Goal: Transaction & Acquisition: Purchase product/service

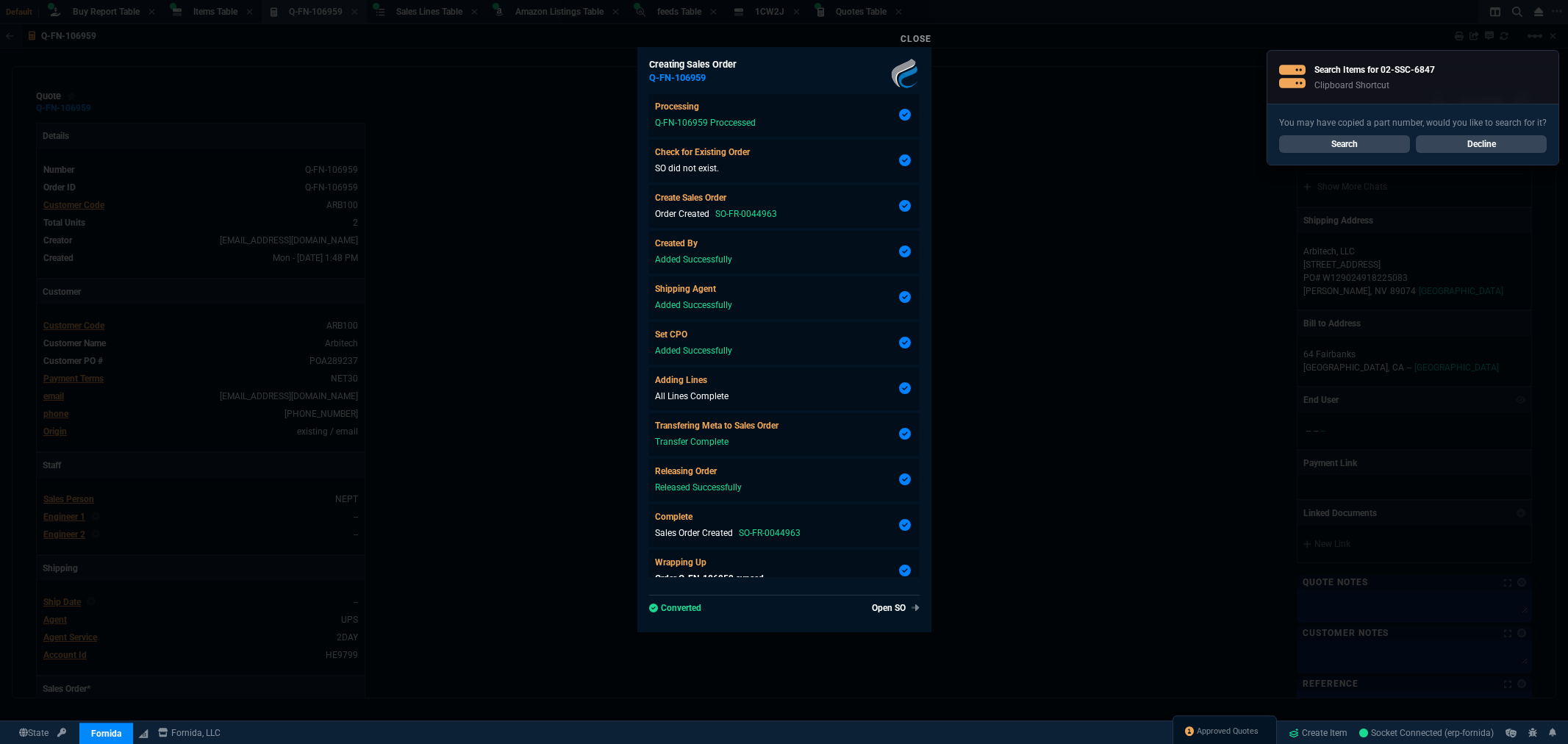
select select "8: NEPT"
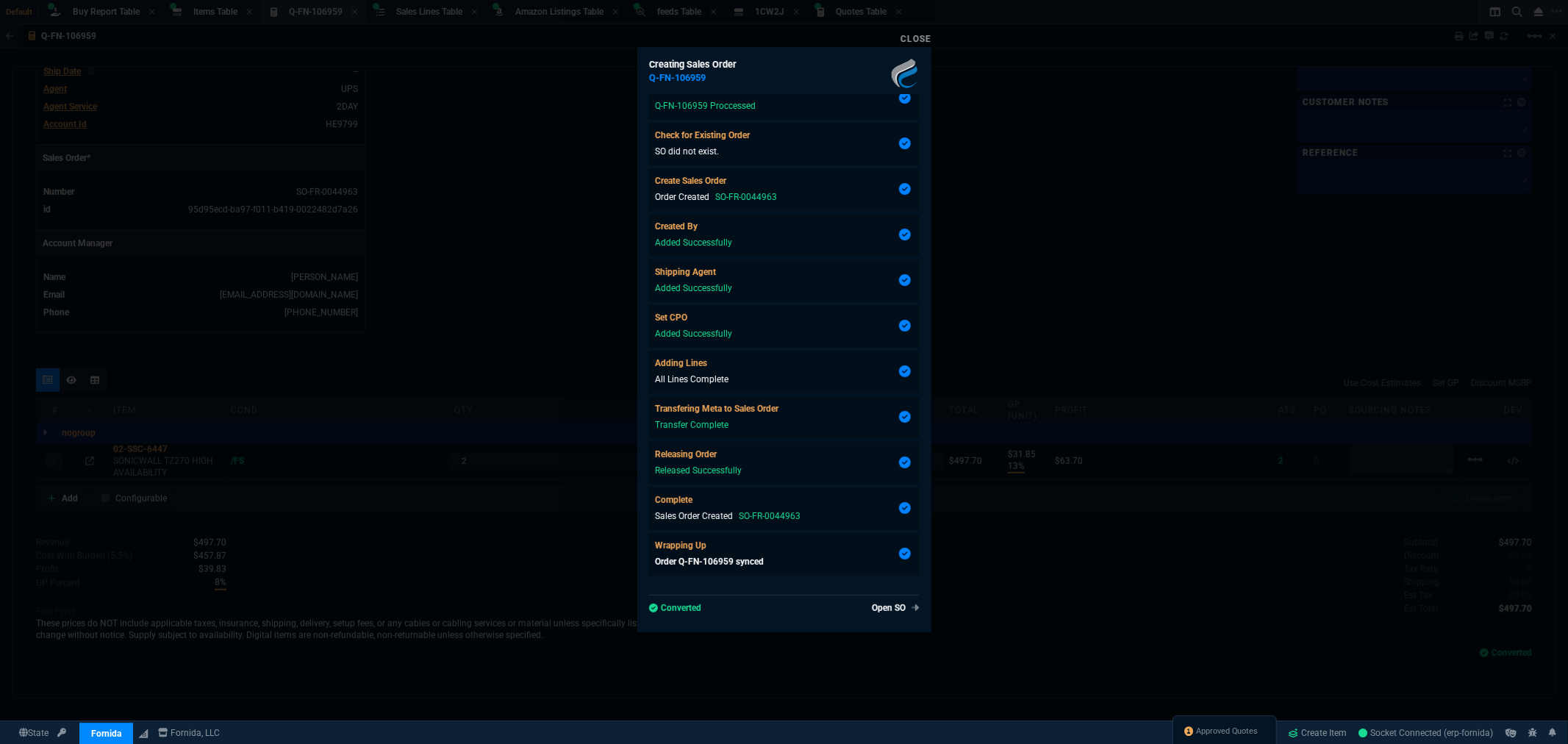
drag, startPoint x: 372, startPoint y: 55, endPoint x: 393, endPoint y: 29, distance: 33.4
click at [372, 55] on div at bounding box center [784, 372] width 1568 height 744
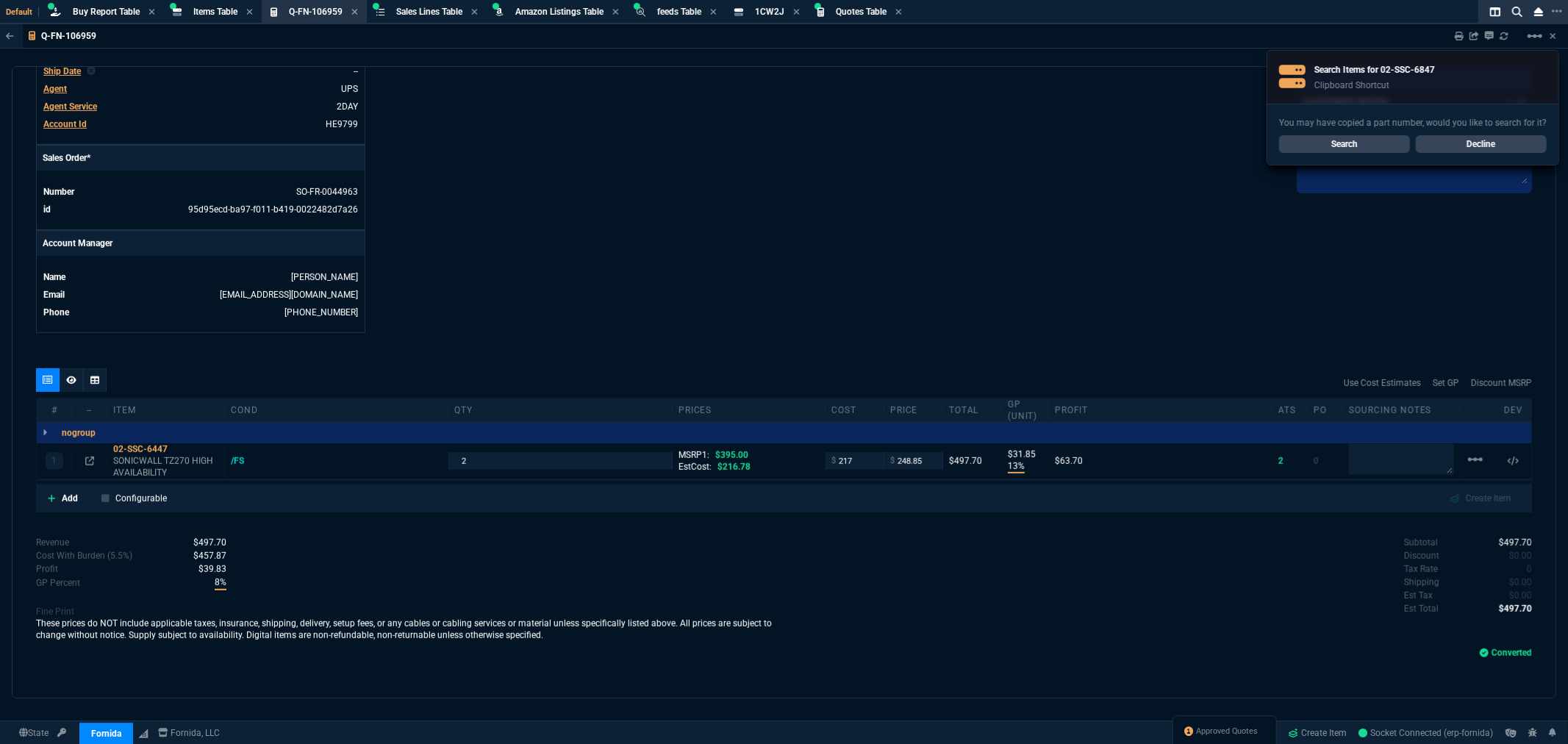
click at [1353, 145] on link "Search" at bounding box center [1344, 144] width 131 height 18
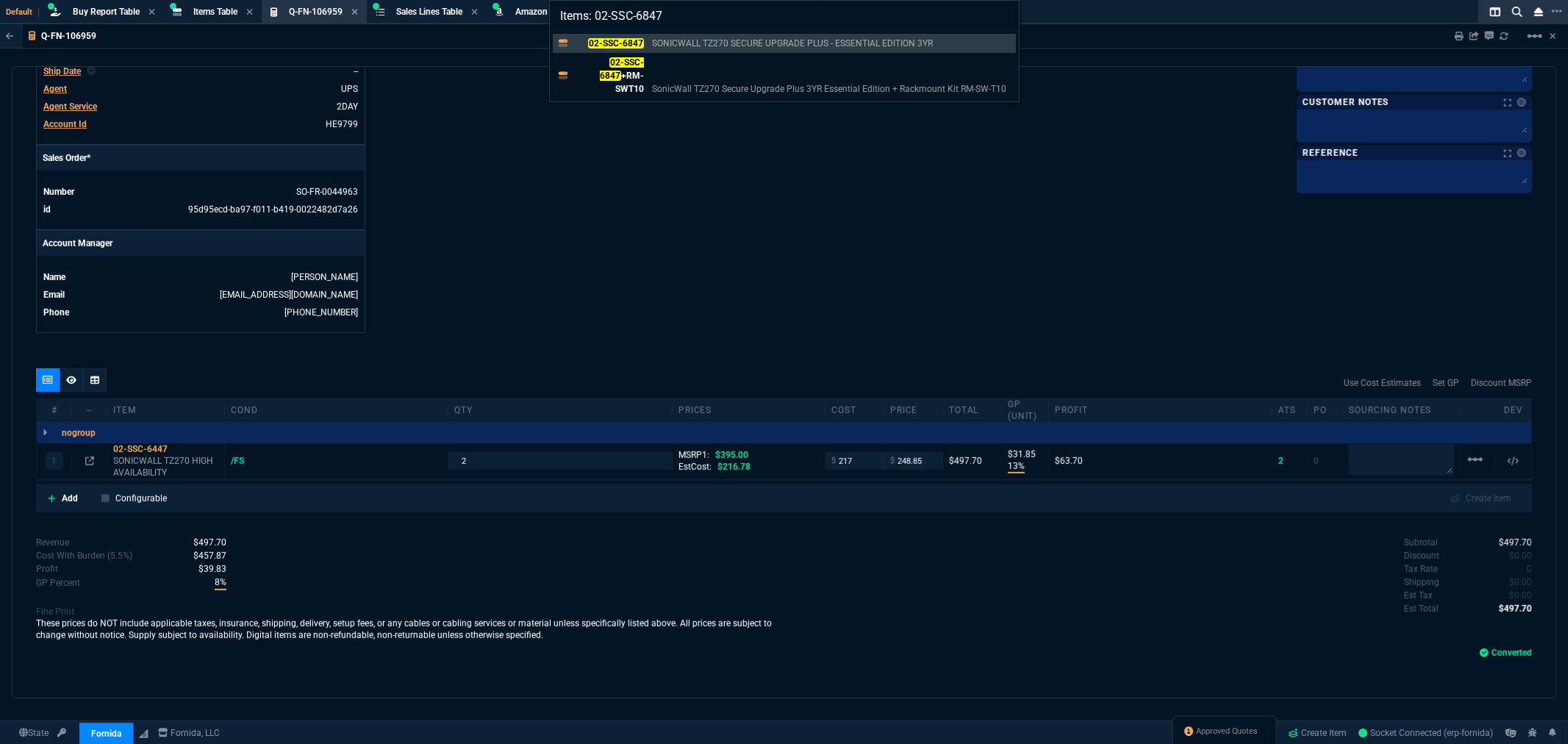
click at [728, 157] on div "Items: 02-SSC-6847 02-SSC-6847 SONICWALL TZ270 SECURE UPGRADE PLUS - ESSENTIAL …" at bounding box center [784, 372] width 1568 height 744
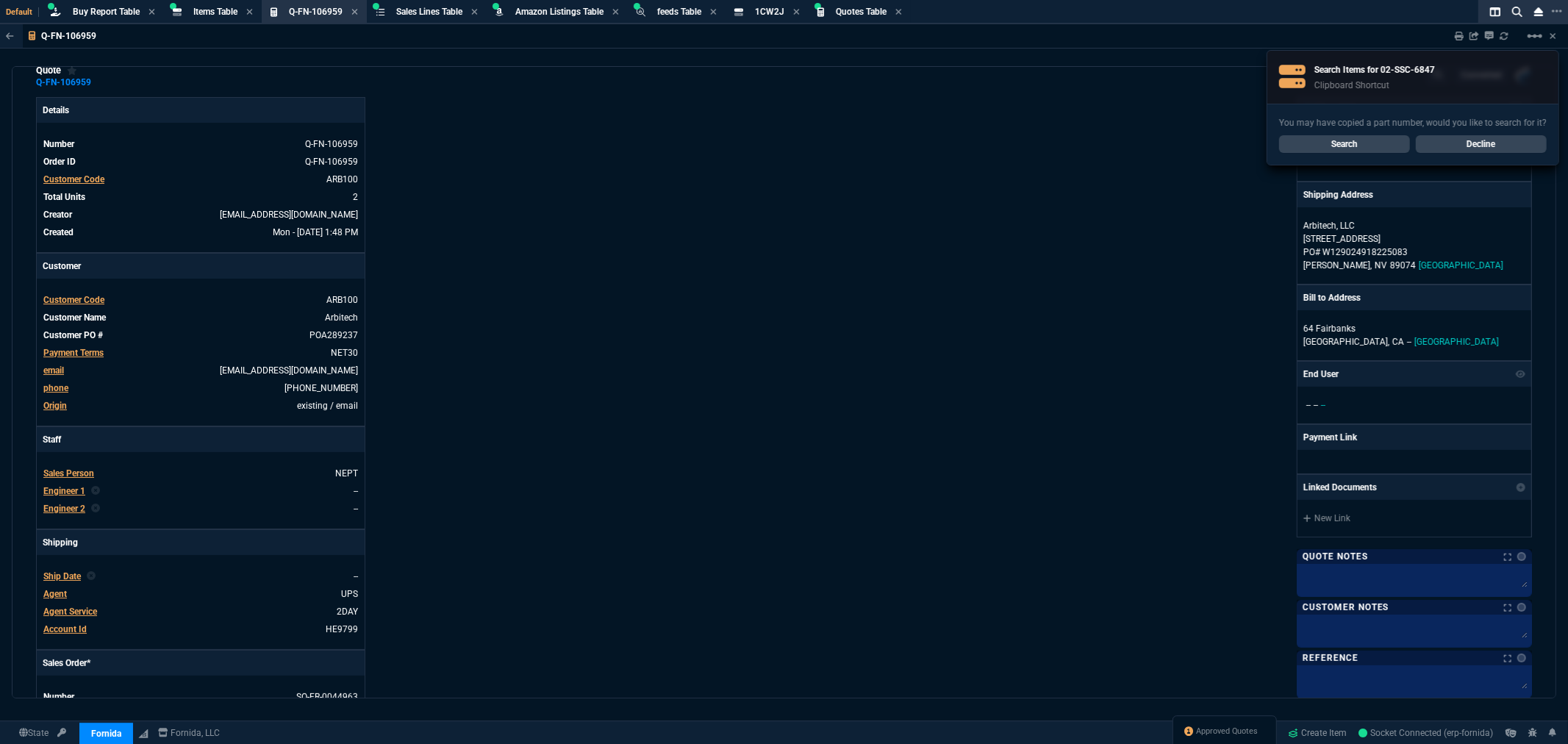
scroll to position [0, 0]
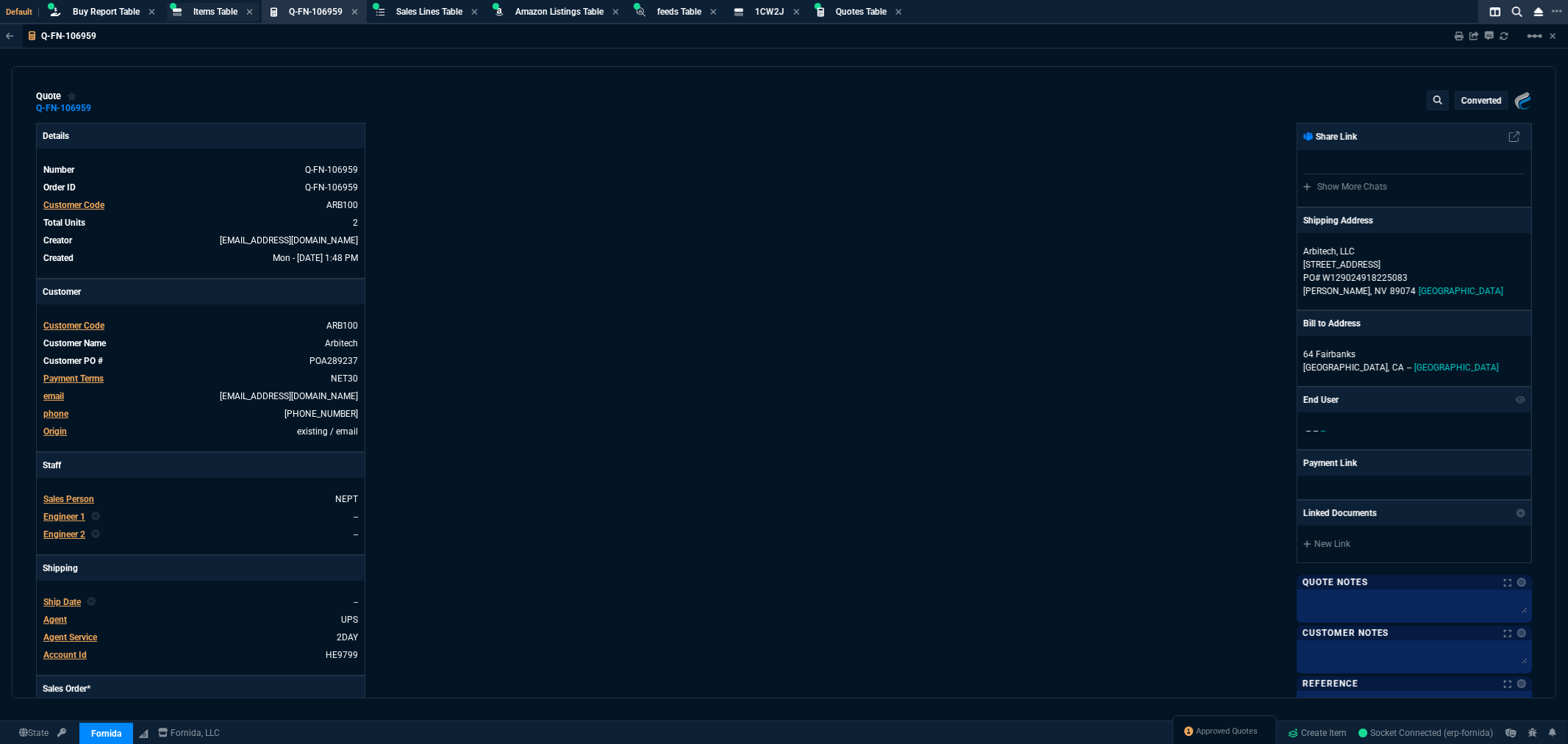
click at [211, 13] on span "Items Table" at bounding box center [216, 12] width 44 height 11
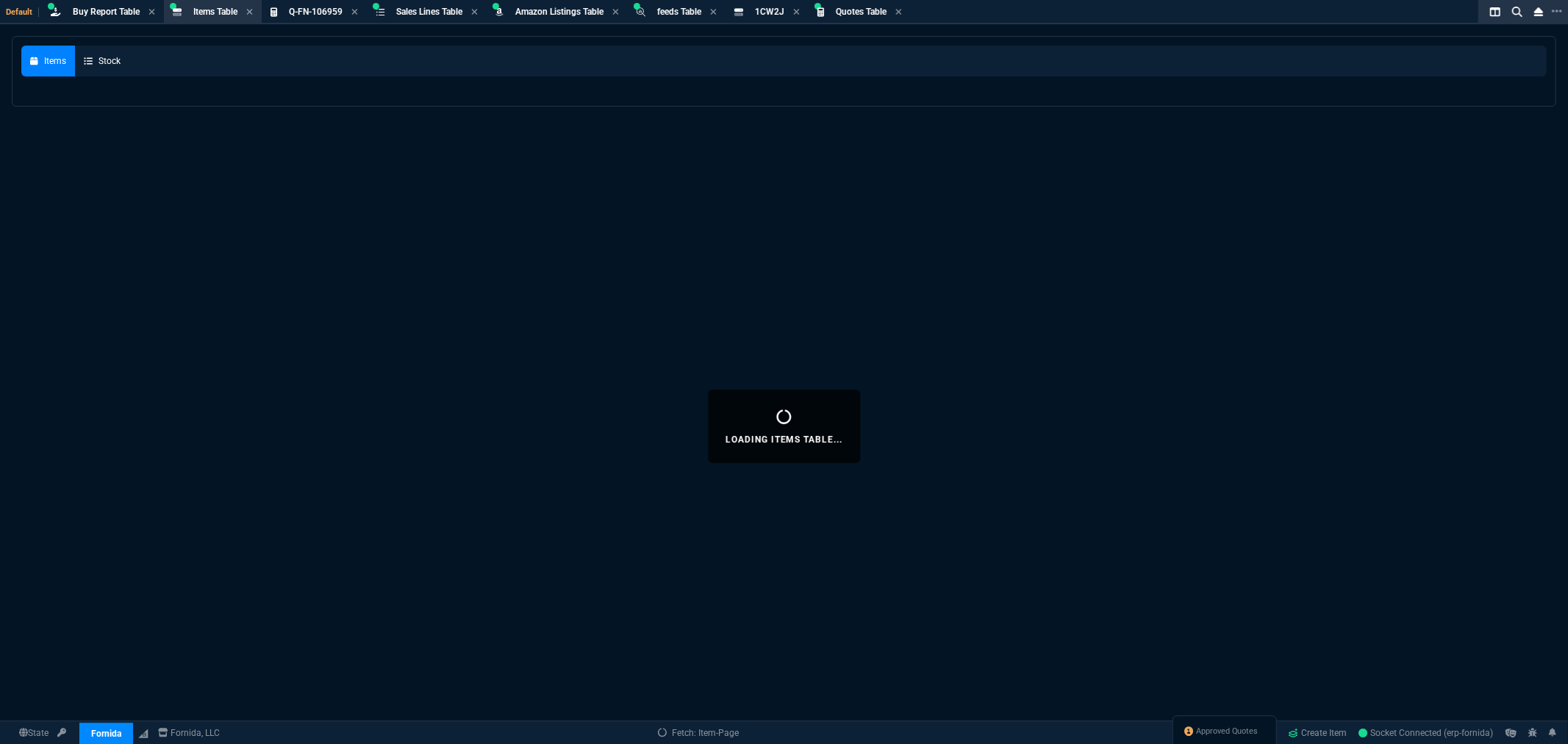
select select
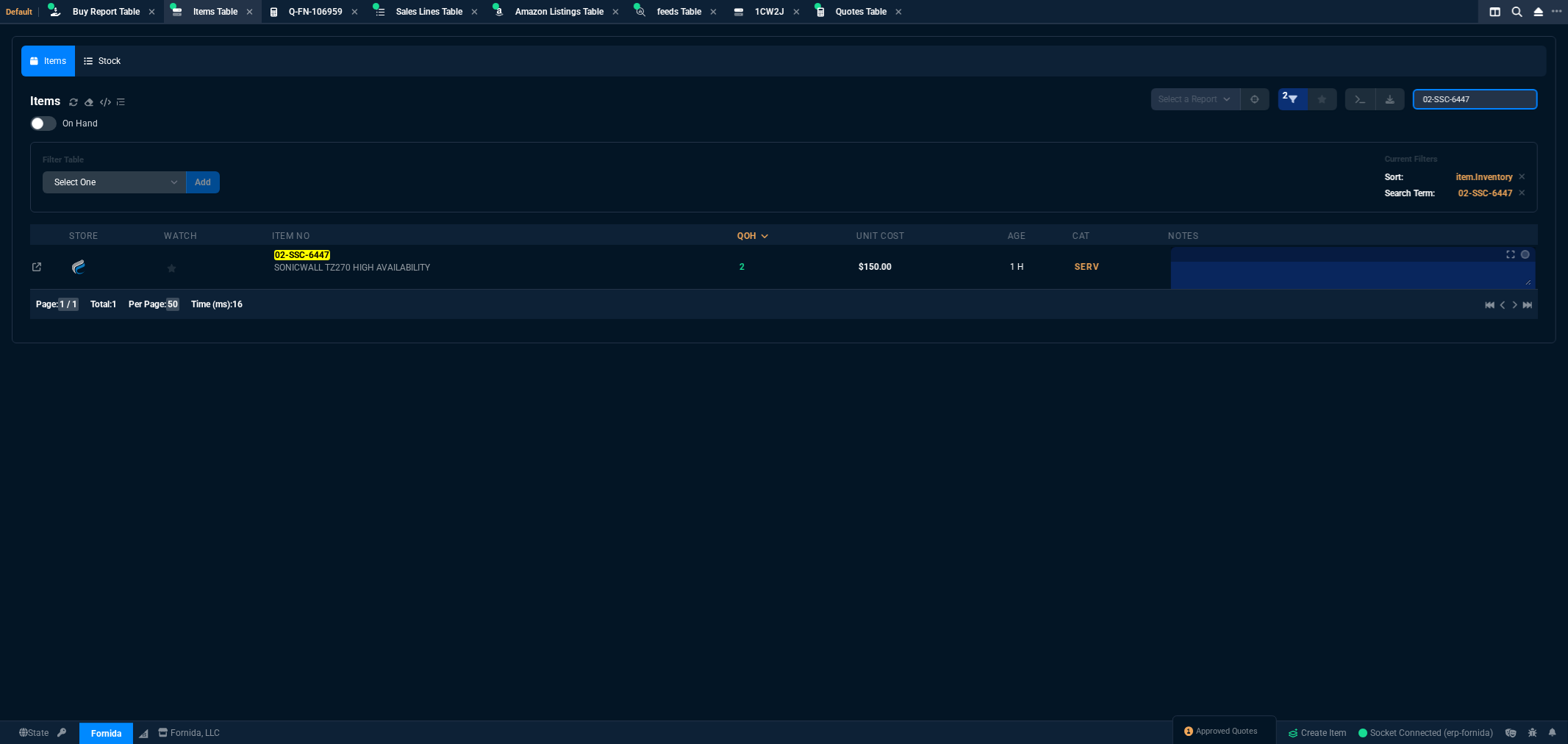
drag, startPoint x: 1494, startPoint y: 98, endPoint x: 1306, endPoint y: 105, distance: 188.1
click at [1306, 105] on div "Select a Report NEW QUERY 2 02-SSC-6447" at bounding box center [1344, 99] width 386 height 22
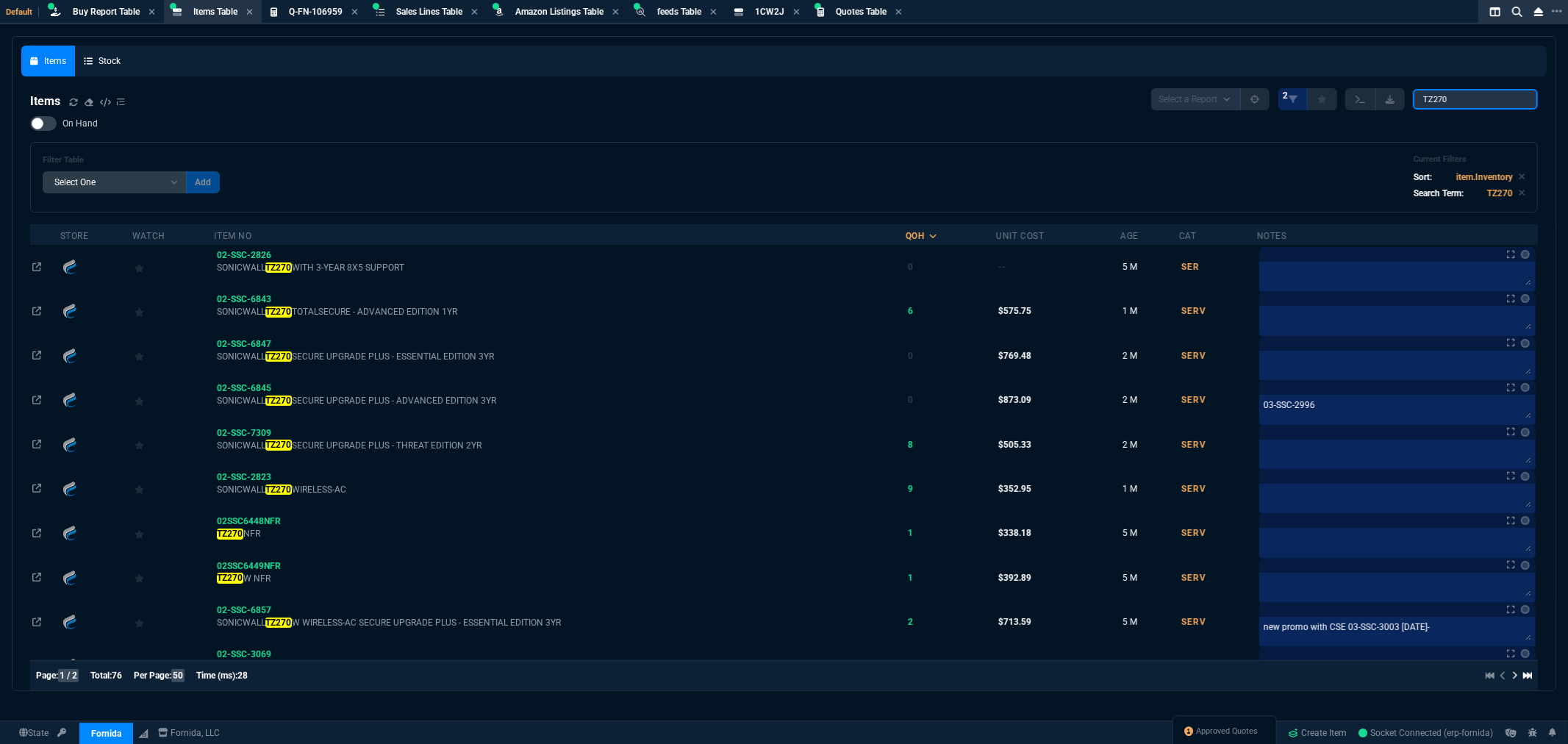
type input "TZ270"
click at [50, 121] on div at bounding box center [43, 123] width 26 height 15
click at [30, 123] on input "On Hand" at bounding box center [29, 123] width 1 height 1
checkbox input "true"
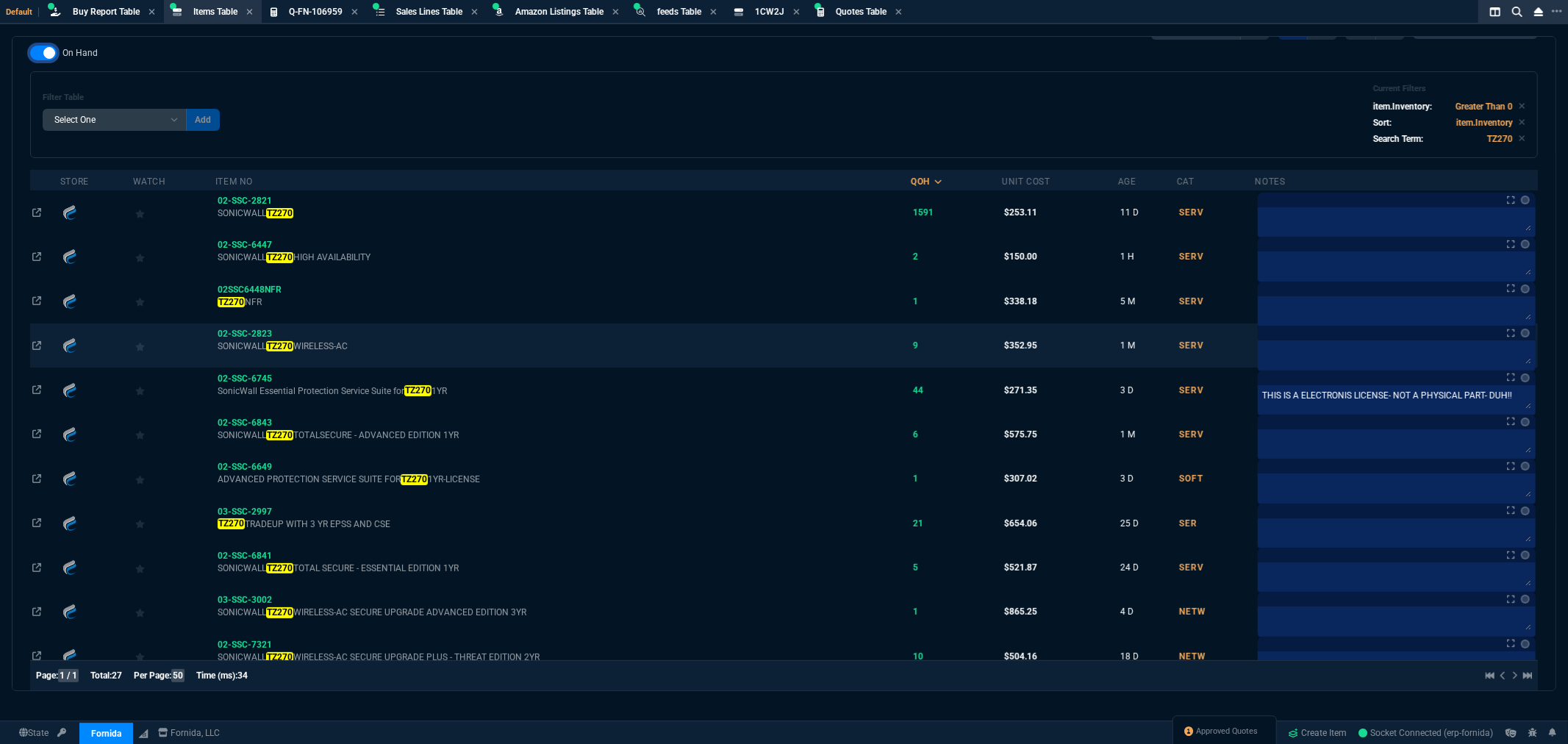
scroll to position [245, 0]
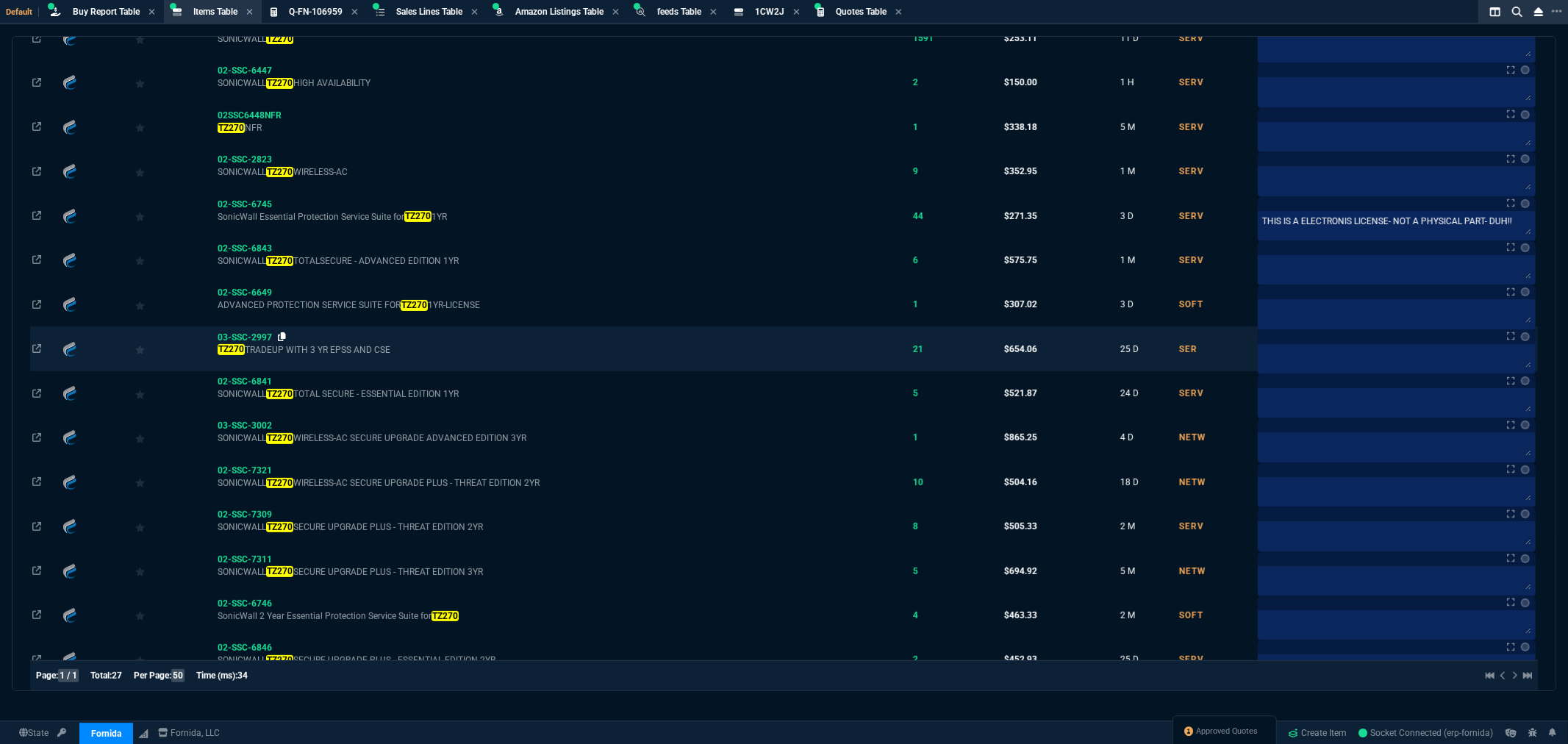
click at [283, 336] on icon at bounding box center [282, 336] width 8 height 9
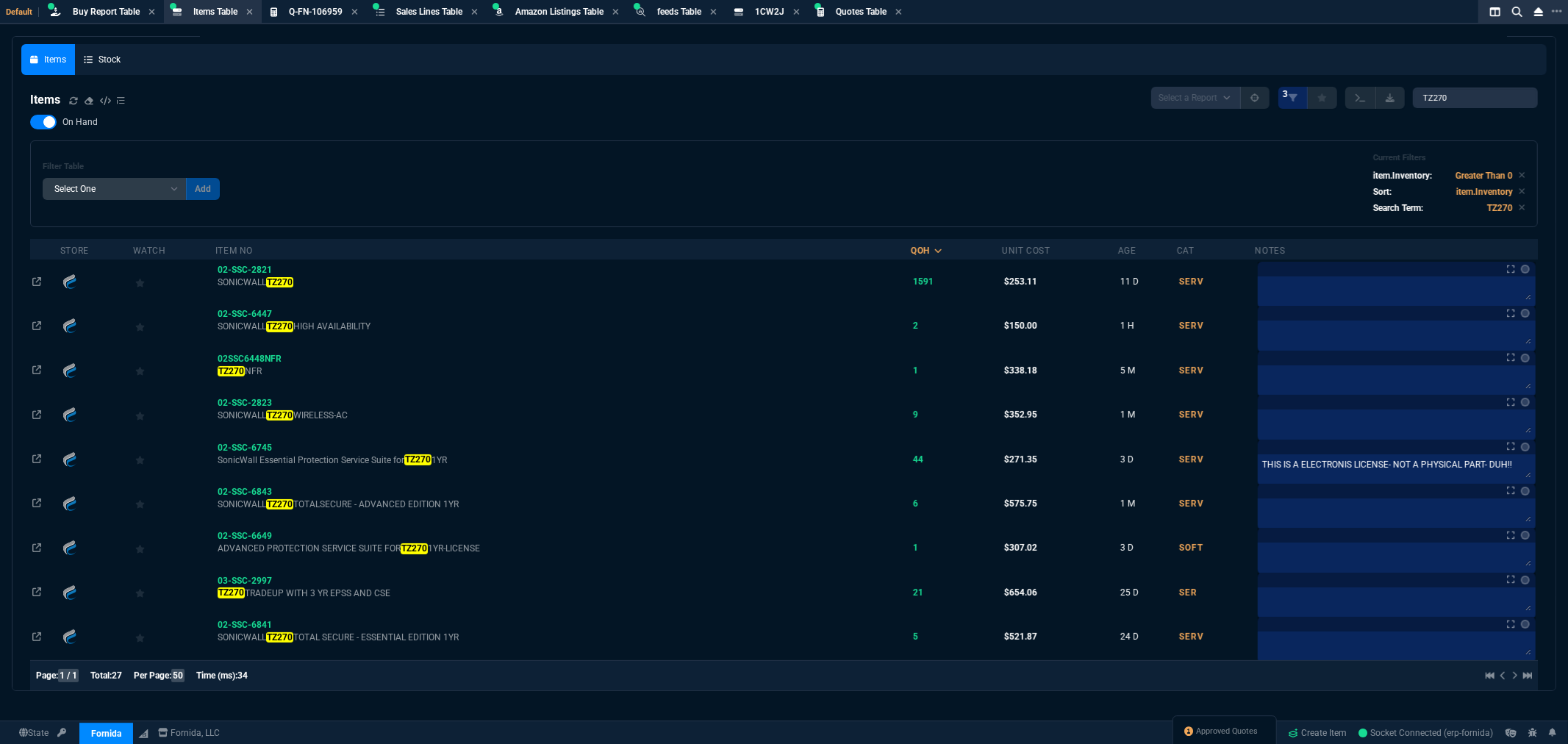
scroll to position [0, 0]
click at [341, 180] on div "Filter Table Select One Add Filter () Age () Cat (item.ItemCategoryCode) Item N…" at bounding box center [784, 185] width 1483 height 62
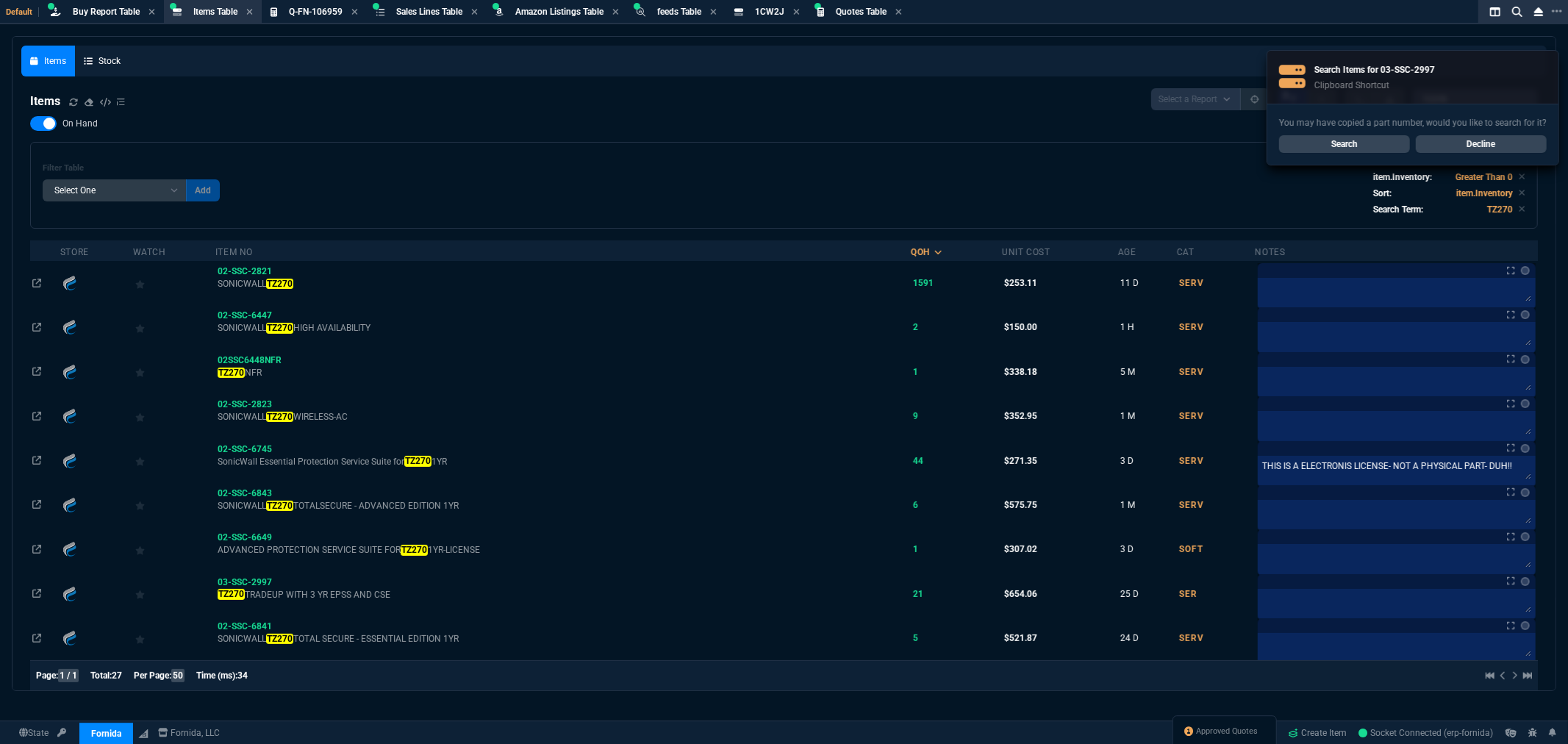
click at [341, 180] on div "Filter Table Select One Add Filter () Age () Cat (item.ItemCategoryCode) Item N…" at bounding box center [784, 185] width 1483 height 62
click at [218, 16] on span "Items Table" at bounding box center [216, 12] width 44 height 11
click at [621, 136] on div "On Hand Filter Table Select One Add Filter () Age () Cat (item.ItemCategoryCode…" at bounding box center [784, 173] width 1508 height 113
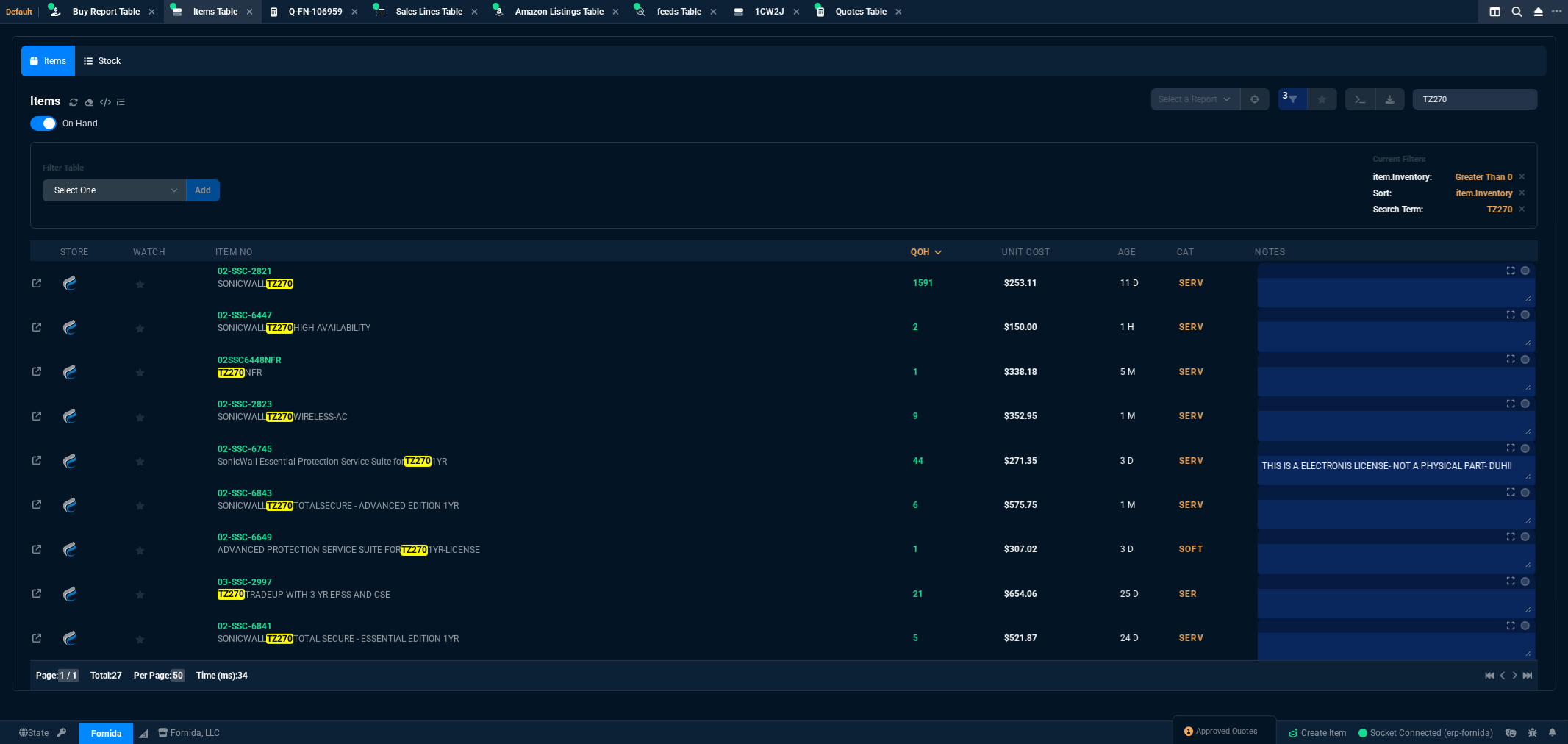
click at [626, 140] on div "On Hand Filter Table Select One Add Filter () Age () Cat (item.ItemCategoryCode…" at bounding box center [784, 173] width 1508 height 113
click at [472, 142] on div "Filter Table Select One Add Filter () Age () Cat (item.ItemCategoryCode) Item N…" at bounding box center [784, 185] width 1508 height 87
click at [710, 145] on div "Filter Table Select One Add Filter () Age () Cat (item.ItemCategoryCode) Item N…" at bounding box center [784, 185] width 1508 height 87
click at [738, 140] on div "On Hand Filter Table Select One Add Filter () Age () Cat (item.ItemCategoryCode…" at bounding box center [784, 173] width 1508 height 113
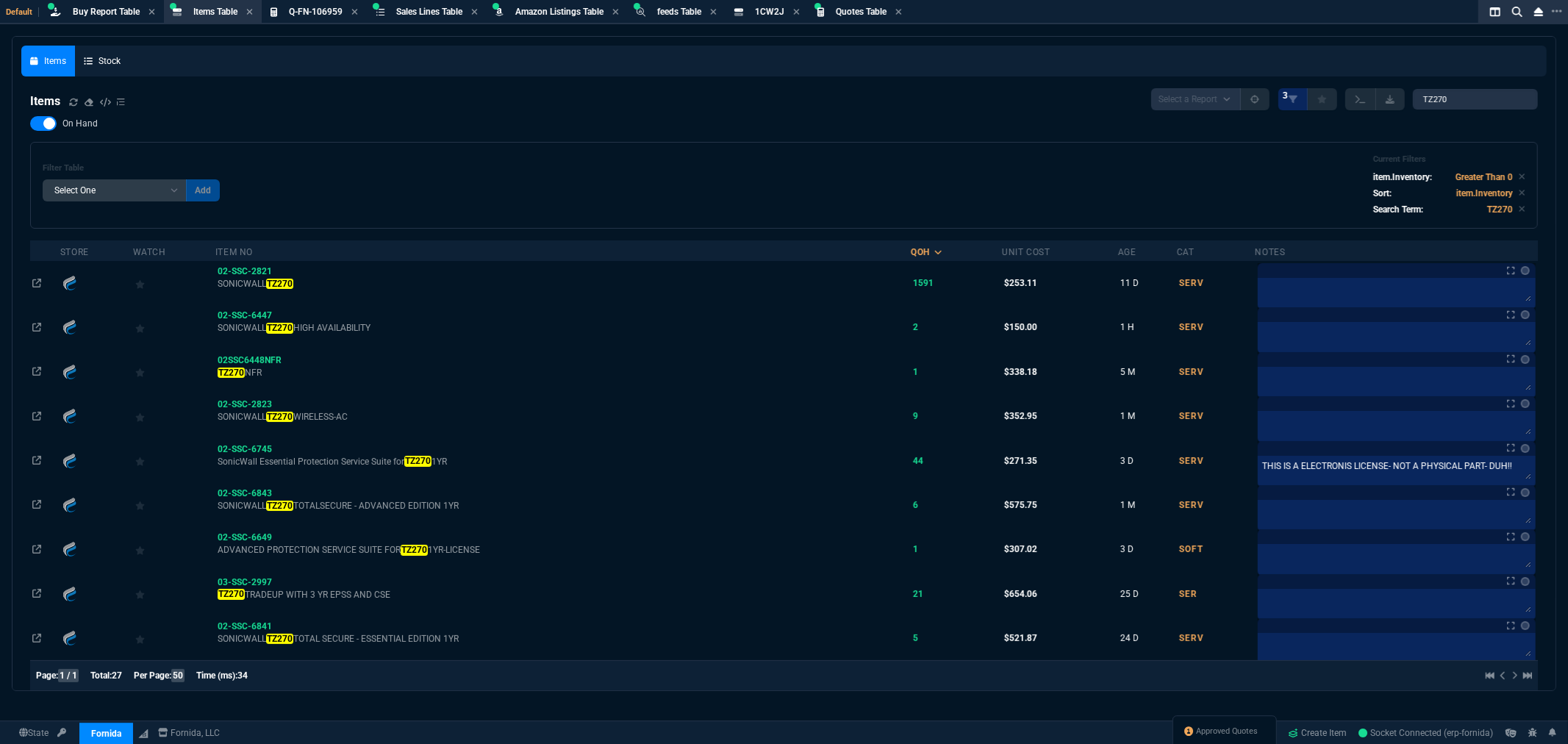
click at [777, 185] on div "Filter Table Select One Add Filter () Age () Cat (item.ItemCategoryCode) Item N…" at bounding box center [784, 185] width 1483 height 62
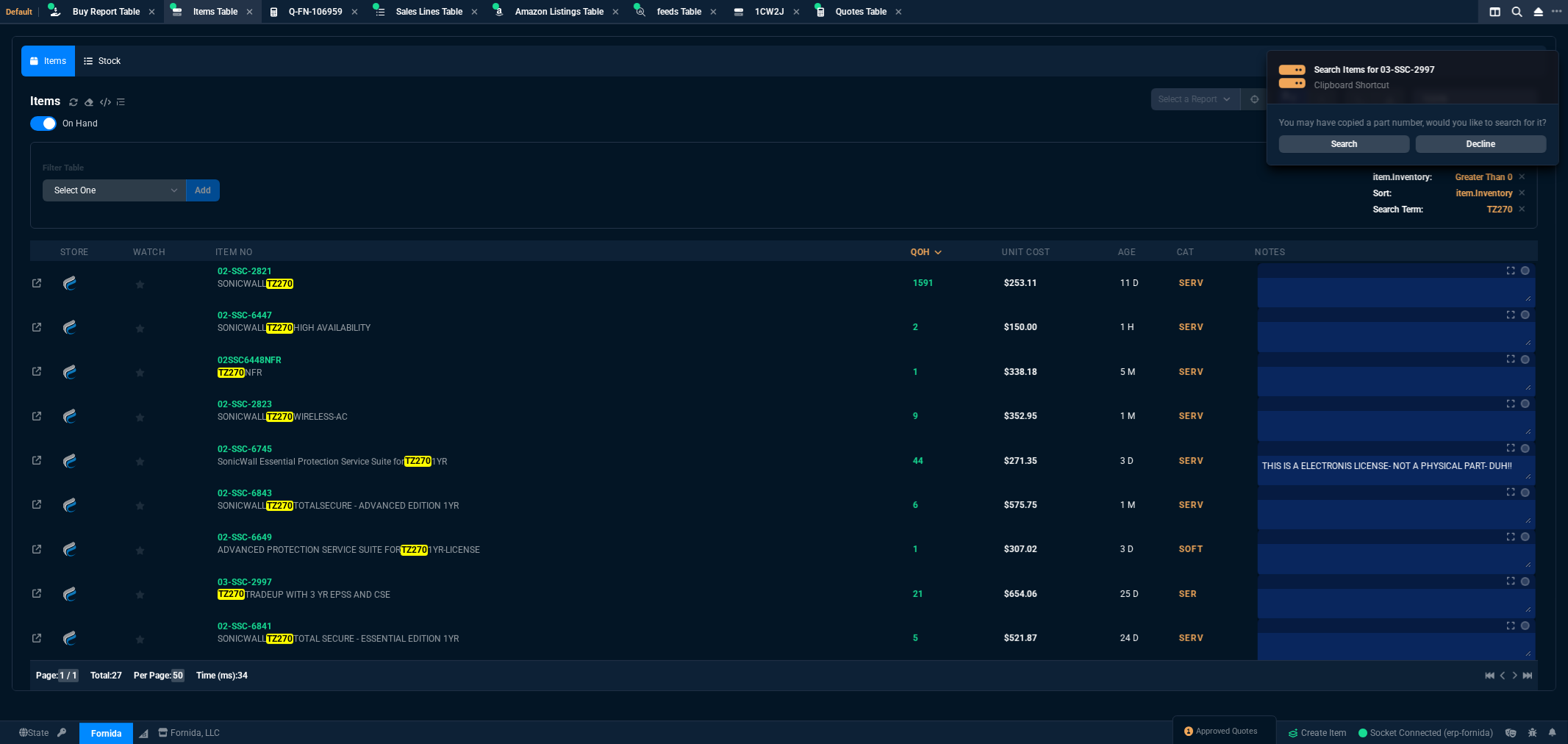
click at [622, 172] on div "Filter Table Select One Add Filter () Age () Cat (item.ItemCategoryCode) Item N…" at bounding box center [784, 185] width 1483 height 62
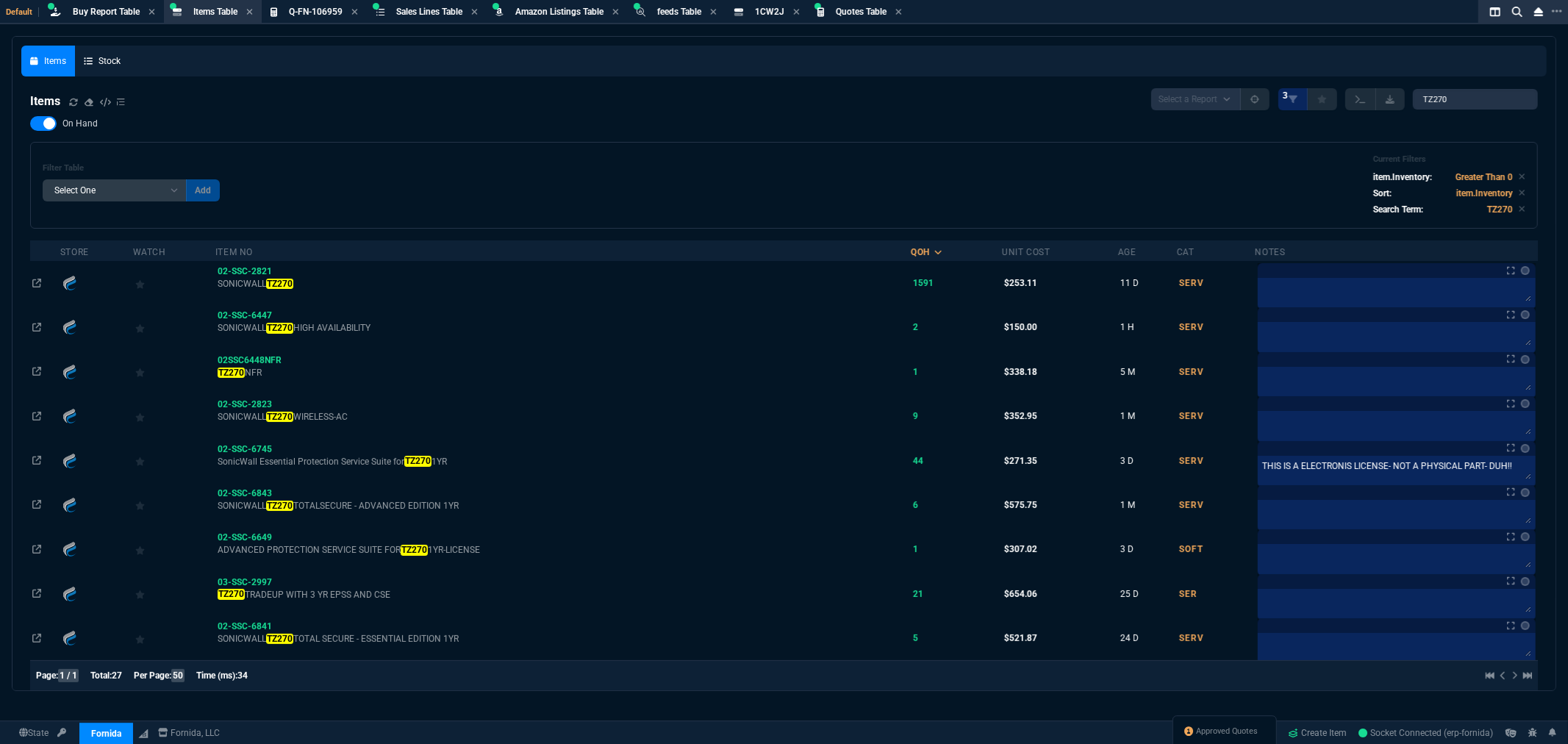
click at [632, 170] on div "Filter Table Select One Add Filter () Age () Cat (item.ItemCategoryCode) Item N…" at bounding box center [784, 185] width 1483 height 62
click at [780, 154] on div "Filter Table Select One Add Filter () Age () Cat (item.ItemCategoryCode) Item N…" at bounding box center [784, 185] width 1483 height 62
click at [798, 142] on div "Filter Table Select One Add Filter () Age () Cat (item.ItemCategoryCode) Item N…" at bounding box center [784, 185] width 1508 height 87
click at [817, 136] on div "On Hand Filter Table Select One Add Filter () Age () Cat (item.ItemCategoryCode…" at bounding box center [784, 173] width 1508 height 113
click at [813, 137] on div "On Hand Filter Table Select One Add Filter () Age () Cat (item.ItemCategoryCode…" at bounding box center [784, 173] width 1508 height 113
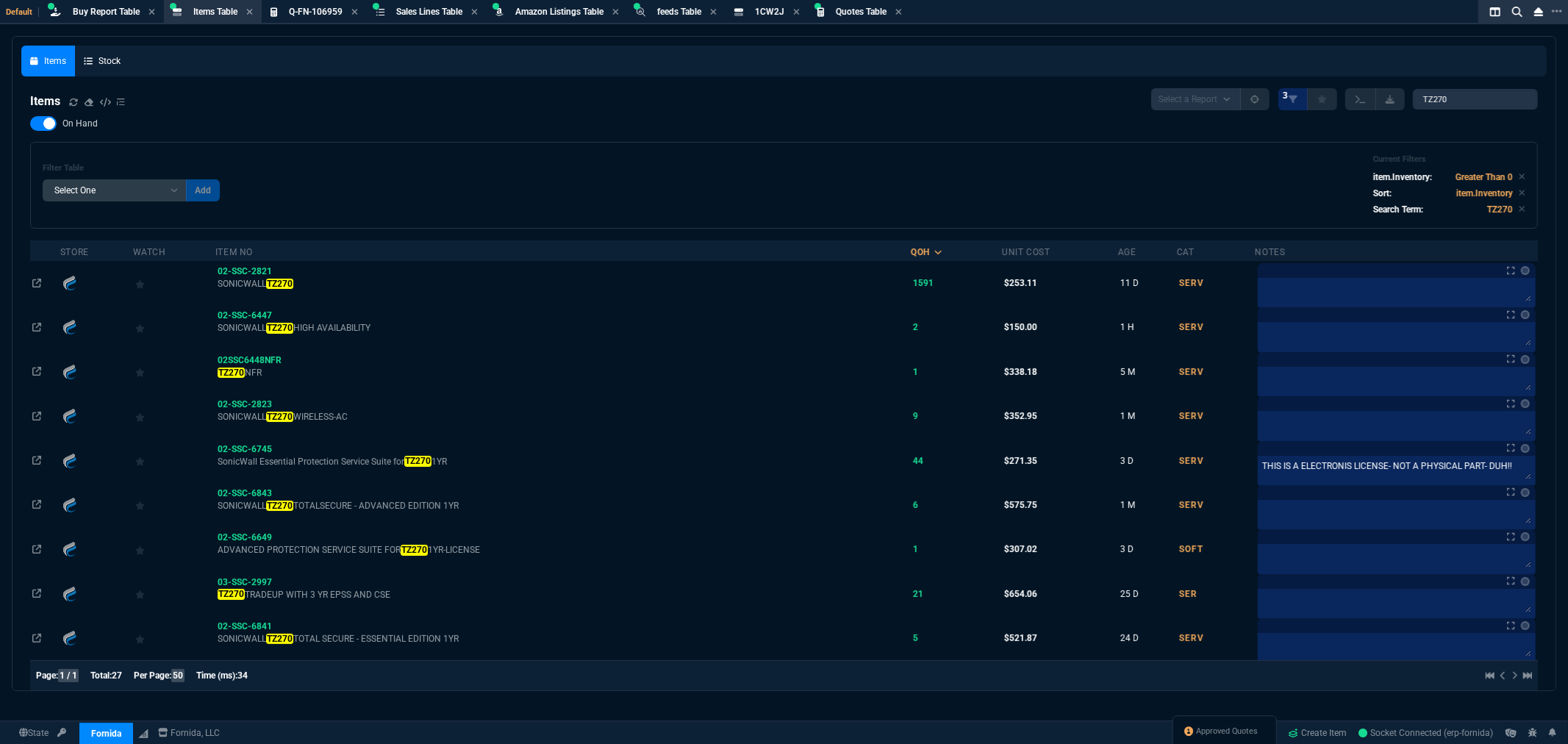
click at [630, 150] on div "Filter Table Select One Add Filter () Age () Cat (item.ItemCategoryCode) Item N…" at bounding box center [784, 185] width 1508 height 87
click at [1116, 140] on div "On Hand Filter Table Select One Add Filter () Age () Cat (item.ItemCategoryCode…" at bounding box center [784, 173] width 1508 height 113
click at [911, 149] on div "Filter Table Select One Add Filter () Age () Cat (item.ItemCategoryCode) Item N…" at bounding box center [784, 185] width 1508 height 87
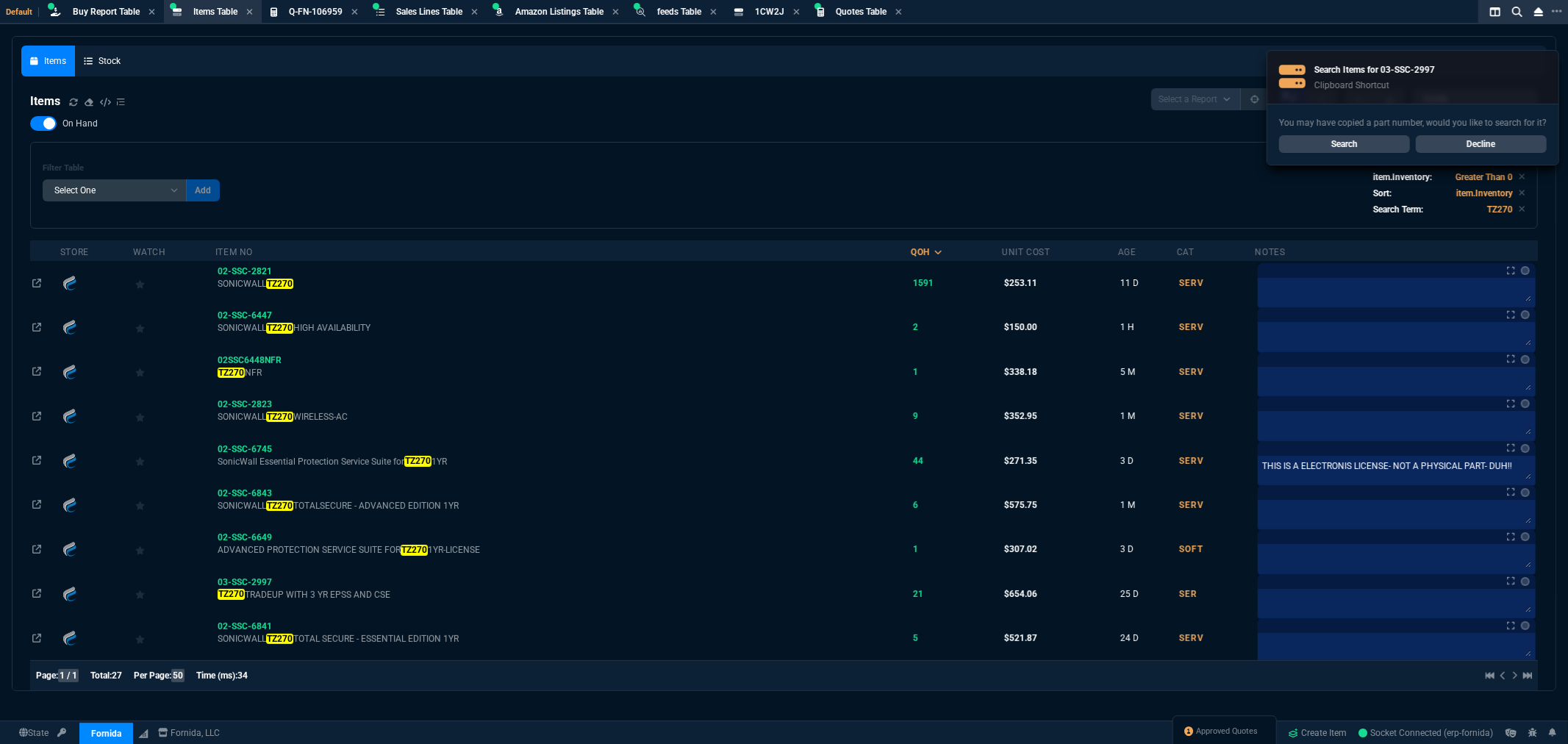
click at [921, 138] on div "On Hand Filter Table Select One Add Filter () Age () Cat (item.ItemCategoryCode…" at bounding box center [784, 173] width 1508 height 113
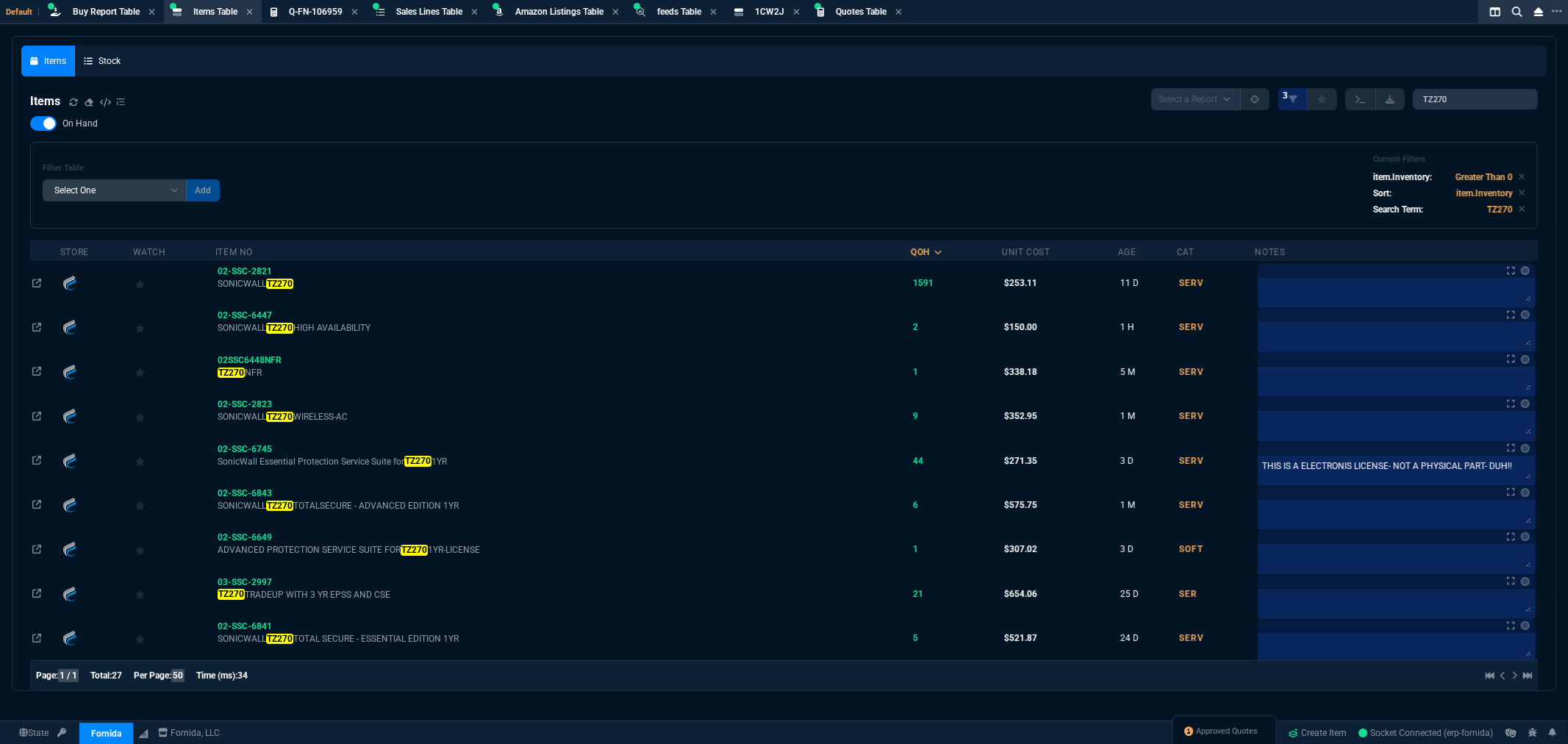
click at [1063, 96] on div "Items Select a Report NEW QUERY 3 TZ270" at bounding box center [784, 99] width 1508 height 22
click at [254, 92] on div "Items Select a Report NEW QUERY 3 TZ270" at bounding box center [784, 99] width 1508 height 22
drag, startPoint x: 251, startPoint y: 582, endPoint x: 285, endPoint y: 567, distance: 37.2
click at [251, 582] on span "03-SSC-2997" at bounding box center [245, 583] width 55 height 11
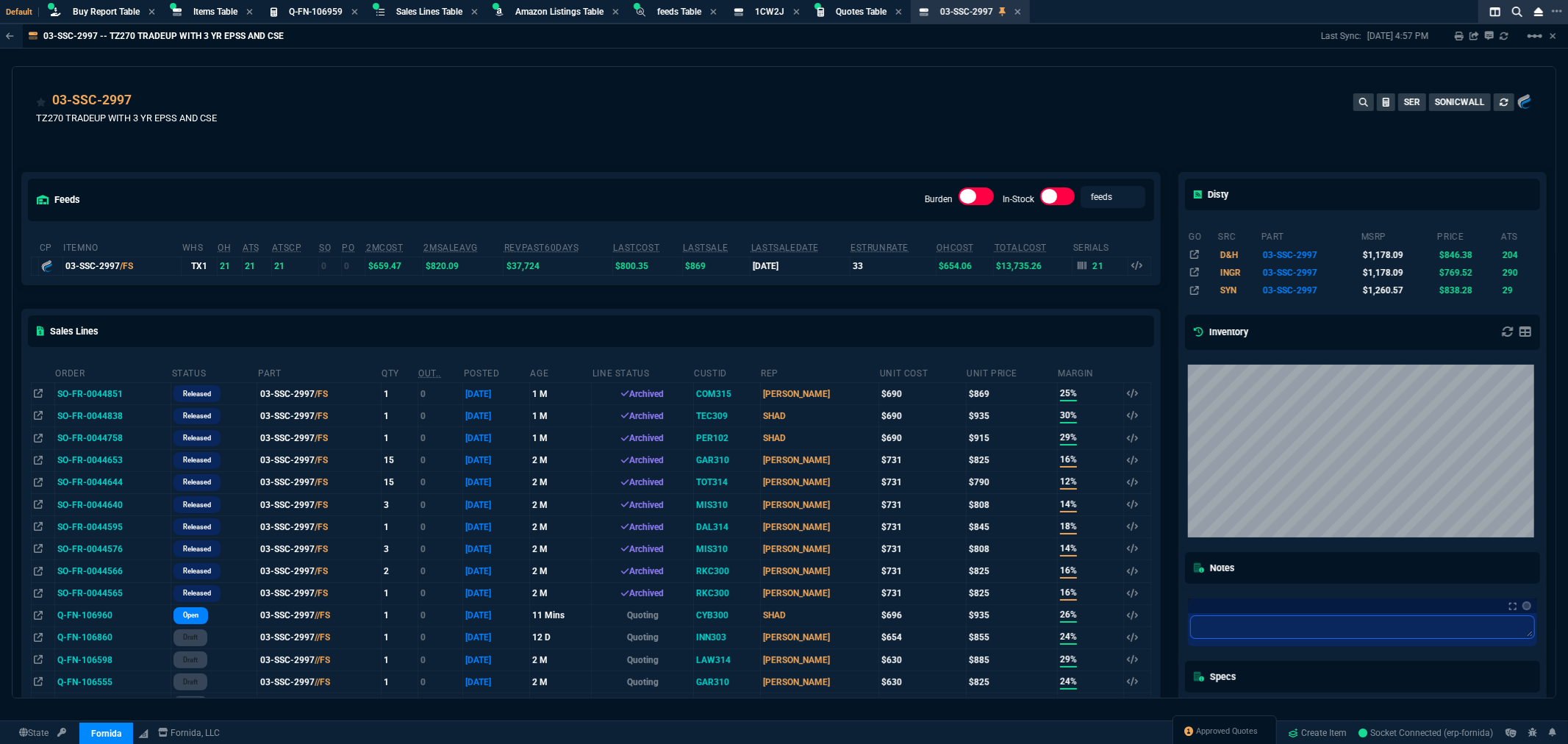
click at [1237, 630] on textarea at bounding box center [1363, 627] width 343 height 22
type textarea "n"
type textarea "ne"
type textarea "new"
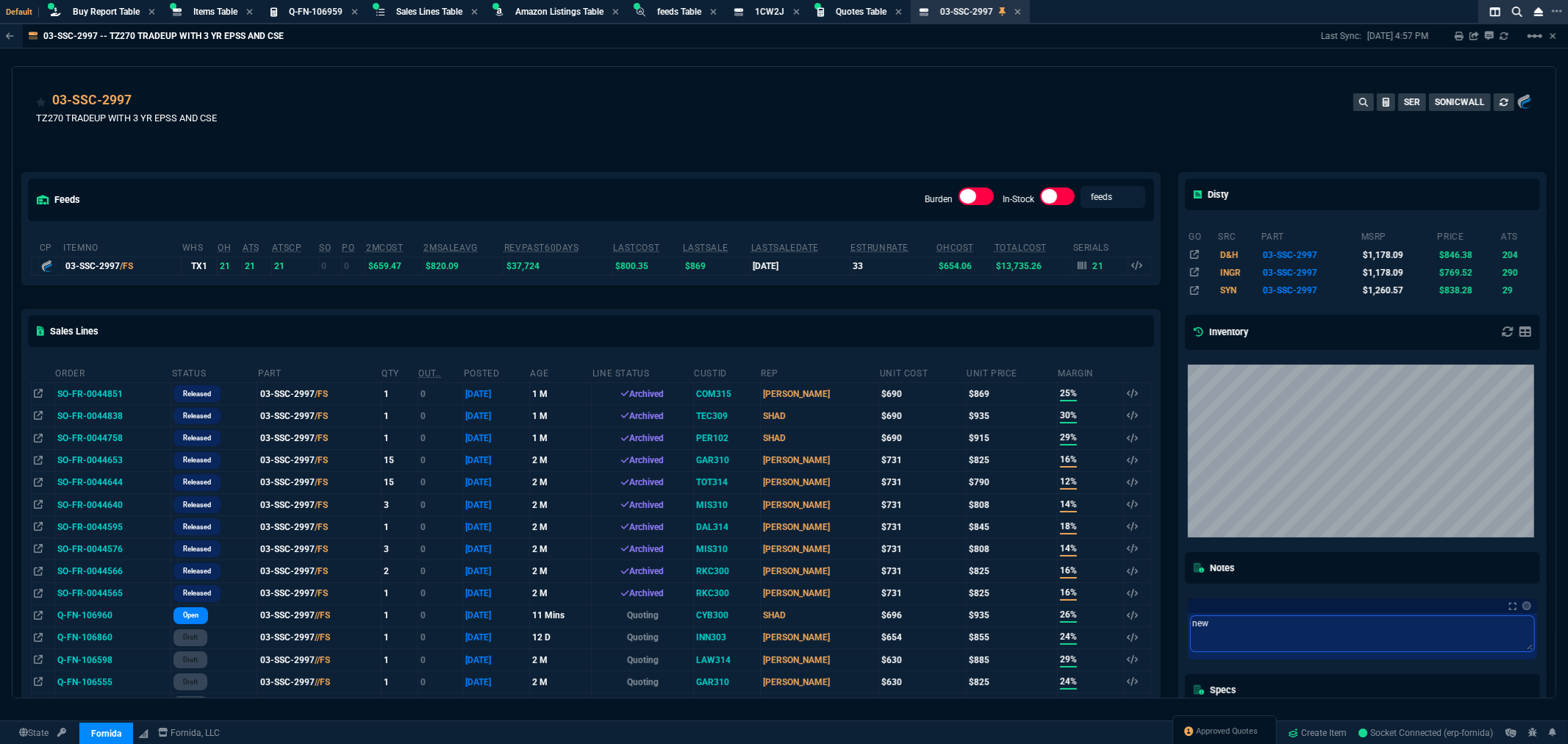
type textarea "new"
type textarea "new 0"
type textarea "new 03"
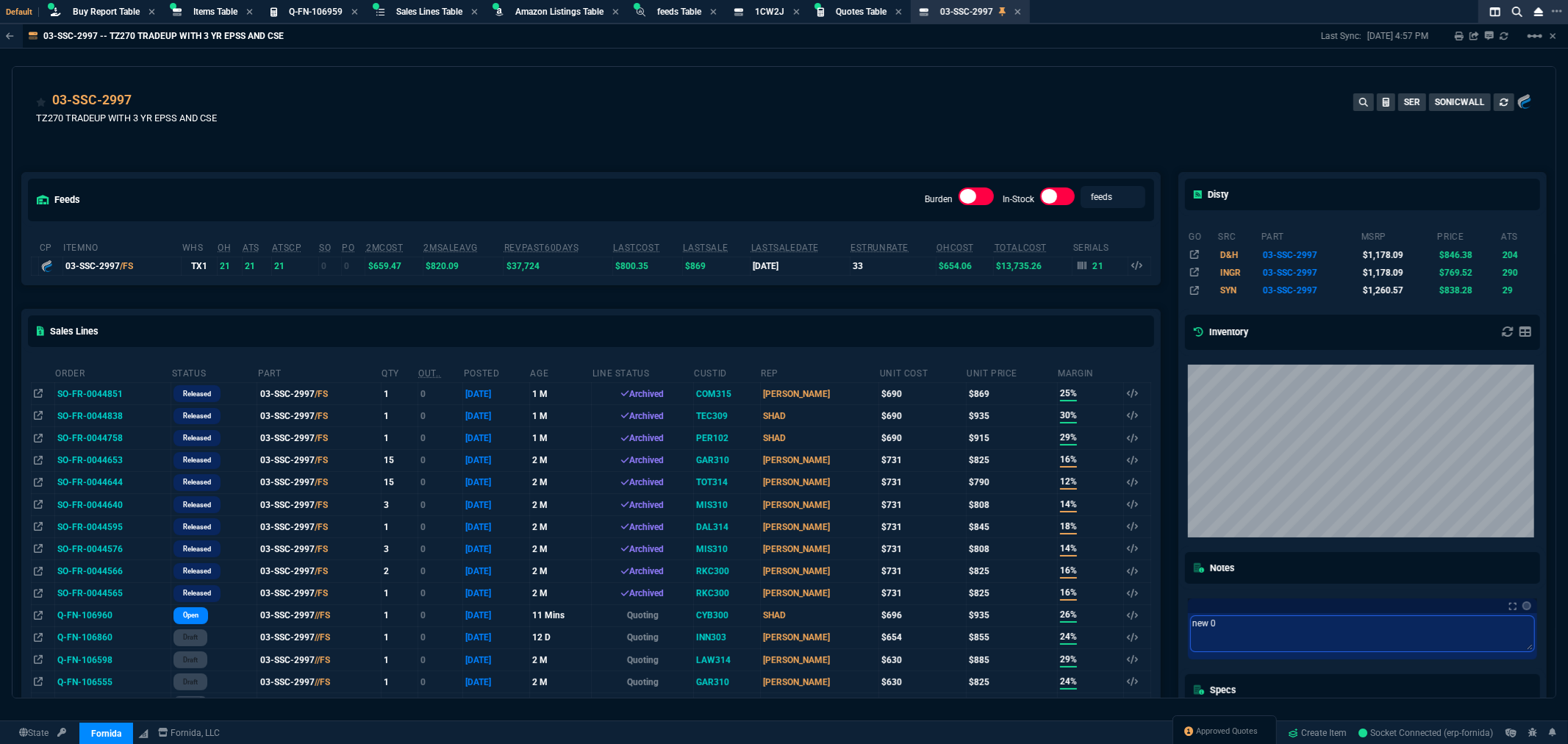
type textarea "new 03"
type textarea "new 03 f"
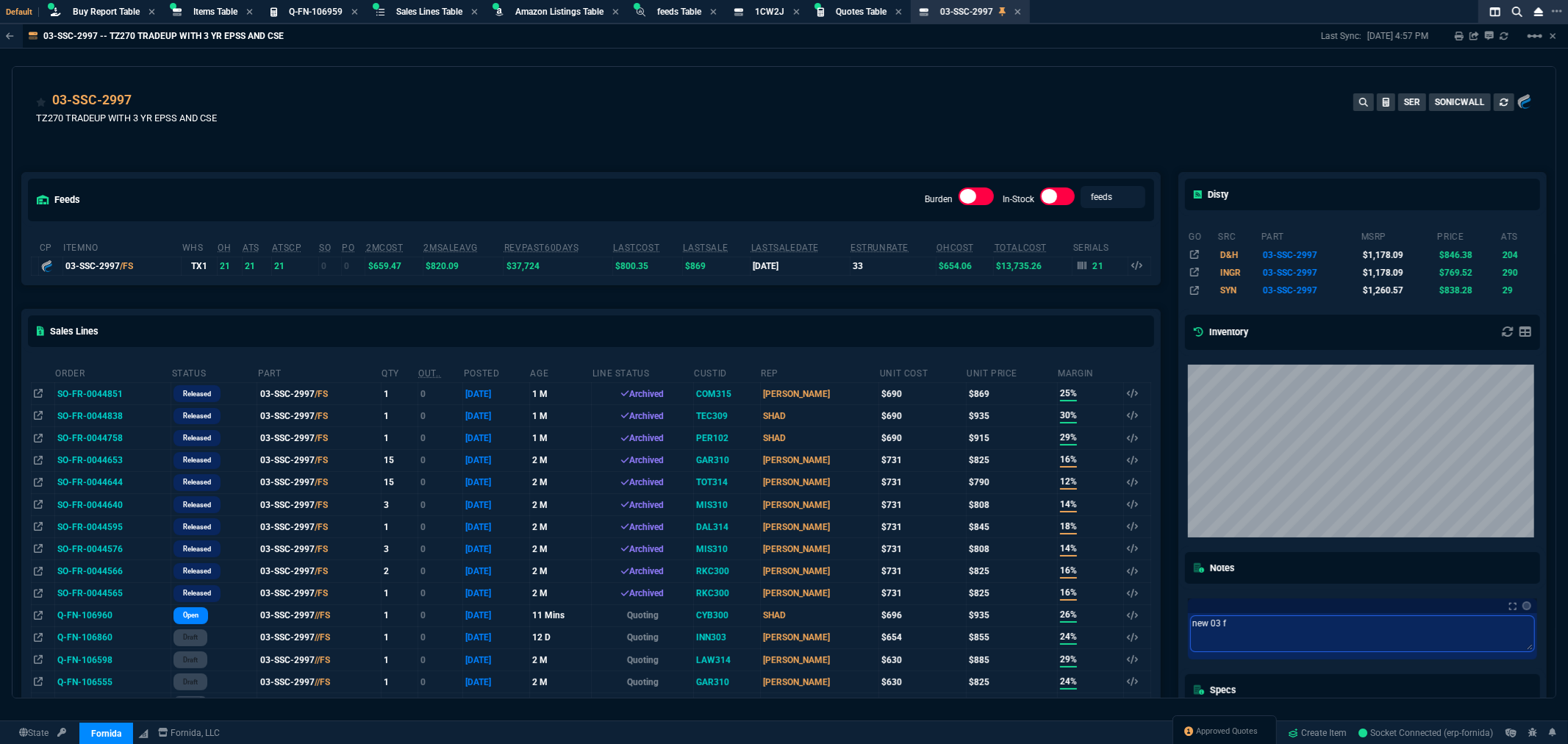
type textarea "new 03 fo"
type textarea "new 03 for"
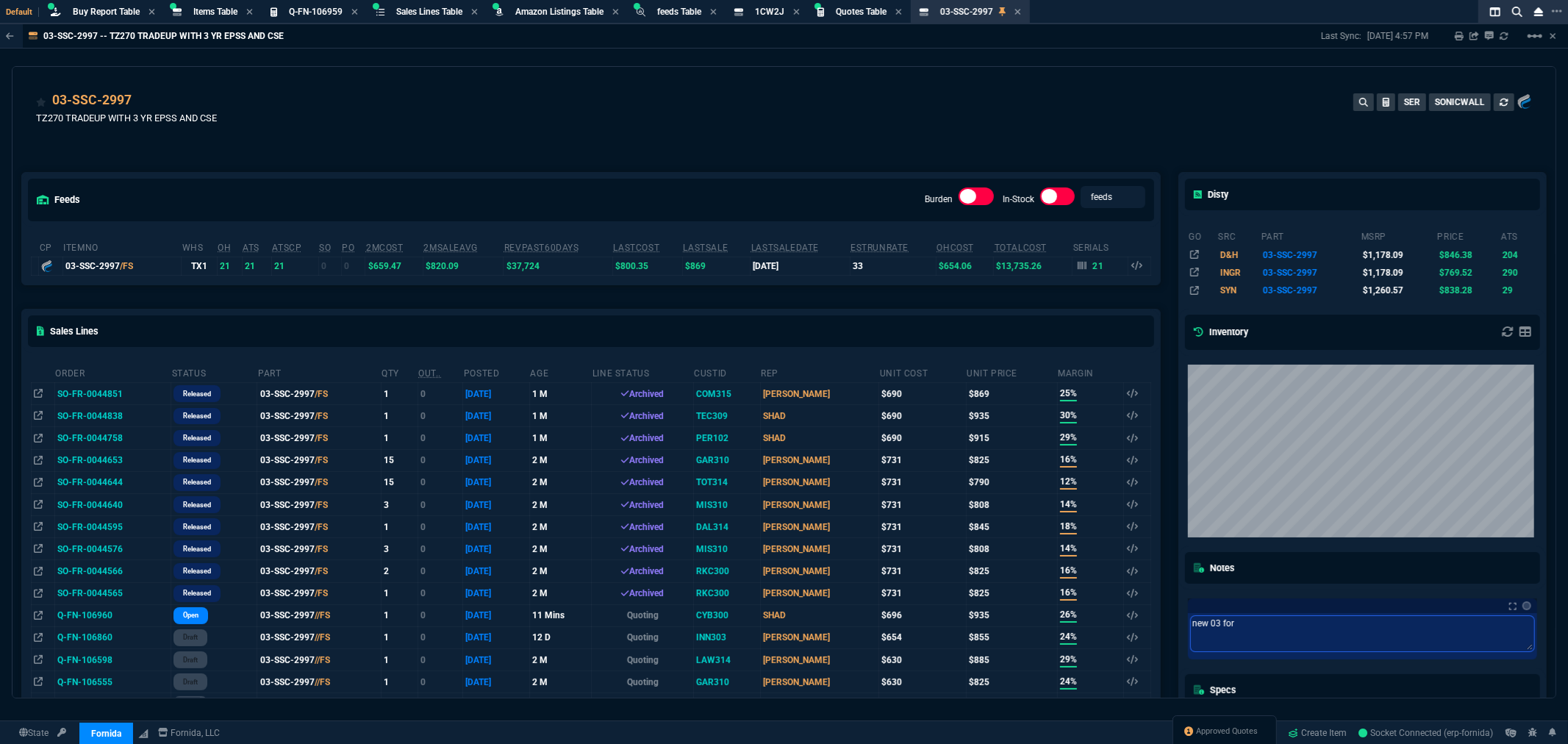
type textarea "new 03 for"
drag, startPoint x: 868, startPoint y: 64, endPoint x: 883, endPoint y: 86, distance: 26.6
click at [868, 66] on div "03-SSC-2997 TZ270 TRADEUP WITH 3 YR EPSS AND CSE SER SONICWALL feeds Burden In-…" at bounding box center [784, 382] width 1544 height 632
click at [1264, 630] on textarea "new 03 for" at bounding box center [1363, 634] width 343 height 35
type textarea "new 03 for 0"
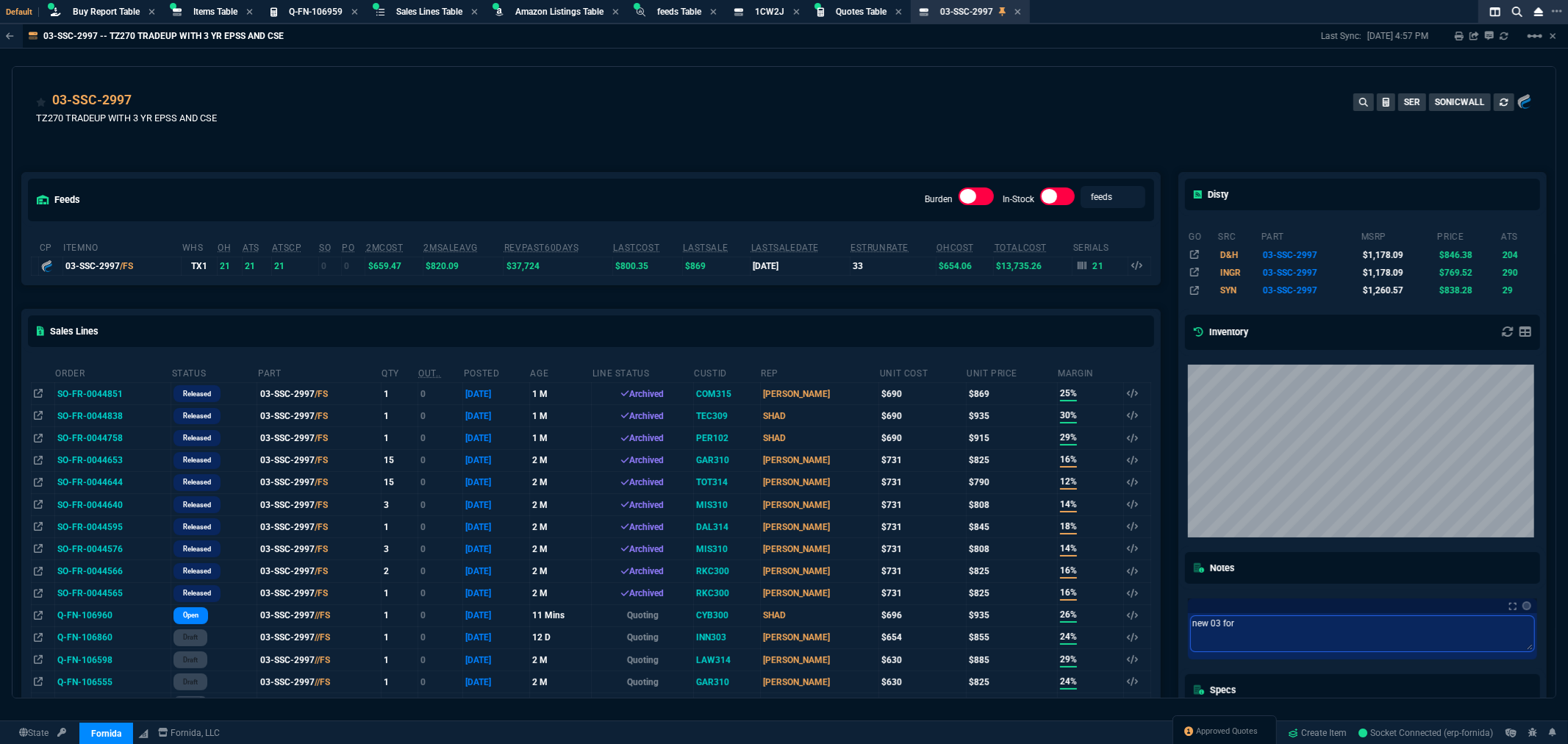
type textarea "new 03 for 0"
type textarea "new 03 for 02"
type textarea "new 03 for 02-"
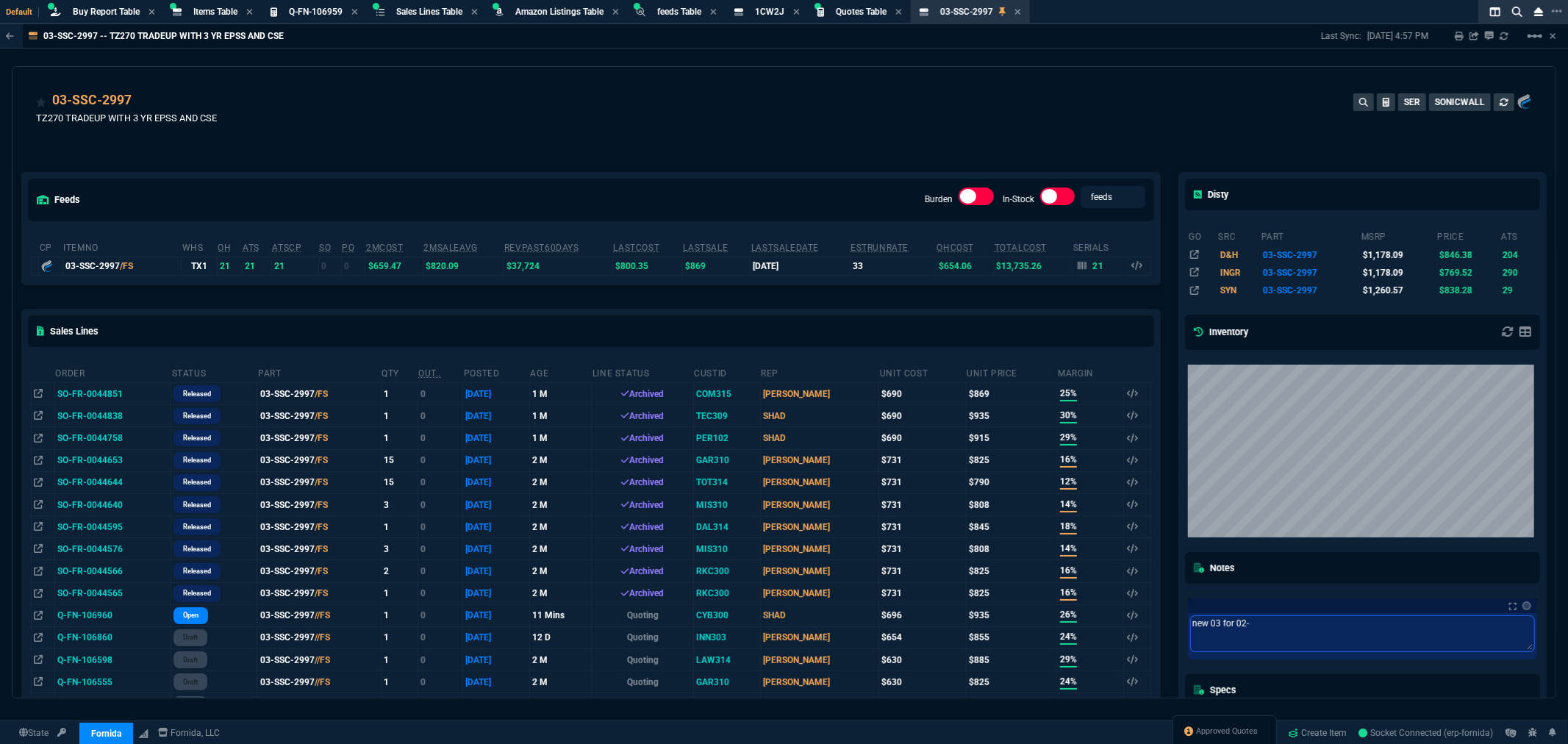
type textarea "new 03 for 02-S"
type textarea "new 03 for 02-SS"
type textarea "new 03 for 02-SSC"
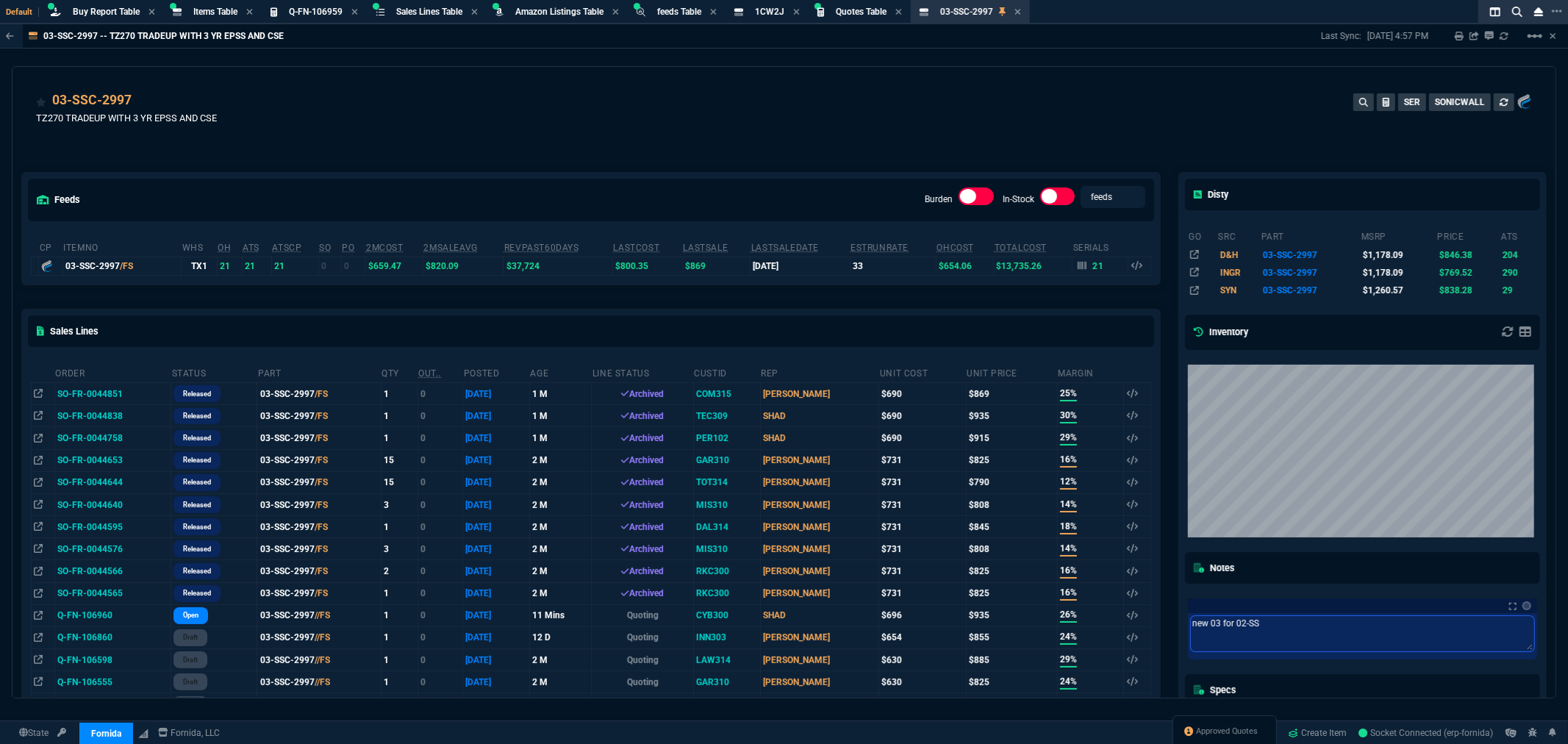
type textarea "new 03 for 02-SSC"
type textarea "new 03 for 02-SSC-"
type textarea "new 03 for 02-SSC-6"
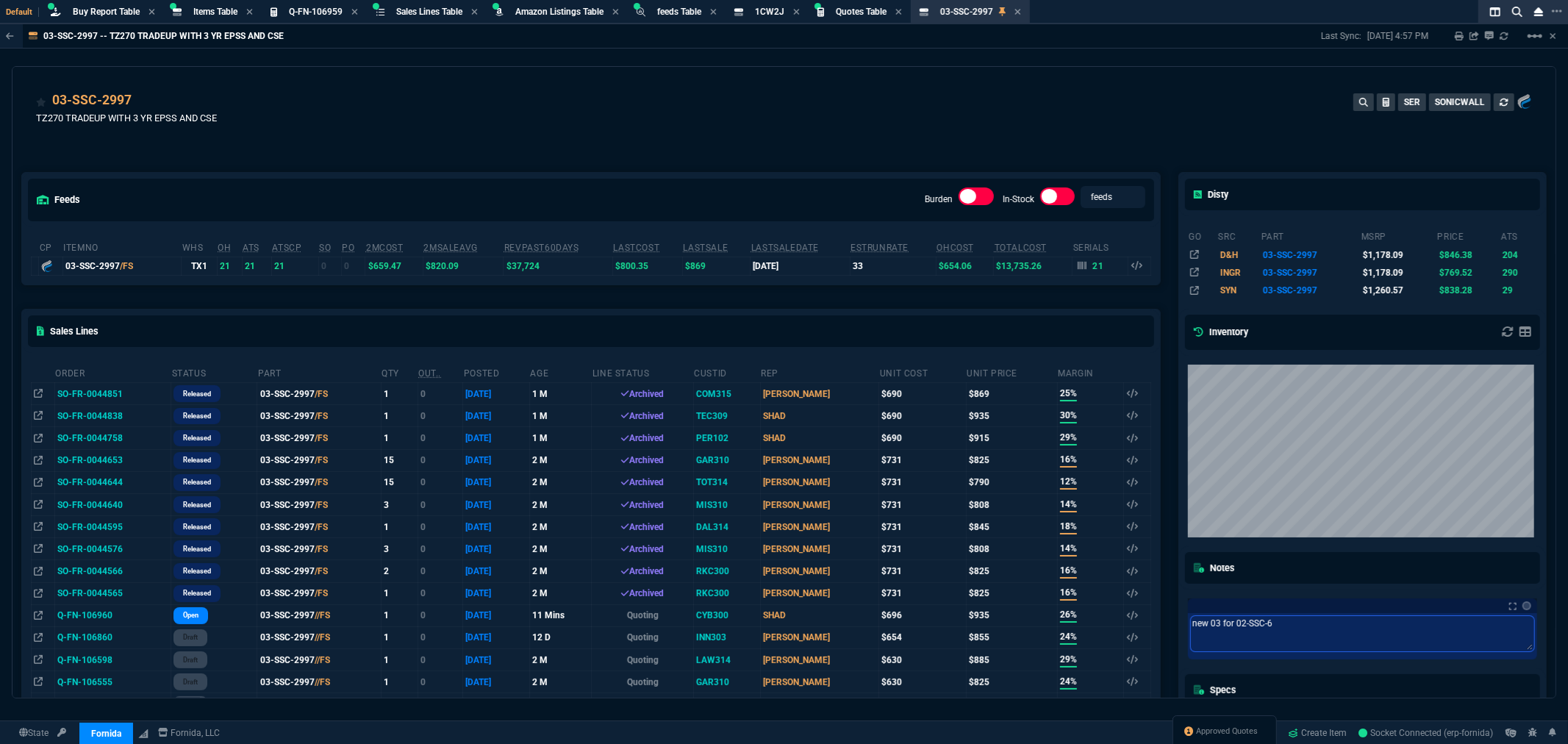
type textarea "new 03 for 02-SSC-68"
type textarea "new 03 for 02-SSC-684"
type textarea "new 03 for 02-SSC-6847"
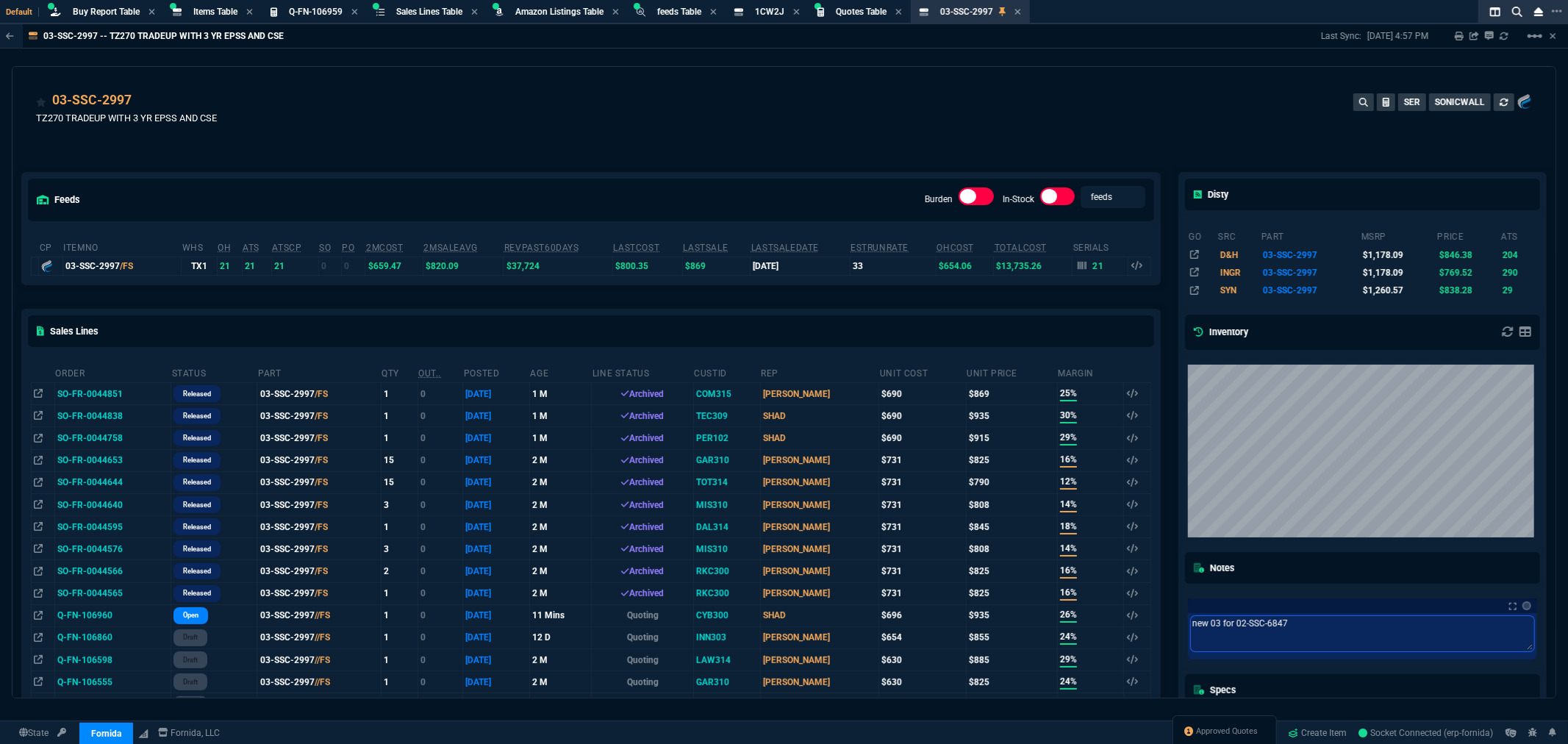
type textarea "new 03 for 02-SSC-6847"
click at [946, 134] on div "03-SSC-2997 TZ270 TRADEUP WITH 3 YR EPSS AND CSE SER SONICWALL" at bounding box center [784, 116] width 1496 height 52
click at [210, 10] on span "Items Table" at bounding box center [216, 12] width 44 height 11
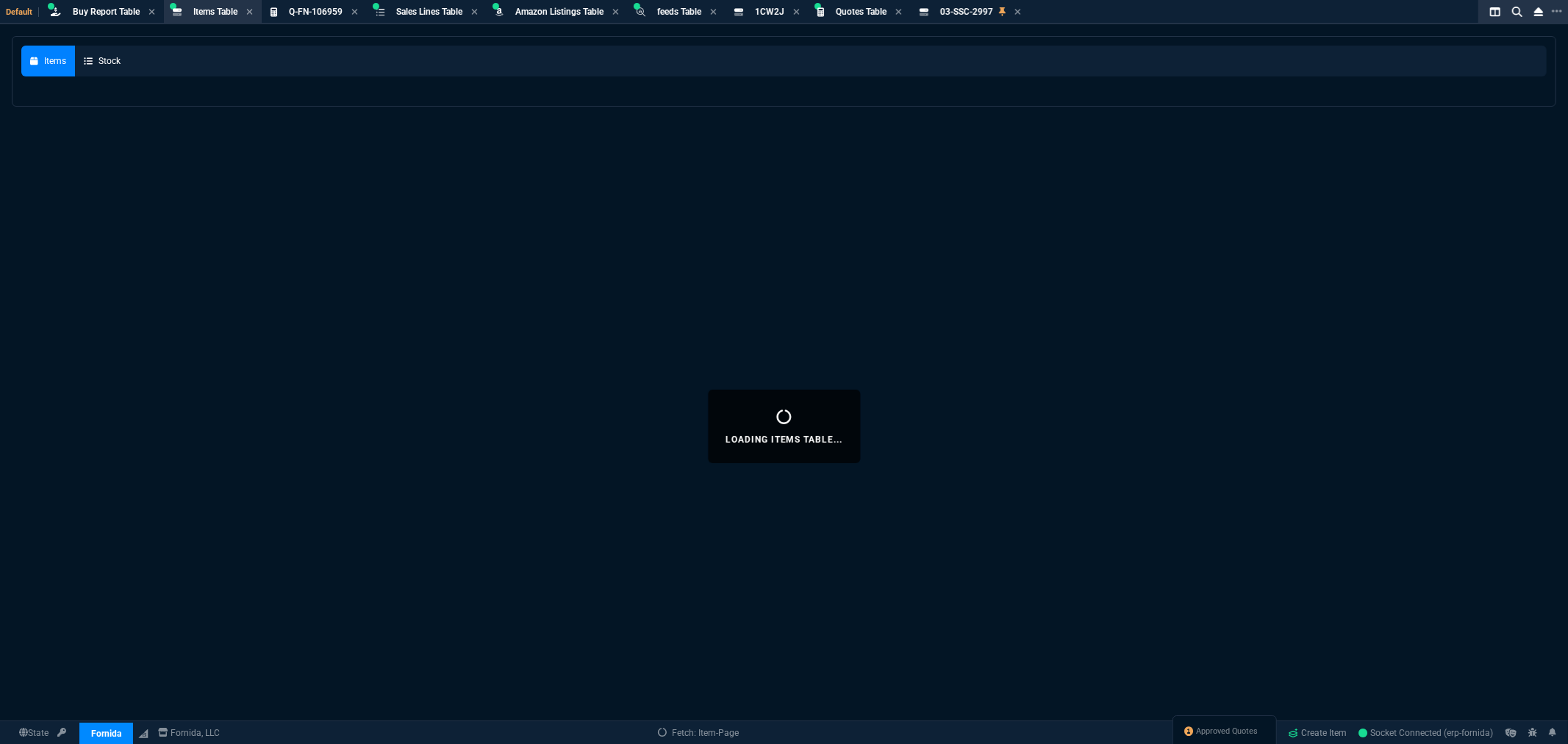
select select
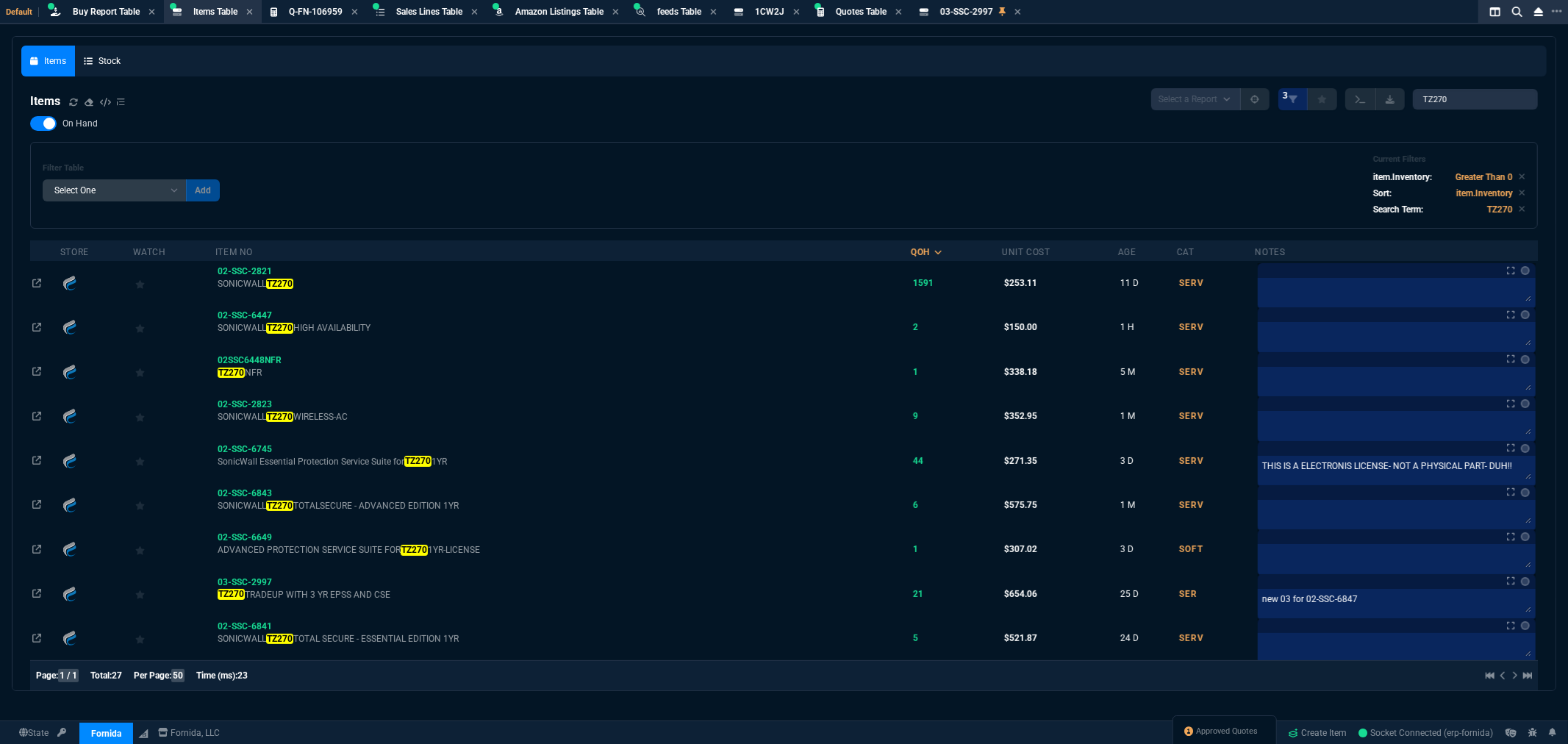
click at [1389, 51] on div "Items Stock" at bounding box center [784, 61] width 1526 height 31
drag, startPoint x: 741, startPoint y: 180, endPoint x: 751, endPoint y: 180, distance: 10.0
click at [741, 180] on div "Filter Table Select One Add Filter () Age () Cat (item.ItemCategoryCode) Item N…" at bounding box center [784, 185] width 1483 height 62
click at [909, 147] on div "Filter Table Select One Add Filter () Age () Cat (item.ItemCategoryCode) Item N…" at bounding box center [784, 185] width 1508 height 87
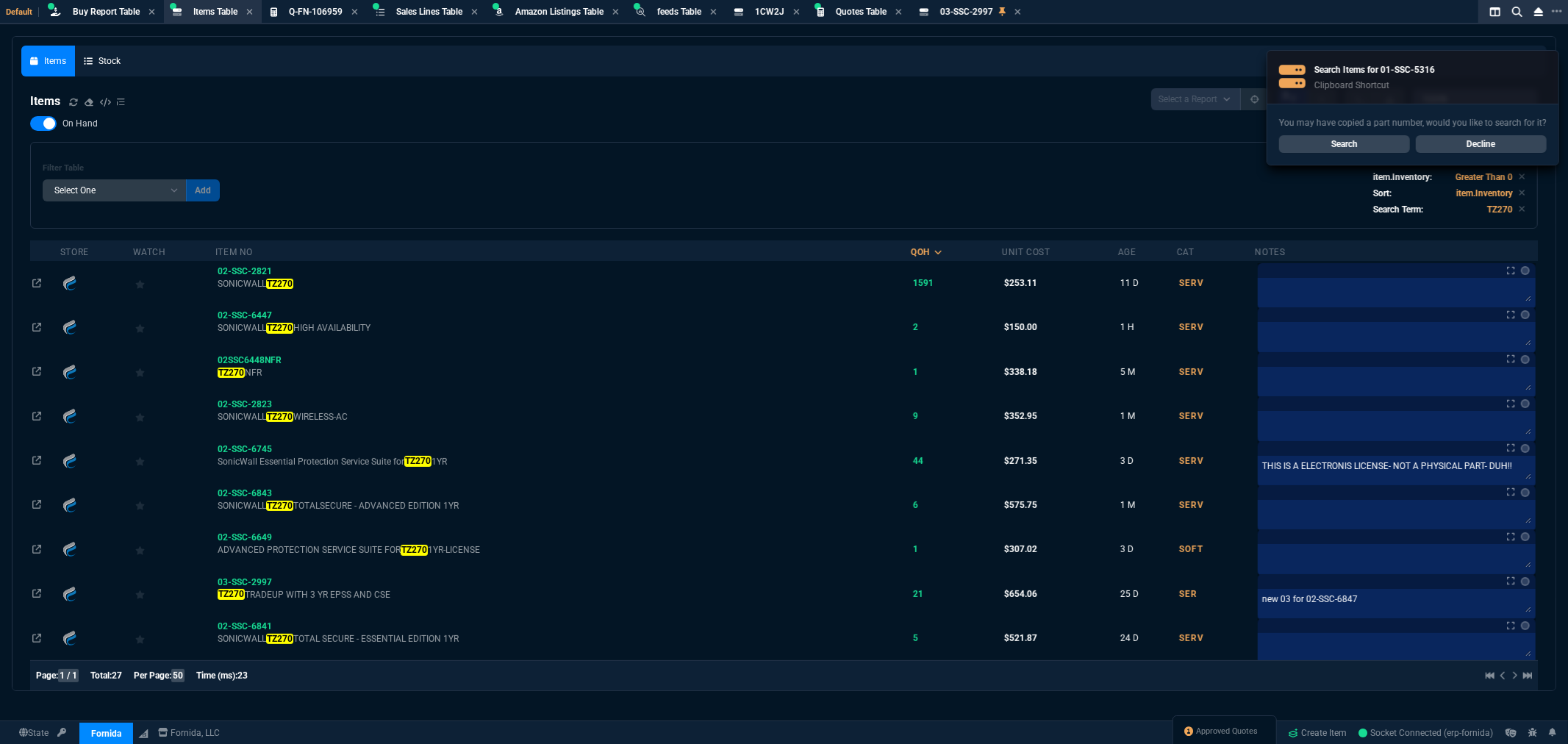
click at [1317, 140] on link "Search" at bounding box center [1344, 144] width 131 height 18
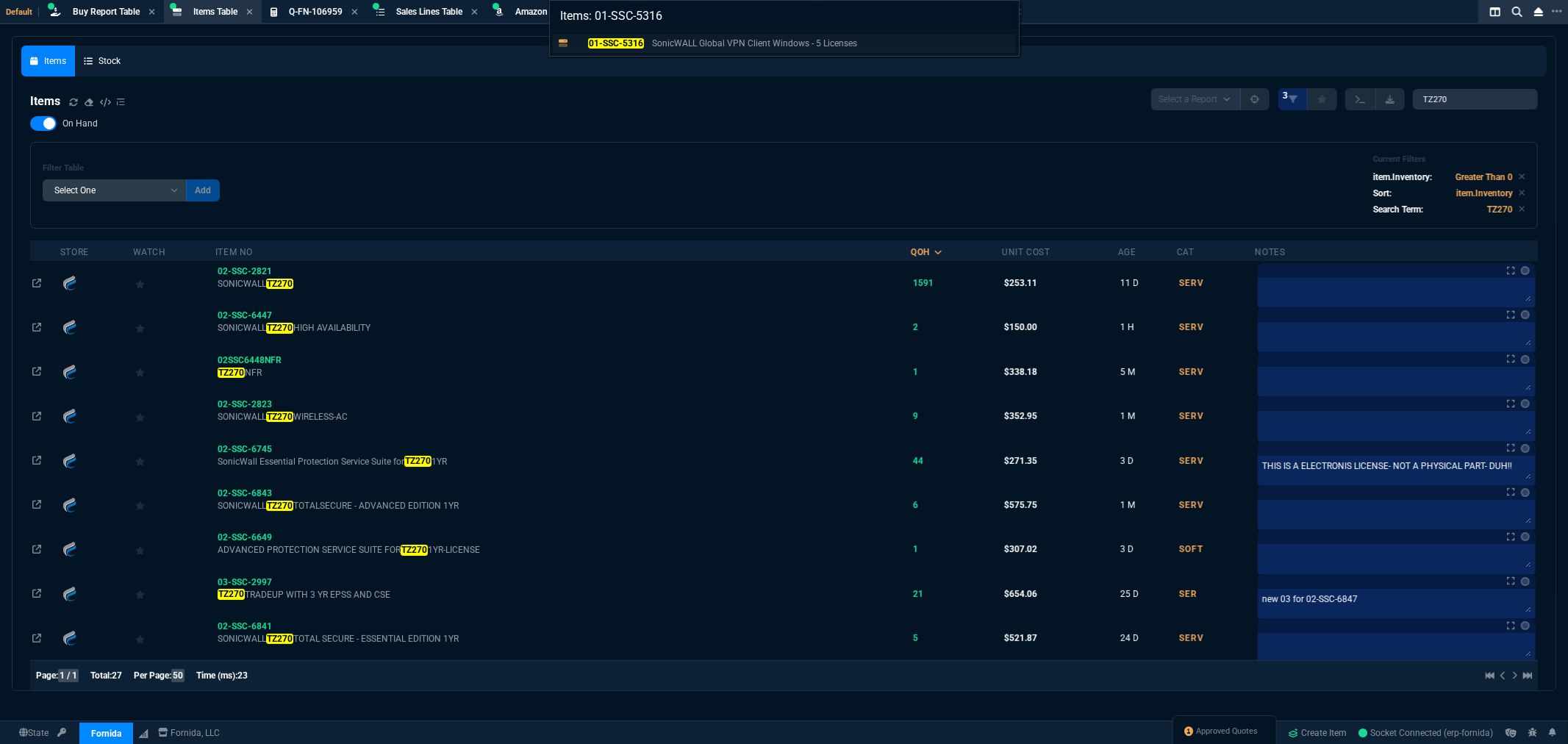
click at [622, 40] on mark "01-SSC-5316" at bounding box center [615, 43] width 55 height 11
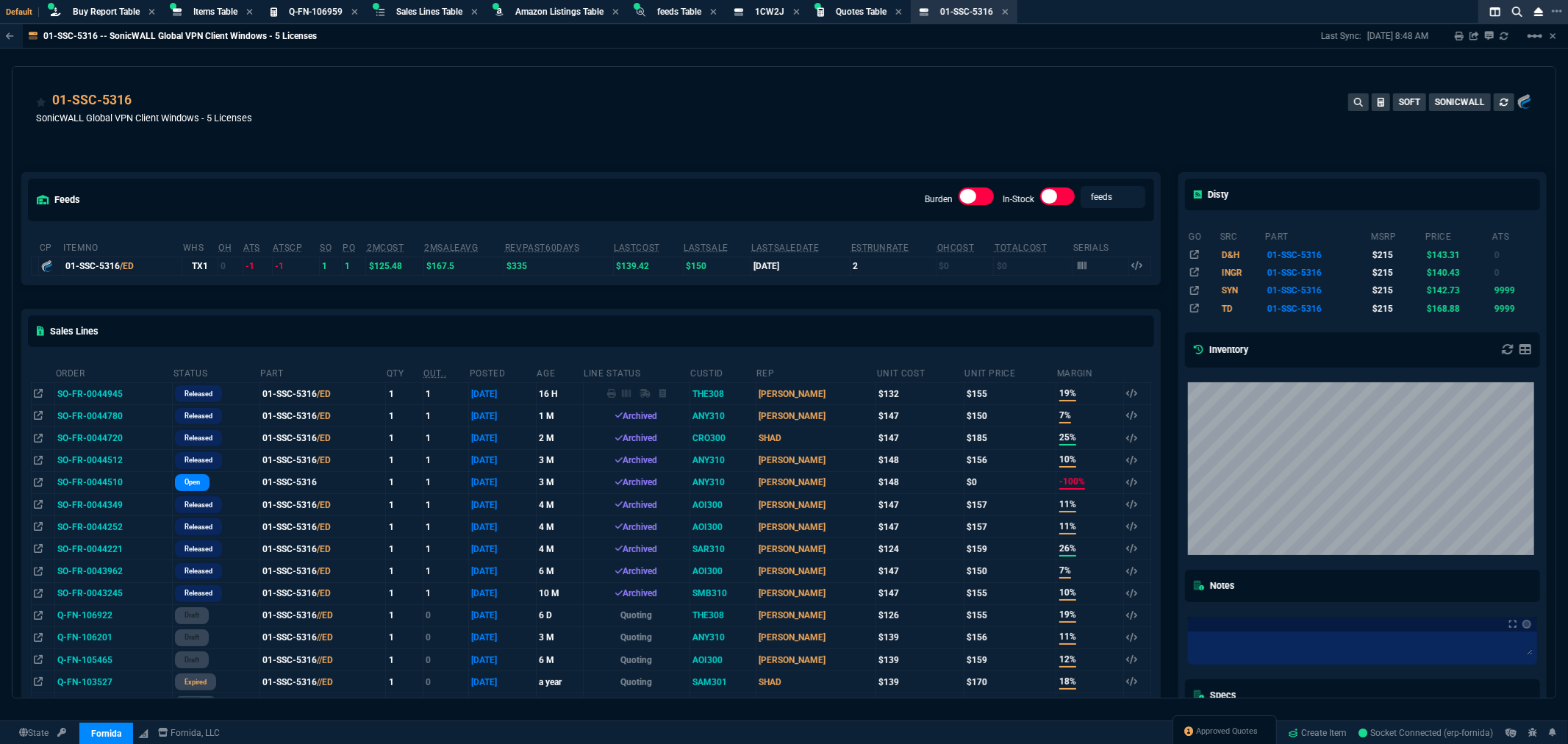
click at [105, 393] on td "SO-FR-0044945" at bounding box center [114, 394] width 118 height 22
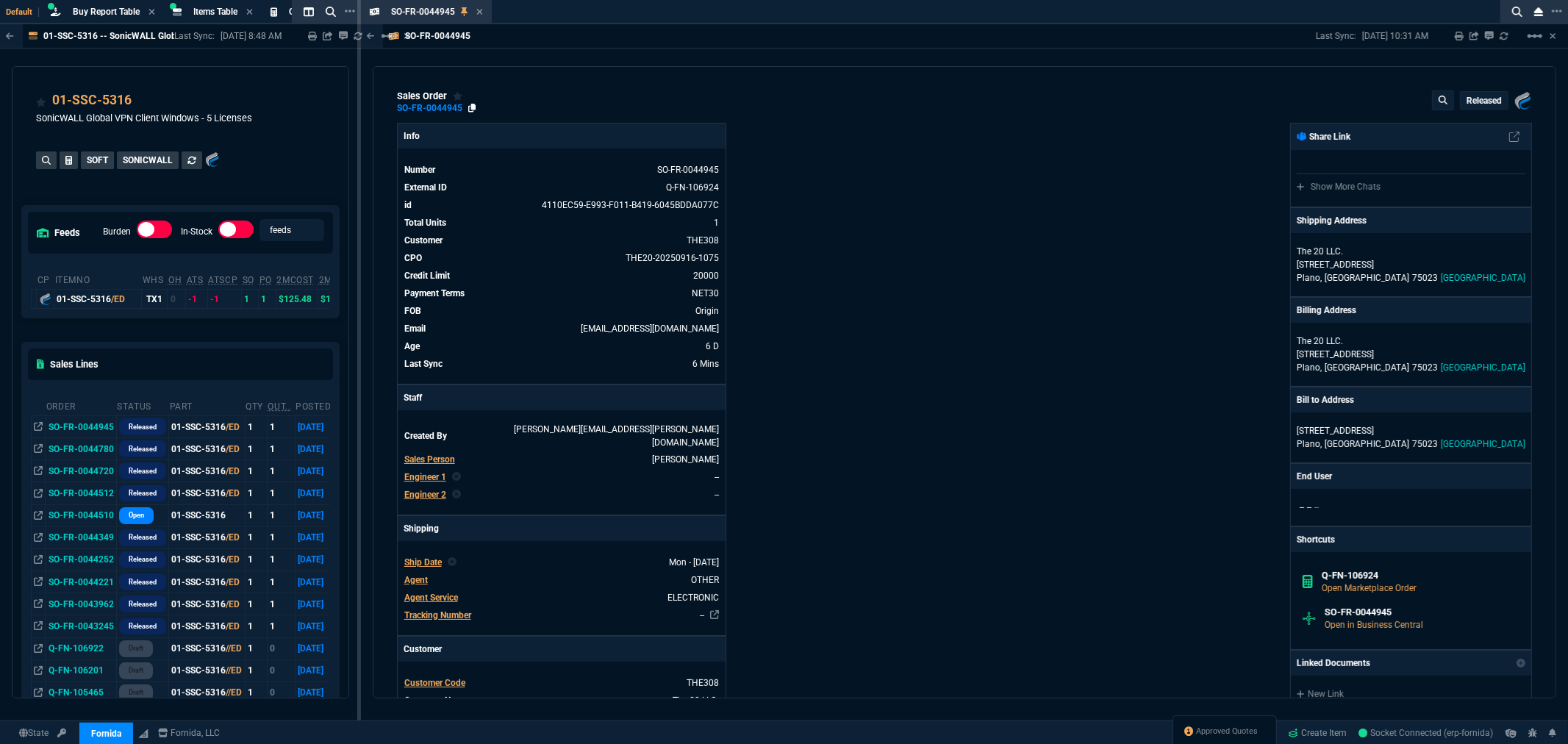
click at [470, 107] on icon at bounding box center [472, 108] width 8 height 9
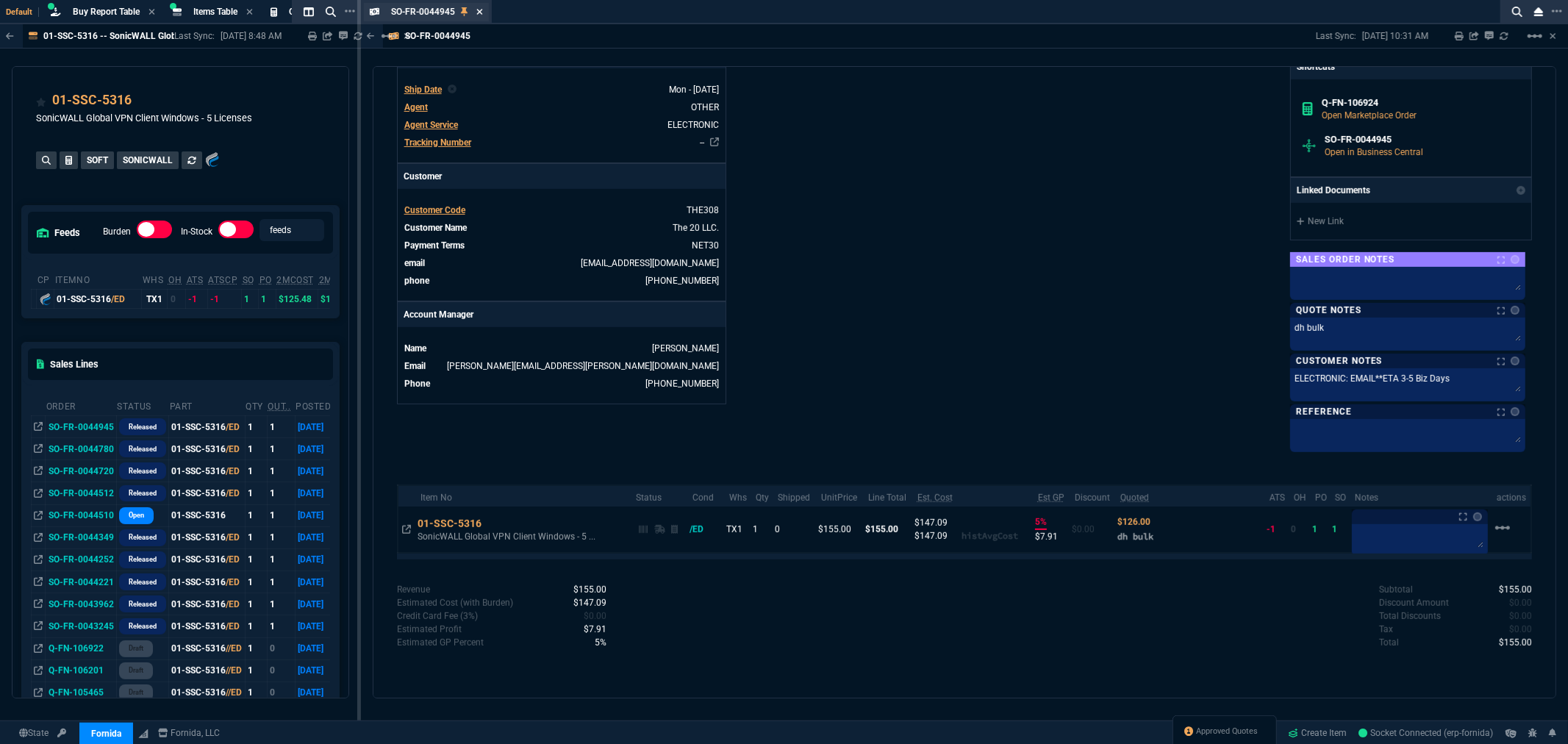
click at [478, 10] on icon at bounding box center [480, 11] width 6 height 6
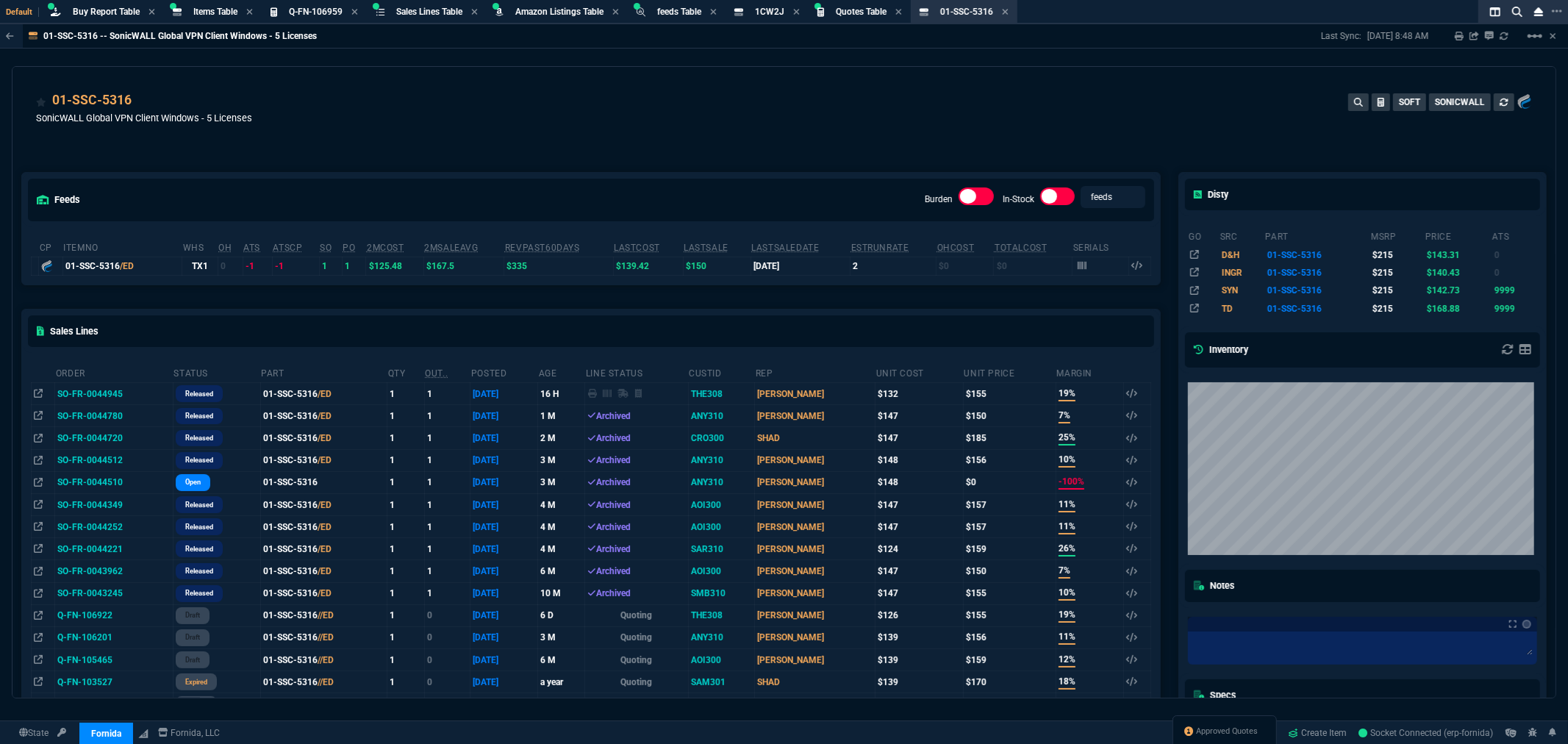
click at [699, 150] on div "feeds Burden In-Stock feeds prices cp ItemNo WHS OH ATS ATSCP SO PO 2MCost 2MSa…" at bounding box center [591, 665] width 1157 height 1050
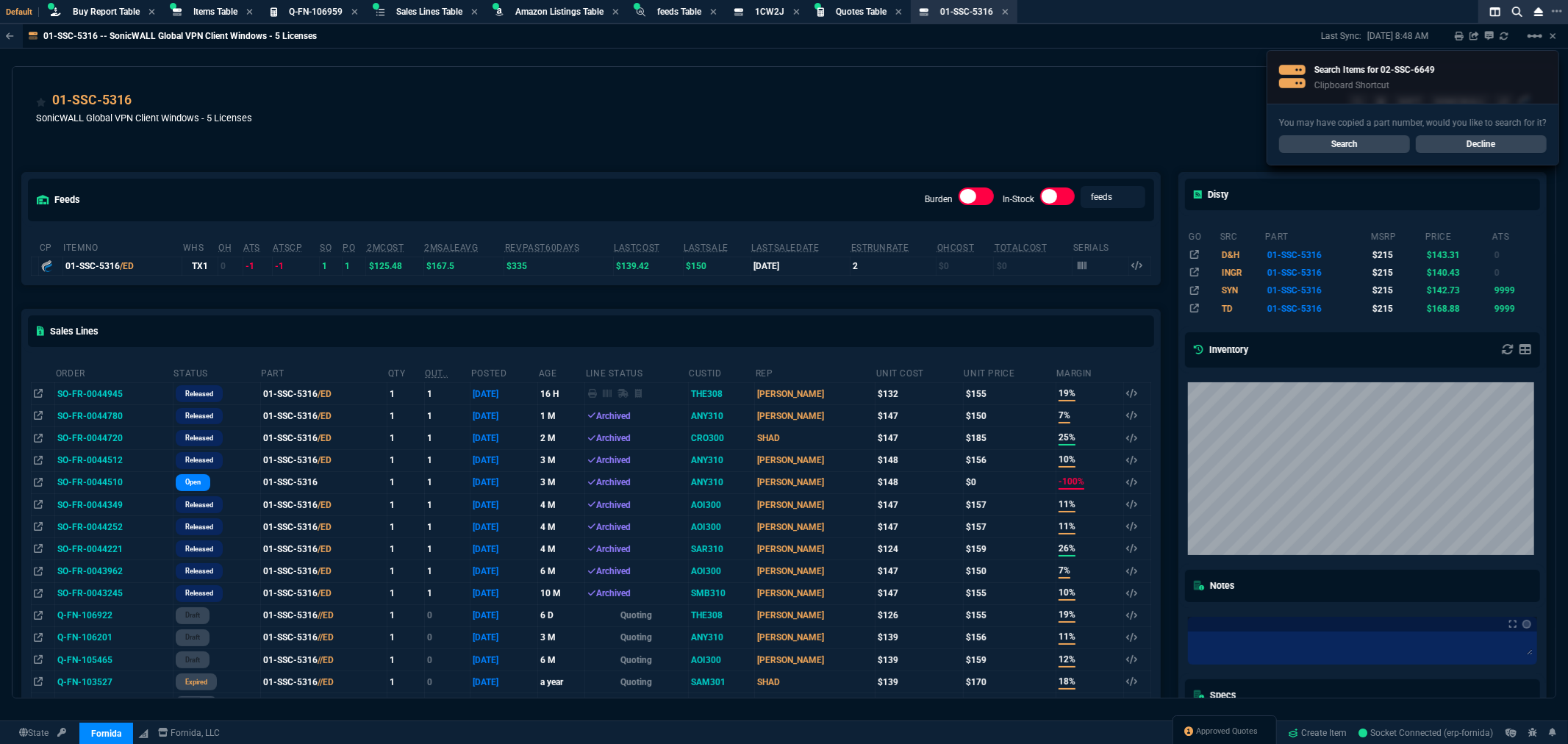
click at [1321, 140] on link "Search" at bounding box center [1344, 144] width 131 height 18
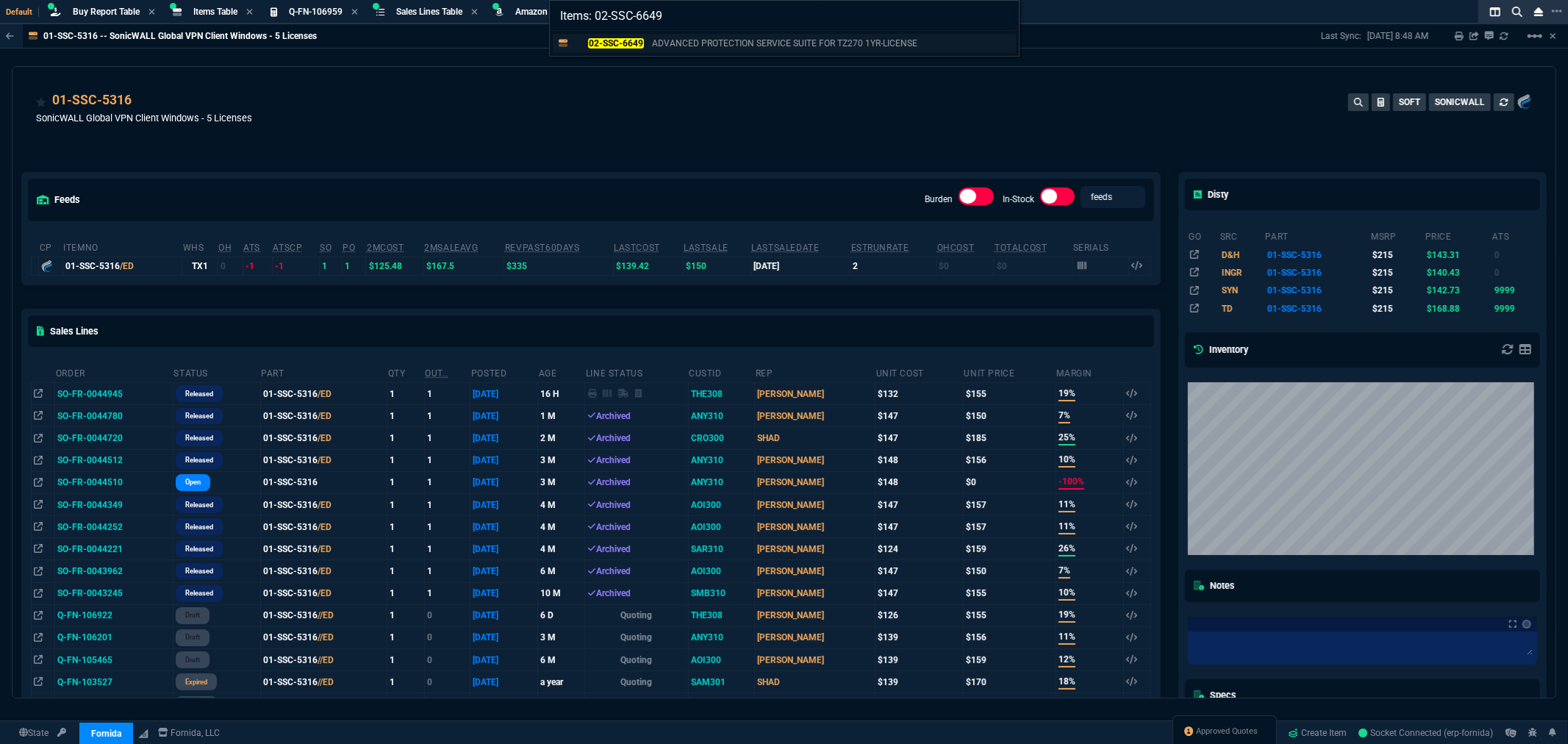
click at [615, 38] on mark "02-SSC-6649" at bounding box center [615, 43] width 55 height 11
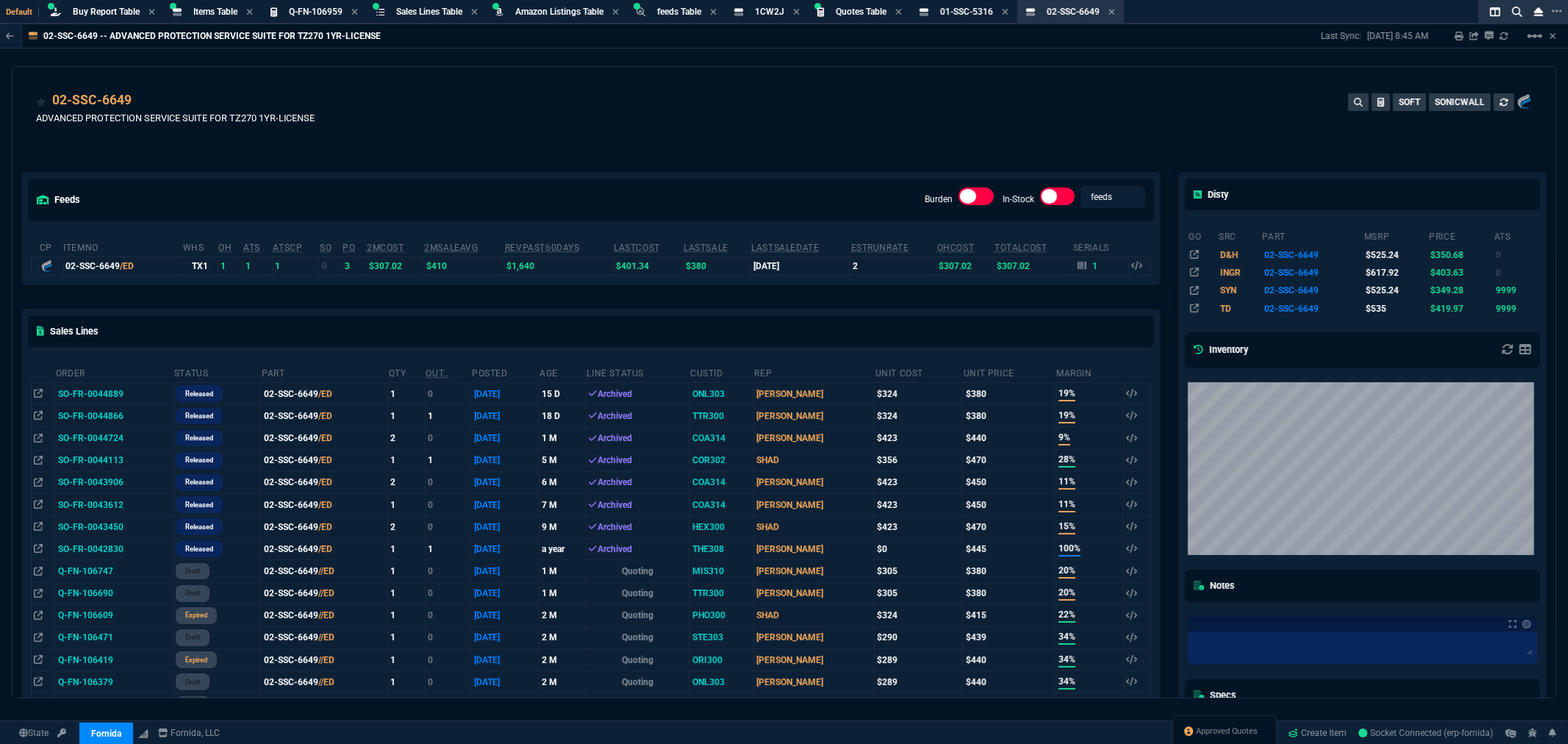
click at [702, 128] on div "02-SSC-6649 ADVANCED PROTECTION SERVICE SUITE FOR TZ270 1YR-LICENSE SOFT SONICW…" at bounding box center [784, 116] width 1496 height 52
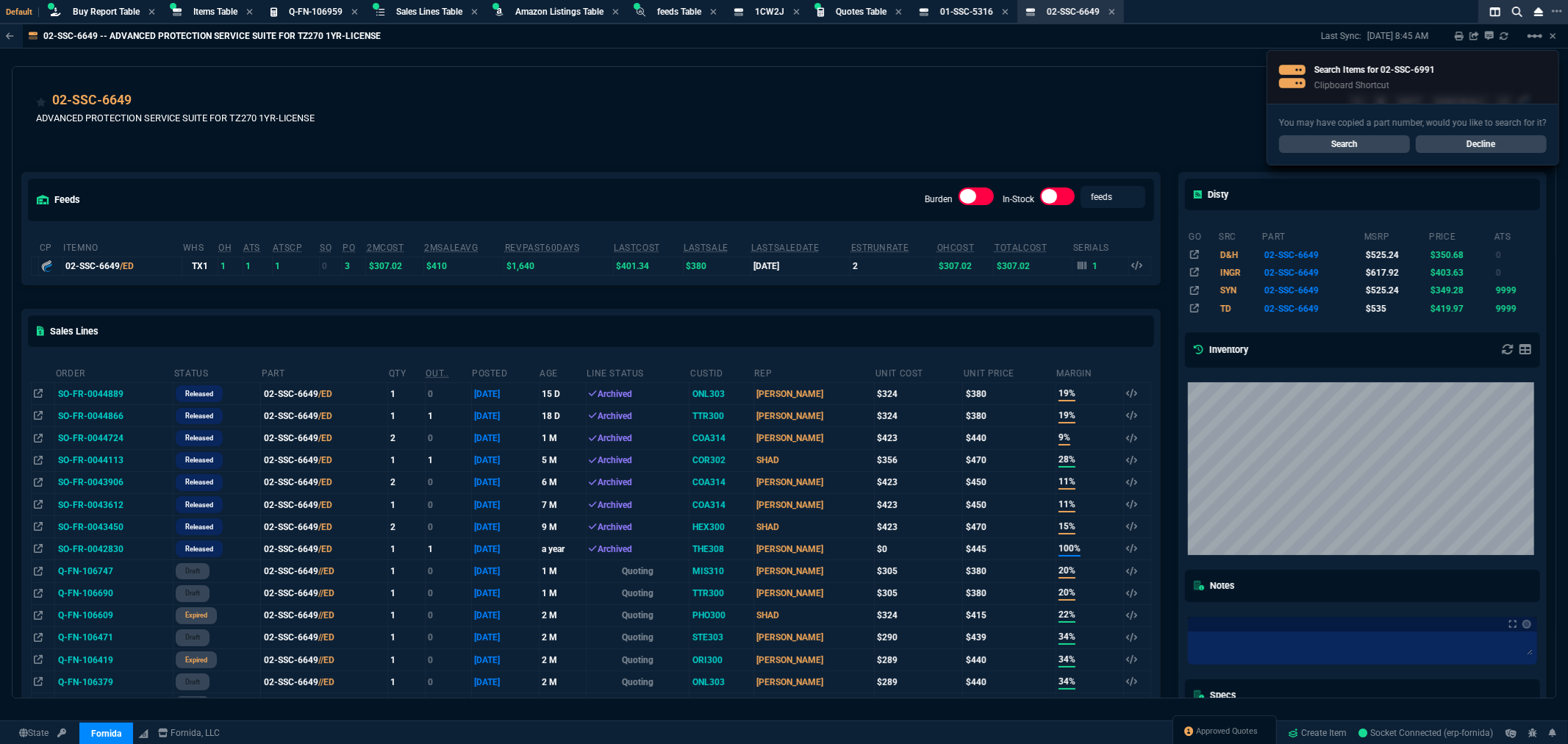
click at [1332, 150] on link "Search" at bounding box center [1344, 144] width 131 height 18
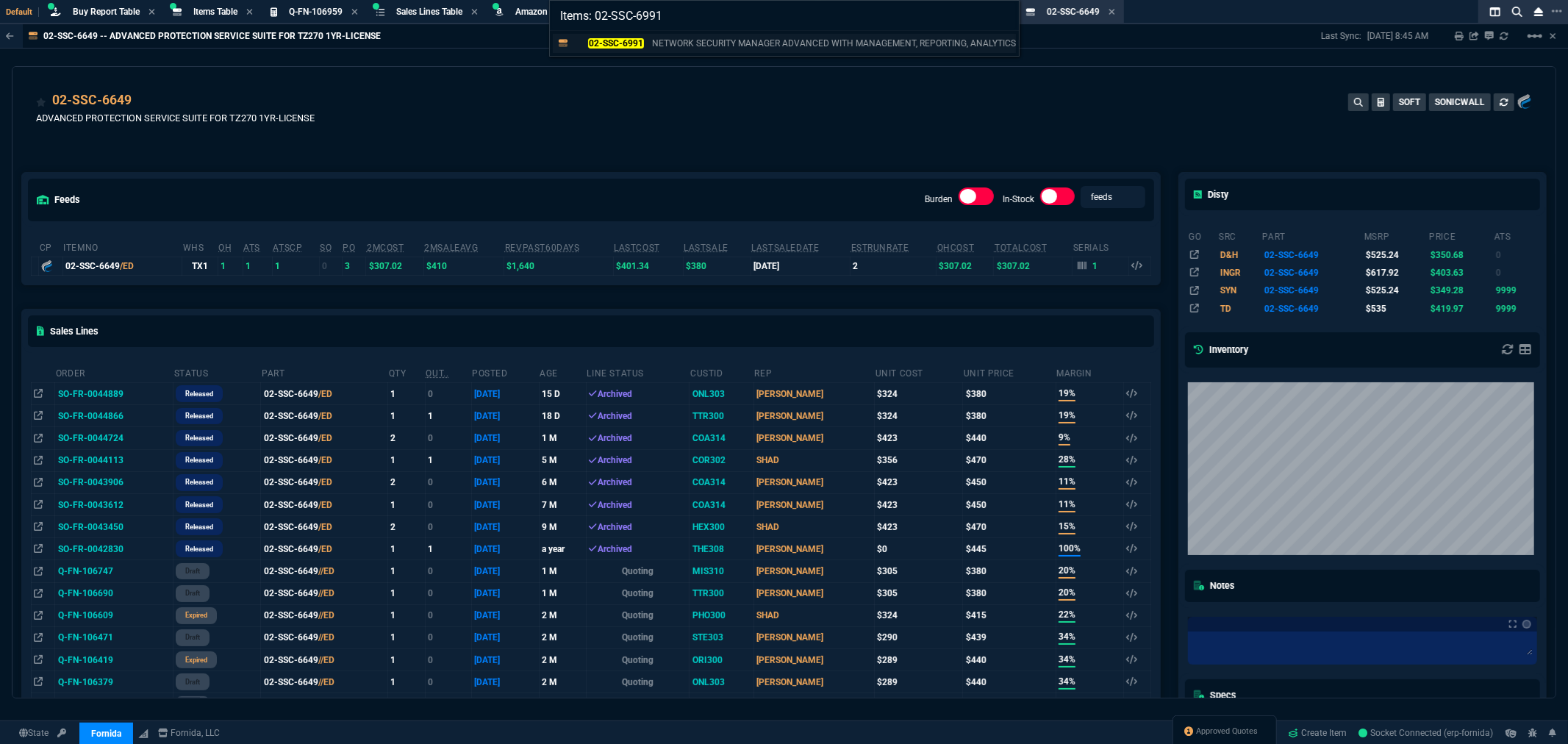
click at [608, 39] on mark "02-SSC-6991" at bounding box center [615, 43] width 55 height 11
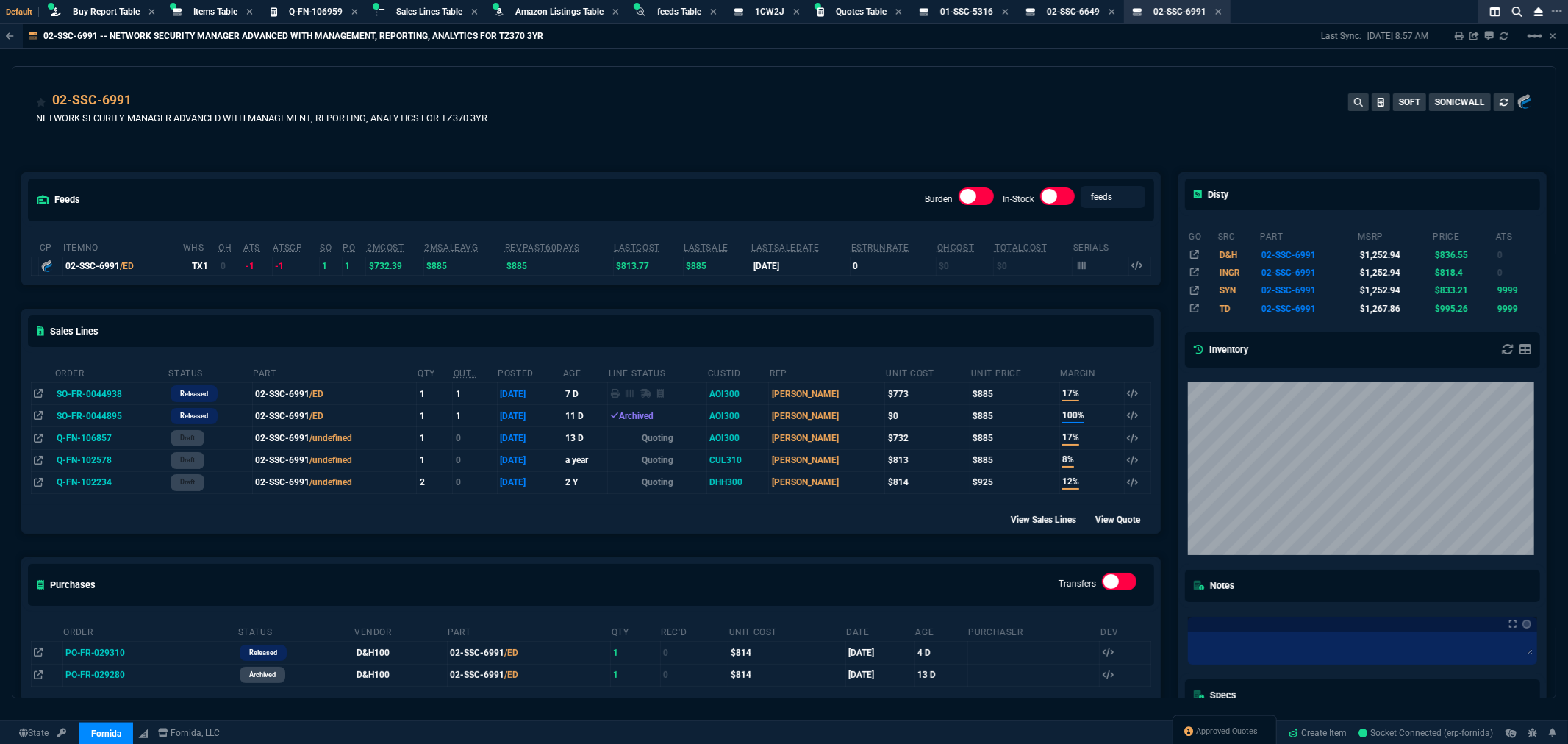
click at [91, 394] on td "SO-FR-0044938" at bounding box center [111, 394] width 114 height 22
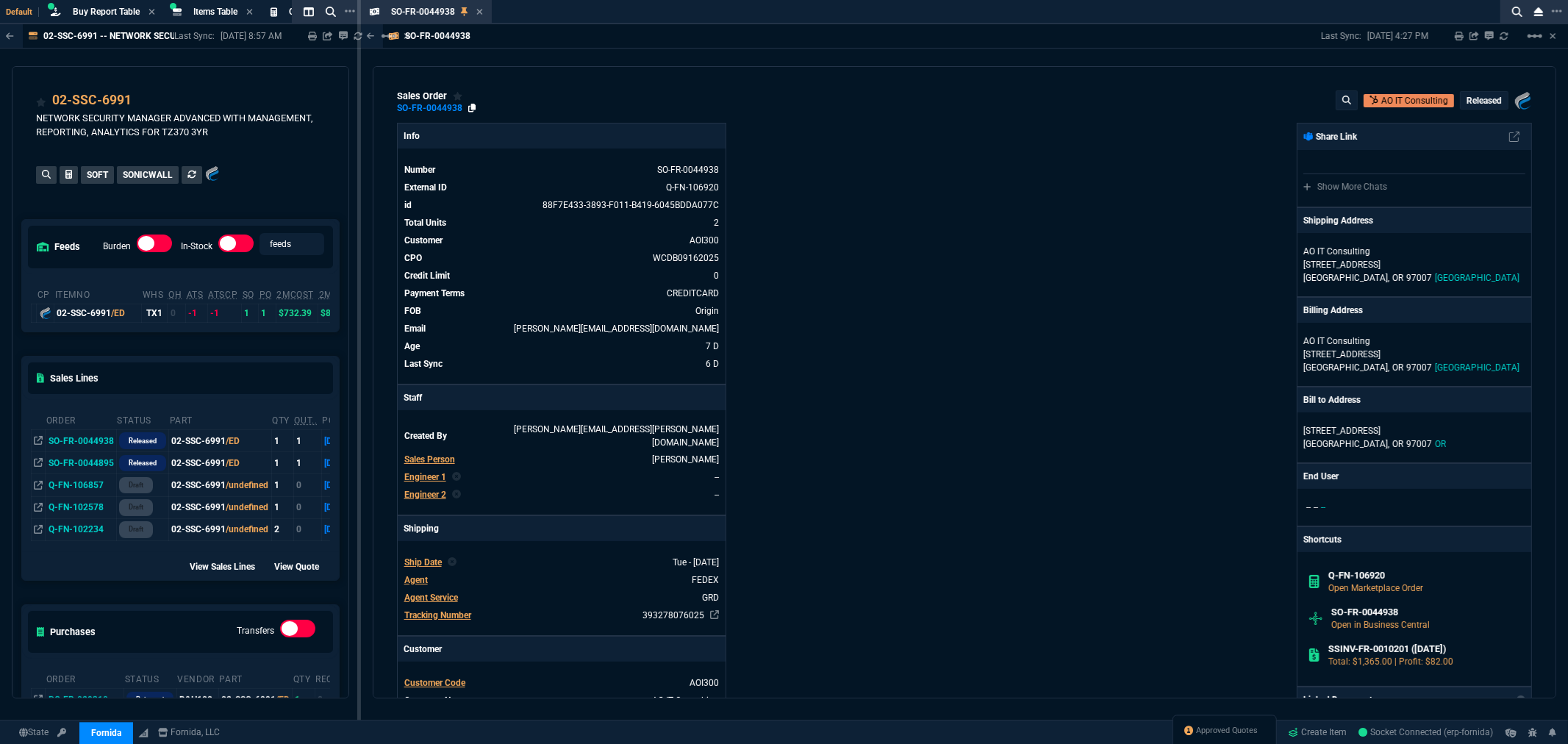
click at [473, 108] on icon at bounding box center [472, 108] width 8 height 9
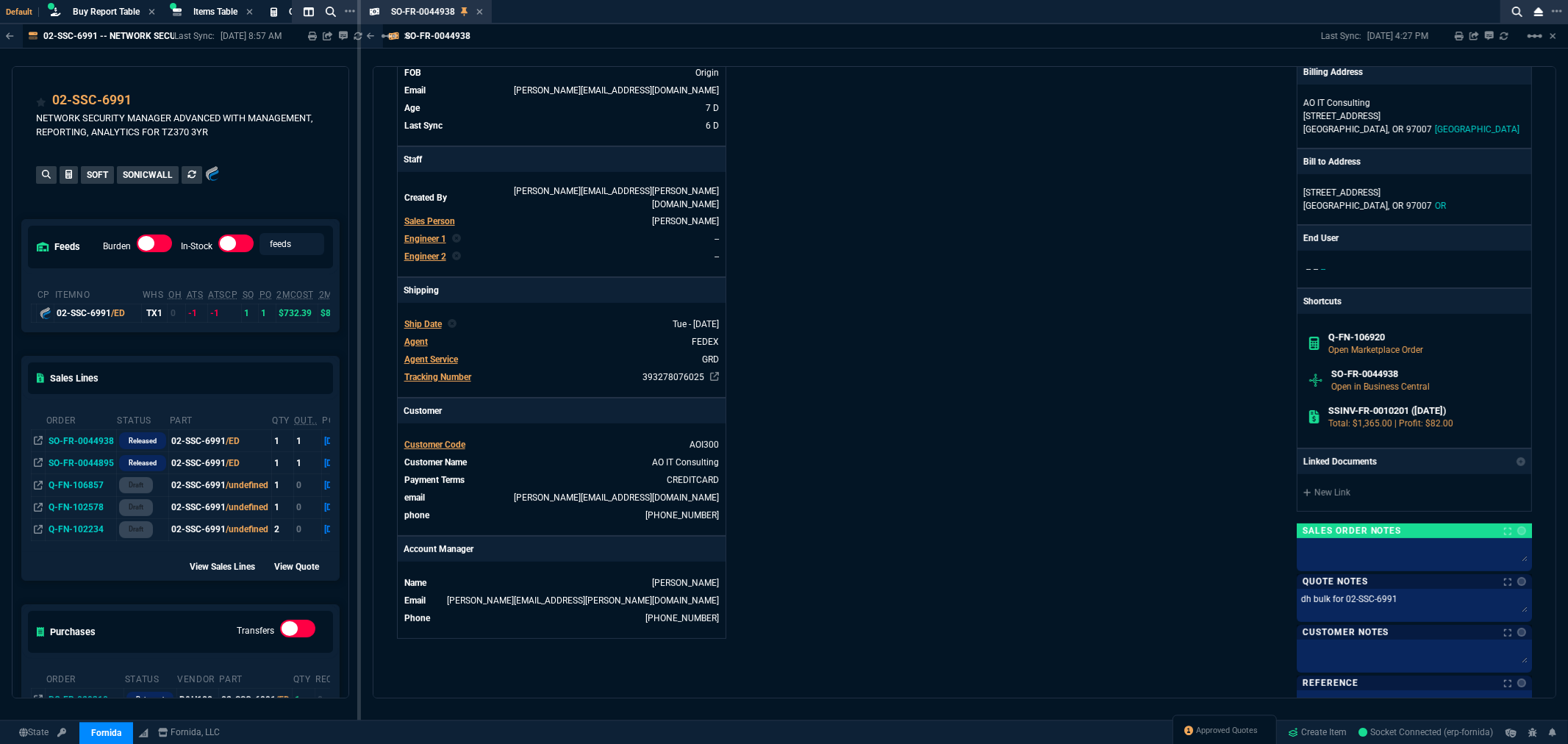
scroll to position [231, 0]
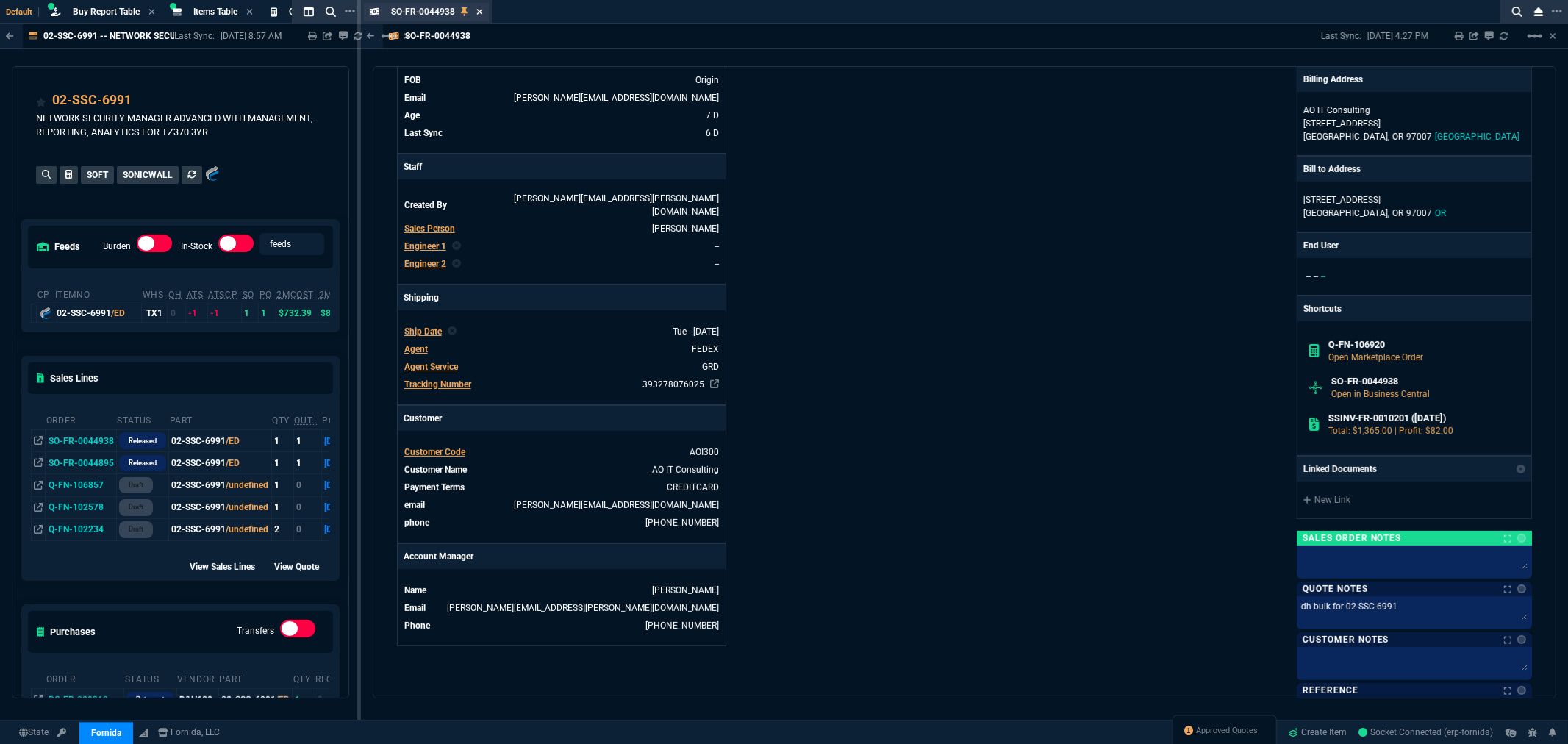
click at [479, 10] on icon at bounding box center [480, 11] width 6 height 6
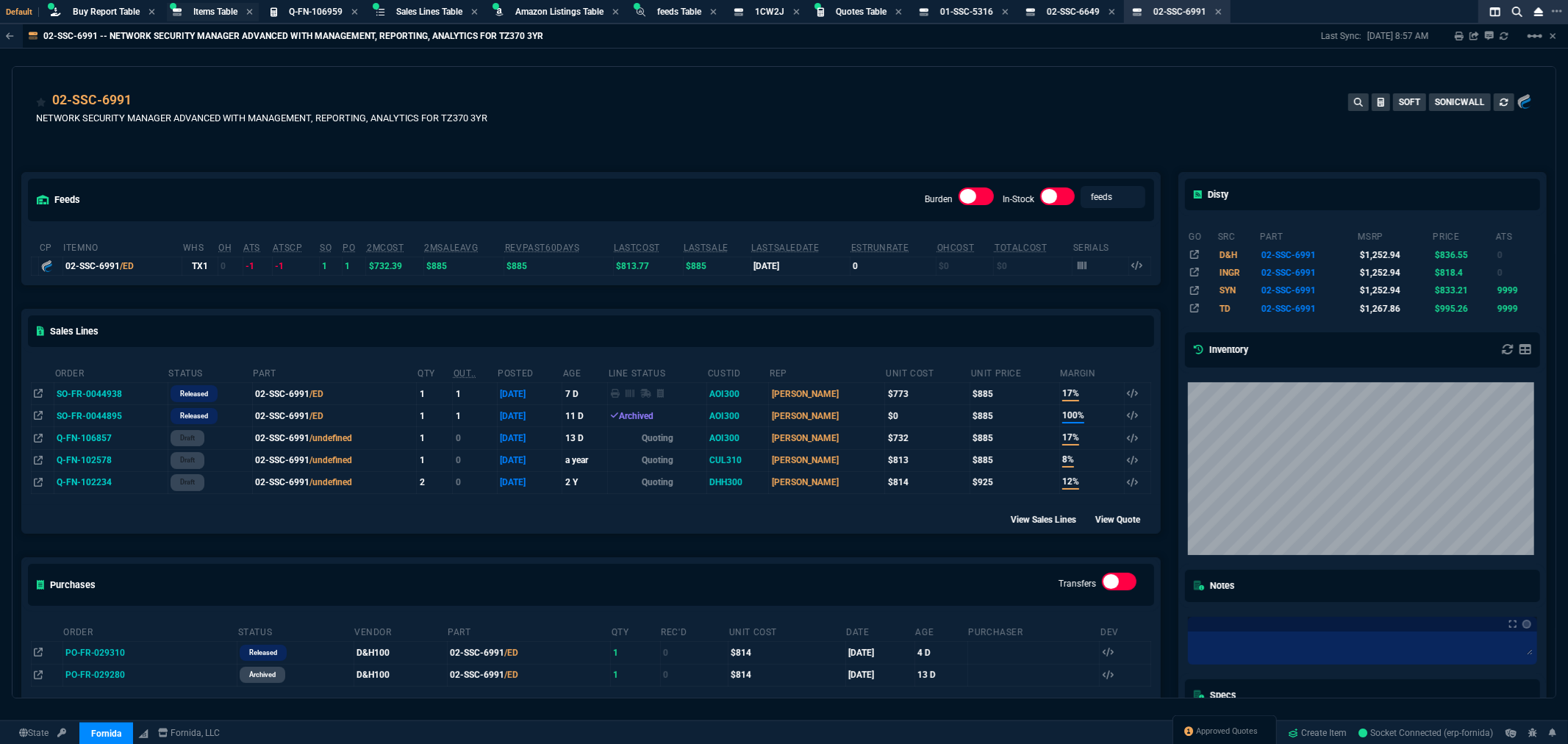
click at [200, 7] on span "Items Table" at bounding box center [216, 12] width 44 height 11
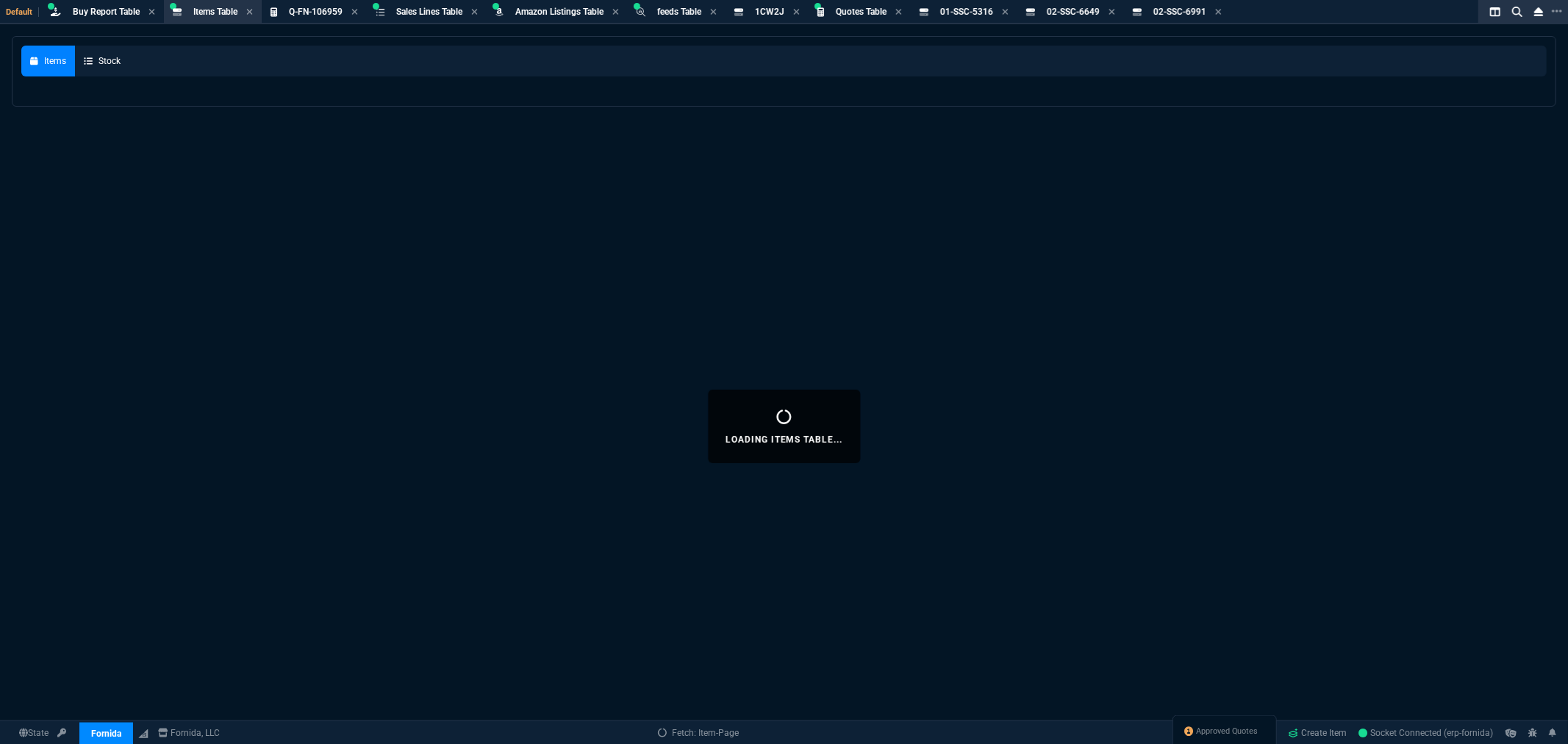
select select
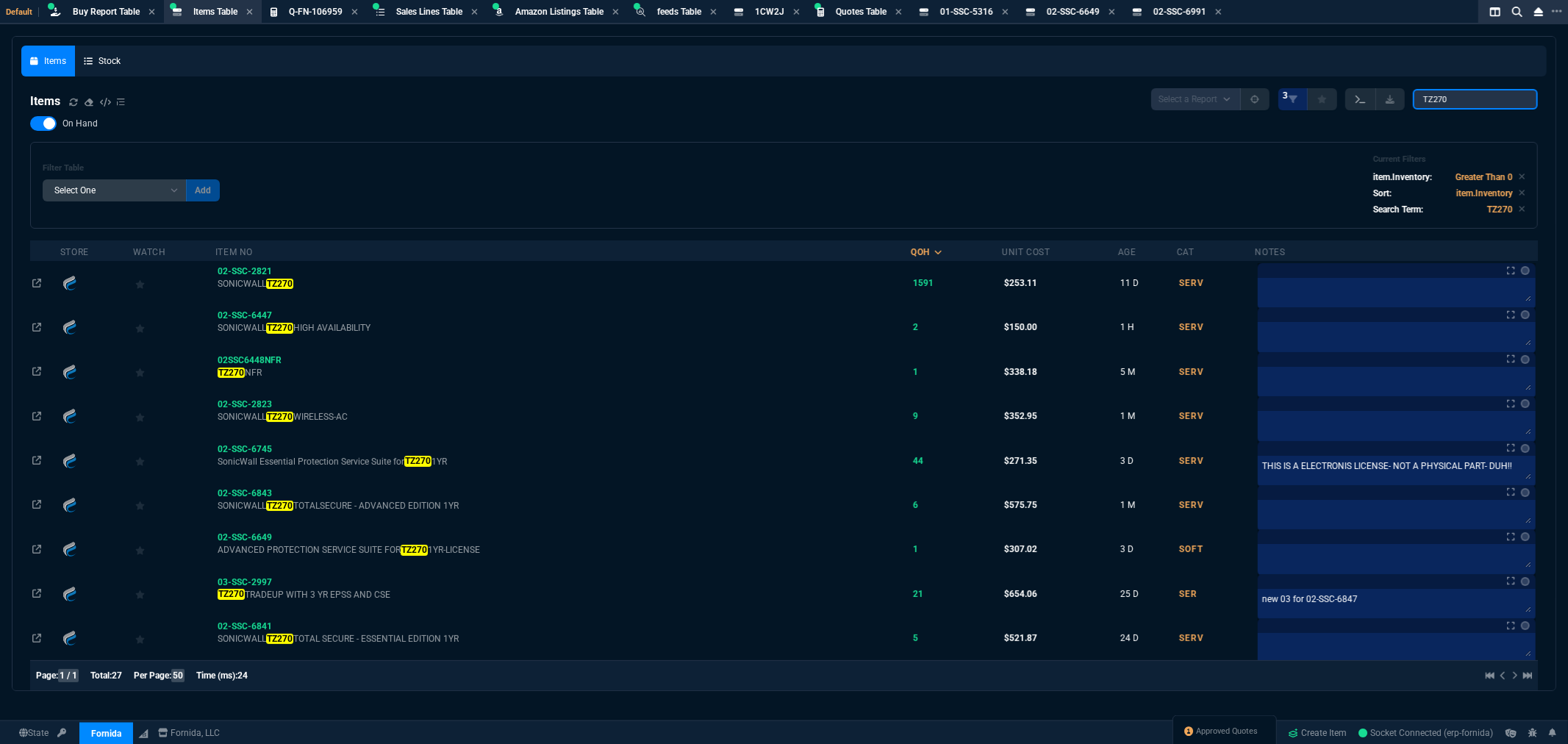
drag, startPoint x: 1468, startPoint y: 93, endPoint x: 1371, endPoint y: 96, distance: 97.0
click at [1375, 96] on div "Select a Report NEW QUERY 3 TZ270" at bounding box center [1344, 99] width 386 height 22
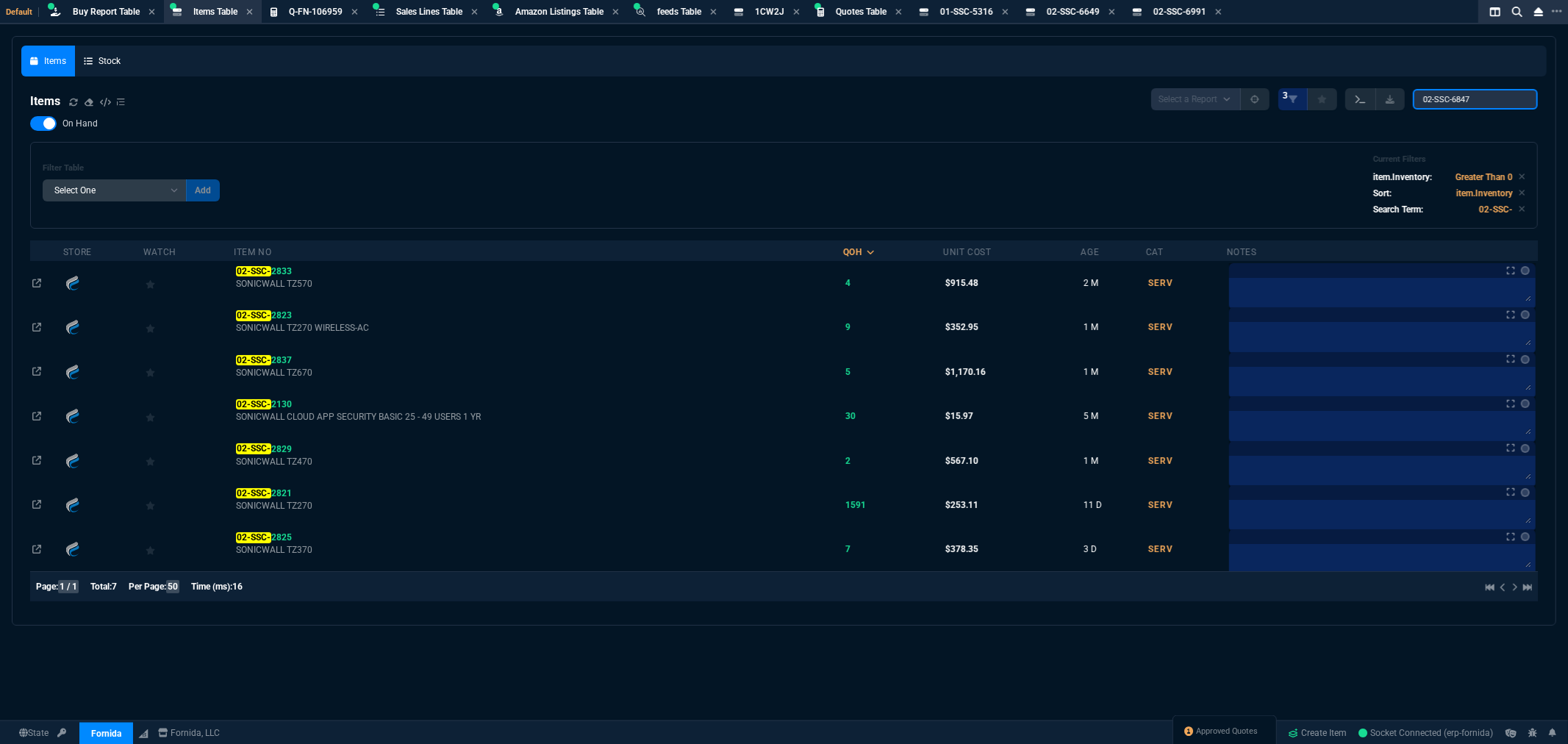
type input "02-SSC-6847"
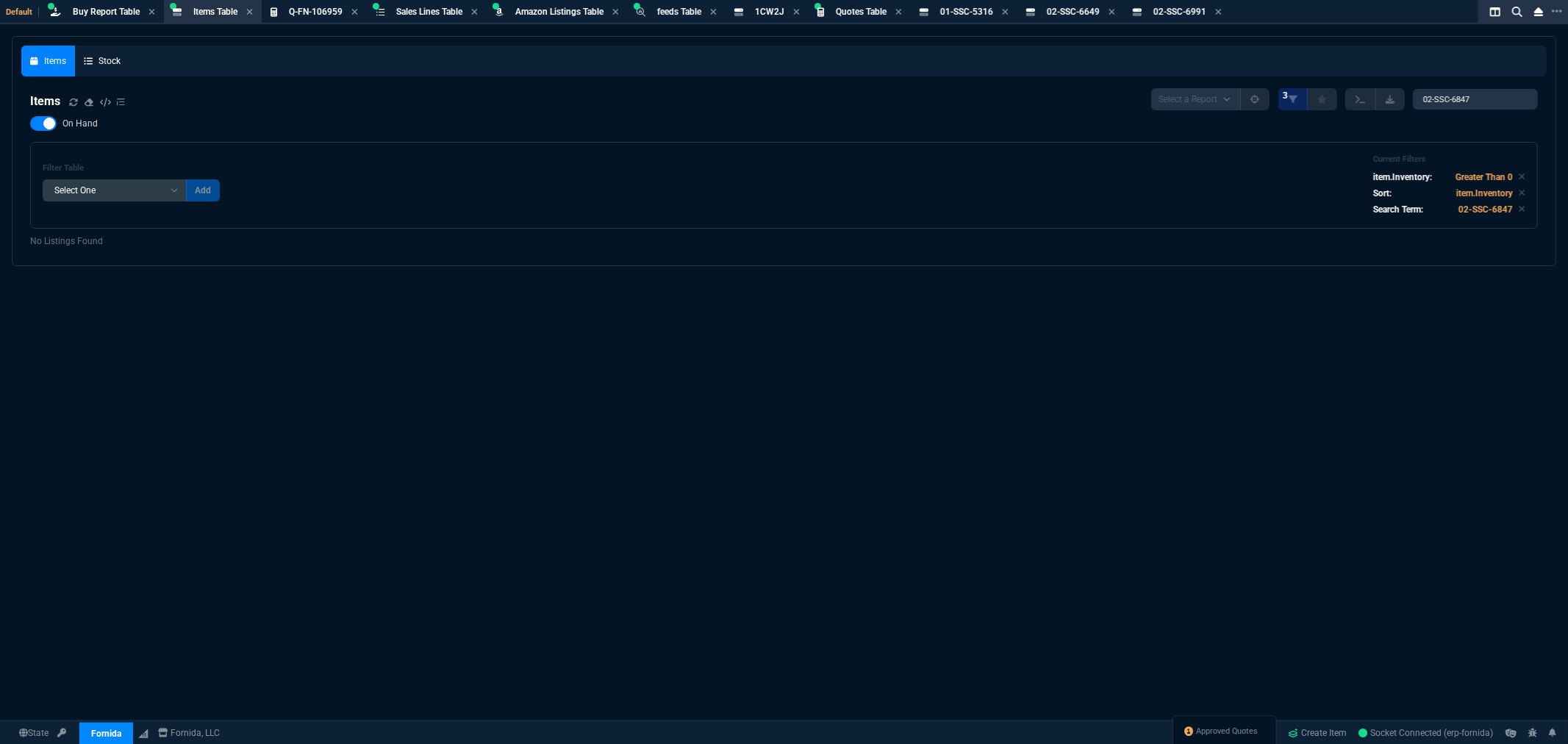
click at [33, 122] on div at bounding box center [43, 123] width 26 height 15
click at [30, 123] on input "On Hand" at bounding box center [29, 123] width 1 height 1
checkbox input "false"
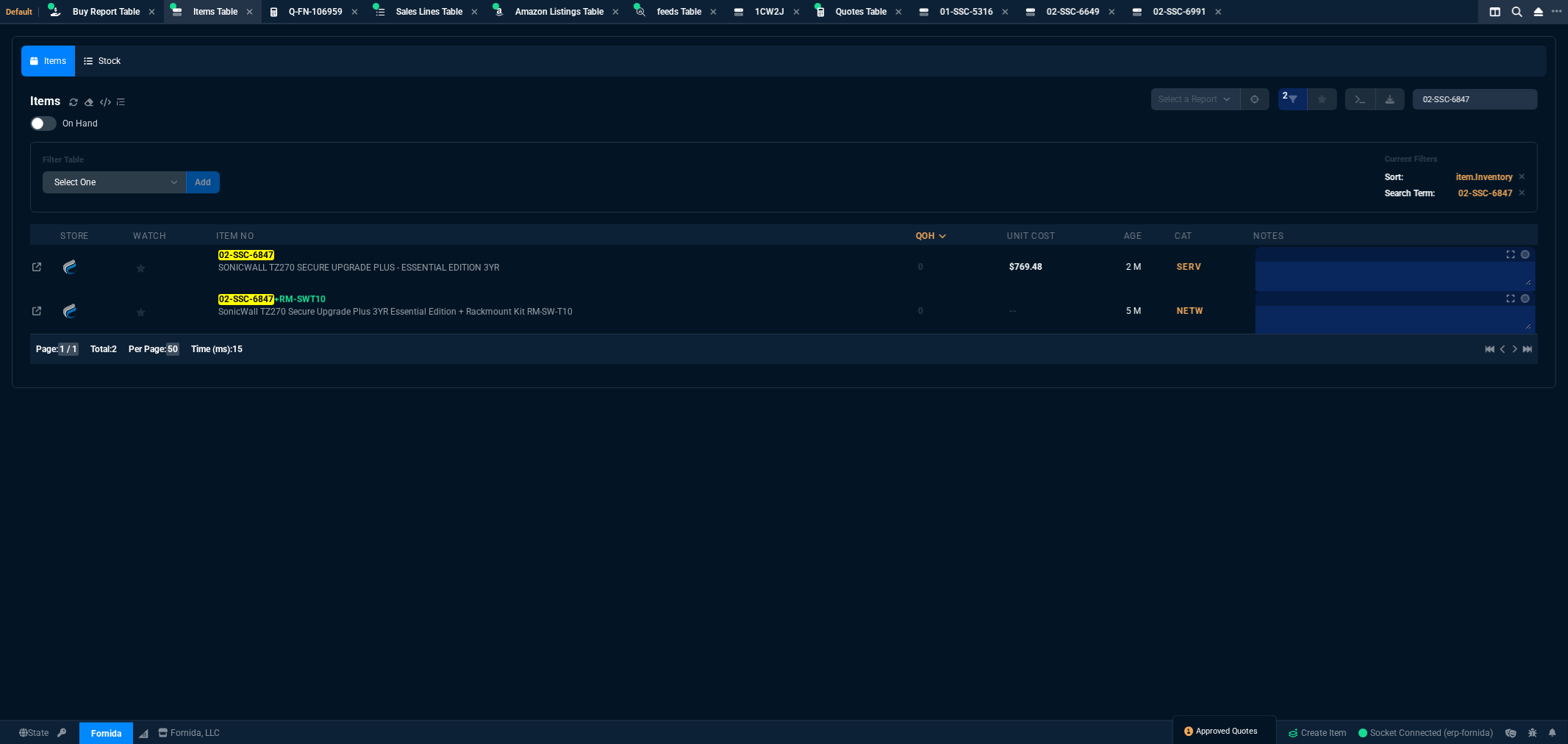
click at [1220, 733] on span "Approved Quotes" at bounding box center [1227, 731] width 62 height 11
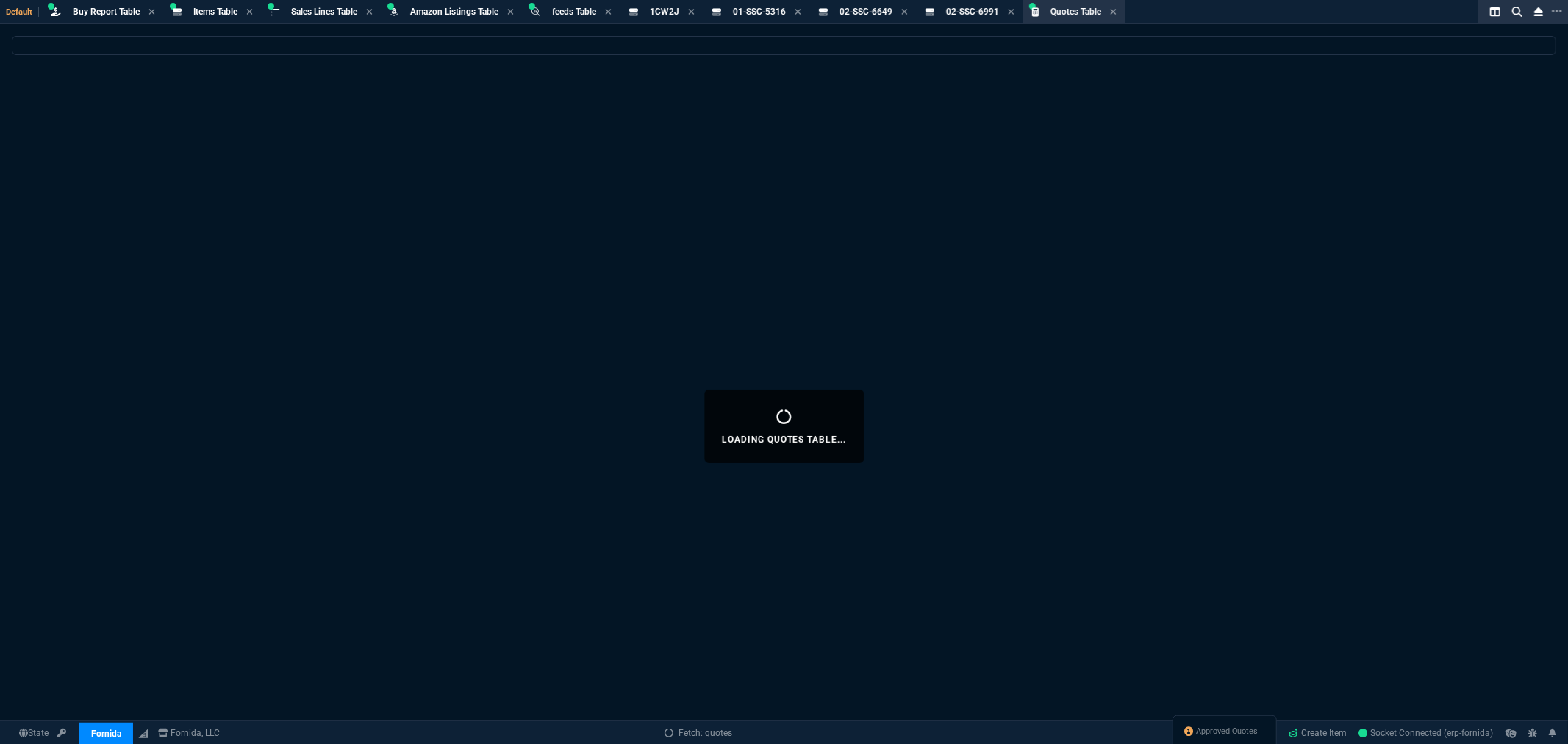
select select
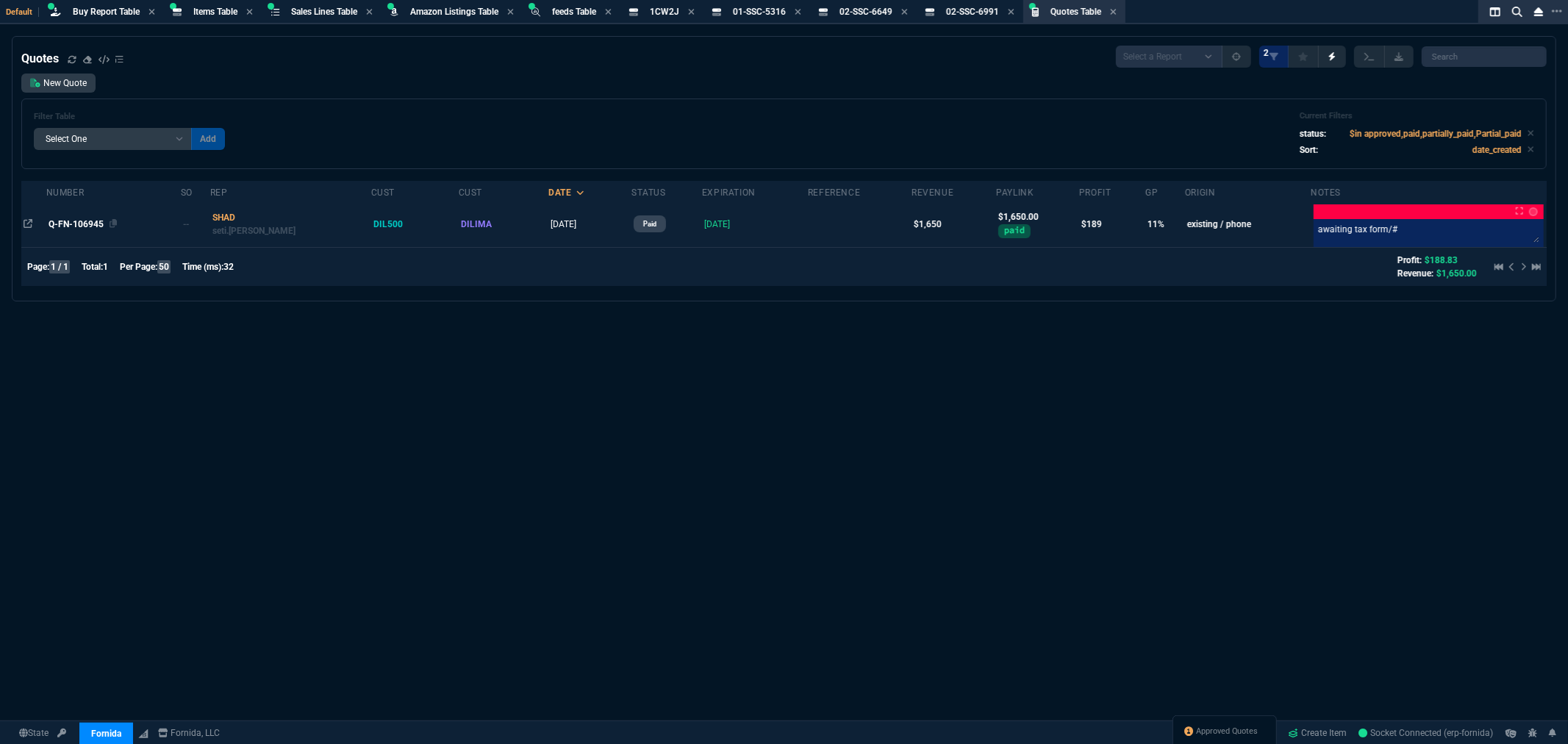
click at [92, 222] on span "Q-FN-106945" at bounding box center [76, 225] width 55 height 11
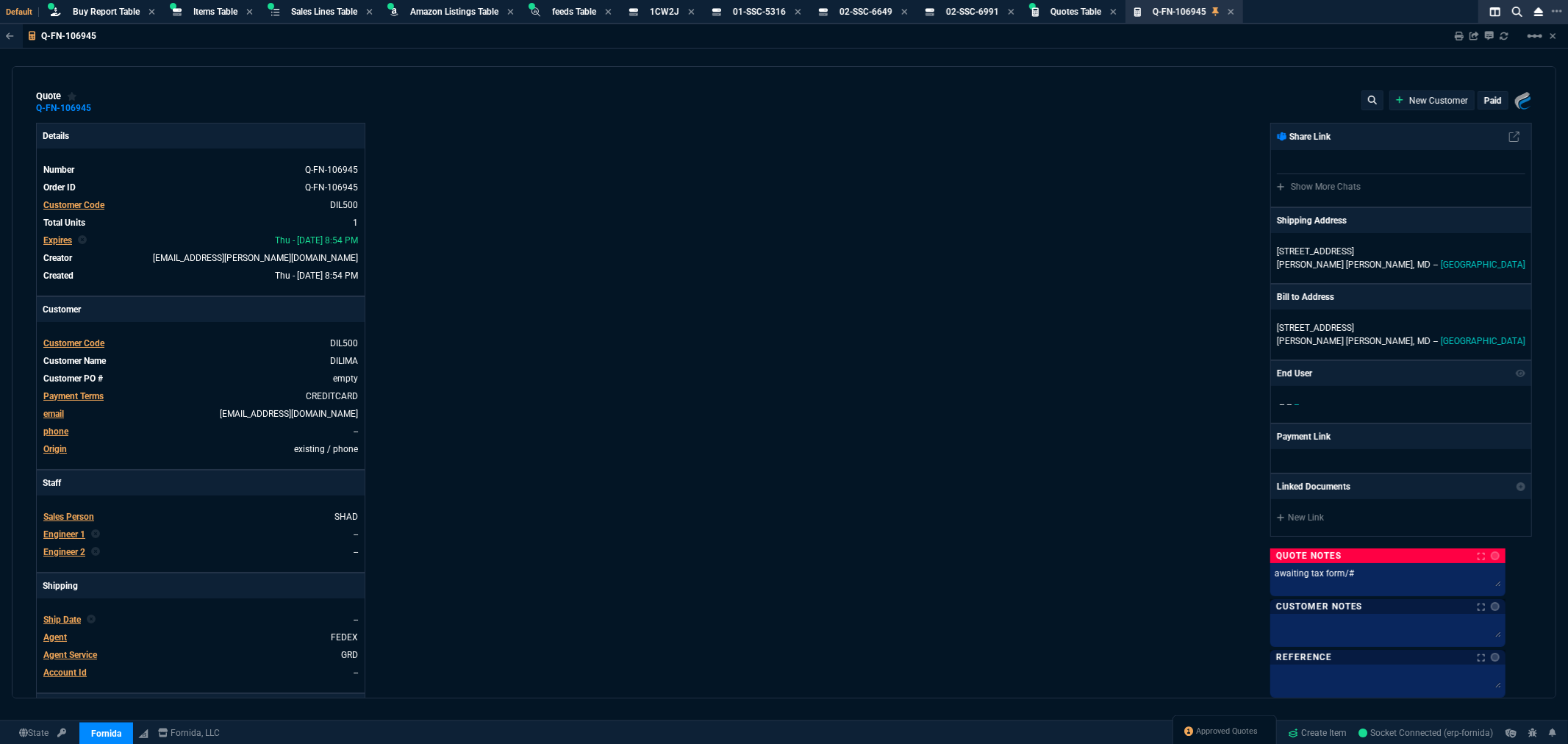
type input "16"
type input "265"
type input "26"
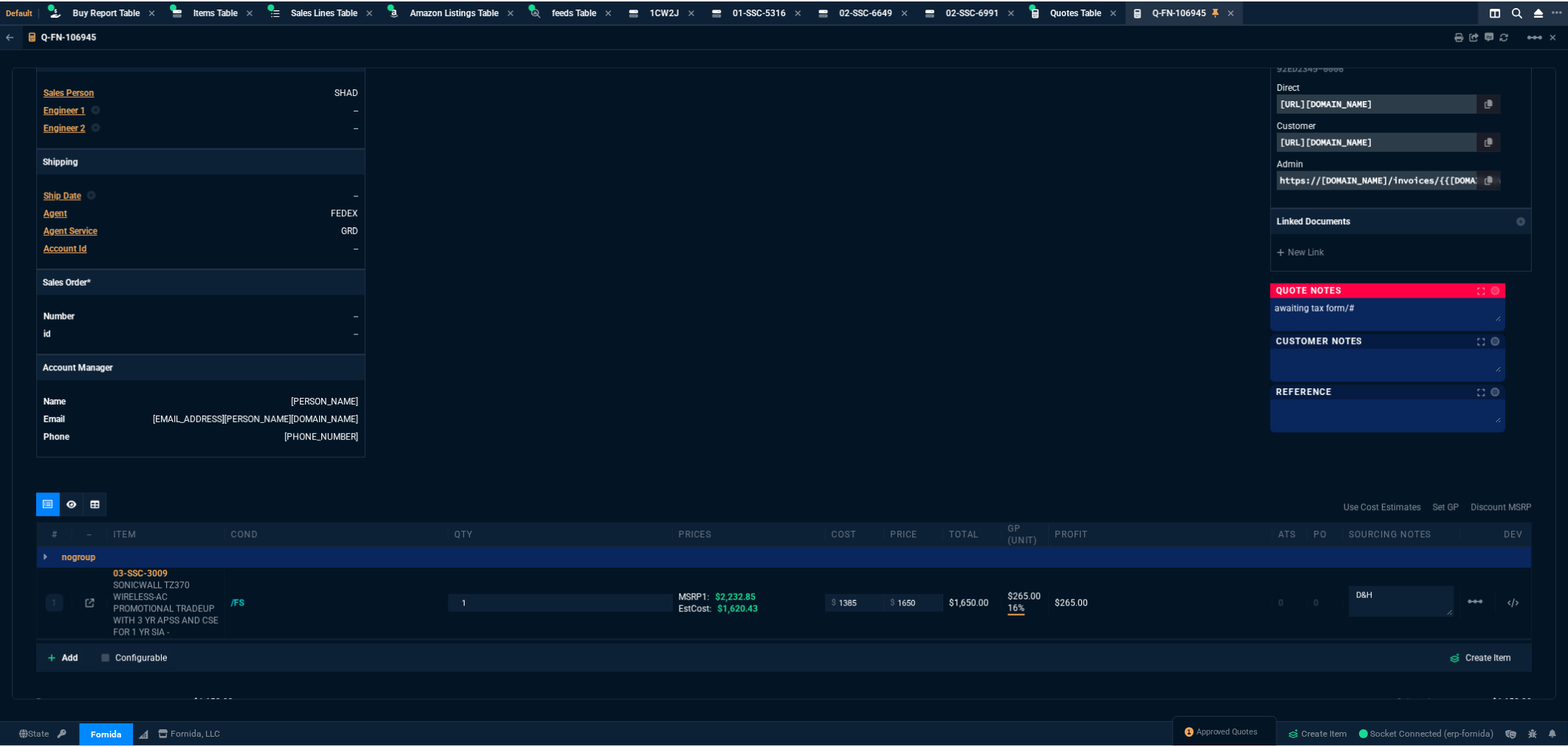
scroll to position [574, 0]
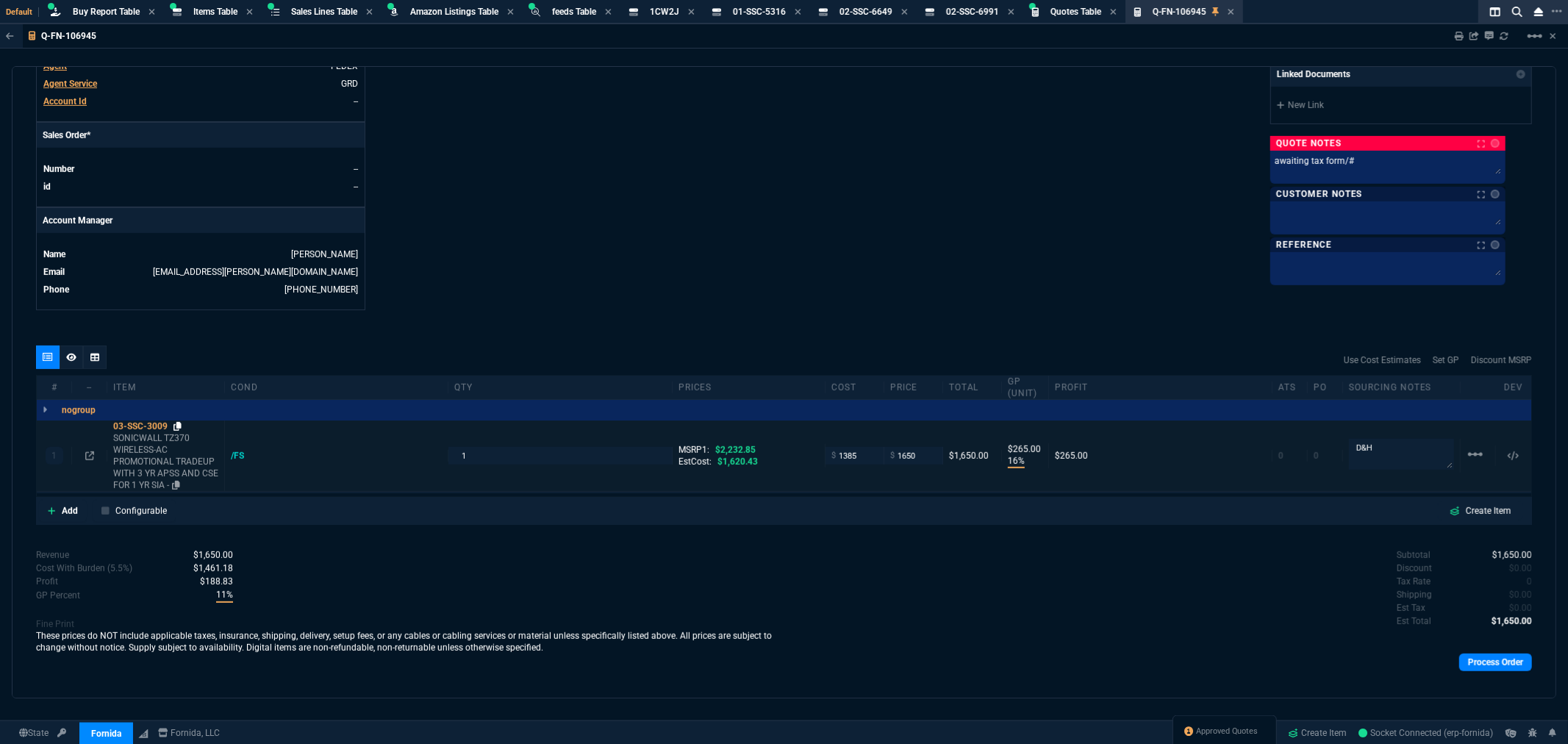
click at [180, 426] on icon at bounding box center [177, 426] width 8 height 9
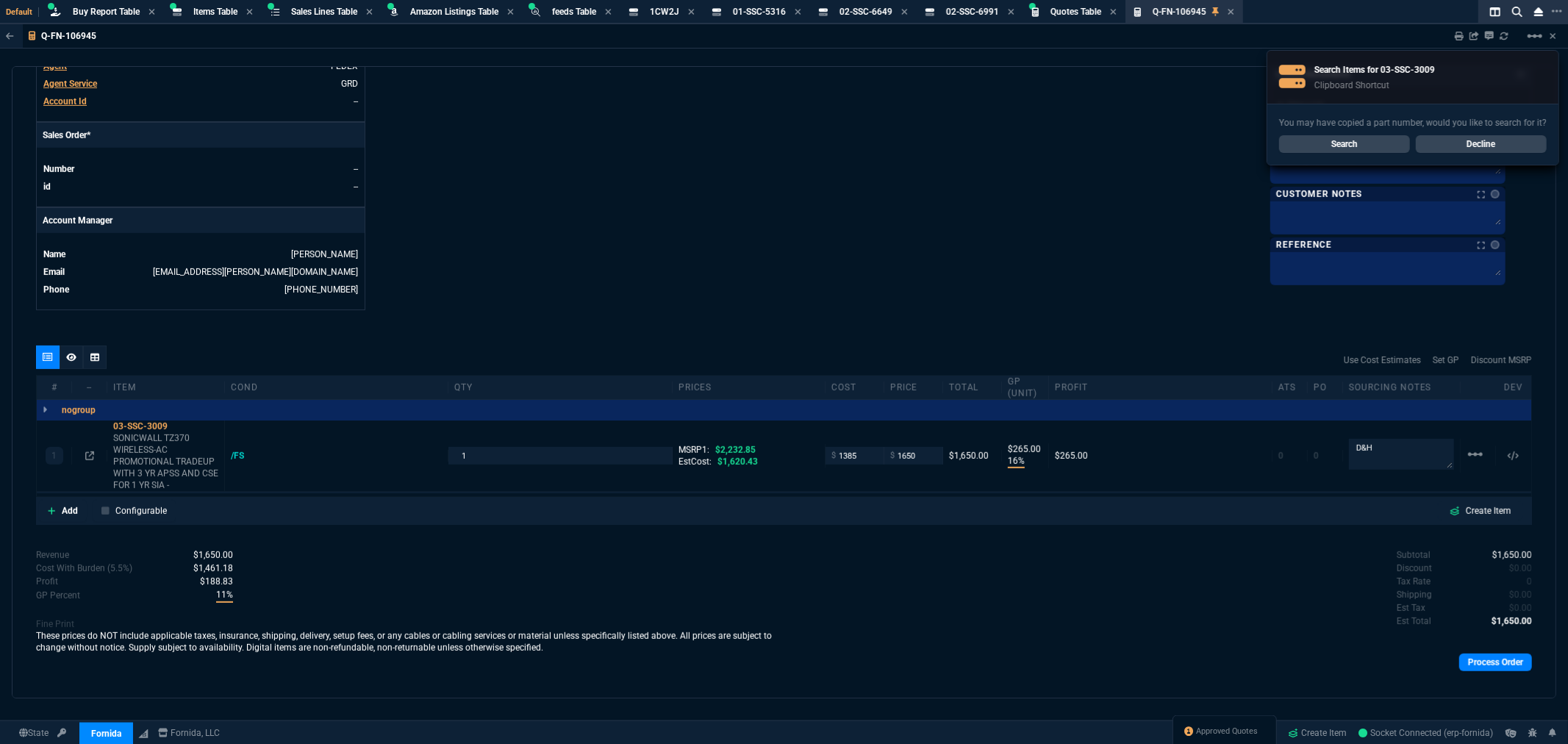
click at [1375, 149] on link "Search" at bounding box center [1344, 144] width 131 height 18
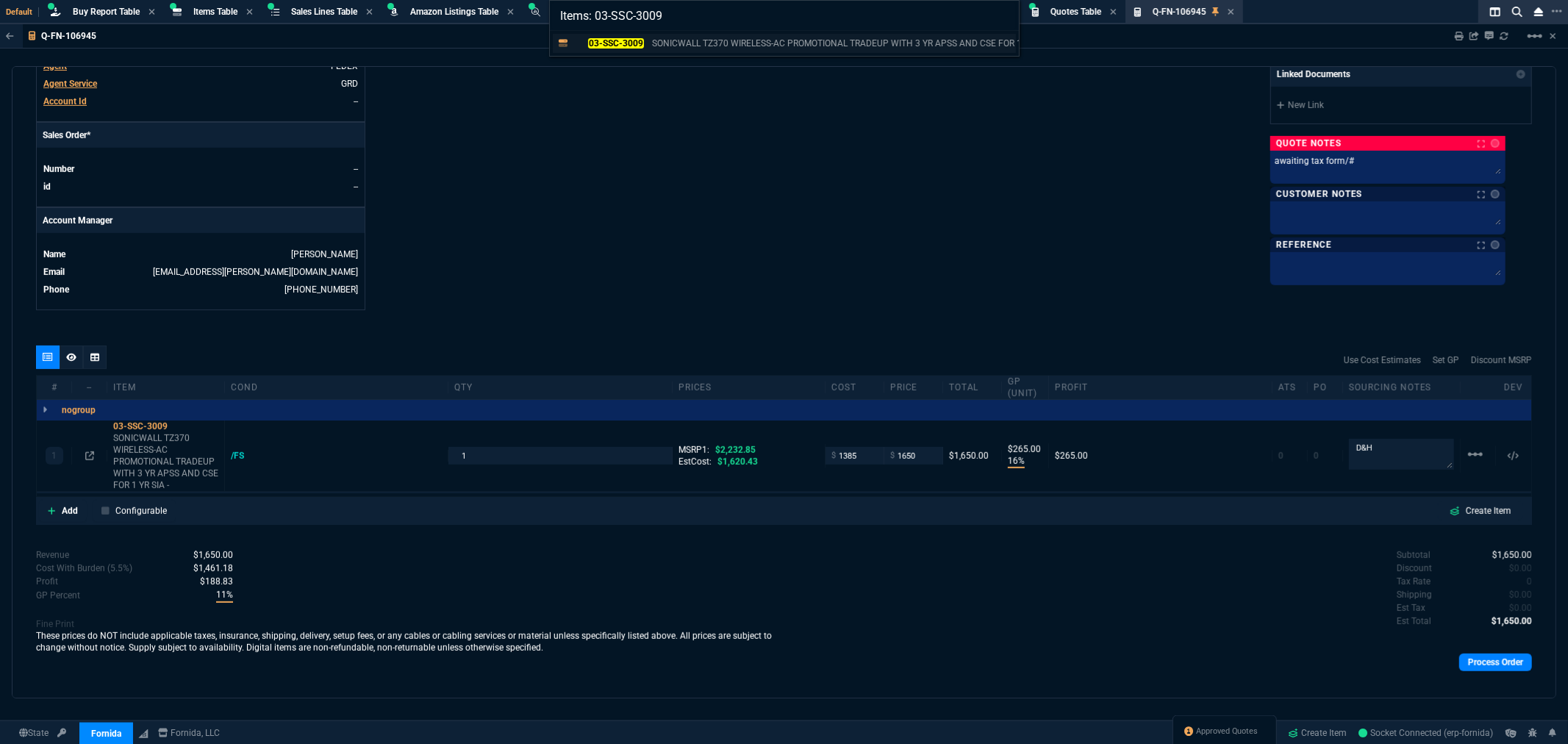
click at [628, 39] on mark "03-SSC-3009" at bounding box center [615, 43] width 55 height 11
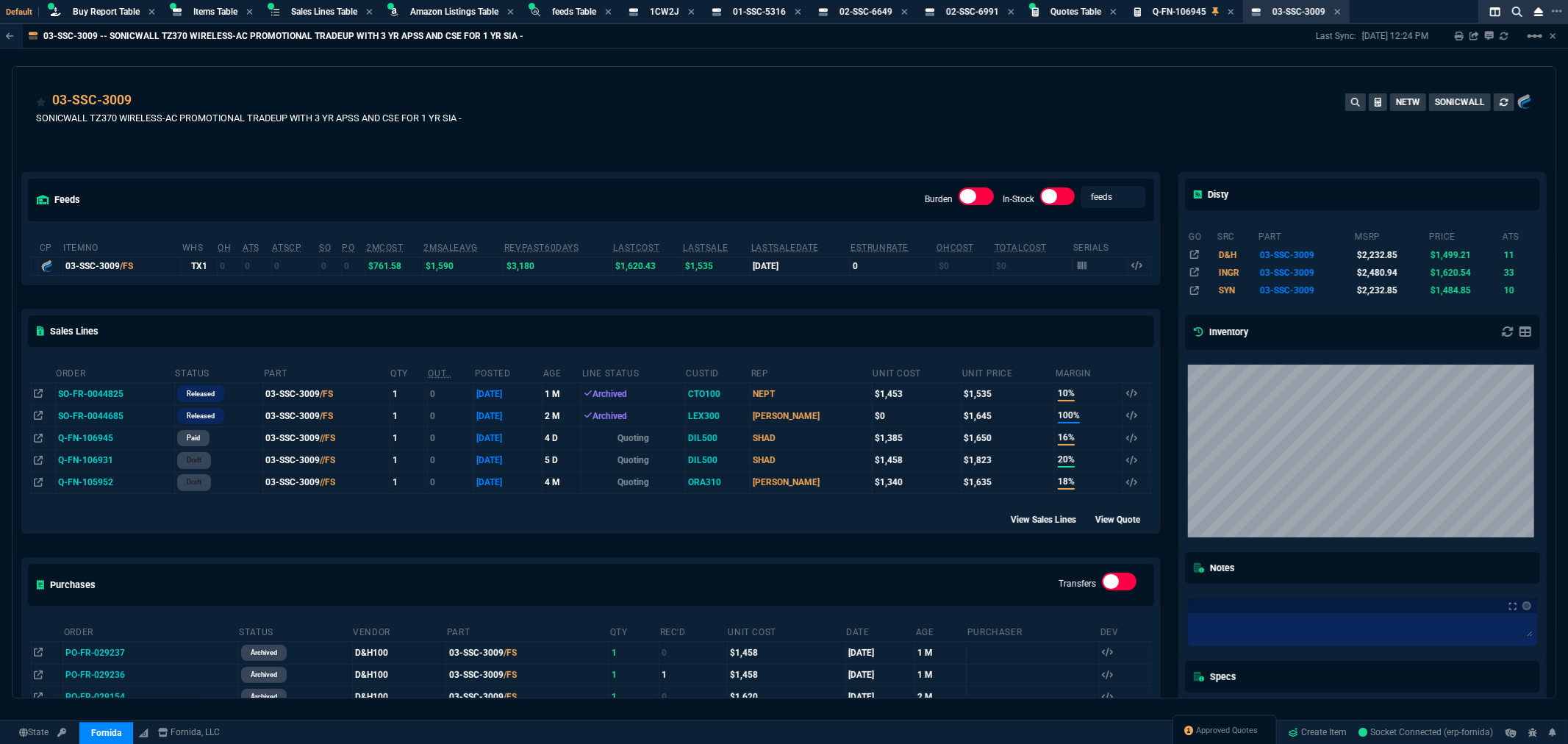
click at [563, 92] on div "03-SSC-3009 SONICWALL TZ370 WIRELESS-AC PROMOTIONAL TRADEUP WITH 3 YR APSS AND …" at bounding box center [784, 116] width 1496 height 52
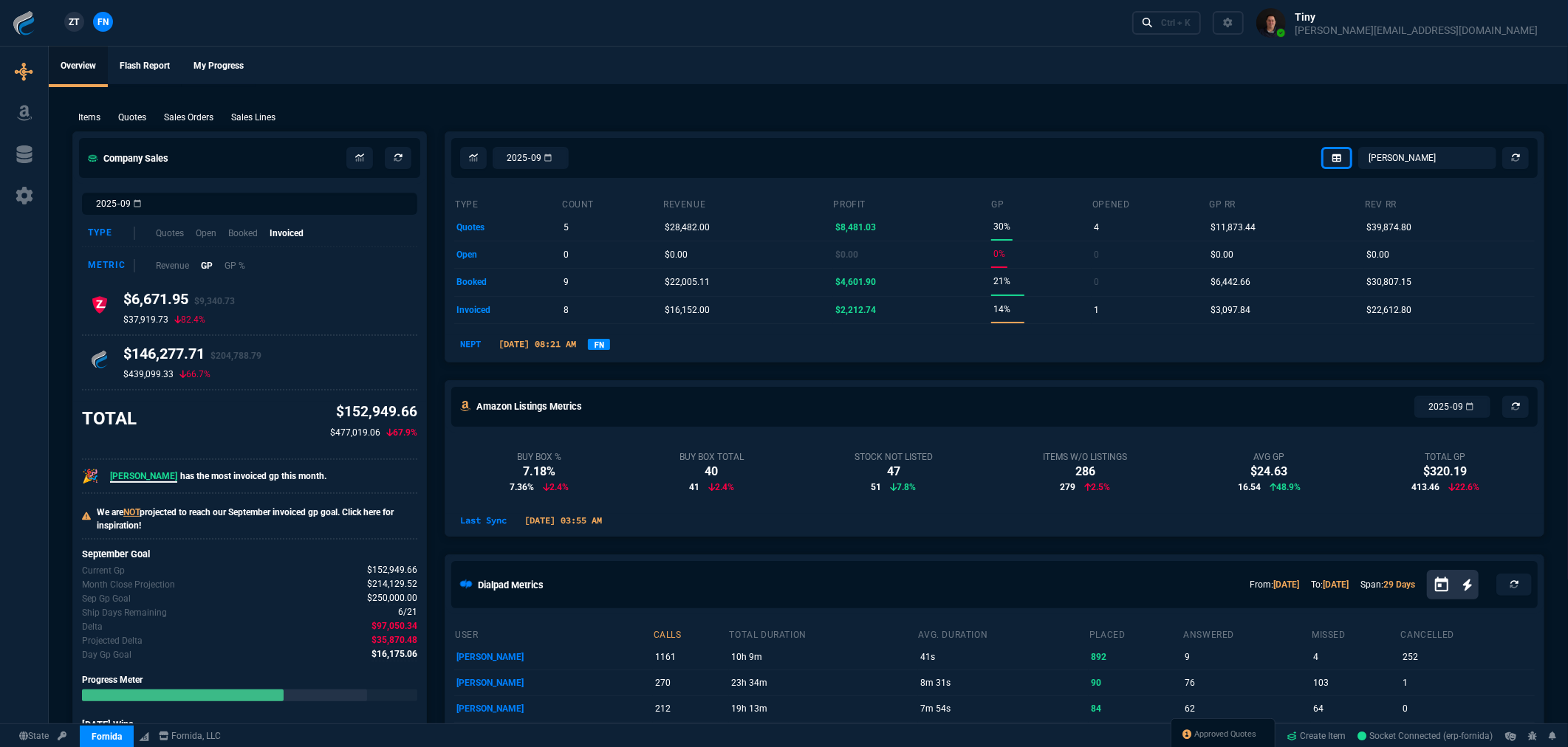
scroll to position [0, 0]
click at [240, 119] on p "Sales Lines" at bounding box center [253, 118] width 44 height 13
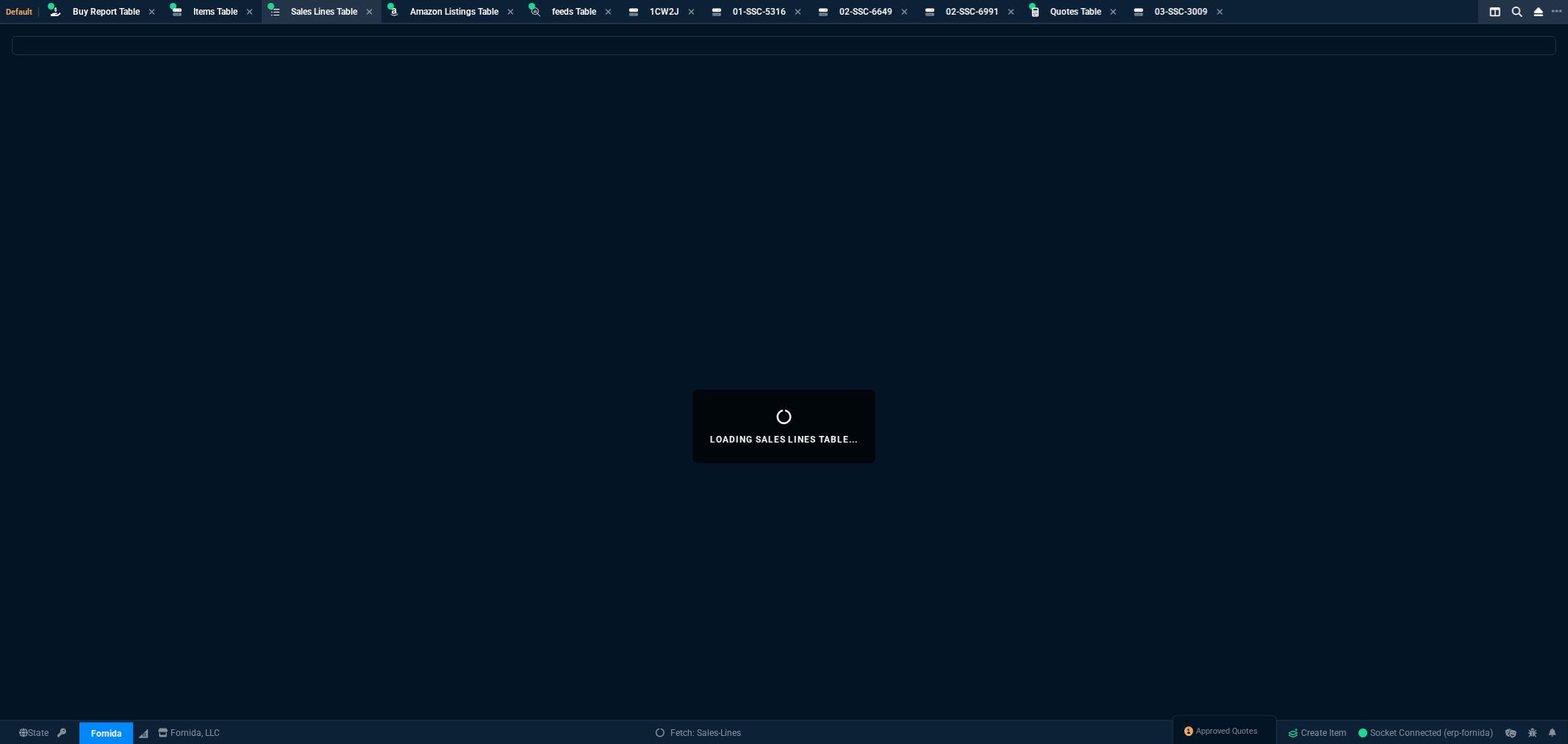
select select
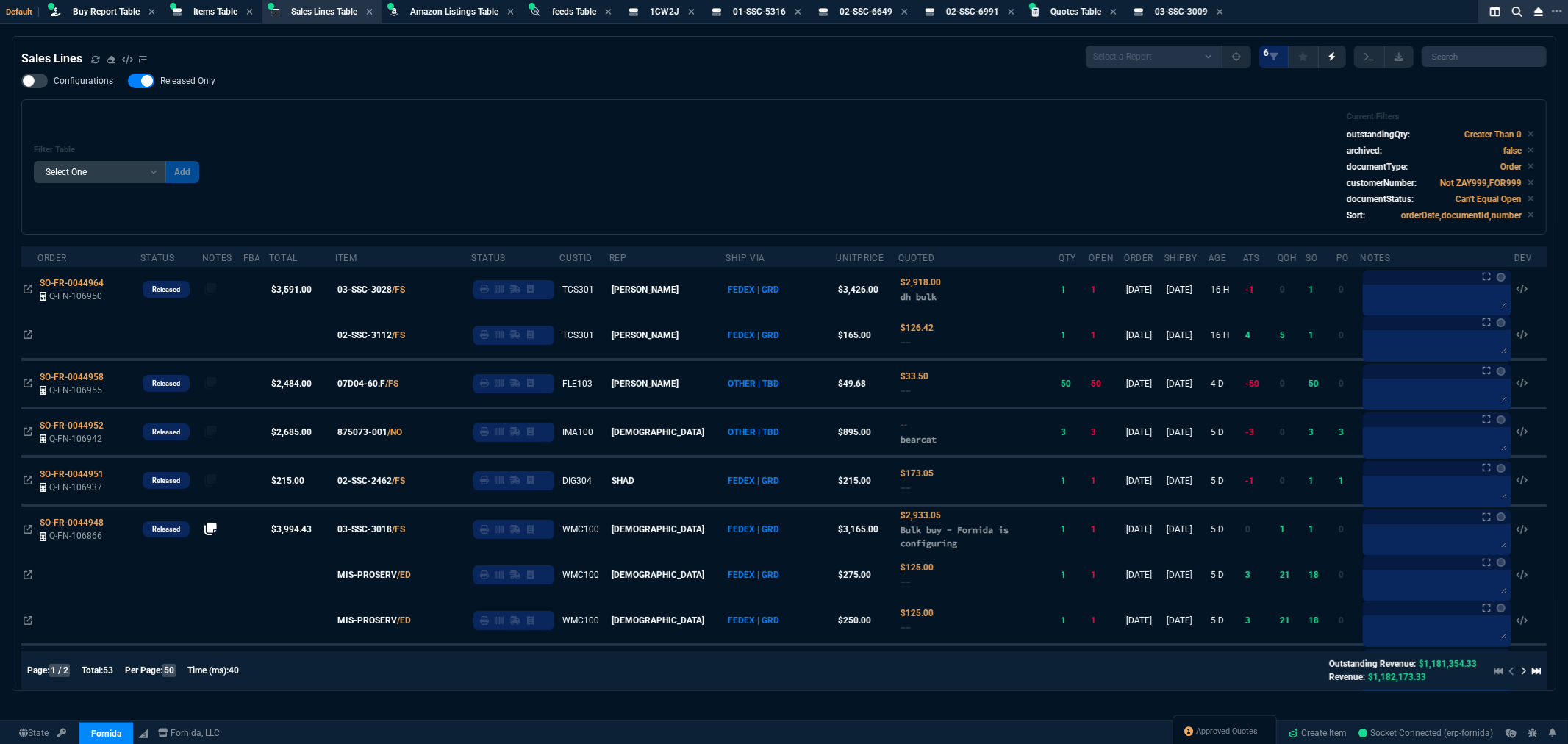
click at [848, 193] on div "Filter Table Select One Add Filter () Age () ATS () Cond (itemVariantCode) Cust…" at bounding box center [784, 166] width 1500 height 110
click at [522, 133] on div "Filter Table Select One Add Filter () Age () ATS () Cond (itemVariantCode) Cust…" at bounding box center [784, 166] width 1500 height 110
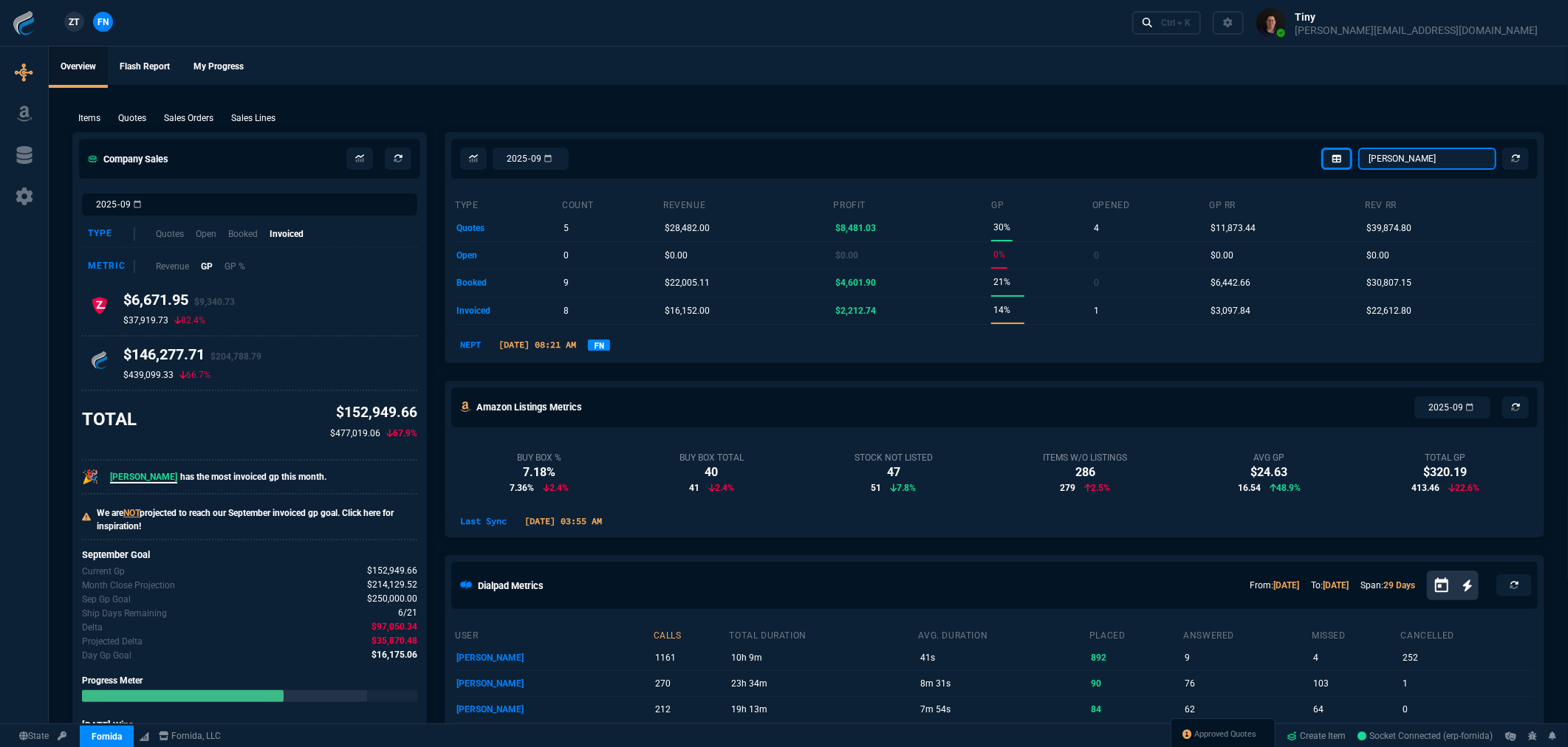
click at [1431, 166] on select "Omar Brian Over Farzad Vahid Steven Huang Seti Shadab Alicia Bostic Wafek Moham…" at bounding box center [1427, 158] width 138 height 22
click at [476, 157] on icon at bounding box center [473, 159] width 9 height 9
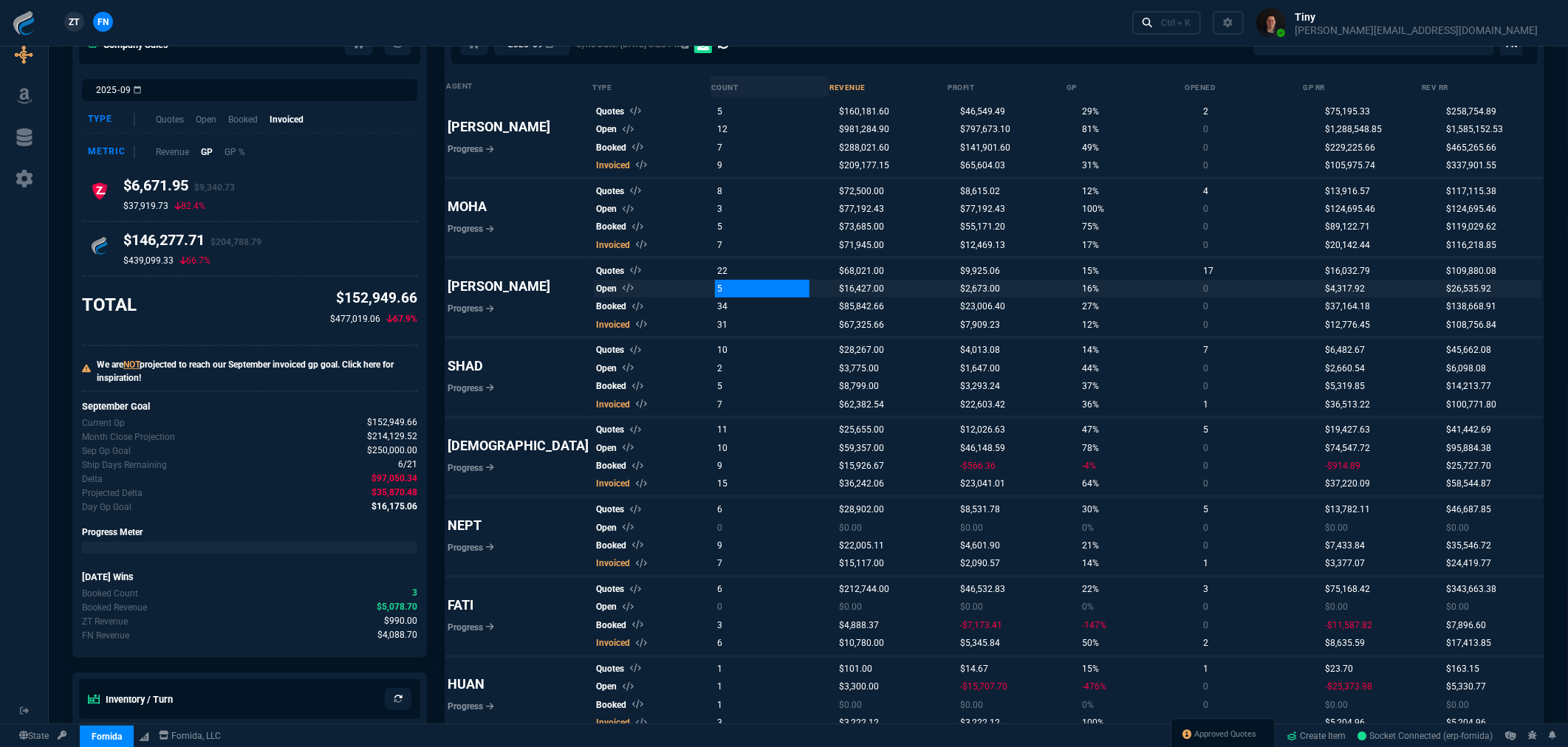
scroll to position [164, 0]
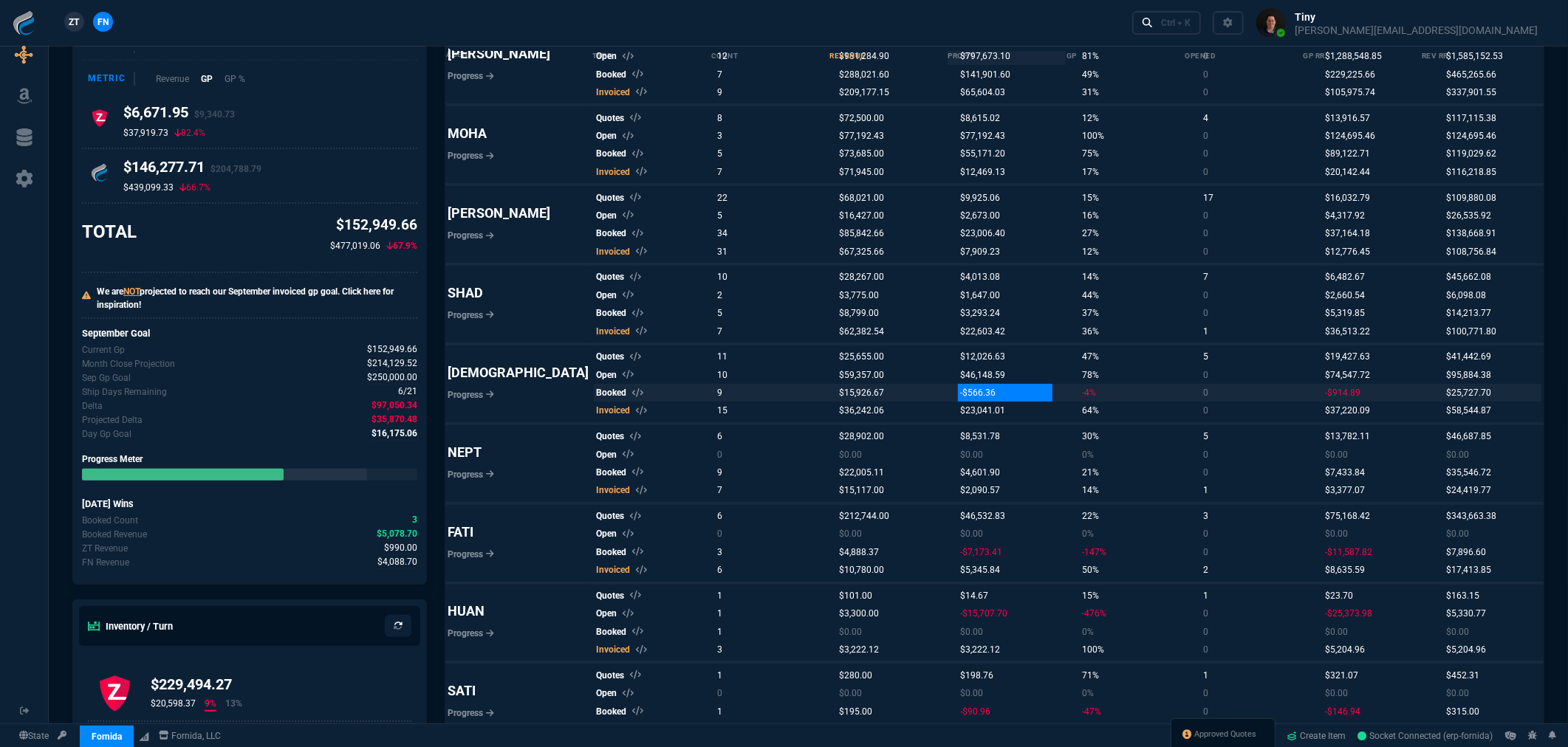
select select "0:"
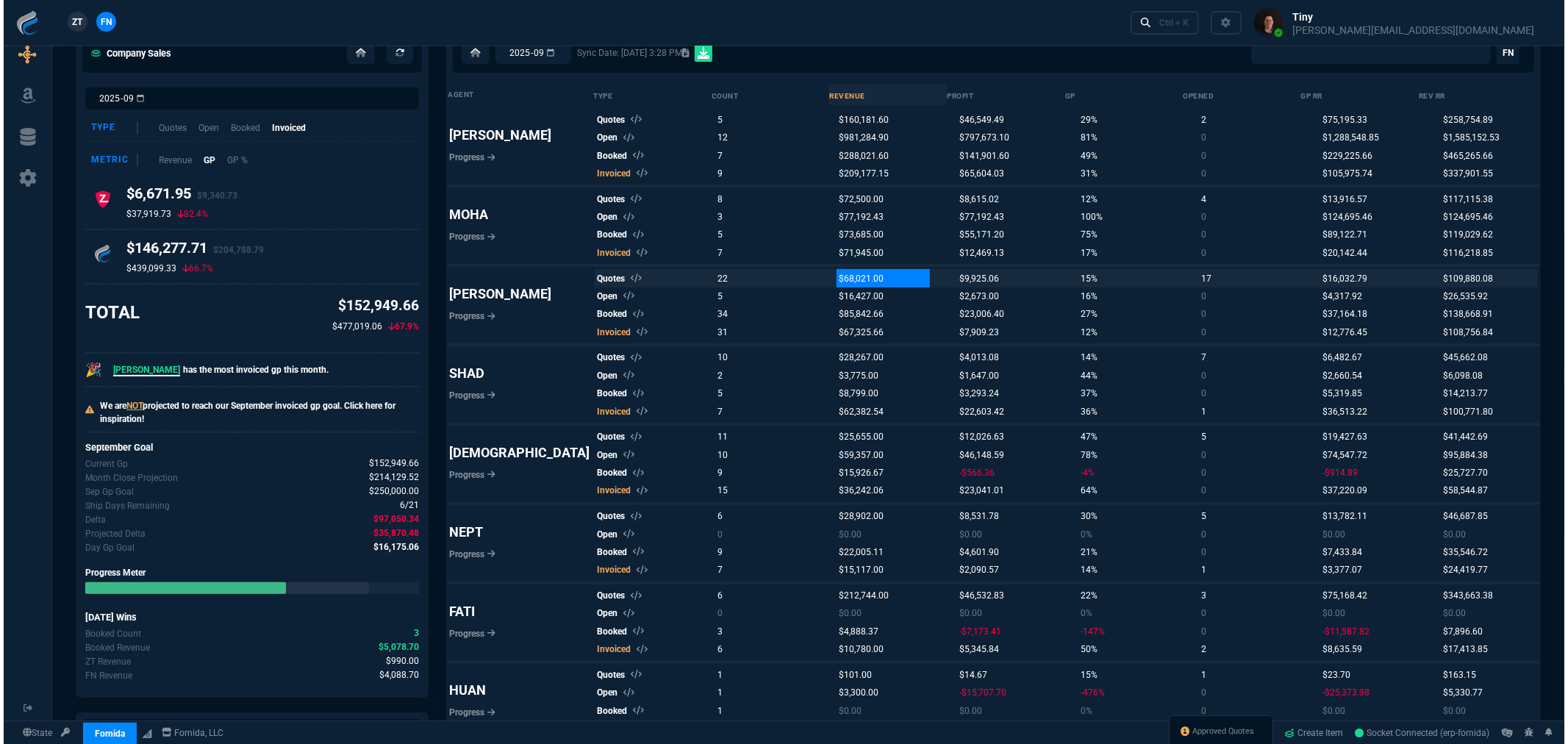
scroll to position [0, 0]
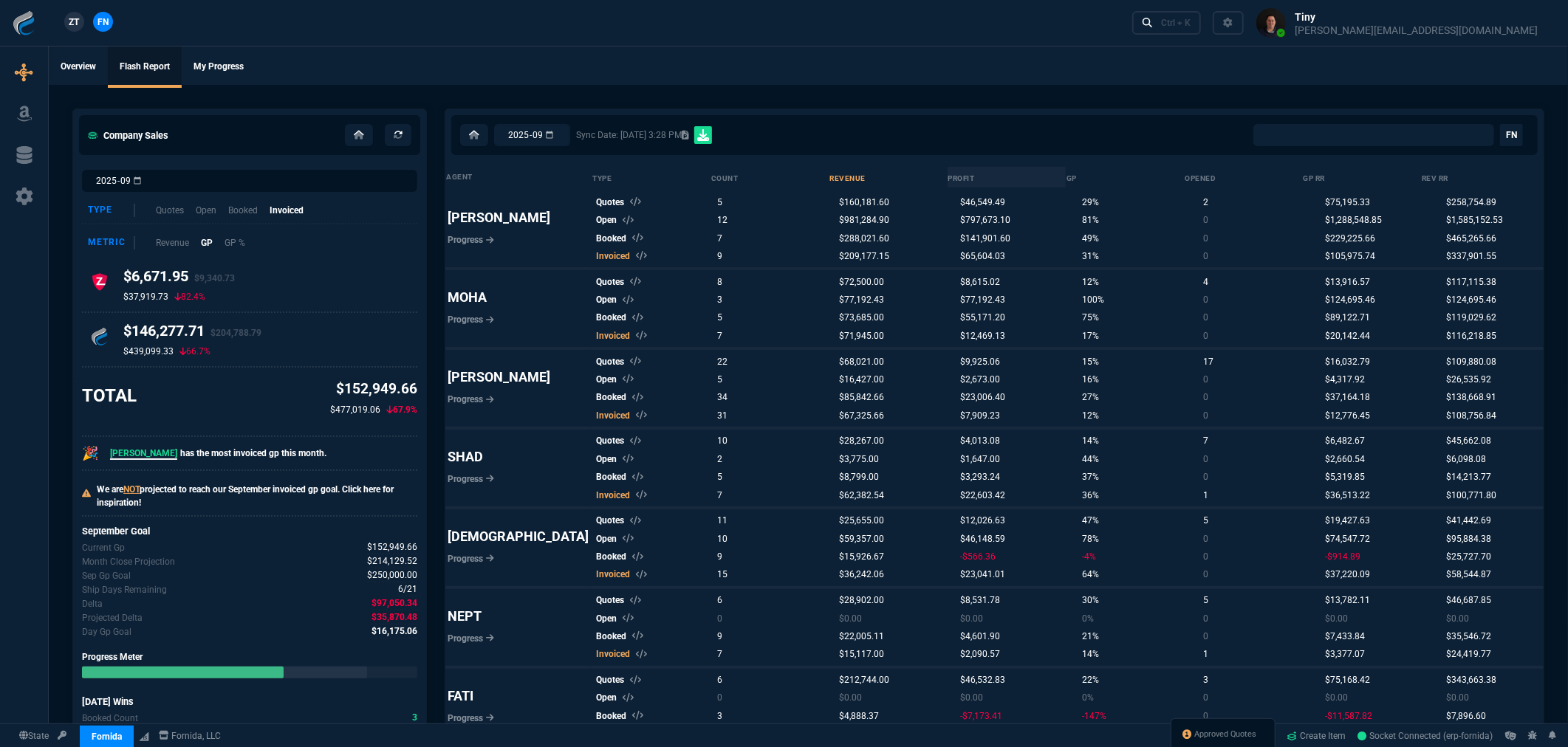
click at [1117, 122] on div "2025-09 Sync Date: 9/18/25, 3:28 PM All Client Totals All Rep Totals Alicia and…" at bounding box center [995, 135] width 1098 height 51
click at [361, 133] on icon at bounding box center [359, 135] width 11 height 9
select select "8: NEPT"
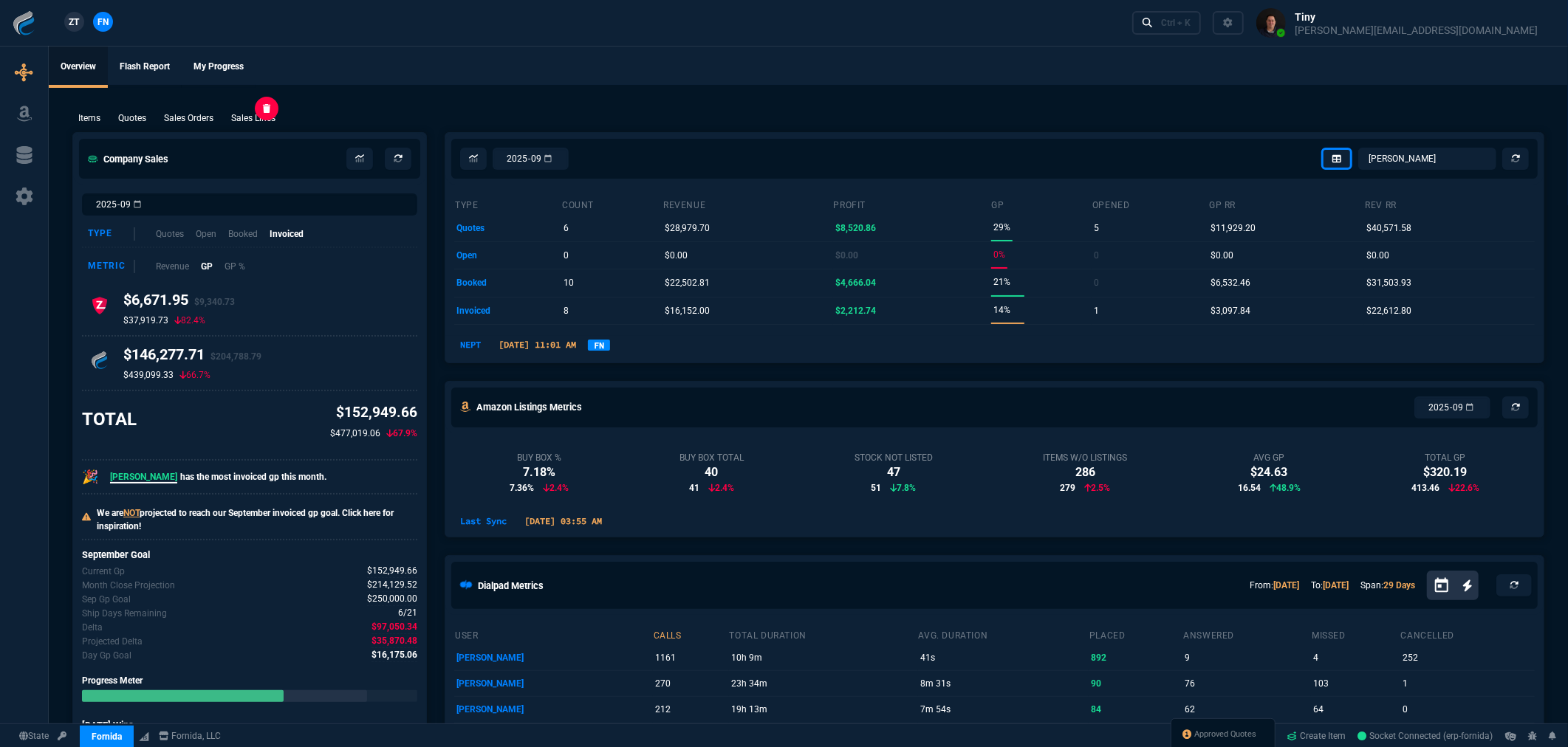
click at [261, 118] on p "Sales Lines" at bounding box center [253, 118] width 44 height 13
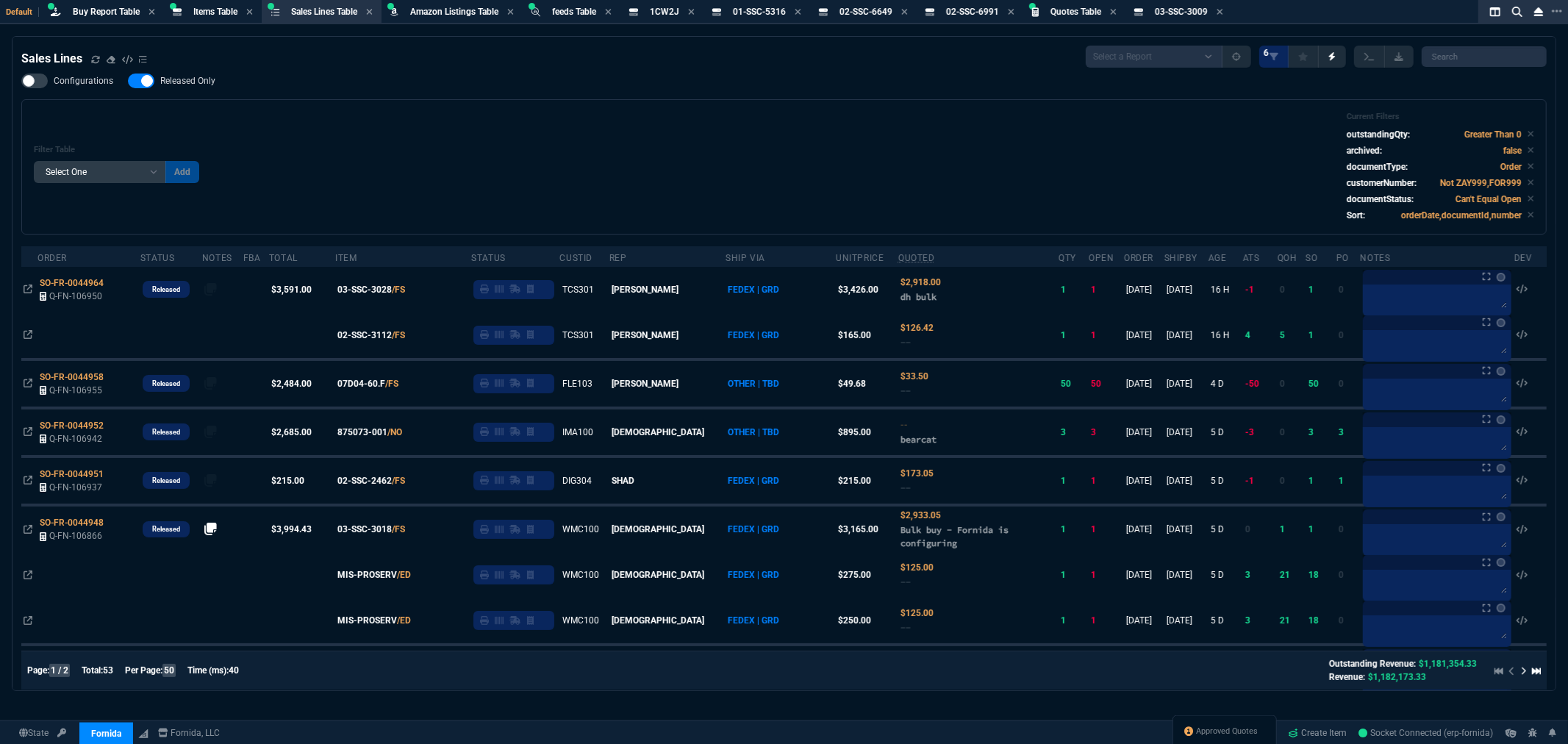
click at [636, 169] on div "Filter Table Select One Add Filter () Age () ATS () Cond (itemVariantCode) Cust…" at bounding box center [784, 166] width 1500 height 110
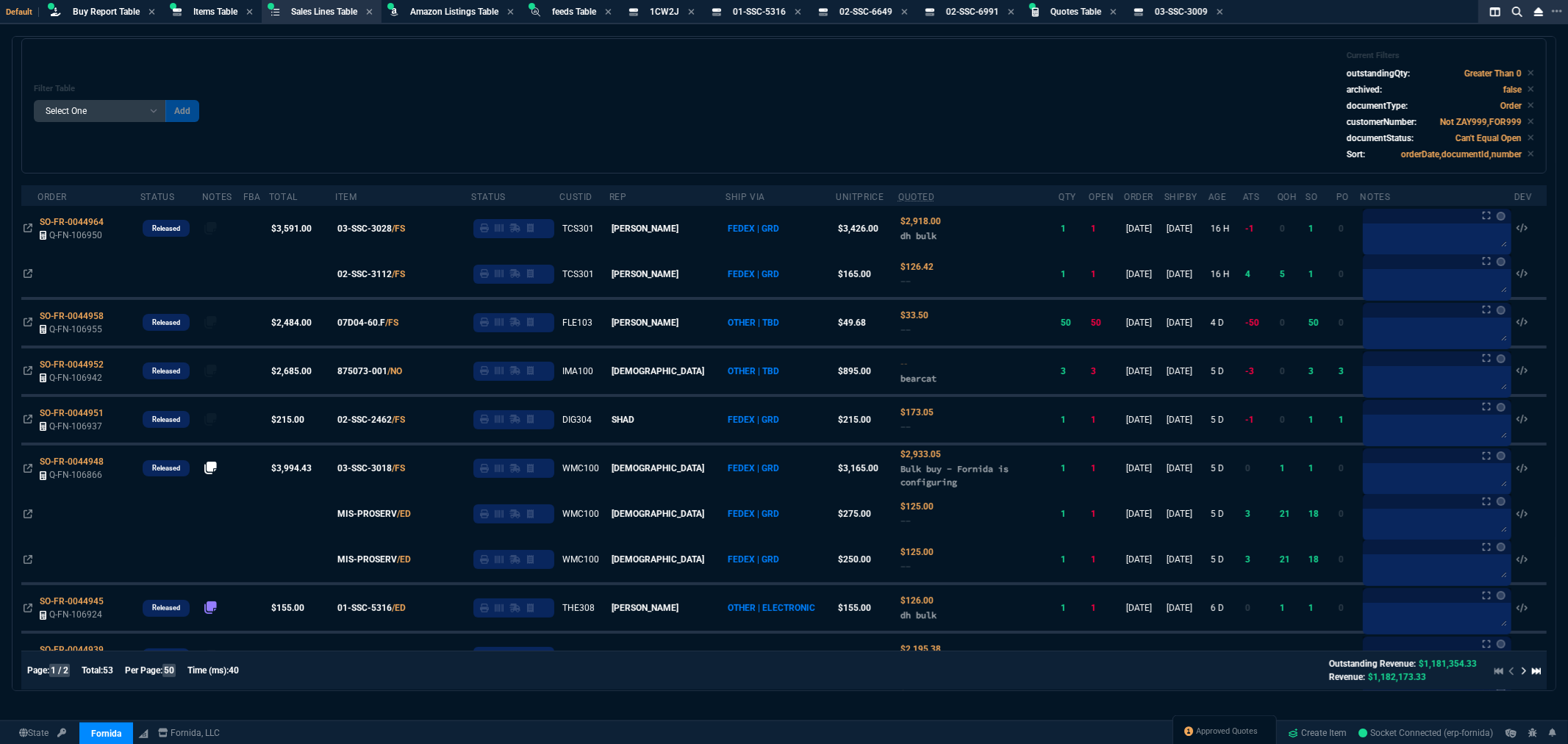
scroll to position [82, 0]
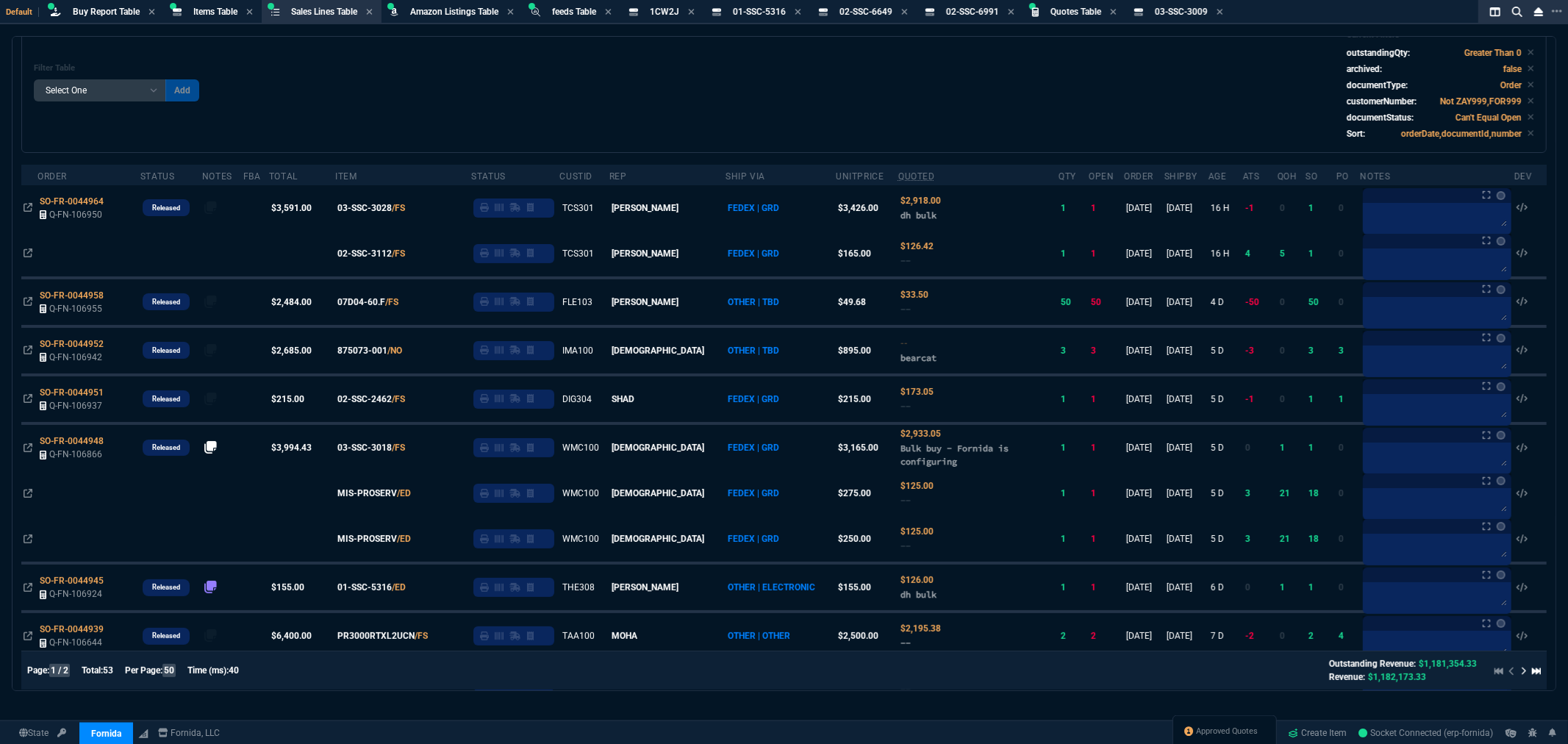
click at [1064, 116] on div "Filter Table Select One Add Filter () Age () ATS () Cond (itemVariantCode) Cust…" at bounding box center [784, 85] width 1500 height 110
click at [995, 99] on div "Filter Table Select One Add Filter () Age () ATS () Cond (itemVariantCode) Cust…" at bounding box center [784, 85] width 1500 height 110
click at [1005, 99] on div "Filter Table Select One Add Filter () Age () ATS () Cond (itemVariantCode) Cust…" at bounding box center [784, 85] width 1500 height 110
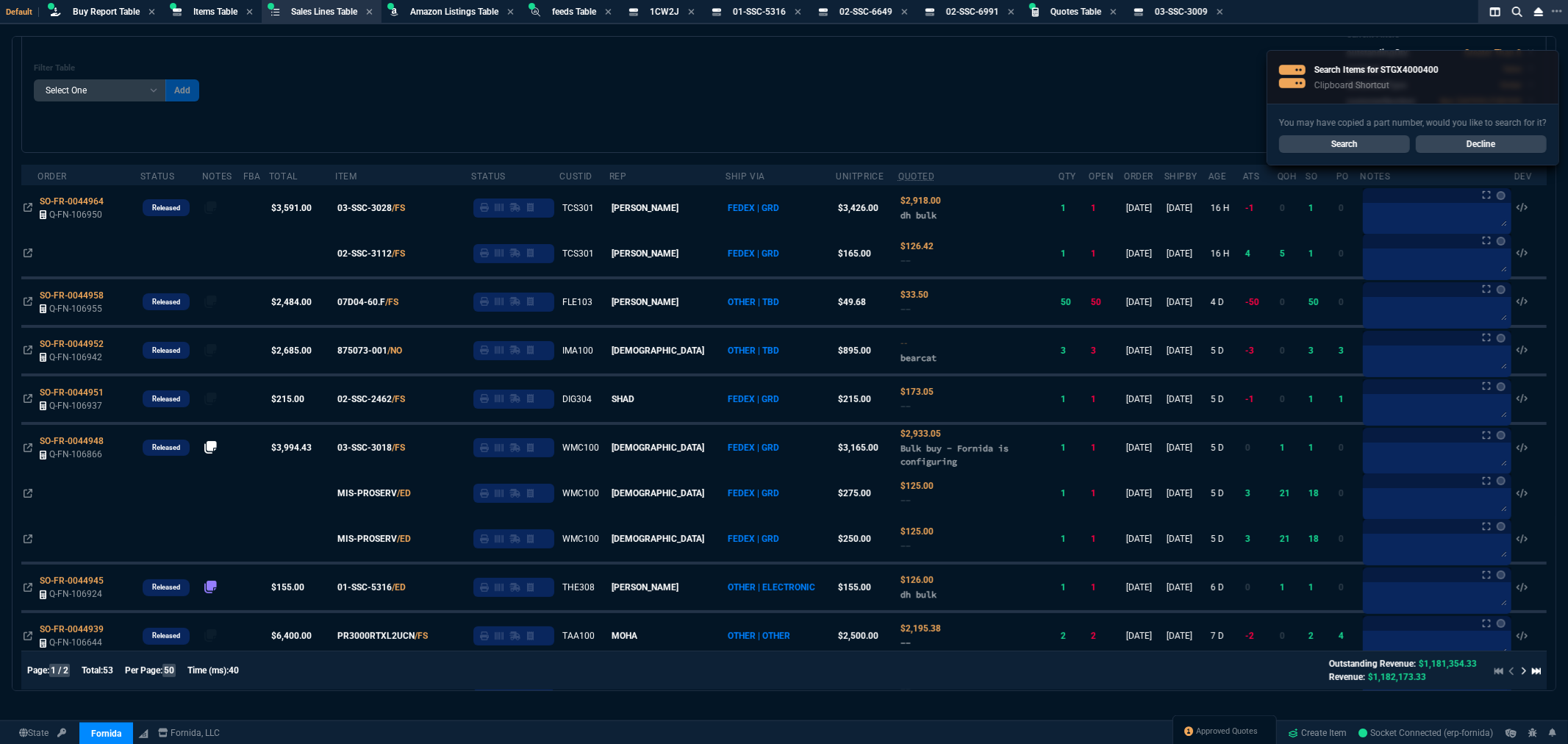
click at [419, 91] on div "Filter Table Select One Add Filter () Age () ATS () Cond (itemVariantCode) Cust…" at bounding box center [784, 85] width 1500 height 110
click at [1347, 143] on link "Search" at bounding box center [1344, 144] width 131 height 18
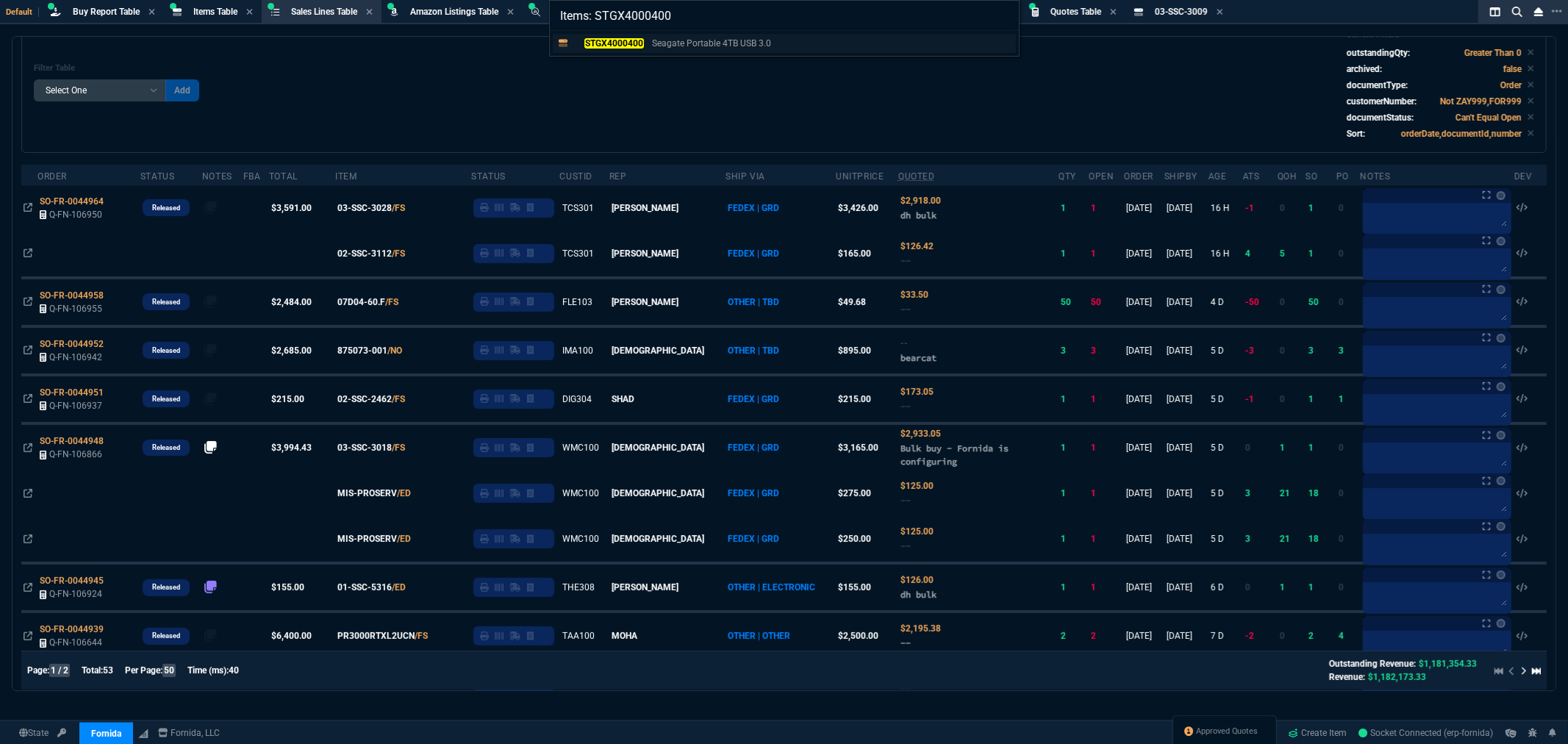
click at [637, 41] on mark "STGX4000400" at bounding box center [614, 43] width 59 height 11
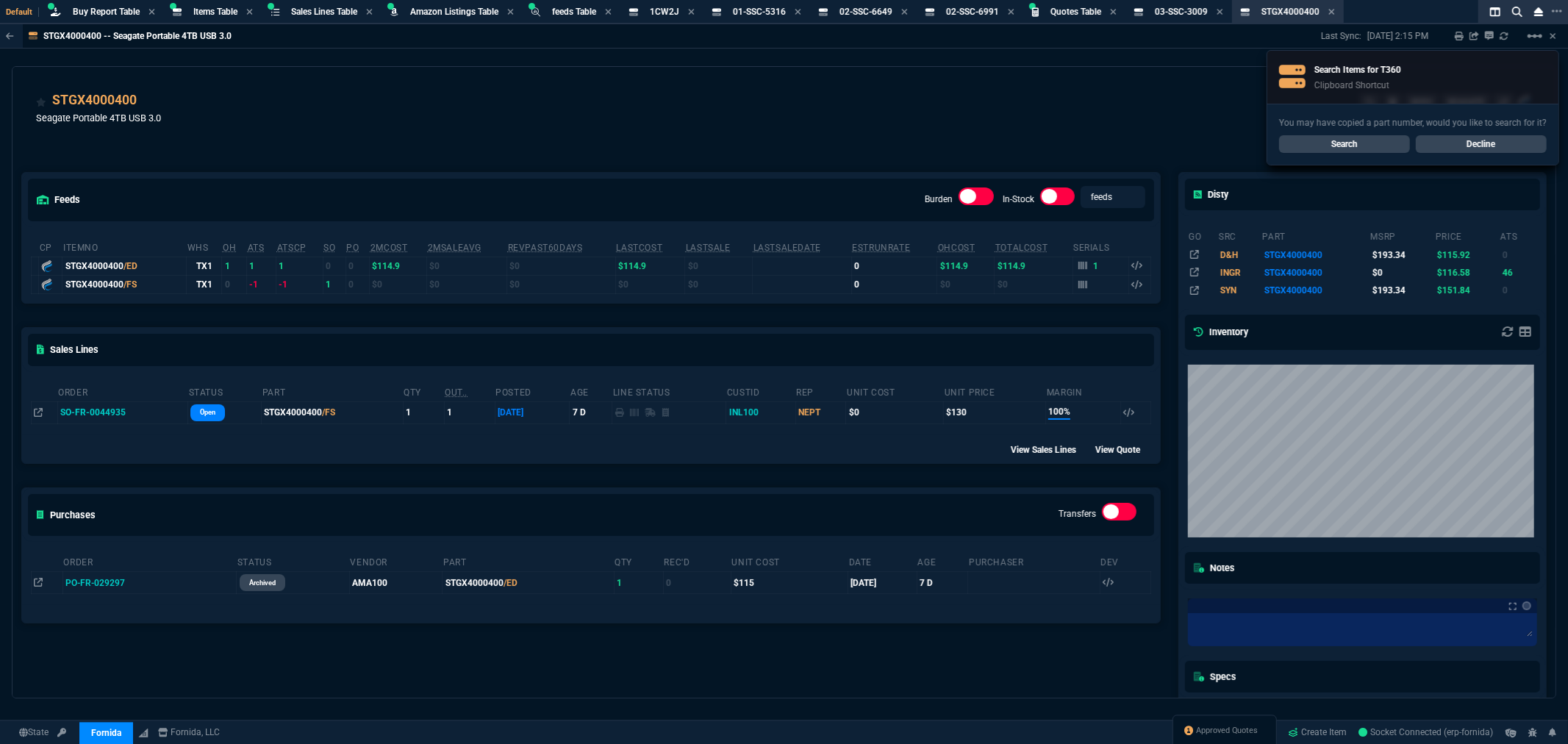
click at [513, 142] on div "feeds Burden In-Stock feeds prices cp ItemNo WHS OH ATS ATSCP SO PO 2MCost 2MSa…" at bounding box center [591, 482] width 1157 height 683
click at [1342, 142] on link "Search" at bounding box center [1344, 144] width 131 height 18
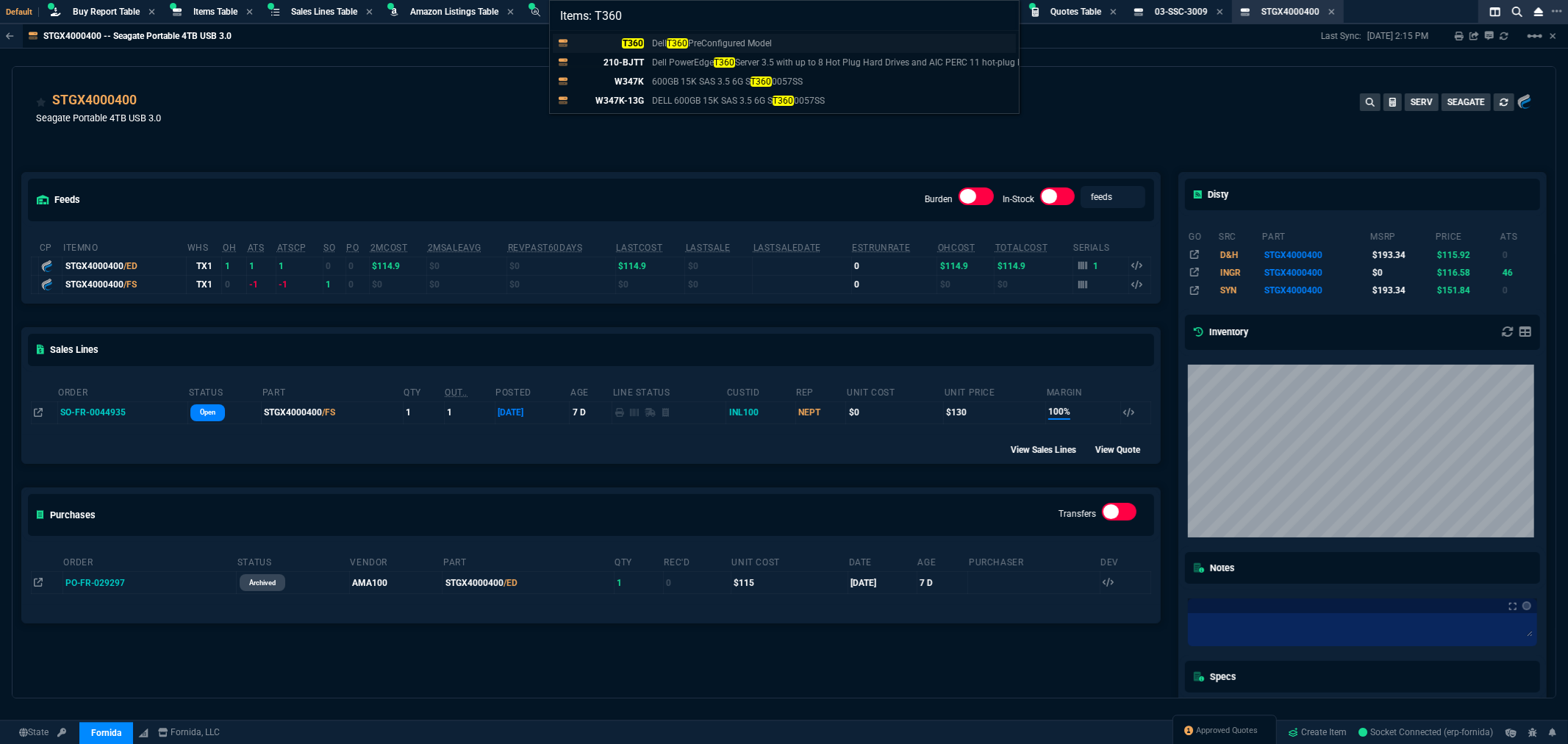
click at [649, 41] on div "T360 Dell T360 PreConfigured Model" at bounding box center [675, 43] width 204 height 13
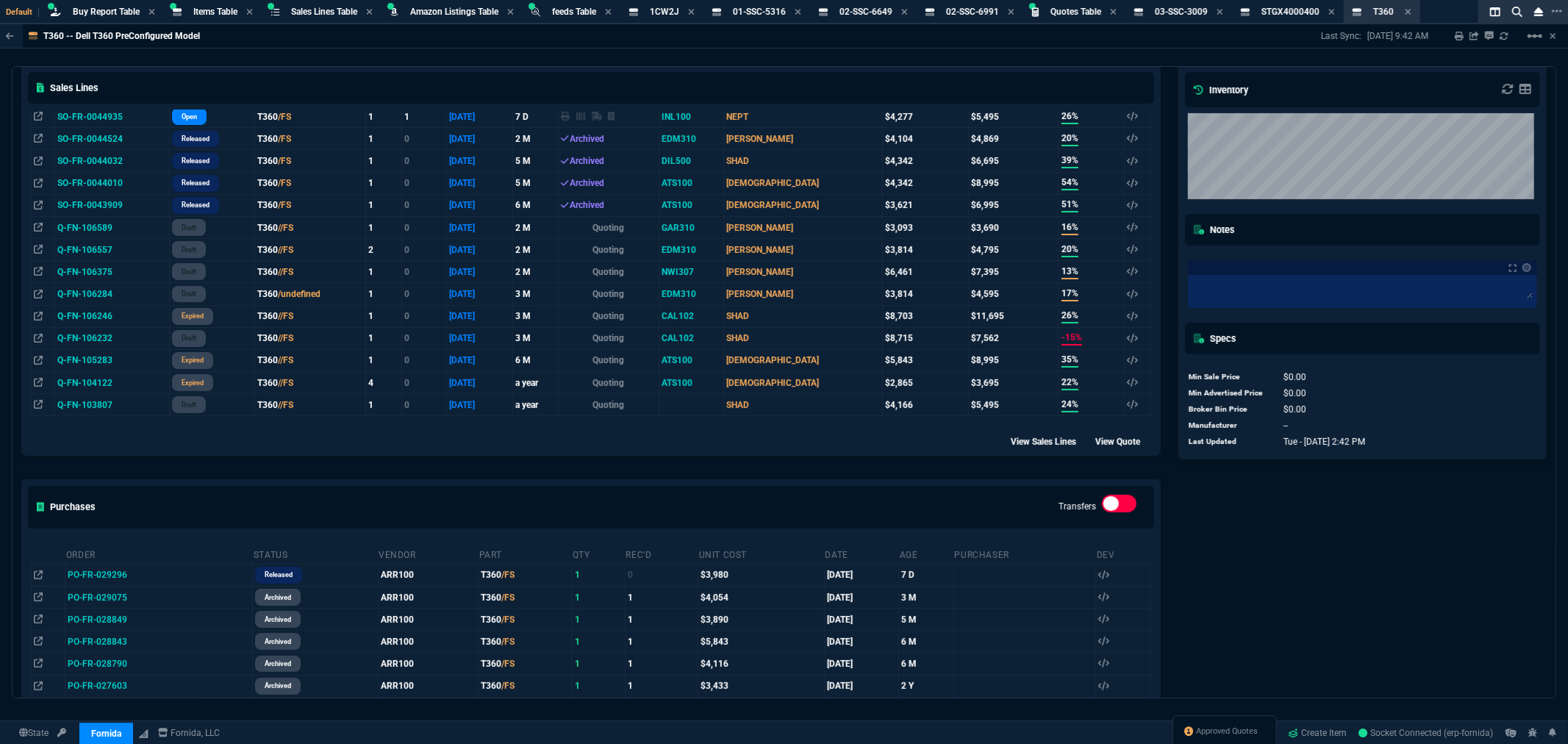
scroll to position [327, 0]
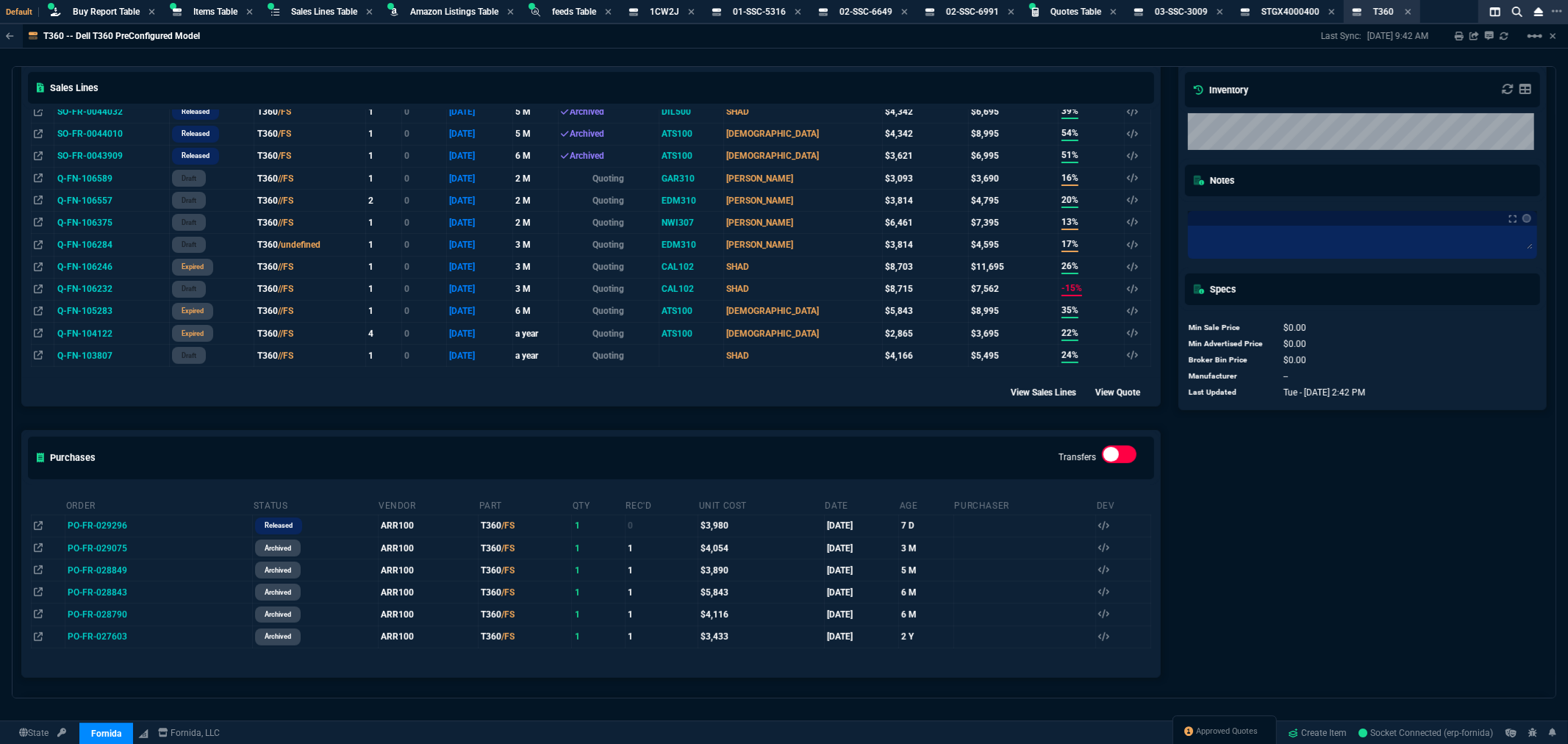
click at [923, 49] on div "T360 -- Dell T360 PreConfigured Model Last Sync: 9/16/25, 9:42 AM Sharing T360 …" at bounding box center [784, 362] width 1568 height 674
click at [929, 49] on div "T360 -- Dell T360 PreConfigured Model Last Sync: 9/16/25, 9:42 AM Sharing T360 …" at bounding box center [784, 362] width 1568 height 674
click at [931, 49] on div "T360 -- Dell T360 PreConfigured Model Last Sync: 9/16/25, 9:42 AM Sharing T360 …" at bounding box center [784, 362] width 1568 height 674
click at [936, 48] on div "T360 -- Dell T360 PreConfigured Model Last Sync: 9/16/25, 9:42 AM Sharing T360 …" at bounding box center [784, 362] width 1568 height 674
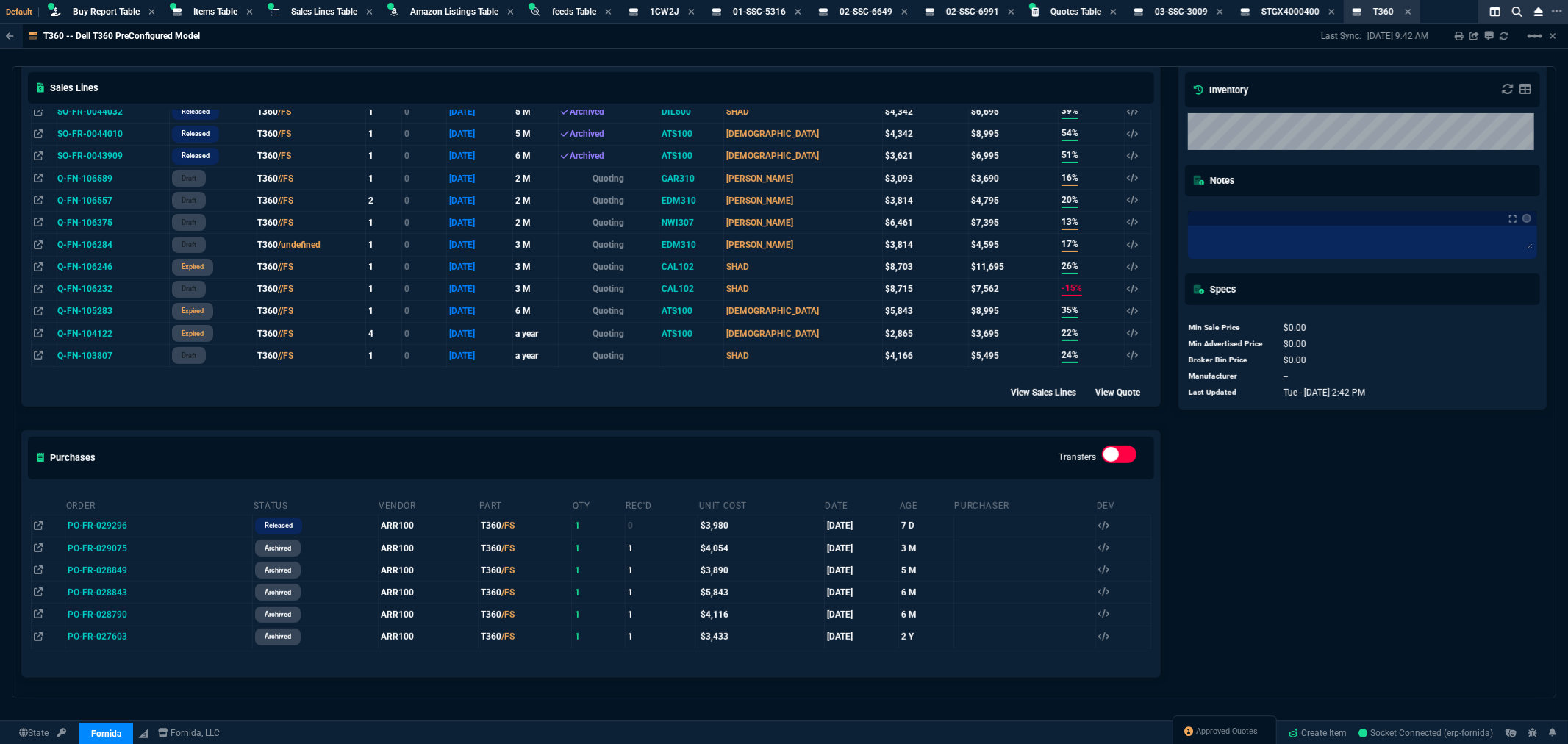
click at [936, 48] on div "T360 -- Dell T360 PreConfigured Model Last Sync: 9/16/25, 9:42 AM Sharing T360 …" at bounding box center [784, 362] width 1568 height 674
click at [938, 48] on div "T360 -- Dell T360 PreConfigured Model Last Sync: 9/16/25, 9:42 AM Sharing T360 …" at bounding box center [784, 362] width 1568 height 674
click at [133, 524] on icon at bounding box center [136, 526] width 8 height 9
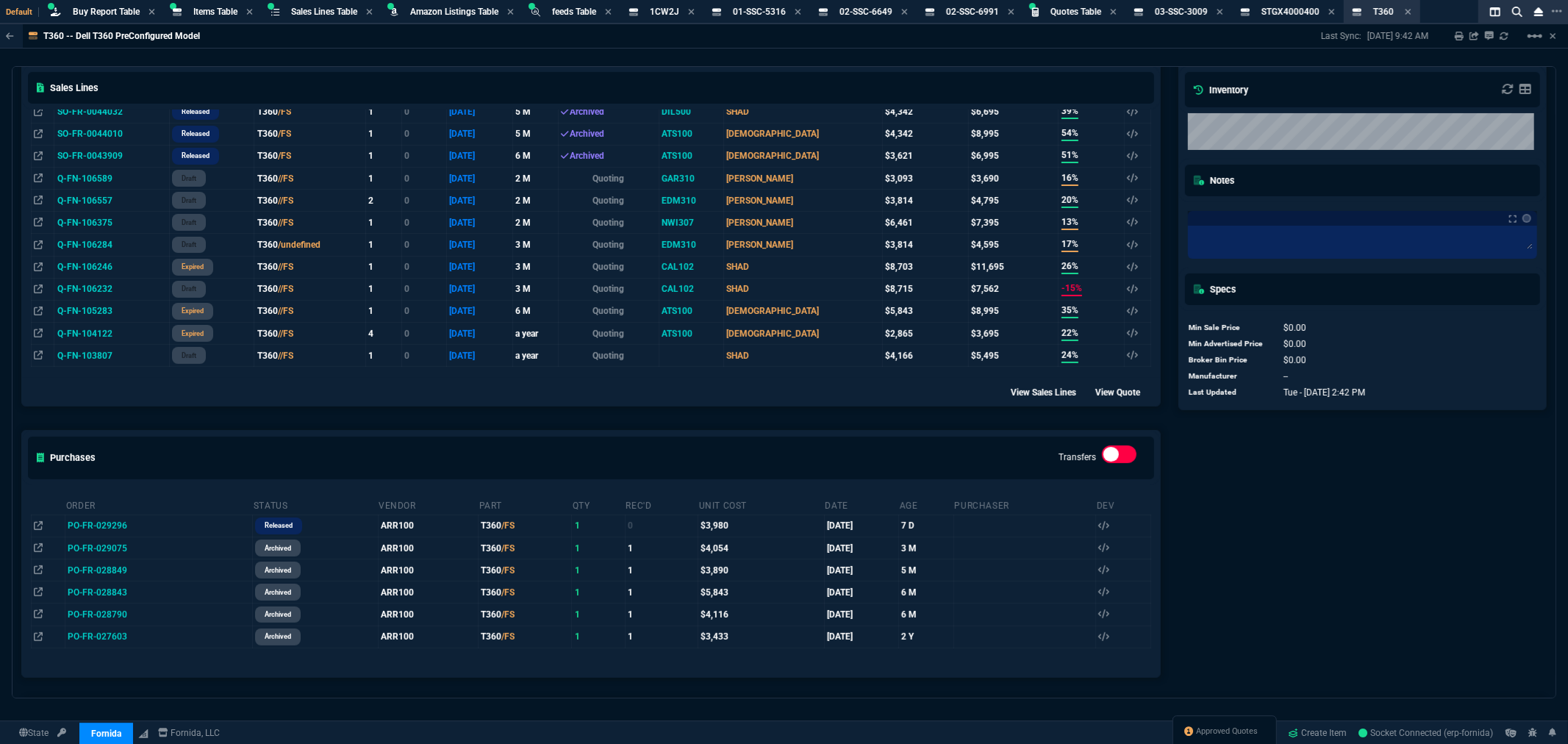
drag, startPoint x: 1204, startPoint y: 578, endPoint x: 1026, endPoint y: 448, distance: 220.4
click at [1204, 578] on div "Disty No disty found. Inventory Notes Specs Min Sale Price $0.00 Min Advertised…" at bounding box center [1363, 250] width 386 height 873
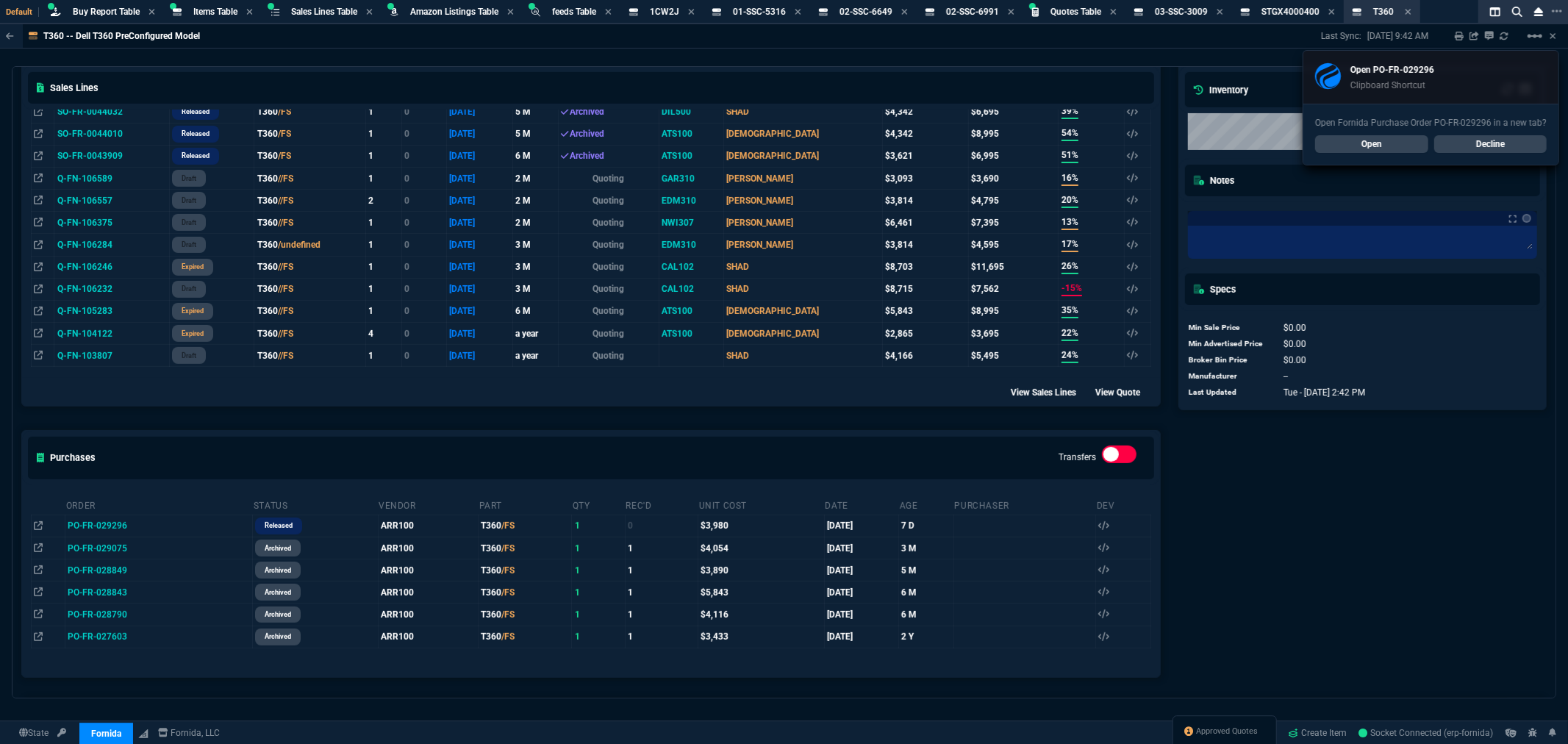
scroll to position [0, 0]
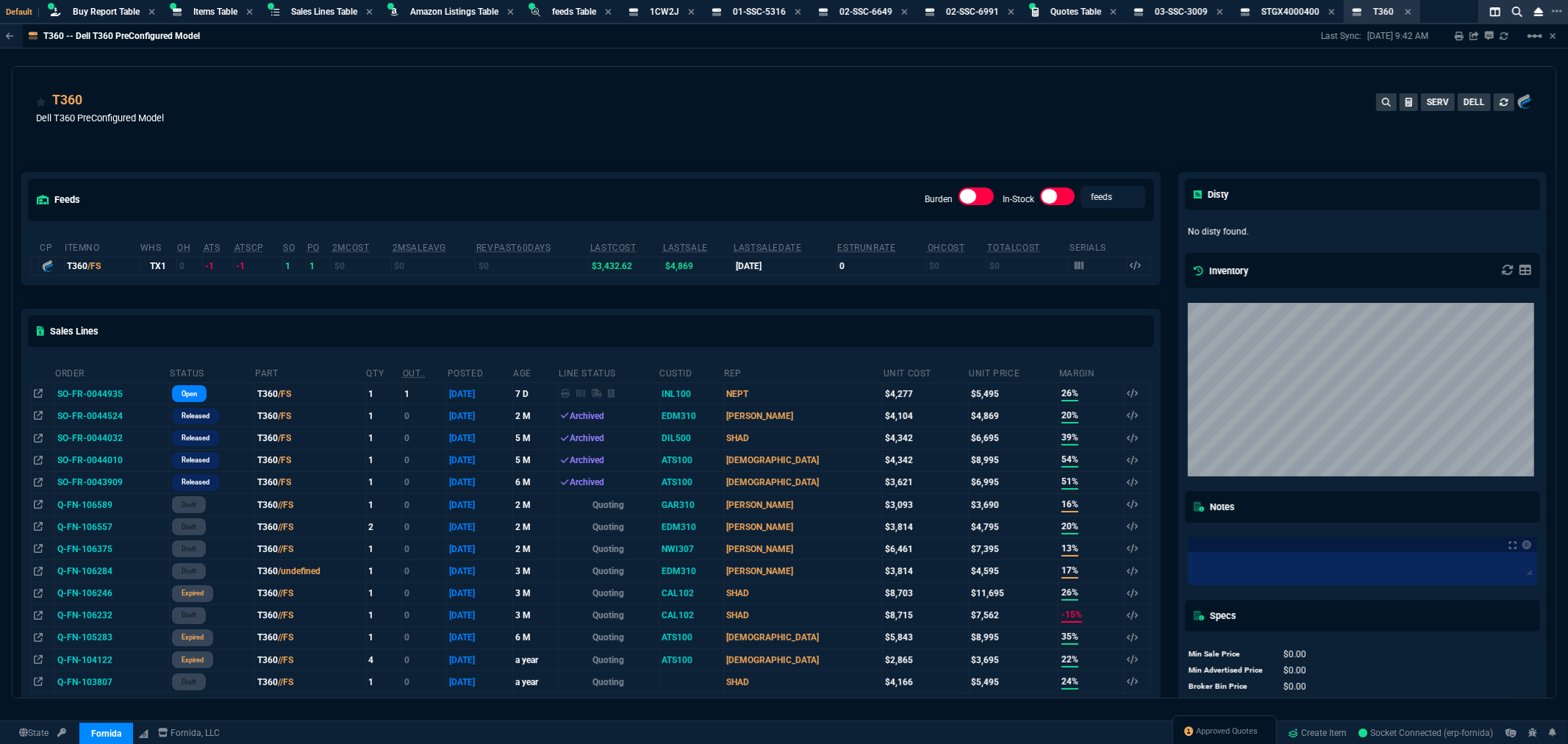
click at [932, 113] on div "T360 Dell T360 PreConfigured Model SERV DELL" at bounding box center [784, 116] width 1496 height 52
click at [788, 118] on div "T360 Dell T360 PreConfigured Model SERV DELL" at bounding box center [784, 116] width 1496 height 52
click at [990, 62] on div "T360 -- Dell T360 PreConfigured Model Last Sync: 9/16/25, 9:42 AM Sharing T360 …" at bounding box center [784, 362] width 1568 height 674
click at [1020, 66] on div "T360 Dell T360 PreConfigured Model SERV DELL feeds Burden In-Stock feeds prices…" at bounding box center [784, 382] width 1544 height 632
click at [1057, 66] on div "T360 Dell T360 PreConfigured Model SERV DELL feeds Burden In-Stock feeds prices…" at bounding box center [784, 382] width 1544 height 632
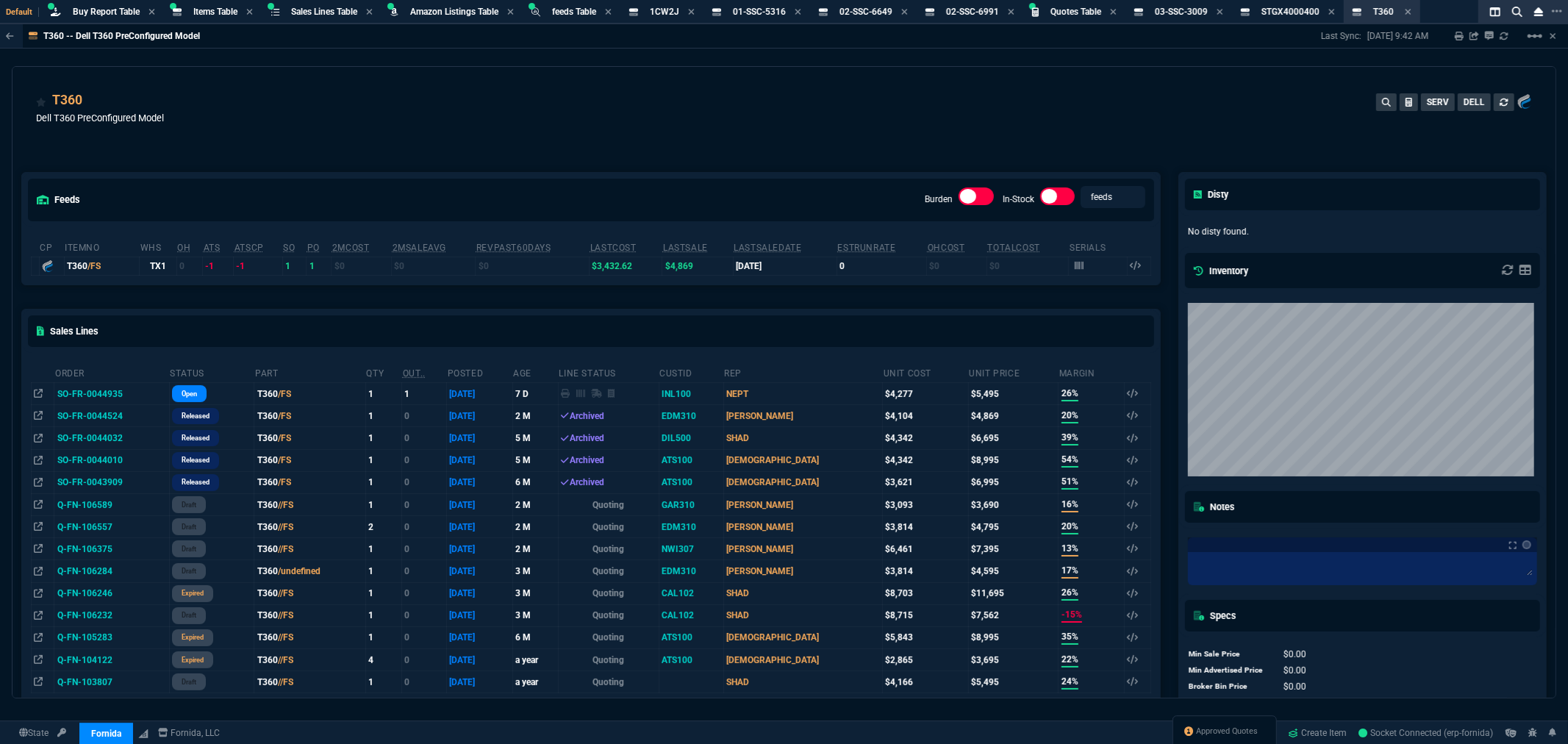
click at [1057, 66] on div "T360 Dell T360 PreConfigured Model SERV DELL feeds Burden In-Stock feeds prices…" at bounding box center [784, 382] width 1544 height 632
click at [1237, 66] on div "T360 Dell T360 PreConfigured Model SERV DELL feeds Burden In-Stock feeds prices…" at bounding box center [784, 382] width 1544 height 632
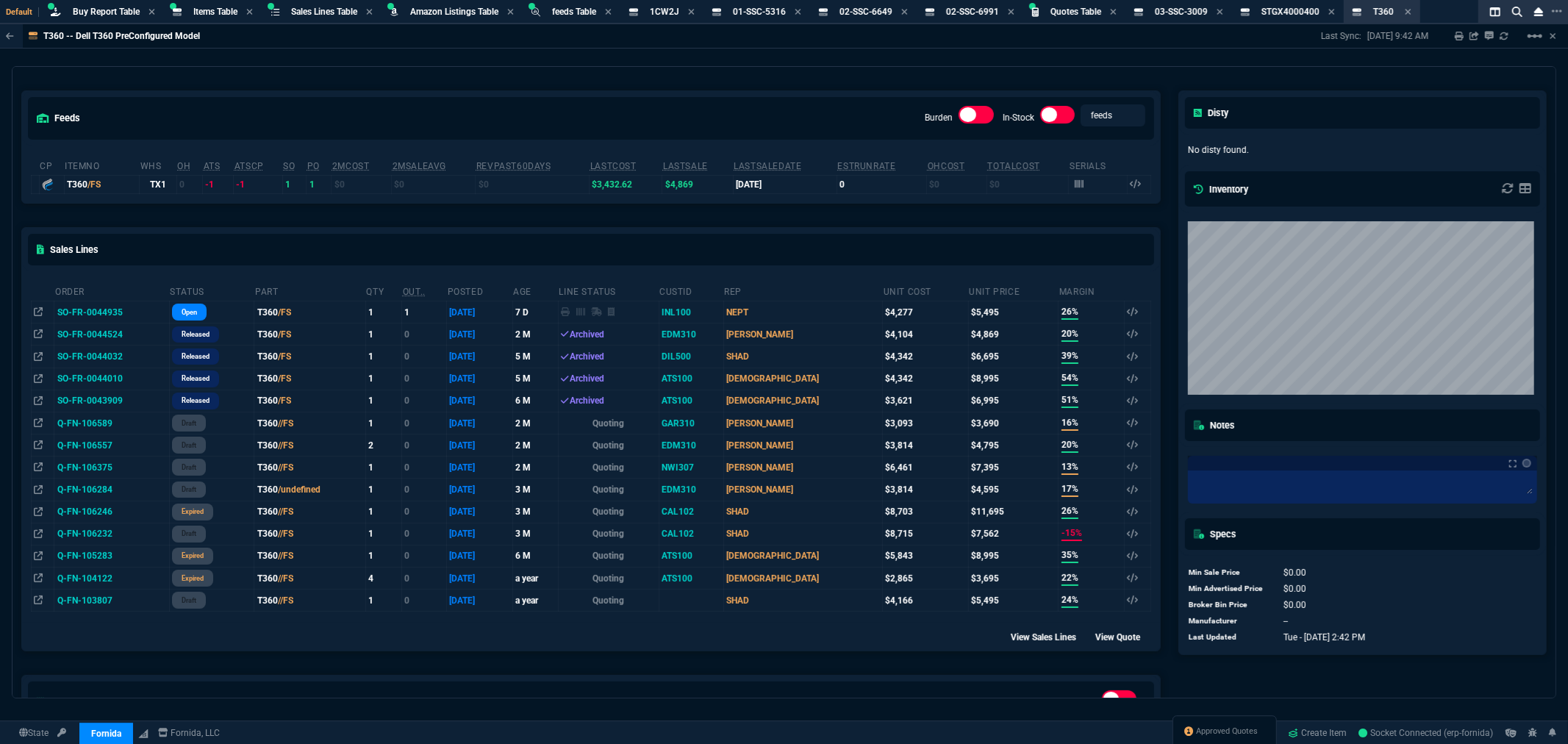
click at [710, 114] on div "feeds Burden In-Stock feeds prices" at bounding box center [591, 118] width 1138 height 54
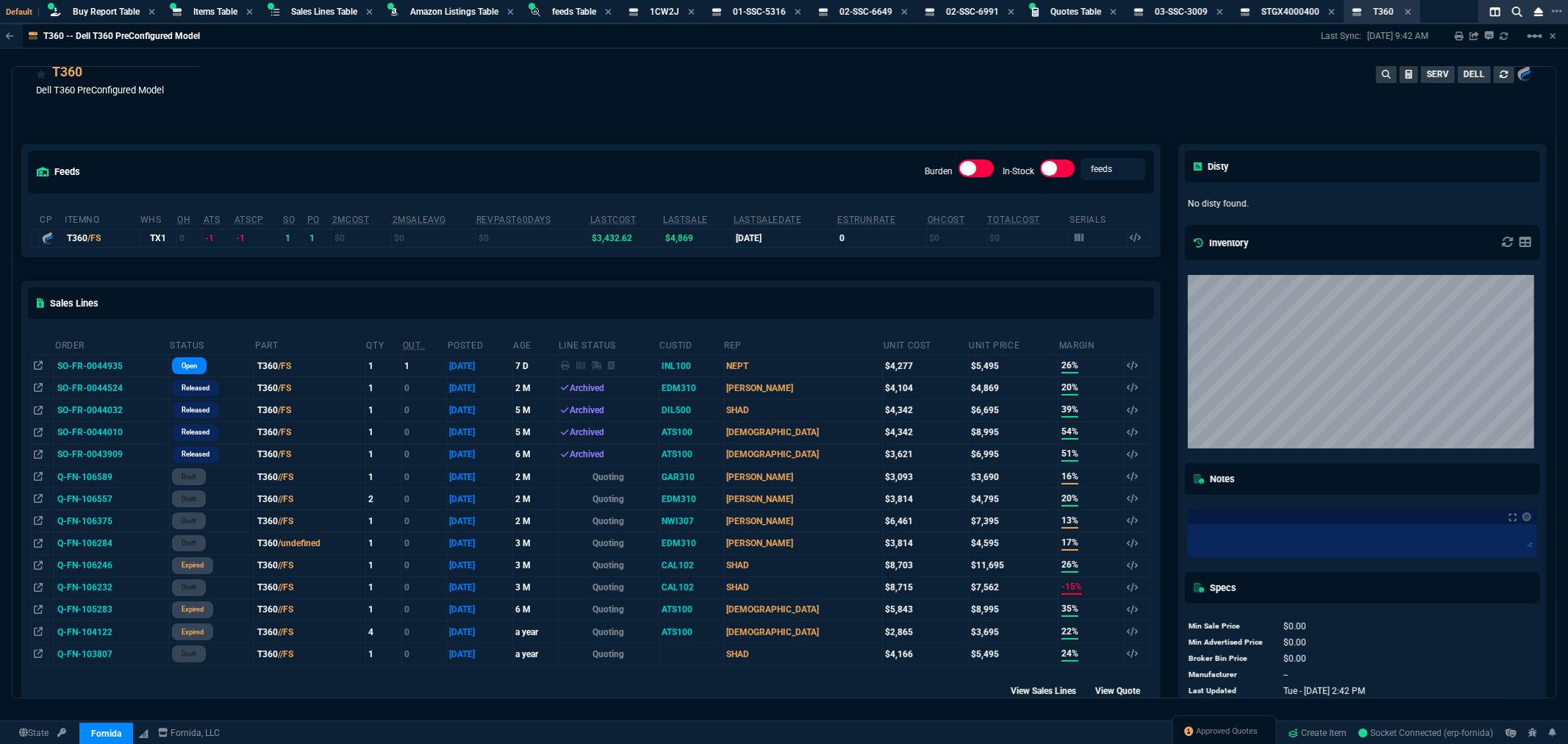
scroll to position [0, 0]
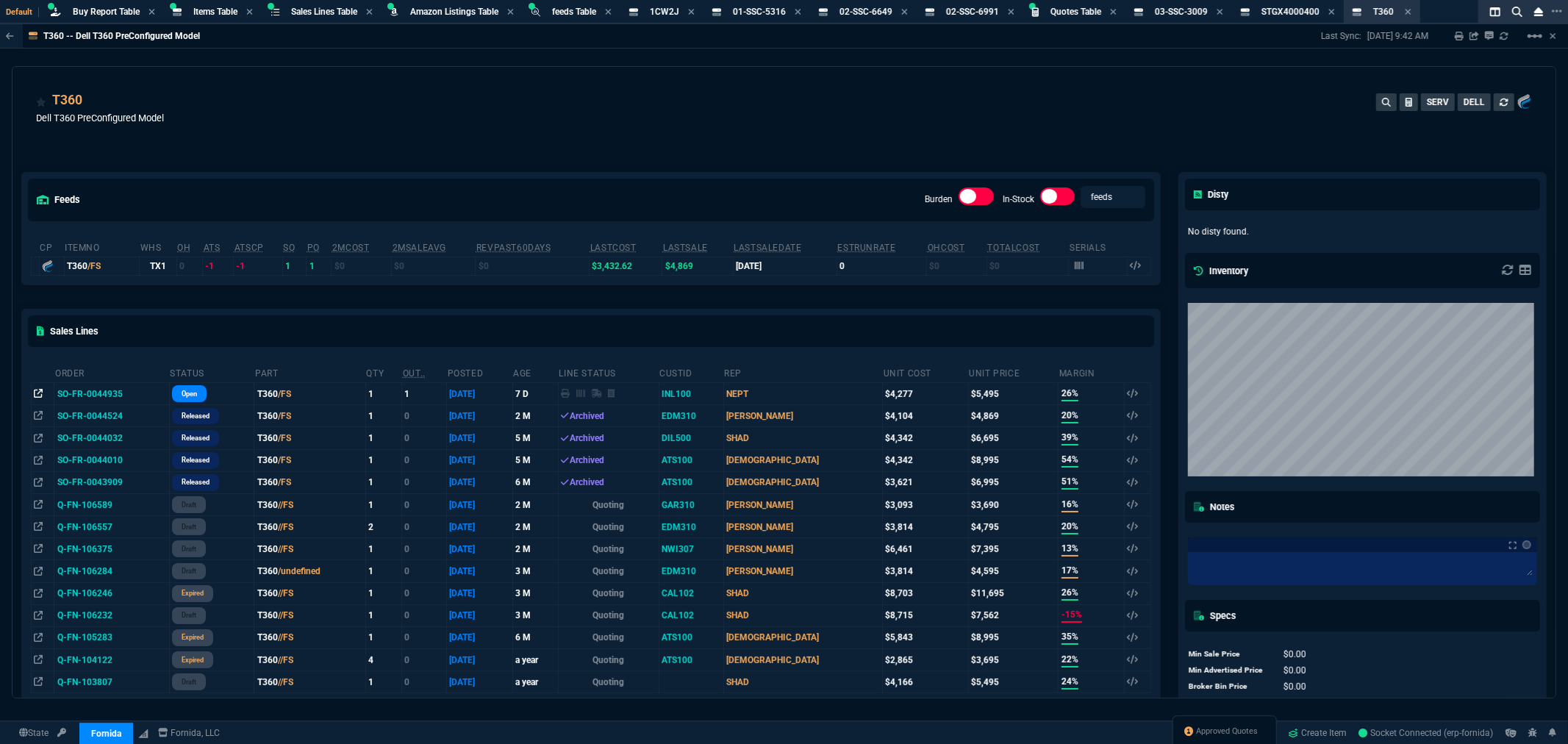
click at [38, 393] on icon at bounding box center [38, 394] width 9 height 9
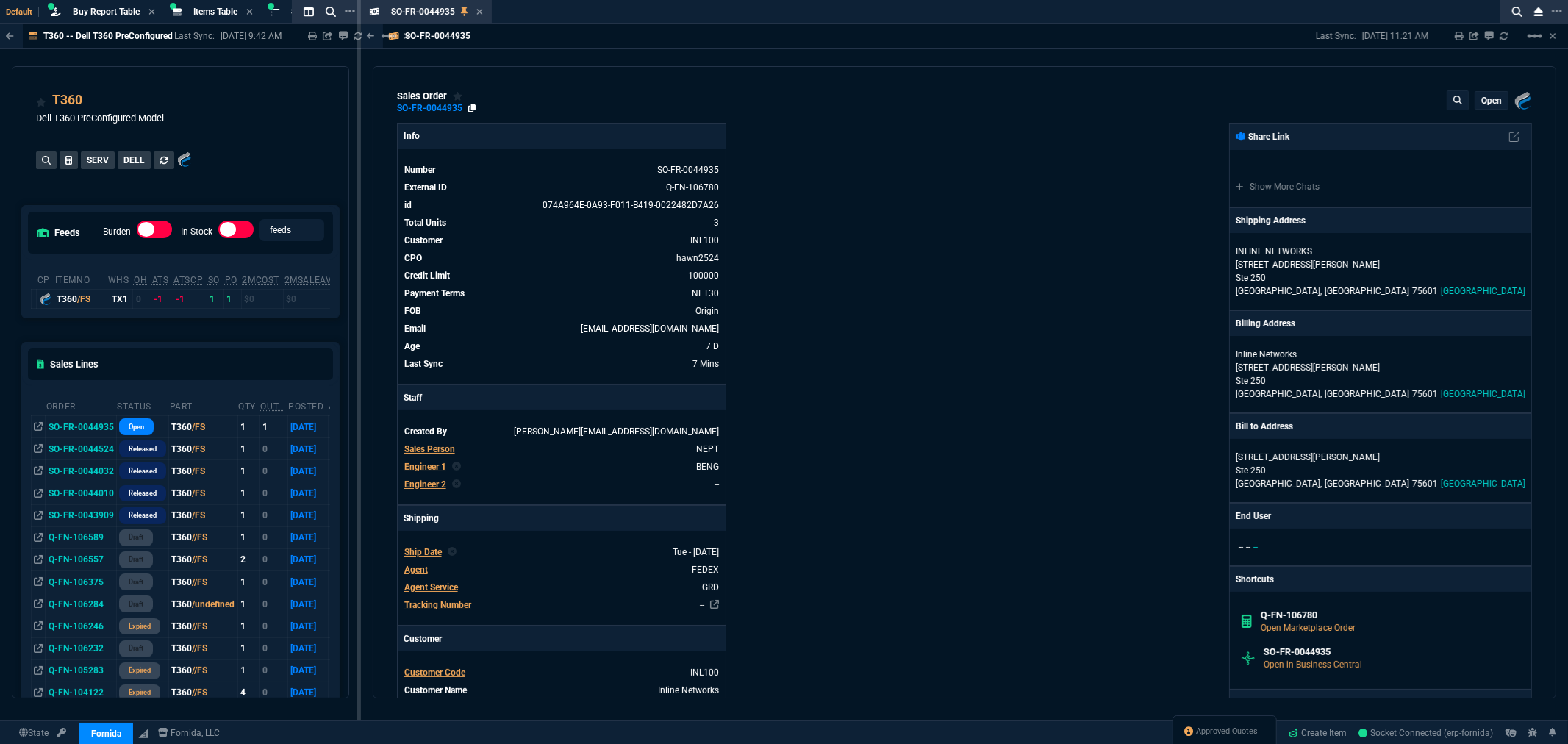
click at [474, 106] on icon at bounding box center [472, 108] width 8 height 9
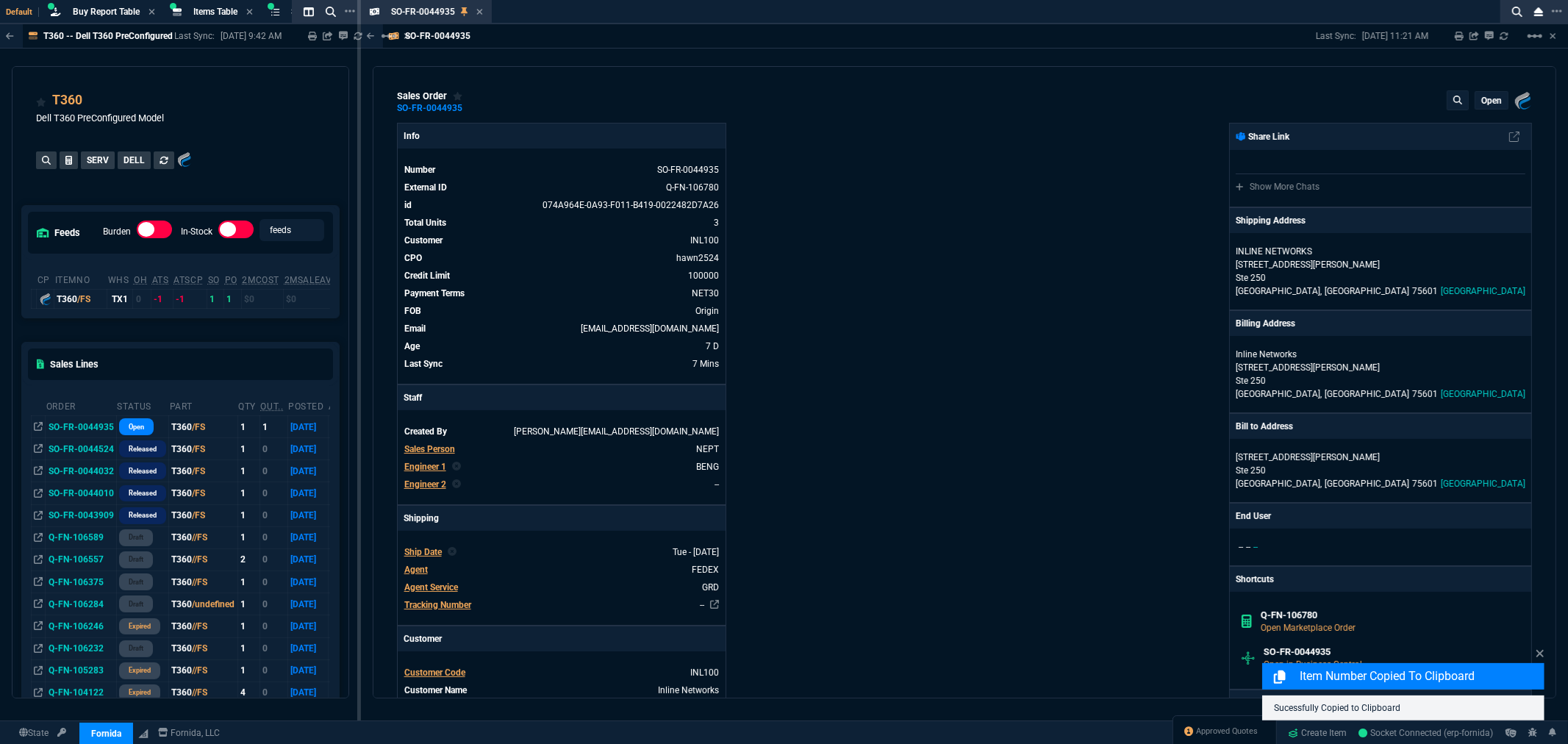
click at [478, 11] on icon at bounding box center [480, 11] width 7 height 9
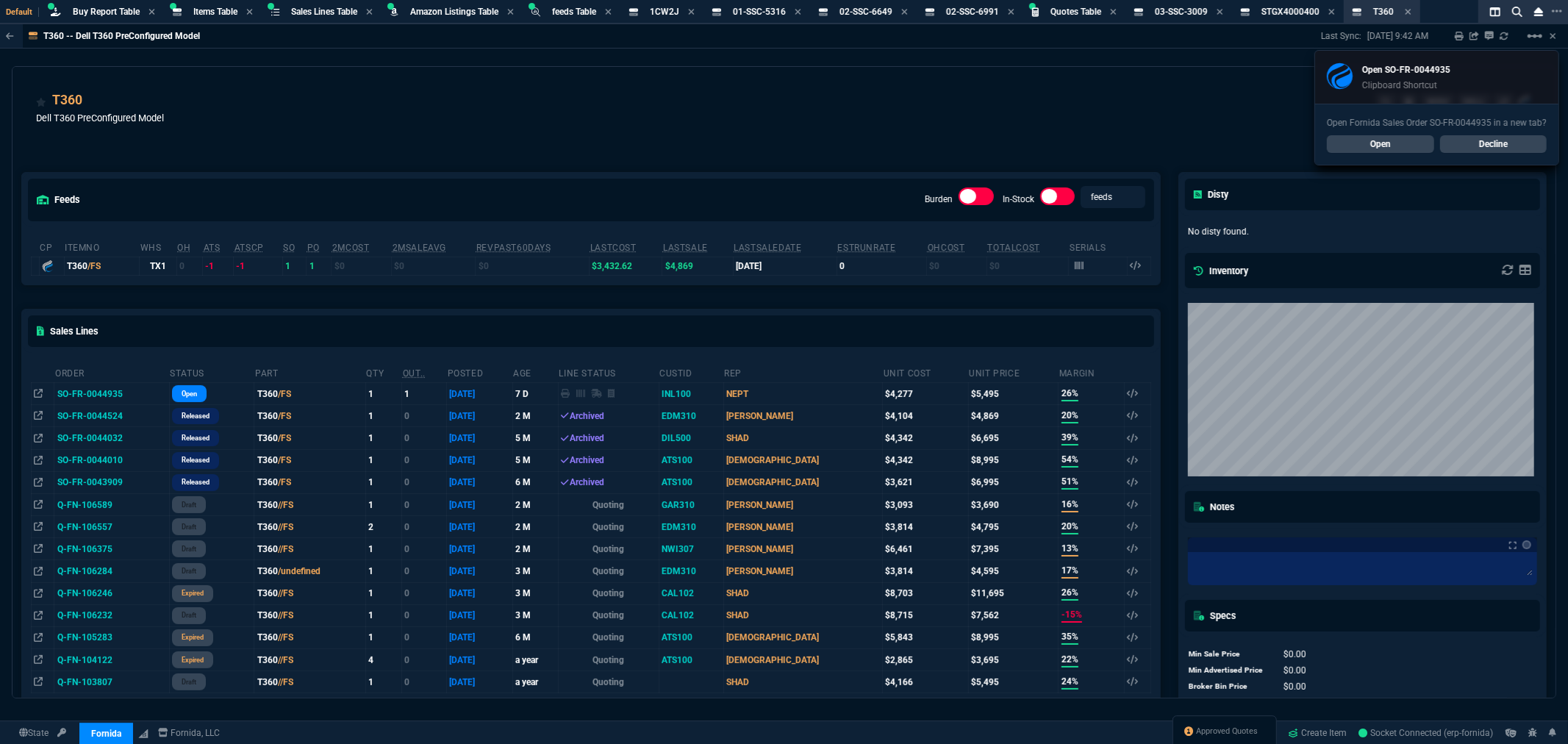
click at [96, 391] on td "SO-FR-0044935" at bounding box center [112, 394] width 114 height 22
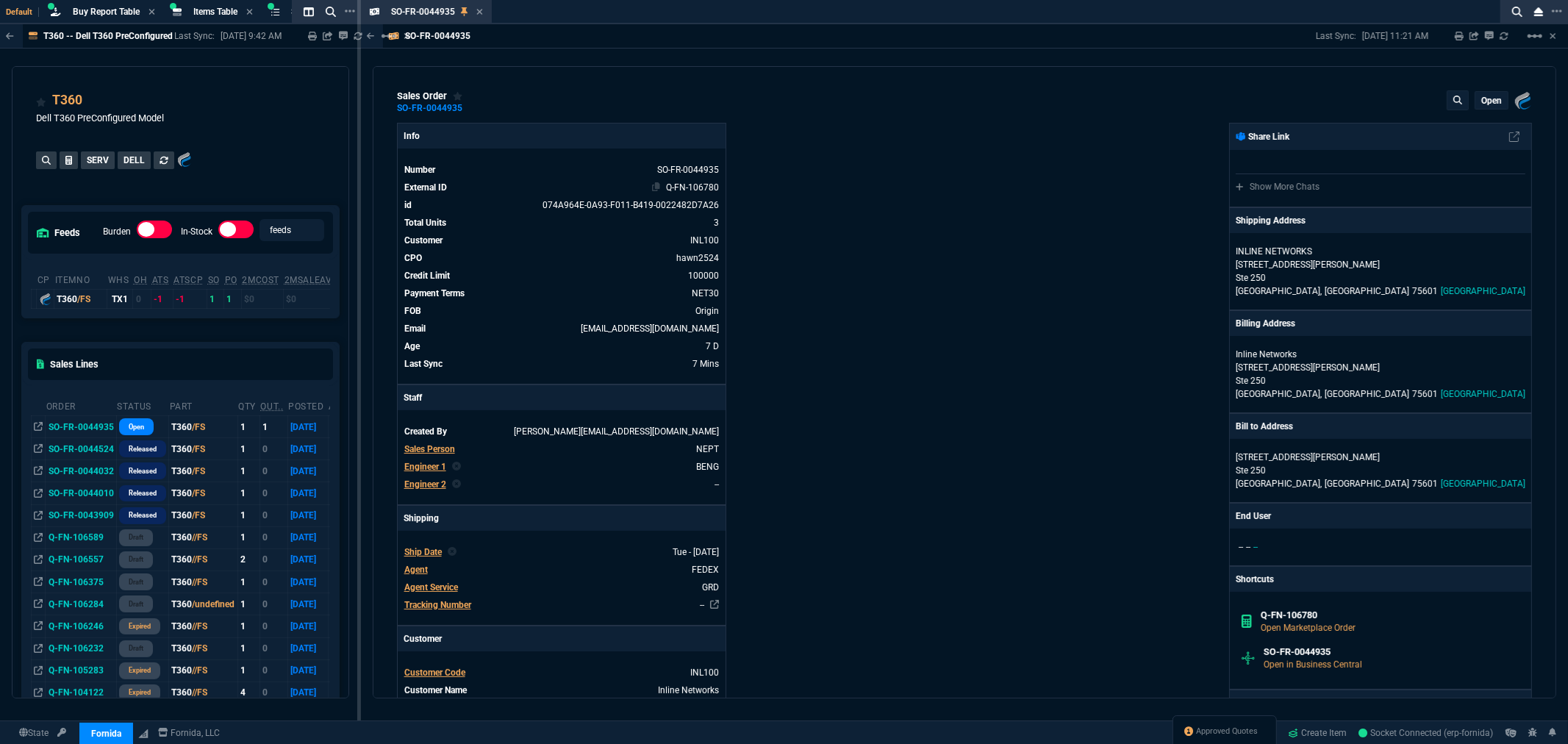
click at [711, 188] on link "Q-FN-106780" at bounding box center [693, 188] width 53 height 11
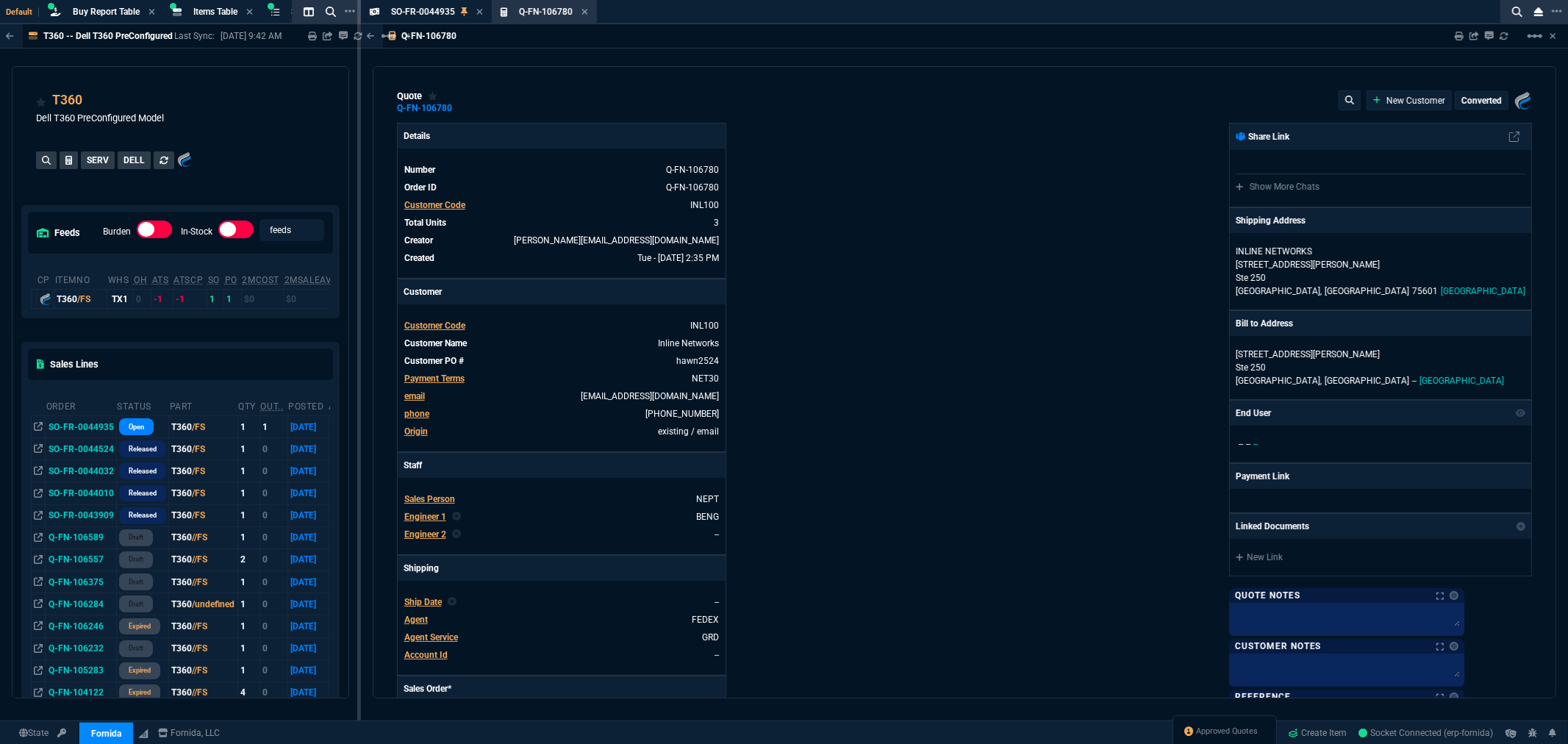
type input "28"
type input "1515"
type input "0"
type input "8"
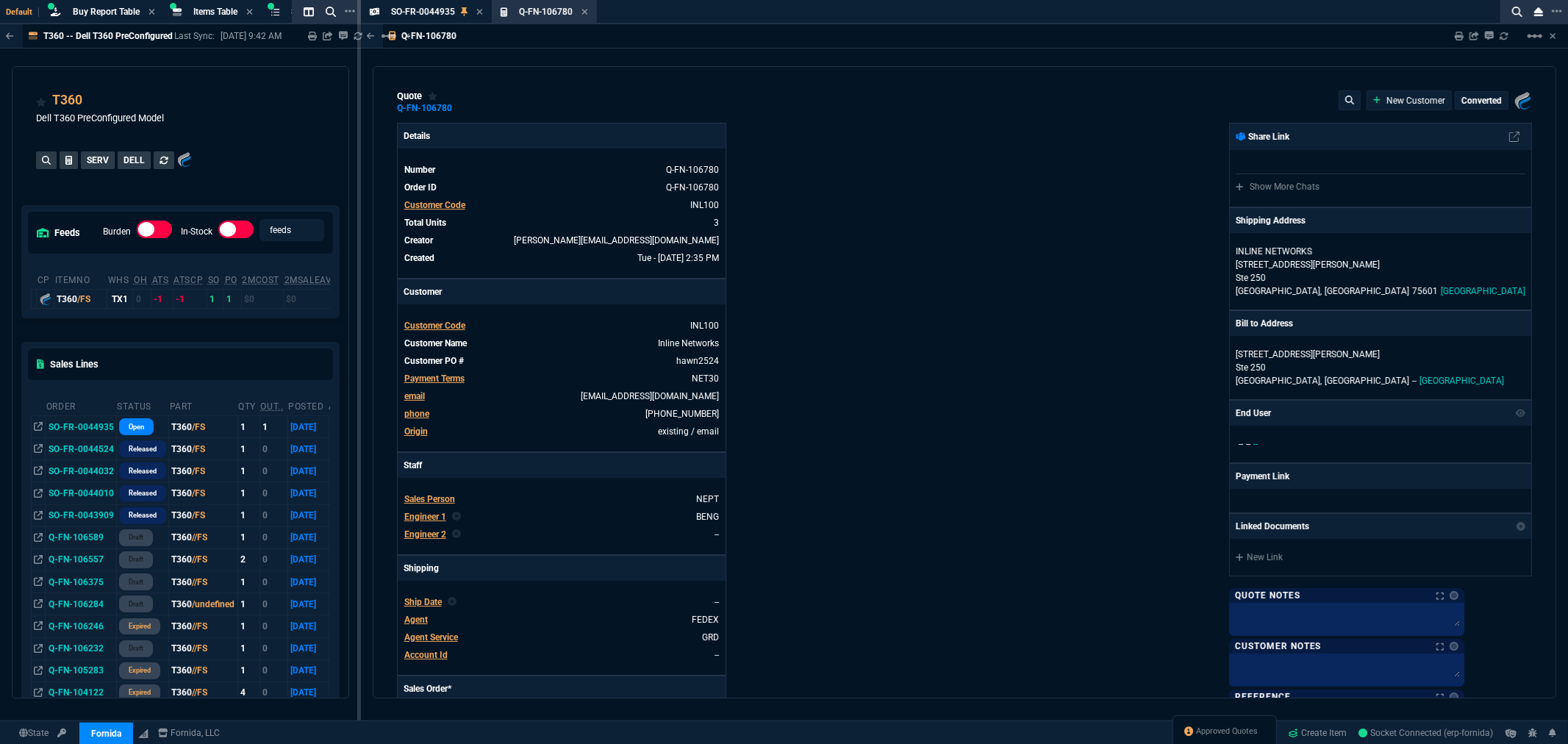
type input "10"
type input "193.34"
type input "74"
type input "33"
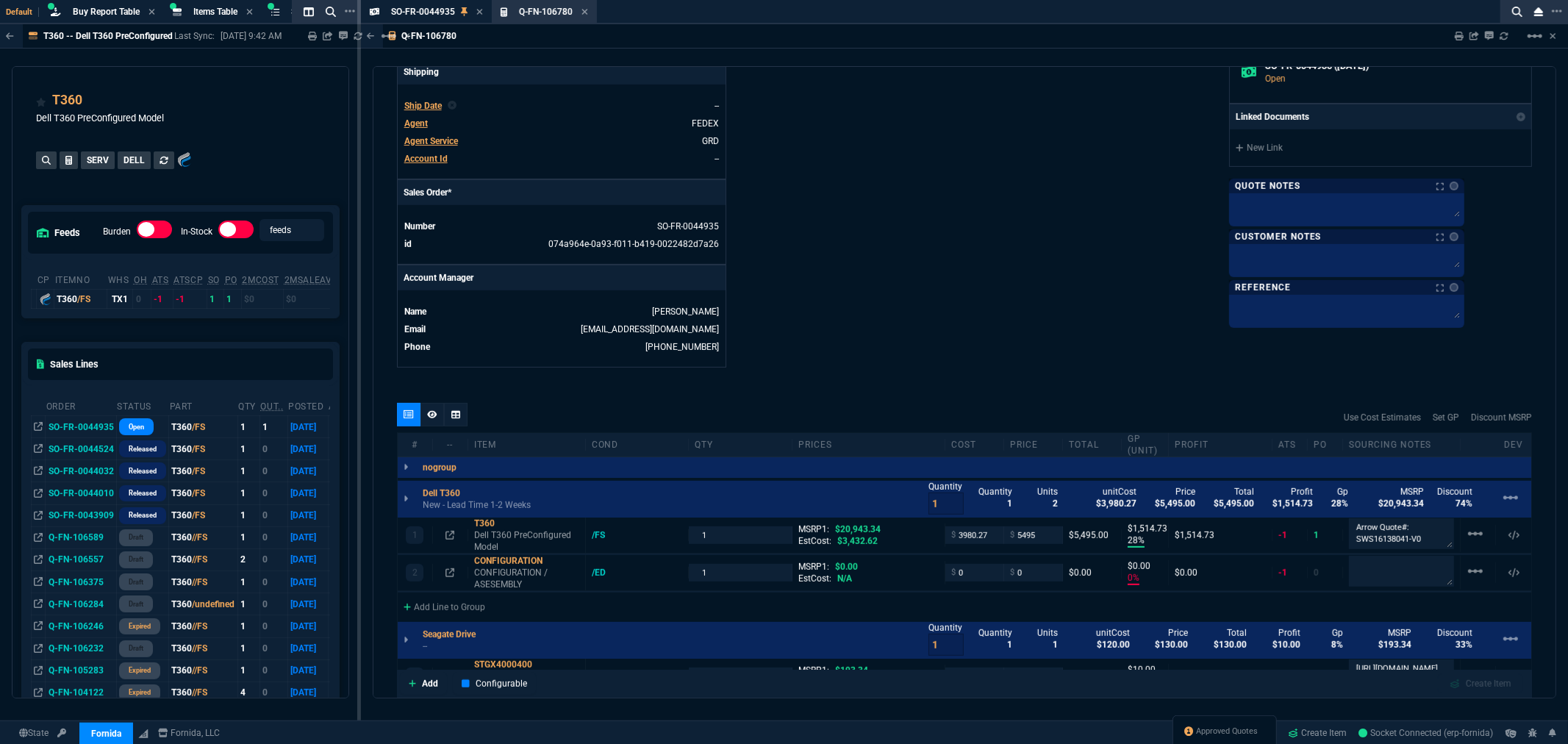
scroll to position [245, 0]
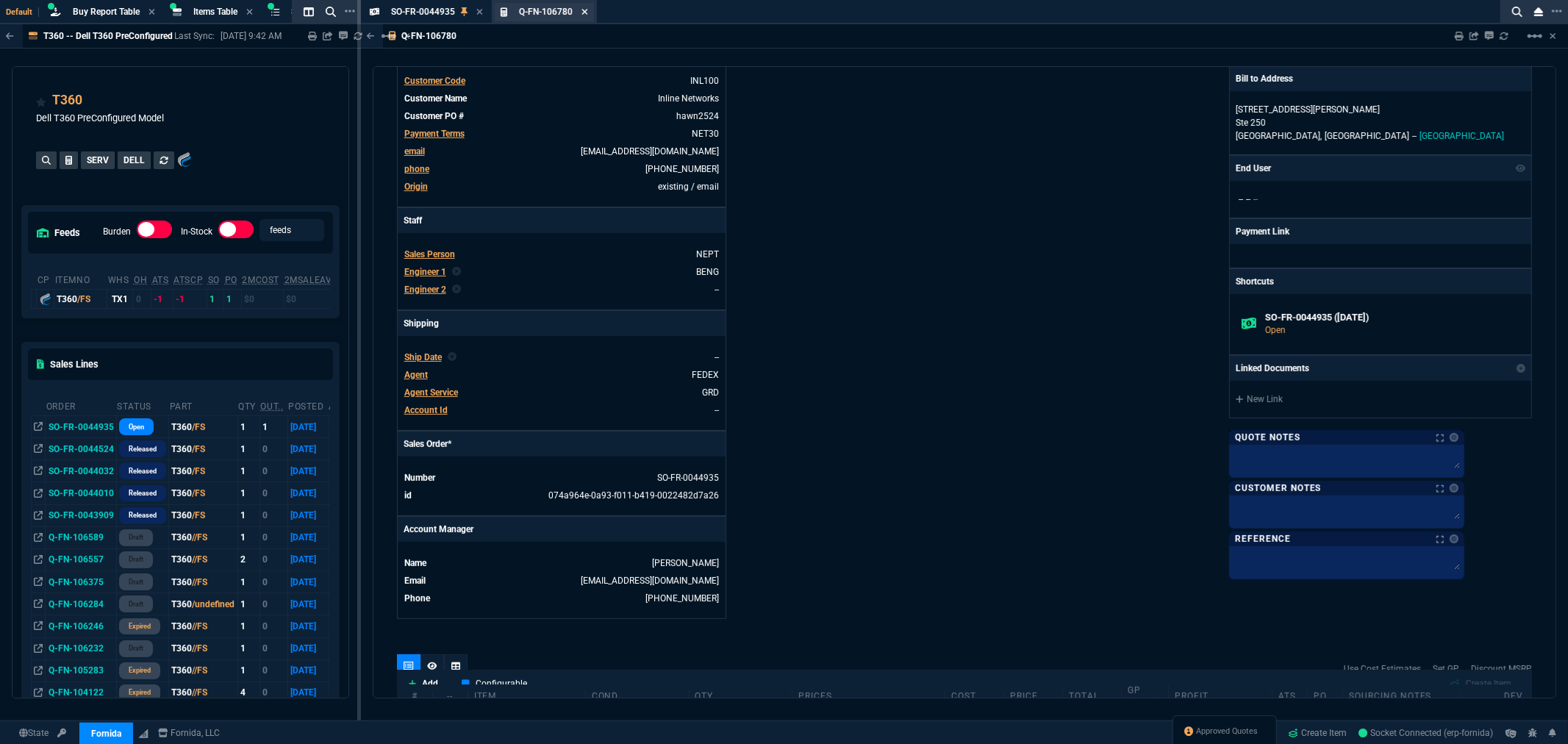
click at [584, 11] on icon at bounding box center [585, 11] width 6 height 6
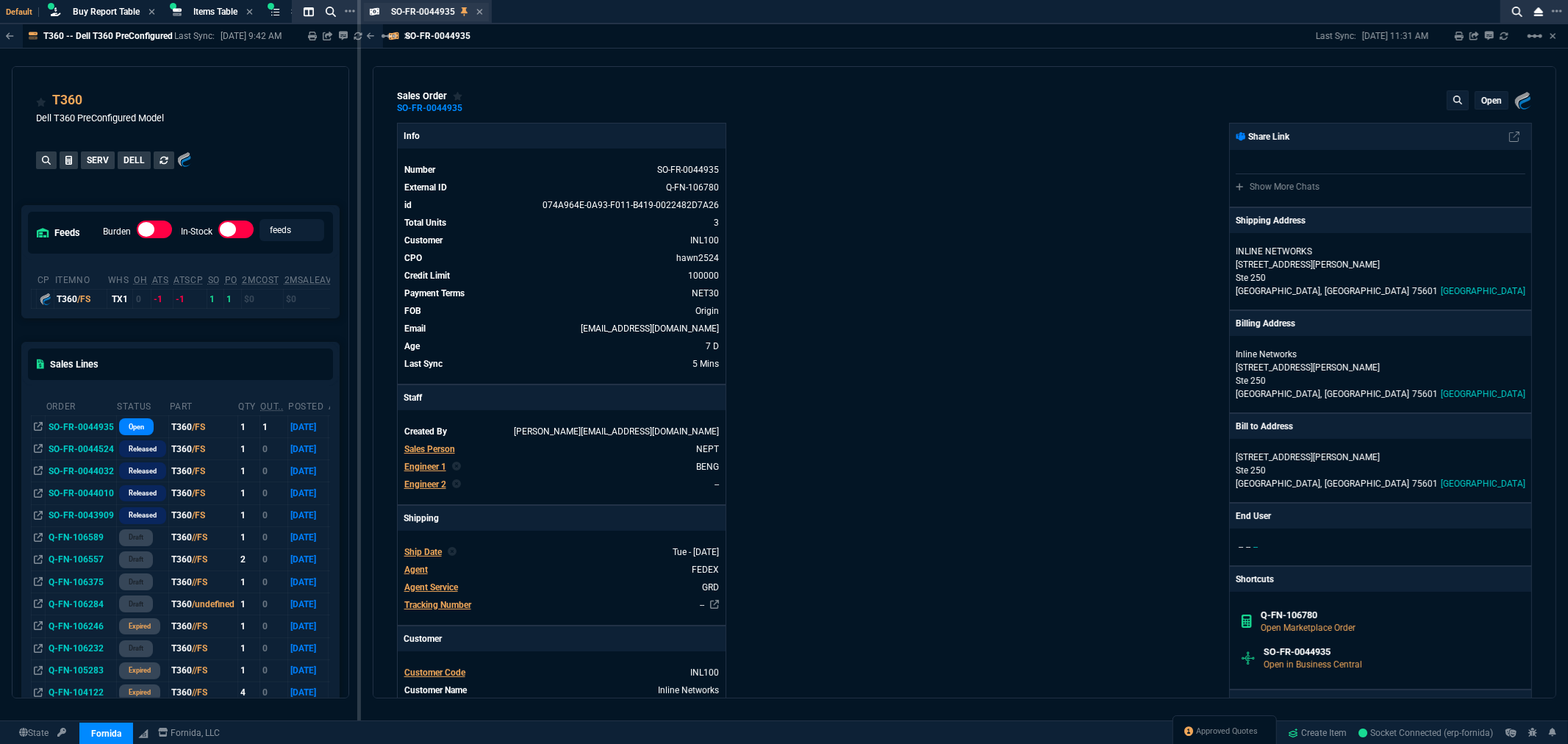
click at [475, 11] on div "SO-FR-0044935 Sales Order" at bounding box center [437, 12] width 92 height 12
click at [928, 429] on div "Info Number SO-FR-0044935 External ID Q-FN-106780 id 074A964E-0A93-F011-B419-00…" at bounding box center [681, 541] width 568 height 839
click at [480, 11] on icon at bounding box center [480, 11] width 6 height 6
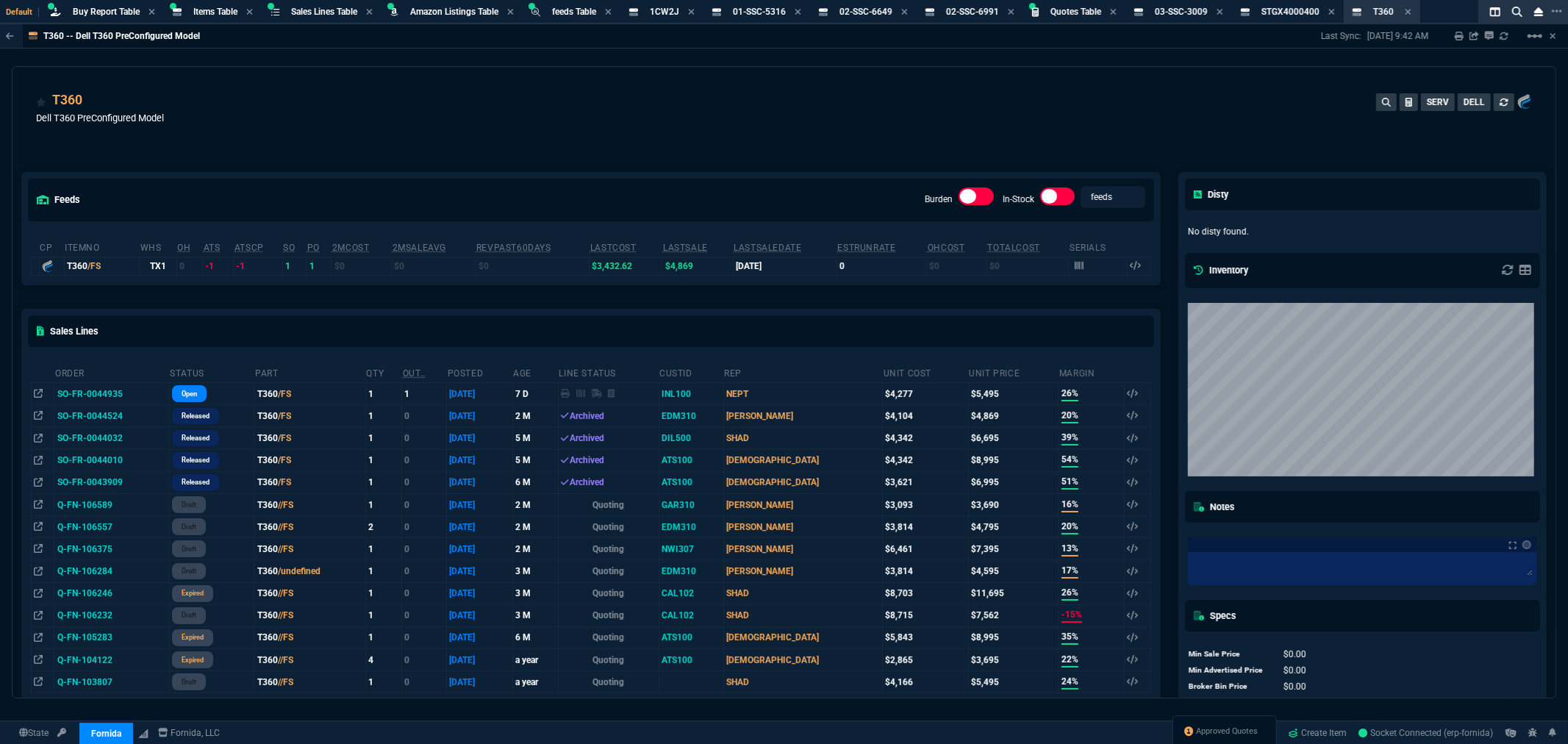
click at [775, 107] on div "T360 Dell T360 PreConfigured Model SERV DELL" at bounding box center [784, 116] width 1496 height 52
click at [766, 143] on div "feeds Burden In-Stock feeds prices cp ItemNo WHS OH ATS ATSCP SO PO 2MCost 2MSa…" at bounding box center [591, 577] width 1157 height 873
click at [223, 13] on span "Items Table" at bounding box center [216, 12] width 44 height 11
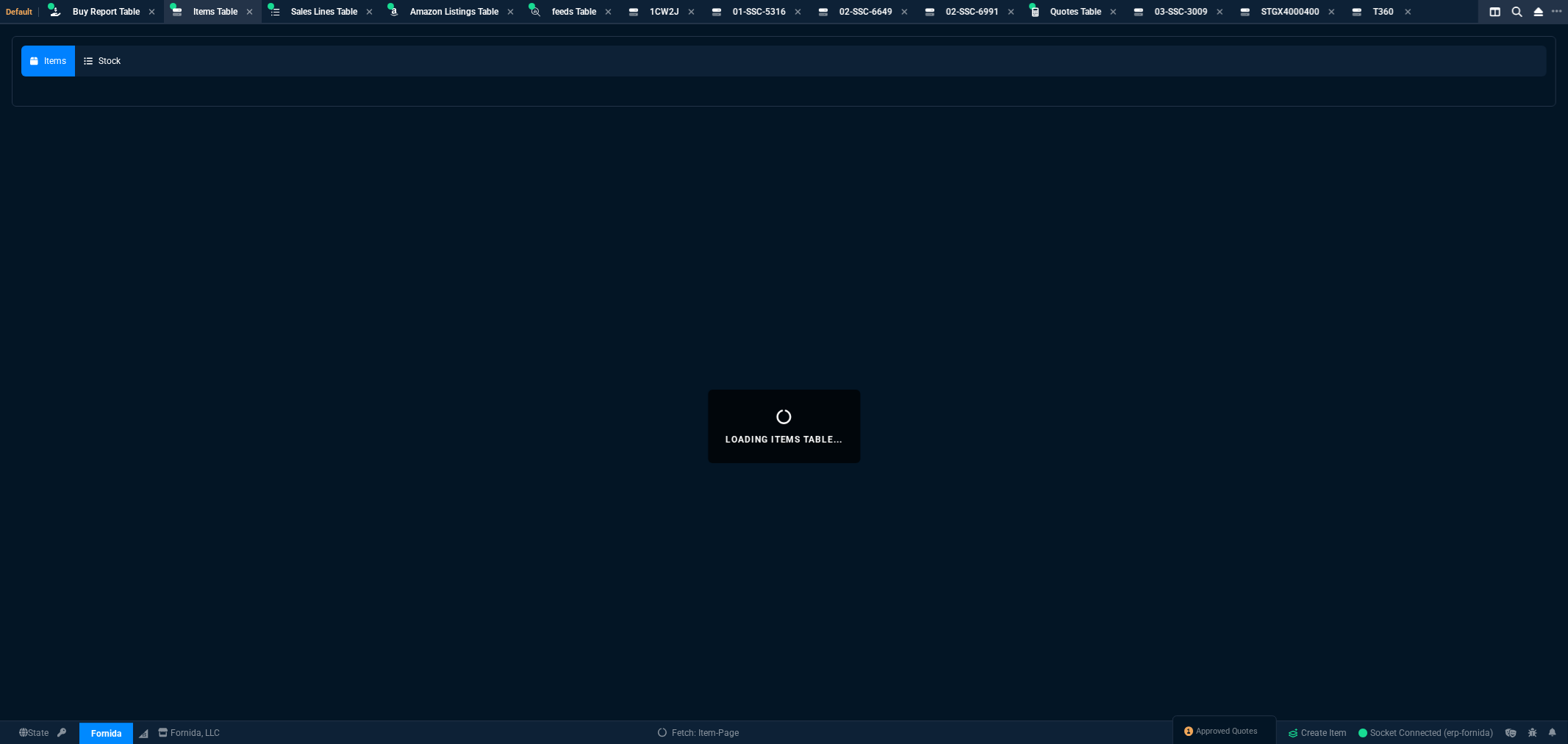
select select
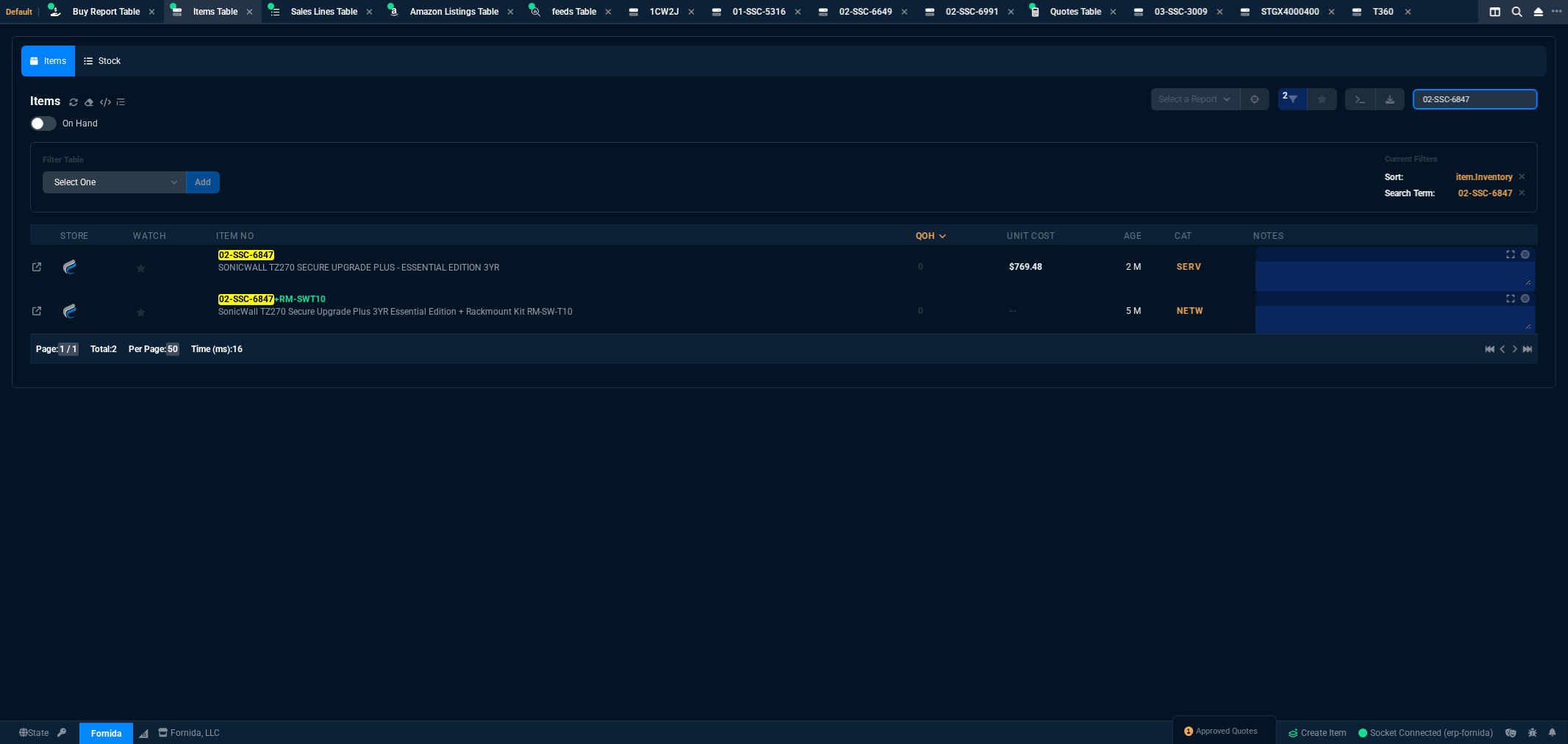
drag, startPoint x: 1482, startPoint y: 100, endPoint x: 1352, endPoint y: 94, distance: 130.1
click at [1354, 94] on div "Select a Report NEW QUERY 2 02-SSC-6847" at bounding box center [1344, 99] width 386 height 22
paste input "TMTW9"
type input "TMTW9"
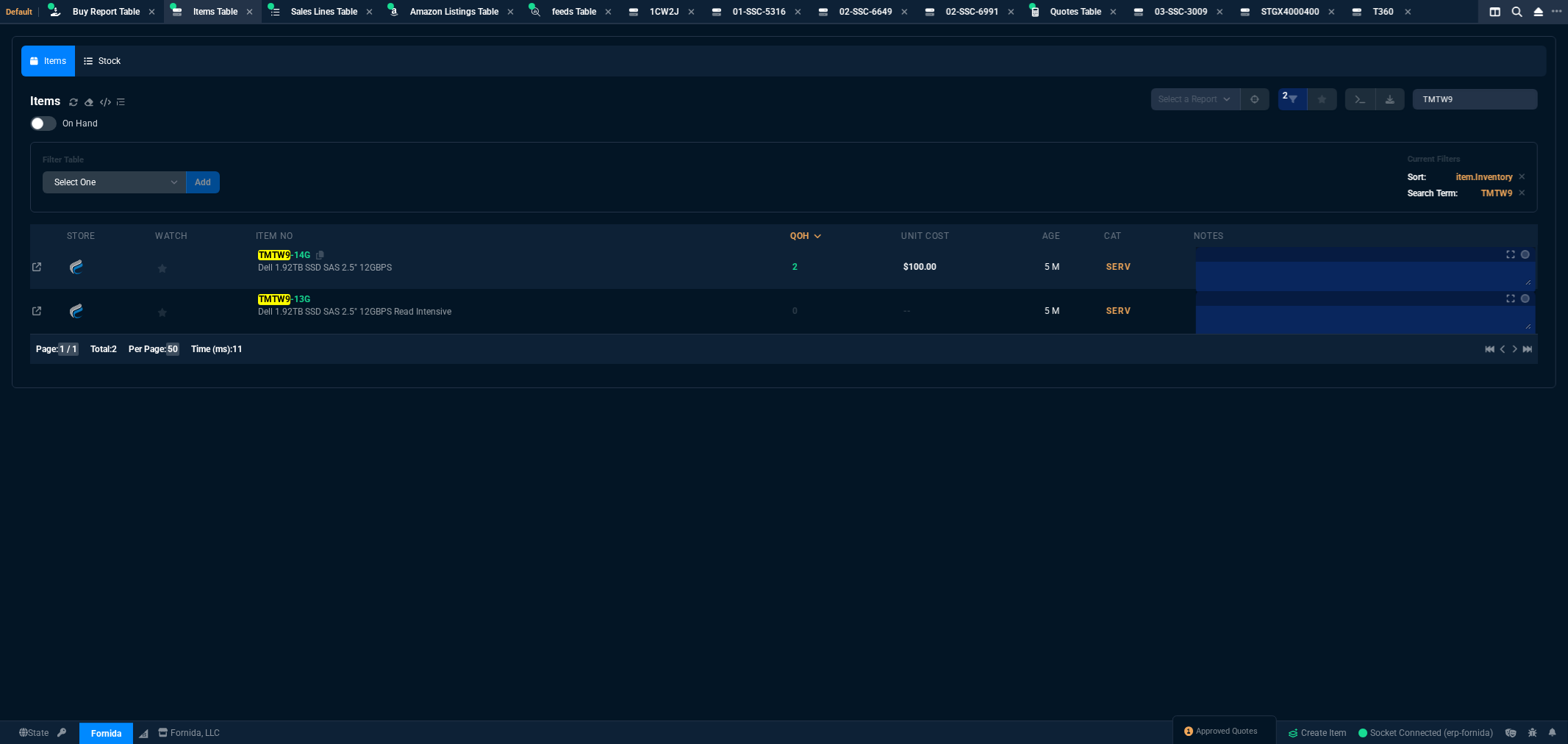
click at [290, 254] on mark "TMTW9" at bounding box center [274, 255] width 33 height 11
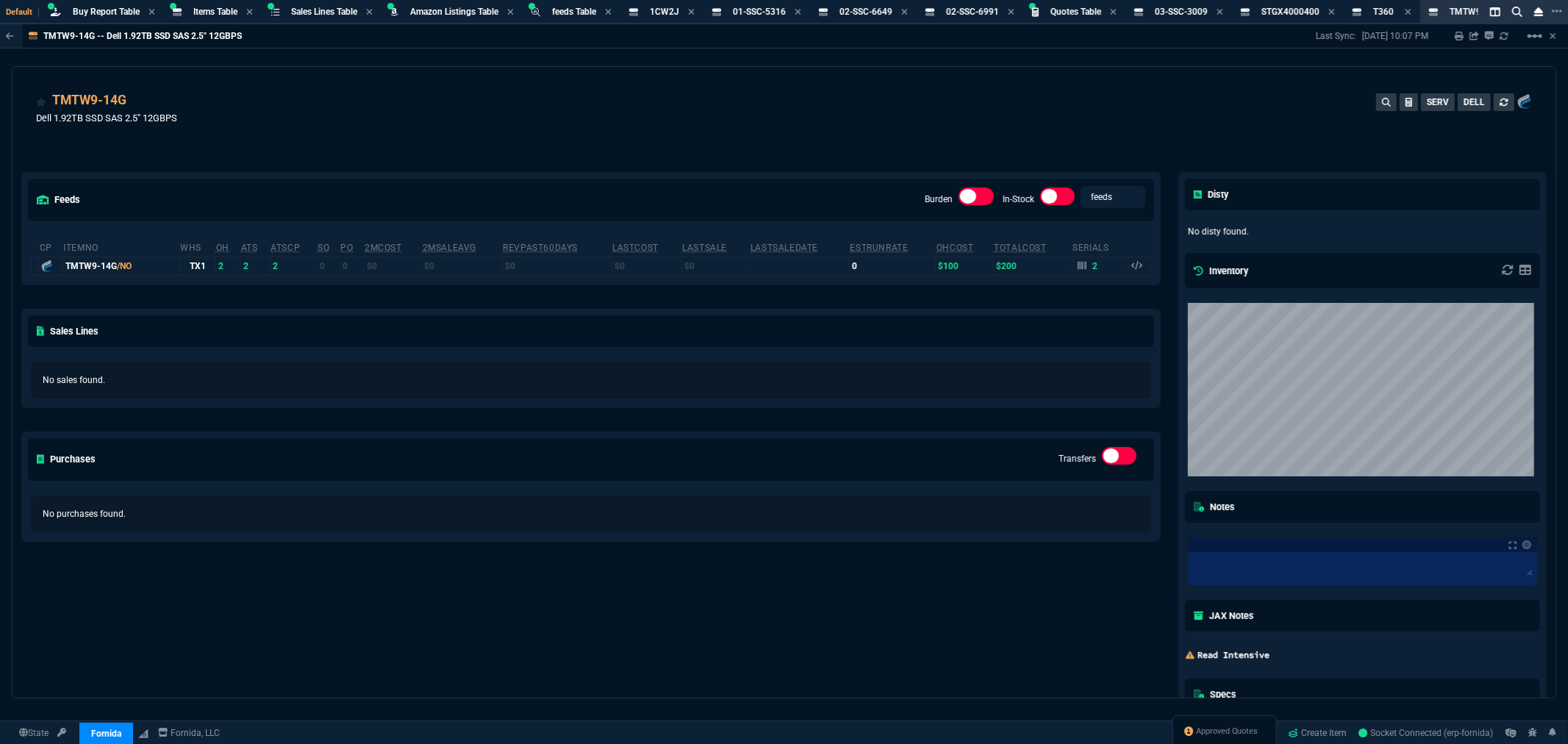
click at [546, 152] on div "feeds Burden In-Stock feeds prices cp ItemNo WHS OH ATS ATSCP SO PO 2MCost 2MSa…" at bounding box center [591, 482] width 1157 height 684
click at [141, 265] on icon at bounding box center [141, 265] width 8 height 9
click at [438, 91] on div "TMTW9-14G Dell 1.92TB SSD SAS 2.5" 12GBPS SERV DELL" at bounding box center [784, 116] width 1496 height 52
click at [694, 10] on icon at bounding box center [691, 11] width 6 height 6
click at [718, 11] on icon at bounding box center [715, 11] width 7 height 9
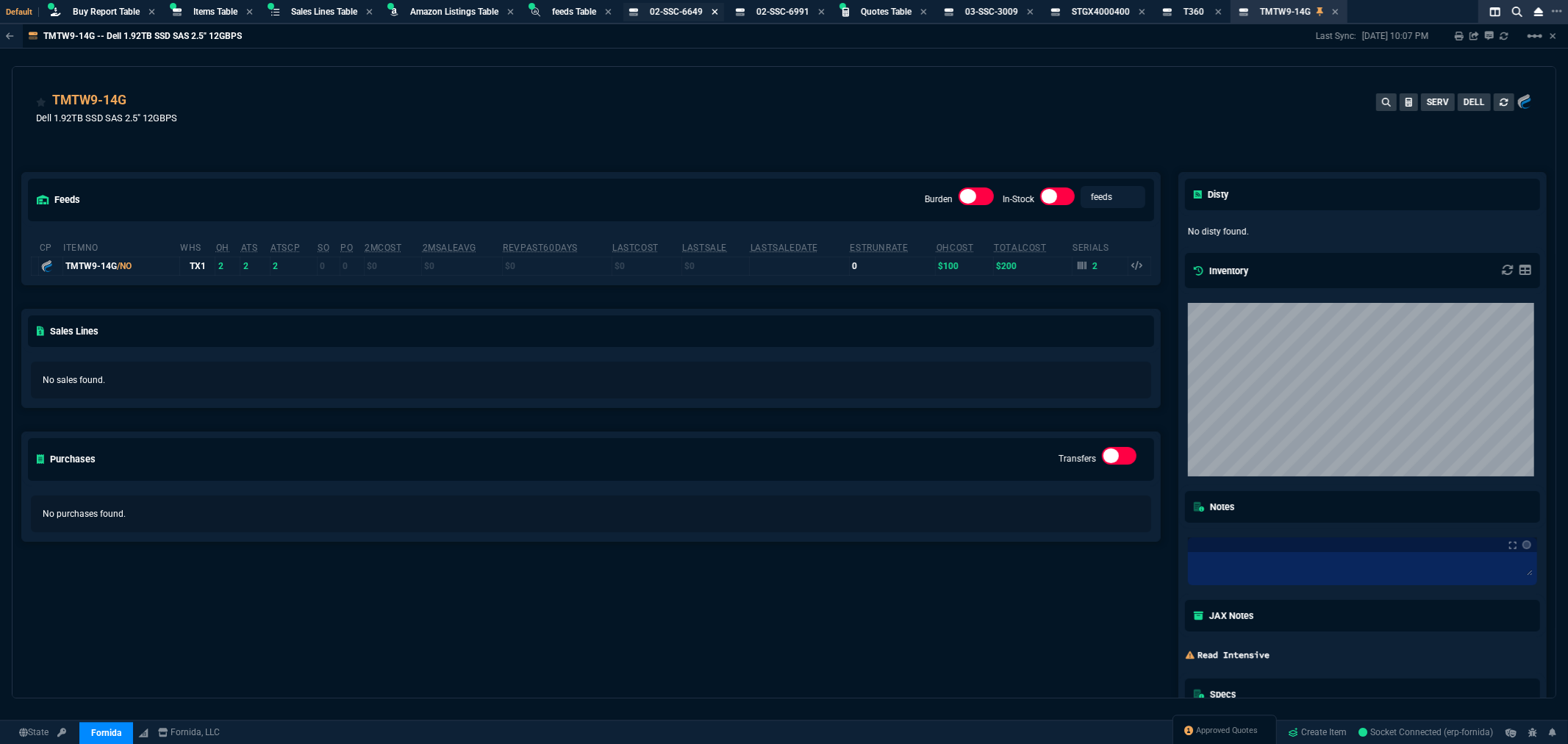
click at [718, 11] on icon at bounding box center [715, 11] width 7 height 9
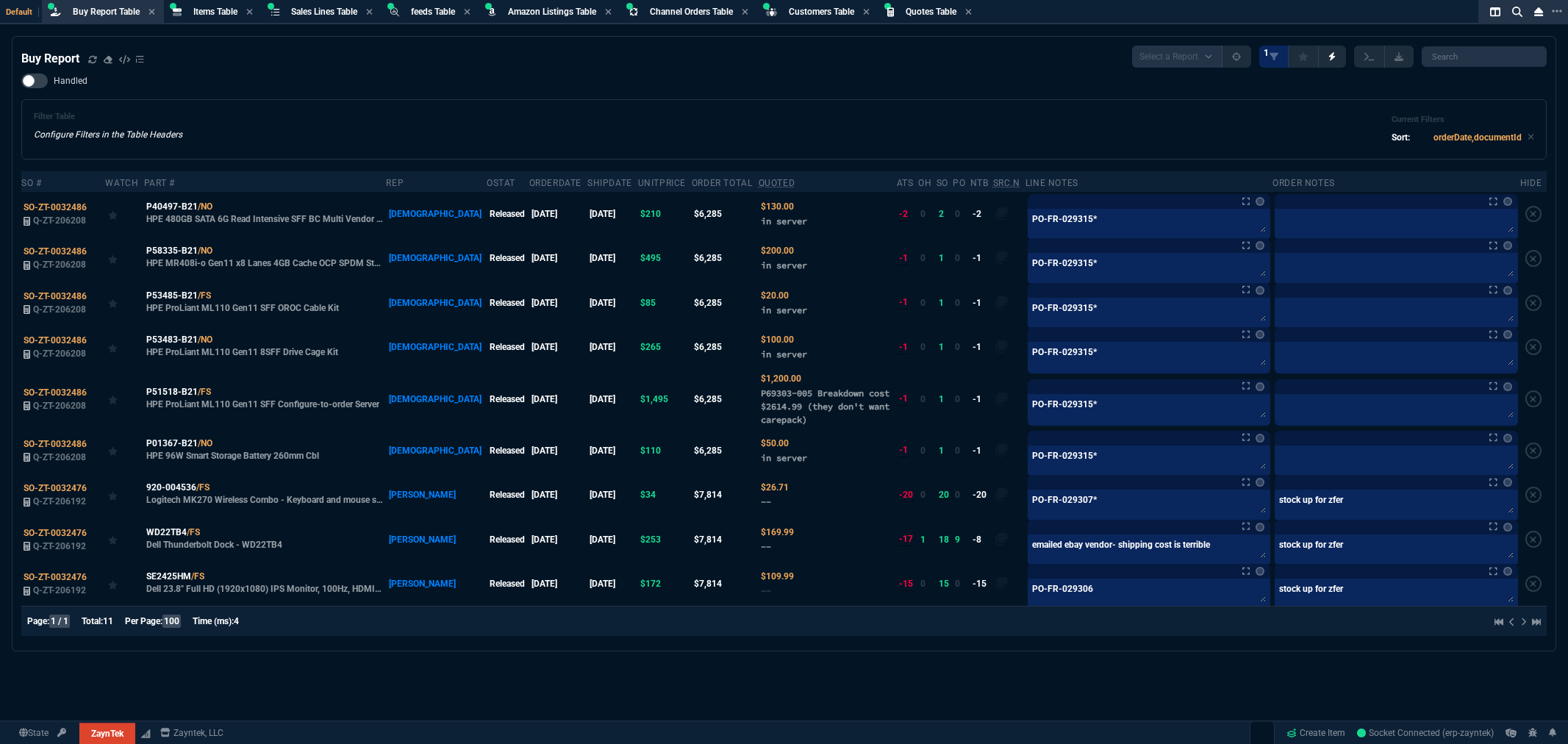
select select "8: NEPT"
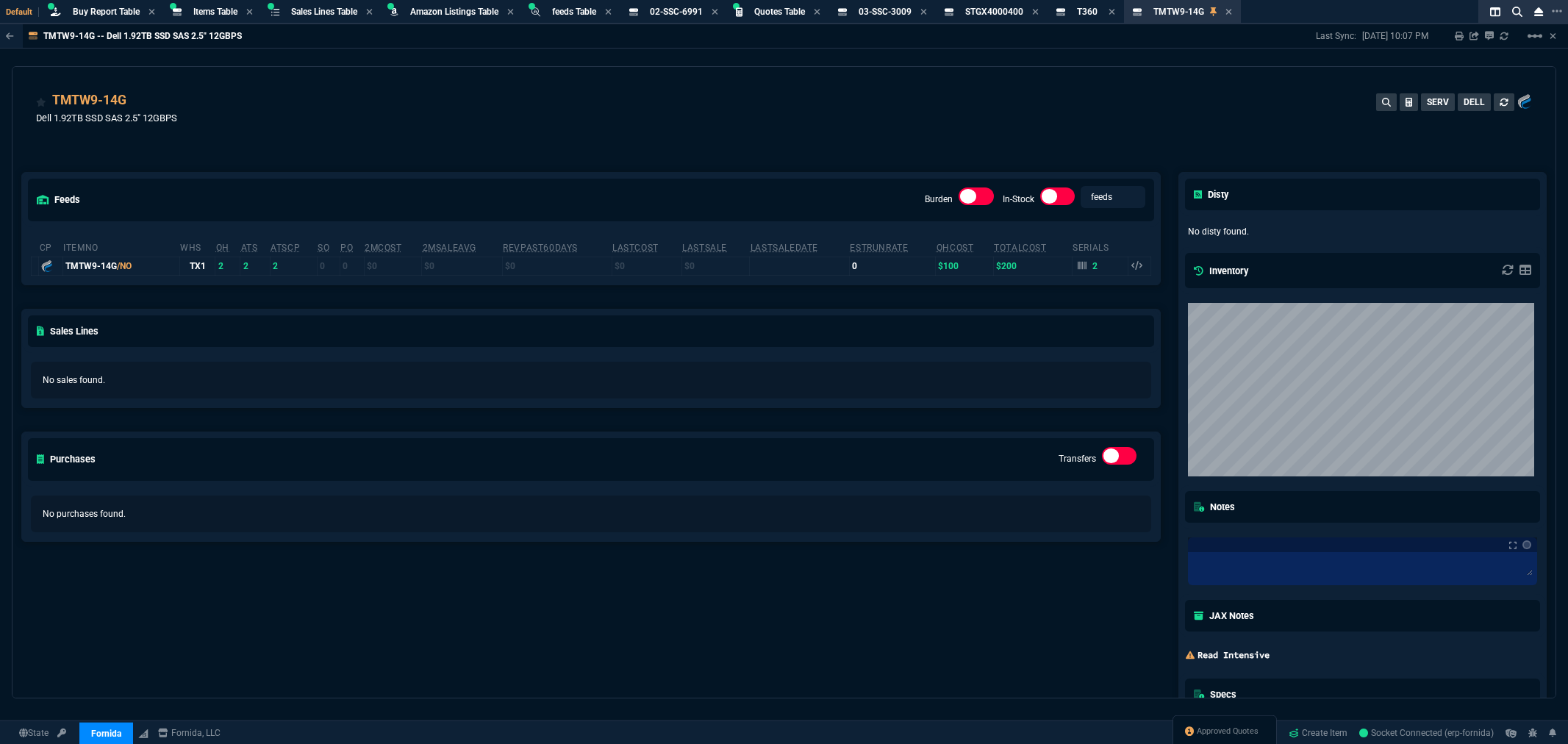
select select "8: NEPT"
click at [718, 11] on icon at bounding box center [715, 11] width 7 height 9
click at [689, 11] on span "Quotes Table" at bounding box center [674, 12] width 51 height 11
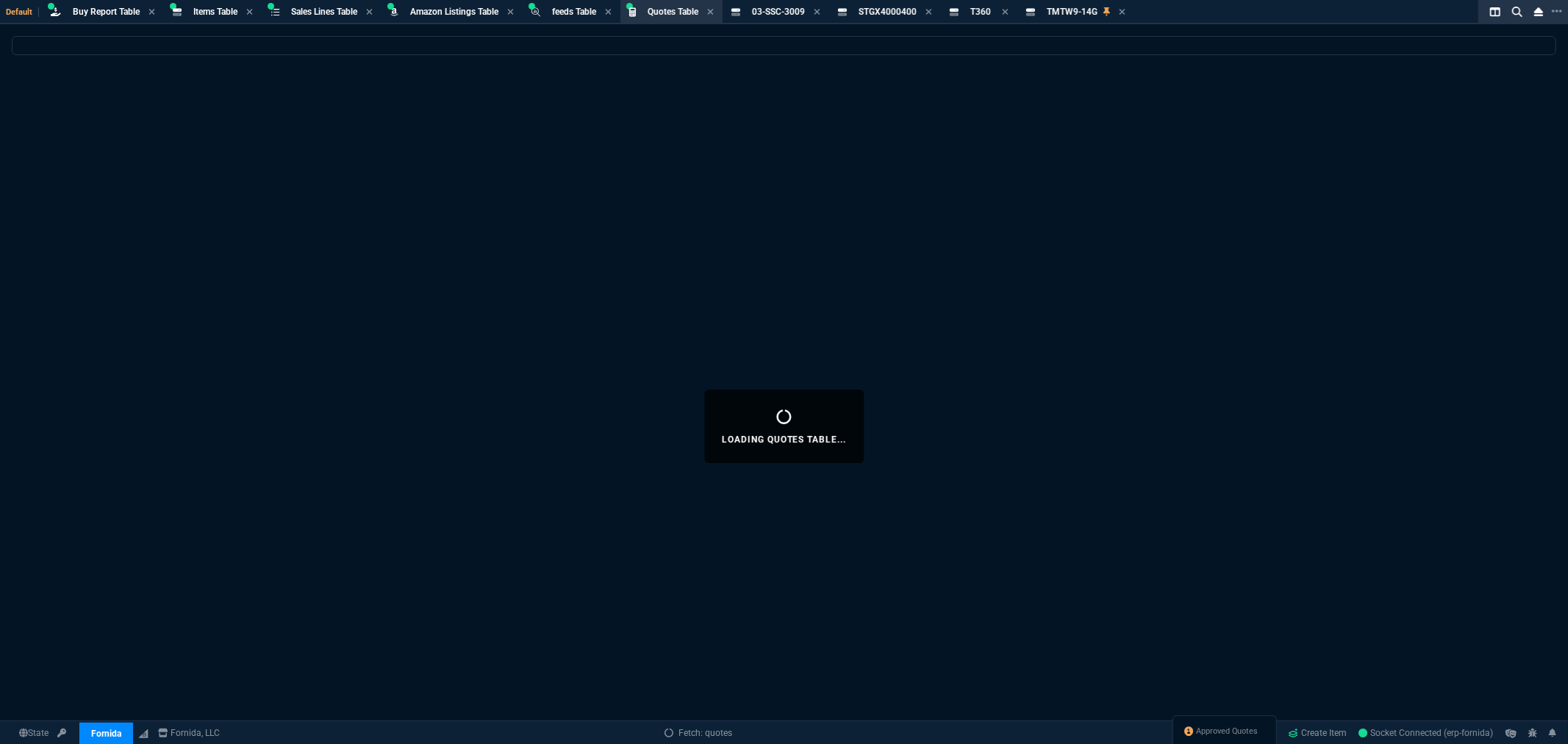
select select
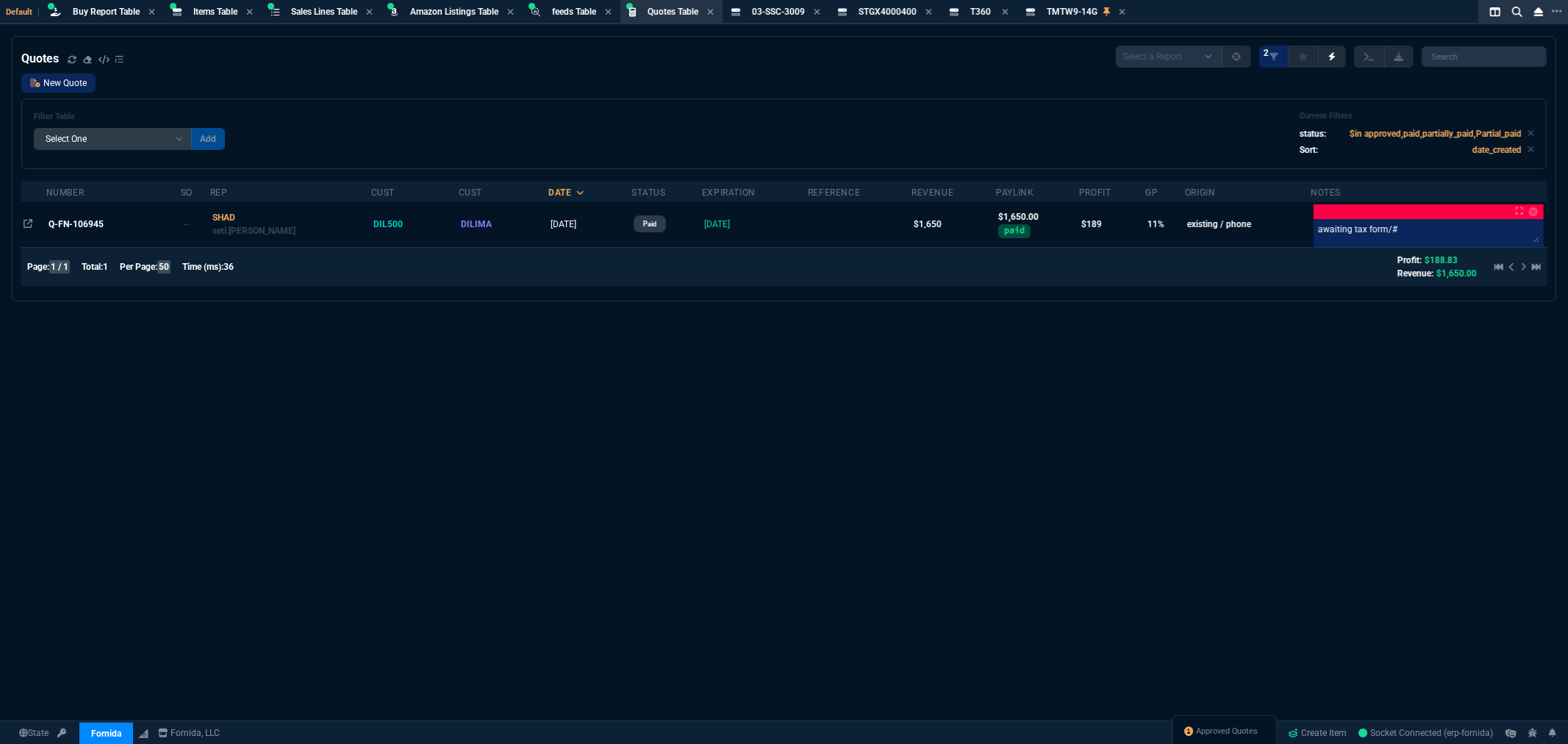
click at [53, 86] on link "New Quote" at bounding box center [58, 84] width 74 height 19
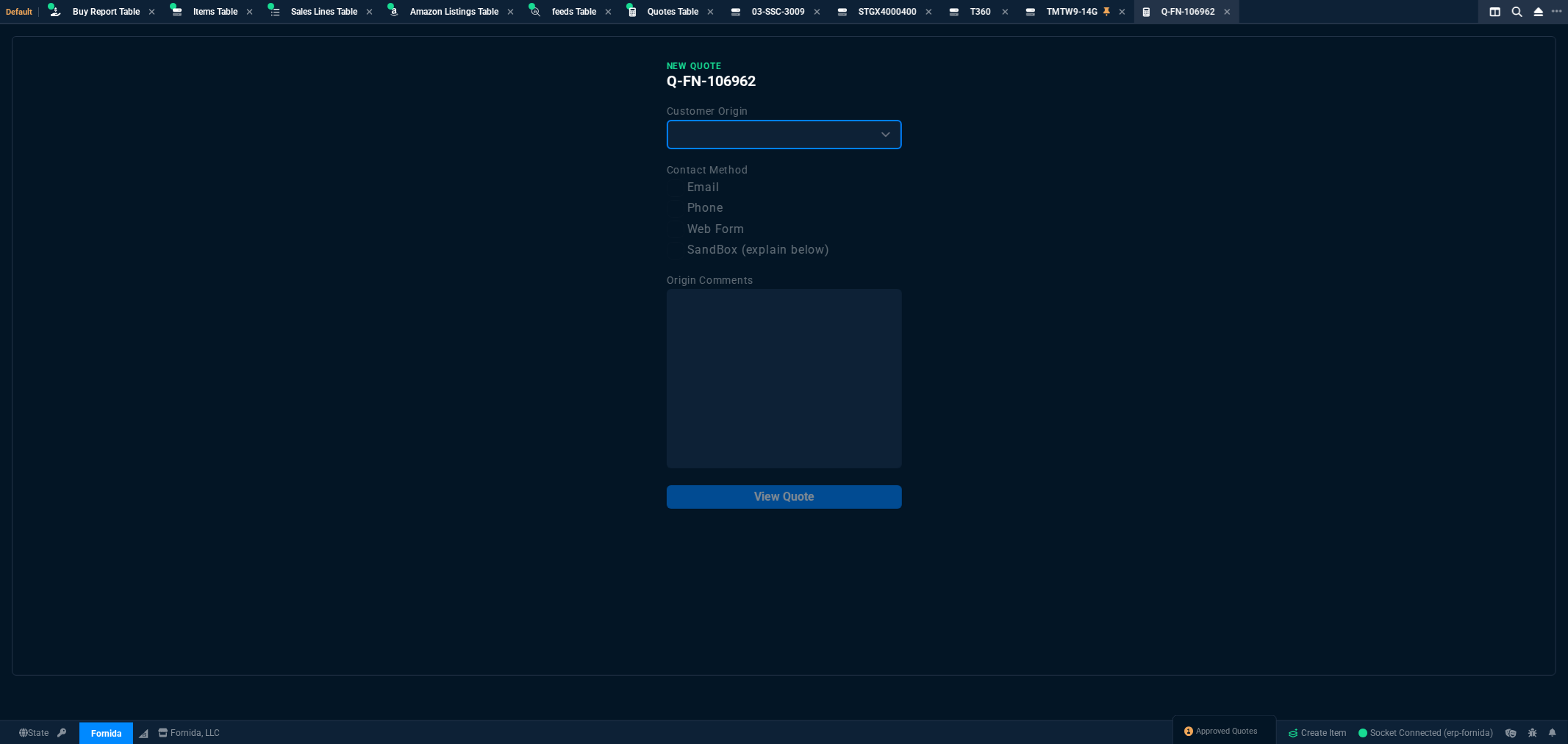
click at [710, 129] on select "Existing Customer Amazon Lead (first order) Website Lead (first order) Called (…" at bounding box center [784, 134] width 235 height 29
select select "existing"
click at [666, 120] on select "Existing Customer Amazon Lead (first order) Website Lead (first order) Called (…" at bounding box center [784, 134] width 235 height 29
click at [714, 188] on label "Email" at bounding box center [784, 188] width 235 height 18
click at [684, 188] on input "Email" at bounding box center [675, 188] width 18 height 18
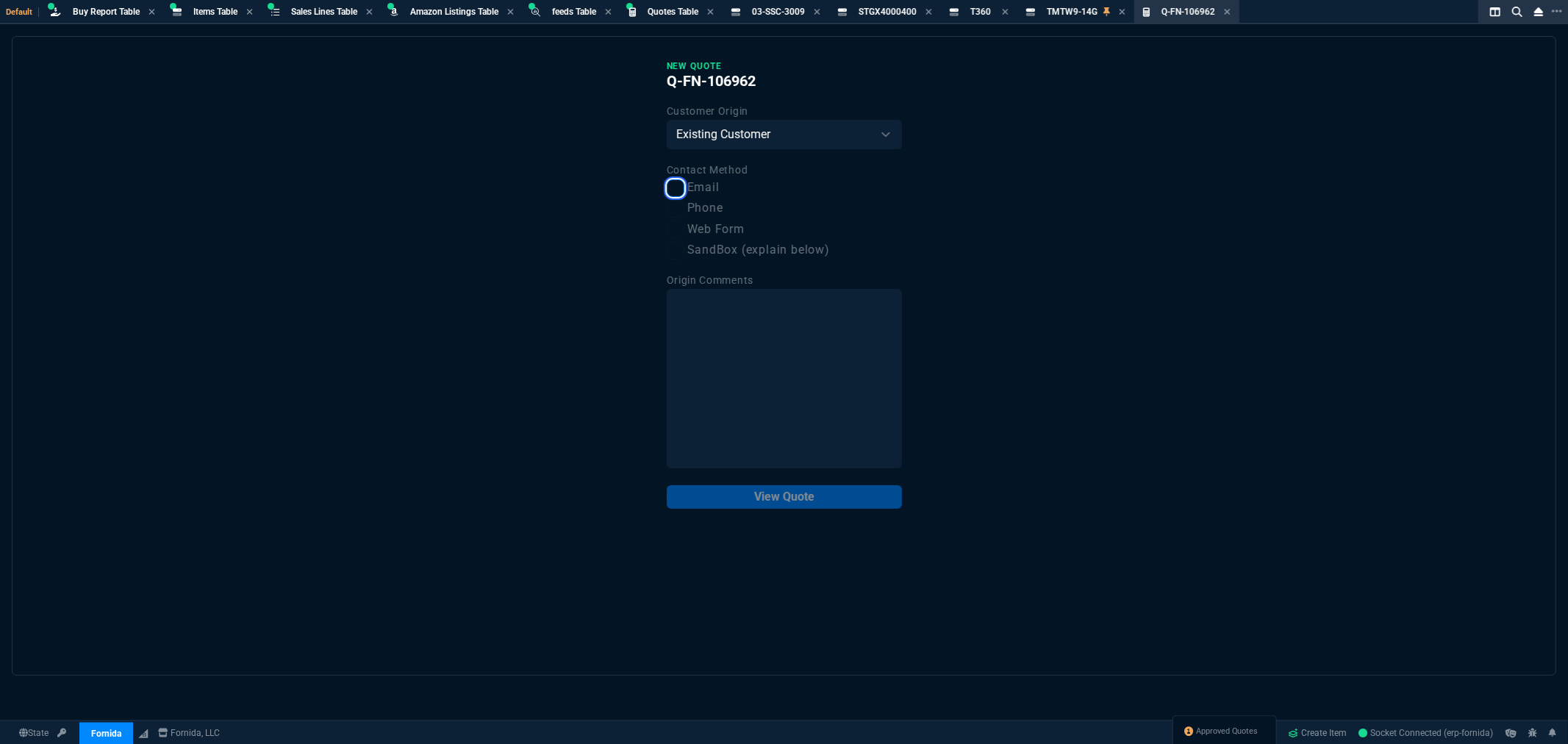
checkbox input "true"
click at [767, 496] on button "View Quote" at bounding box center [784, 497] width 235 height 24
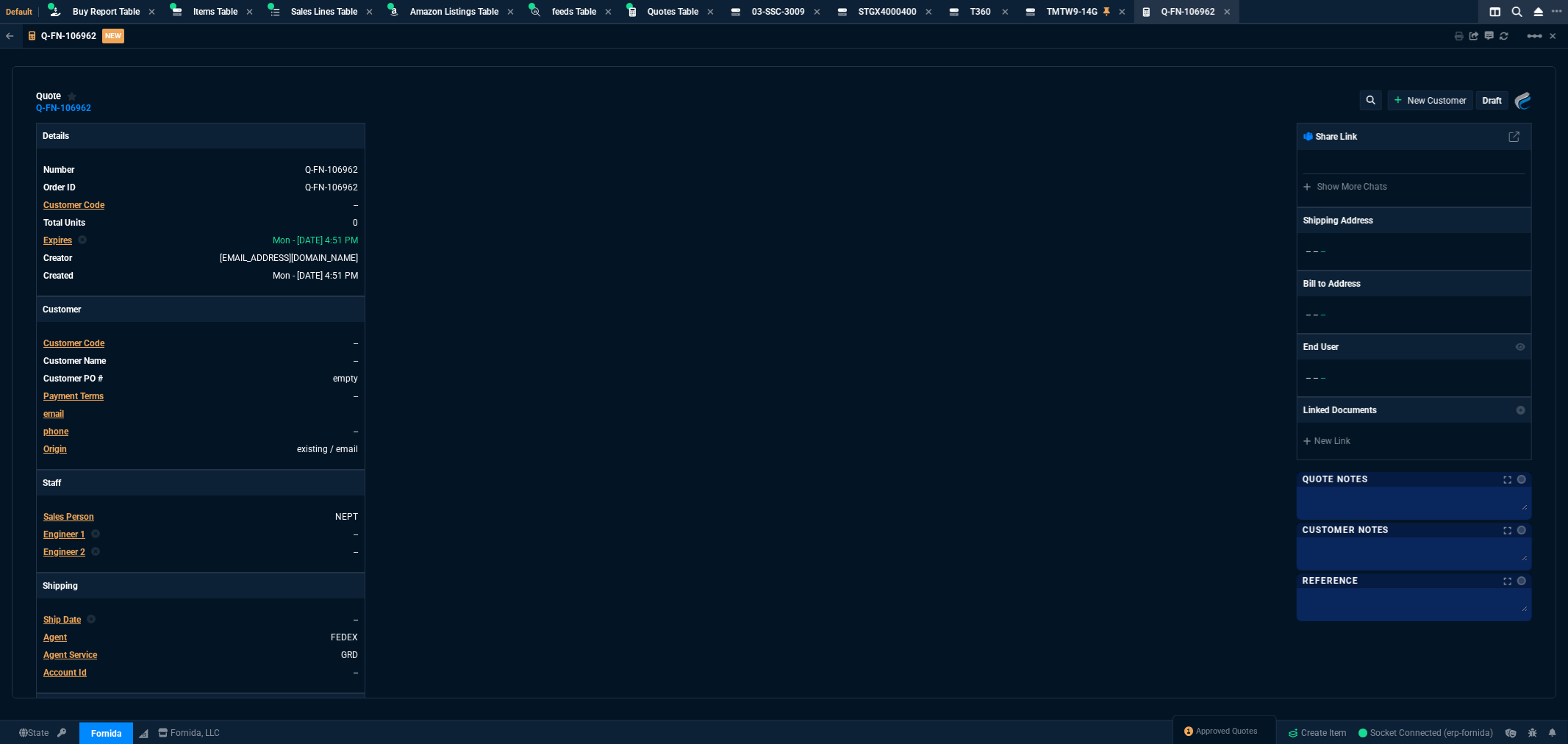
click at [78, 200] on span "Customer Code" at bounding box center [73, 205] width 61 height 11
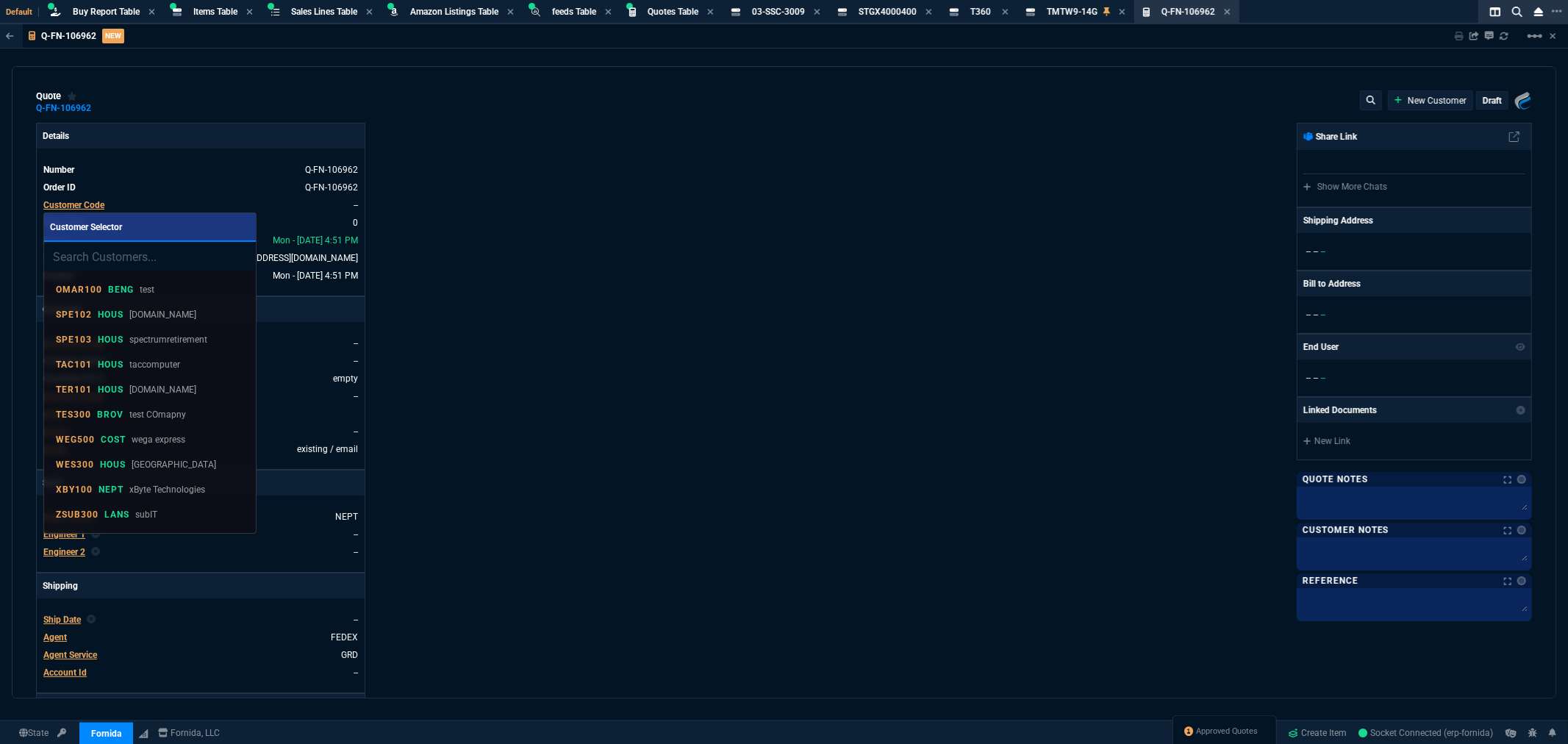
click at [98, 261] on input "search" at bounding box center [150, 256] width 211 height 29
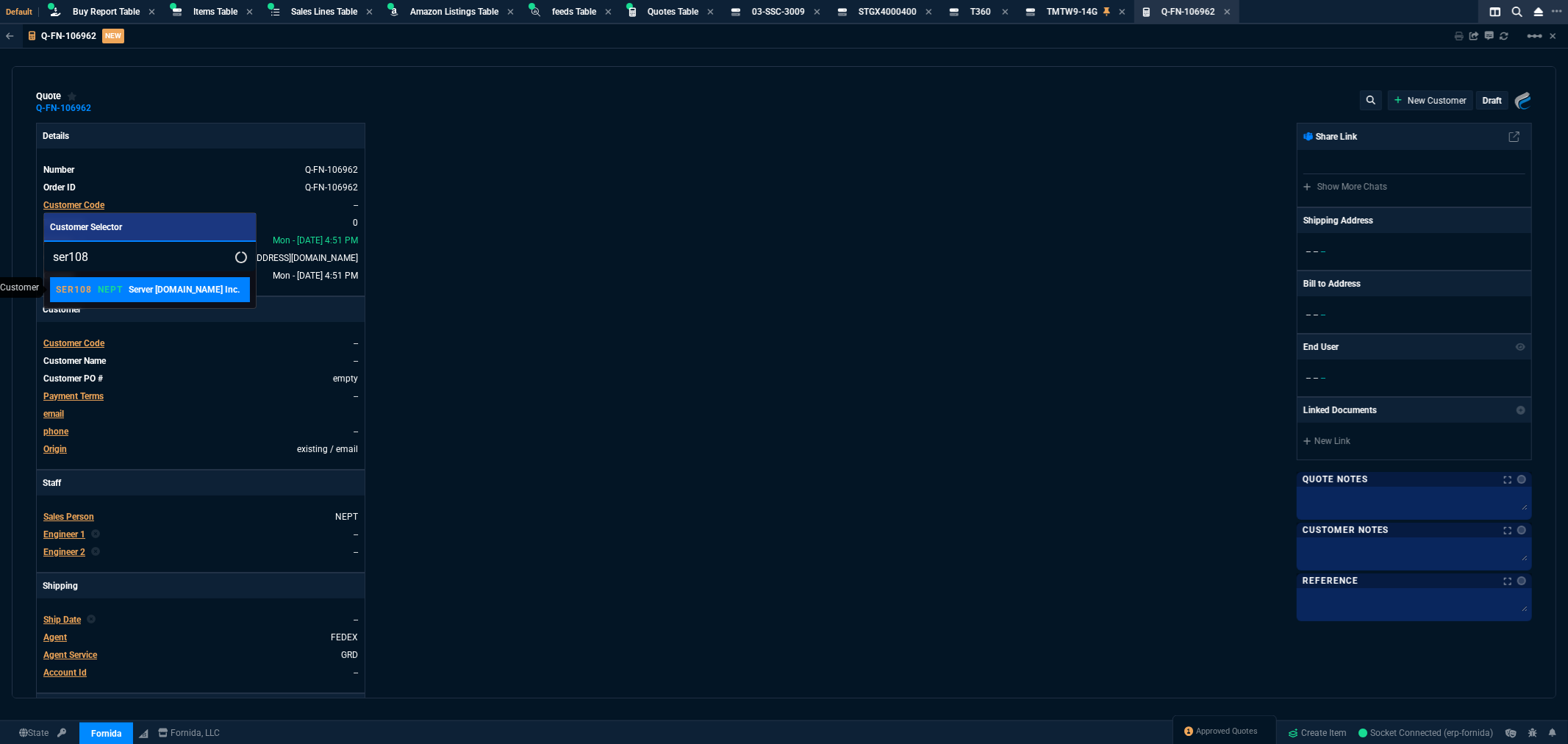
type input "ser108"
click at [106, 288] on p "NEPT" at bounding box center [110, 289] width 25 height 11
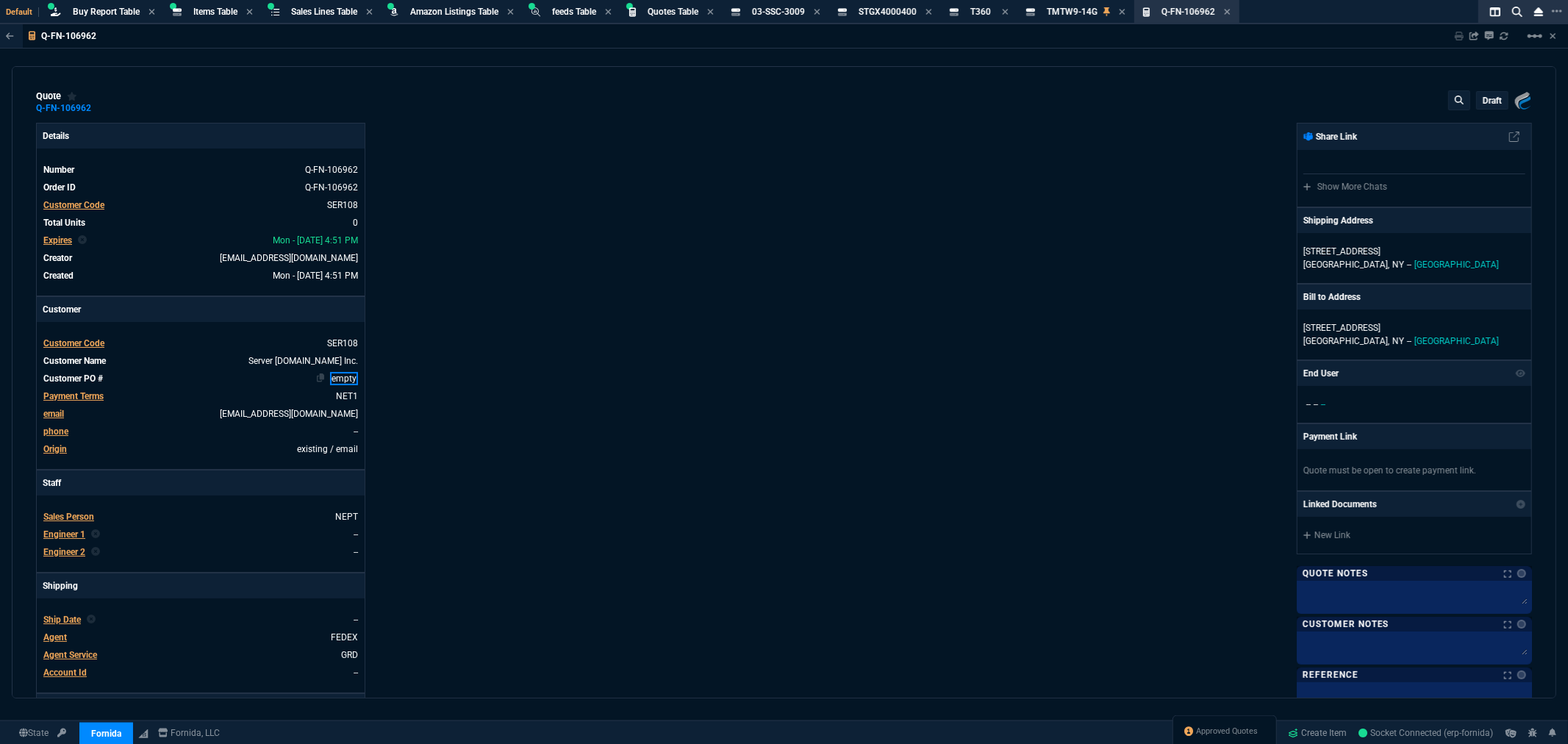
click at [350, 379] on link "empty" at bounding box center [344, 379] width 28 height 13
paste link
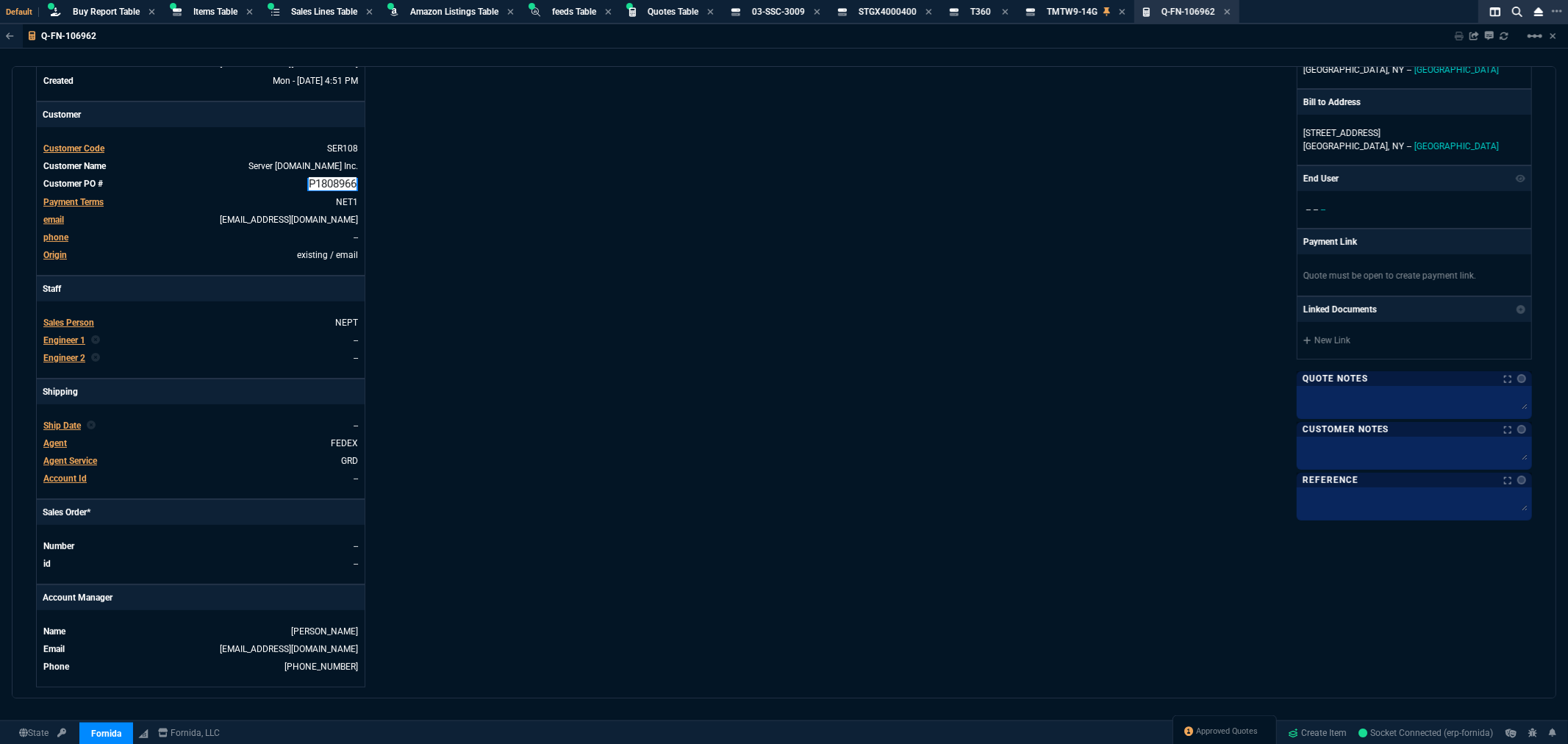
scroll to position [245, 0]
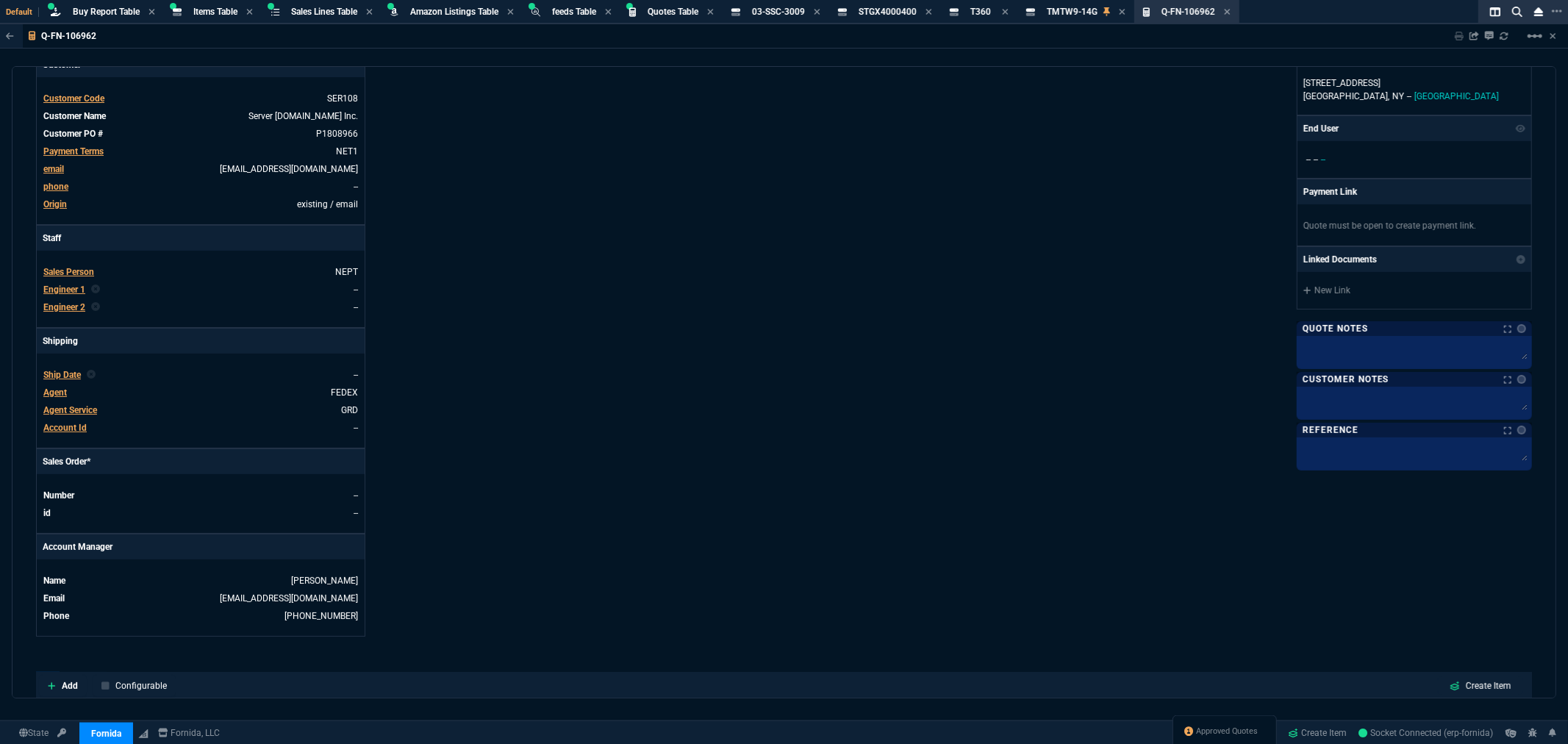
click at [704, 466] on div "Details Number Q-FN-106962 Order ID Q-FN-106962 Customer Code SER108 Total Unit…" at bounding box center [410, 257] width 748 height 759
click at [49, 391] on span "Agent" at bounding box center [55, 393] width 24 height 11
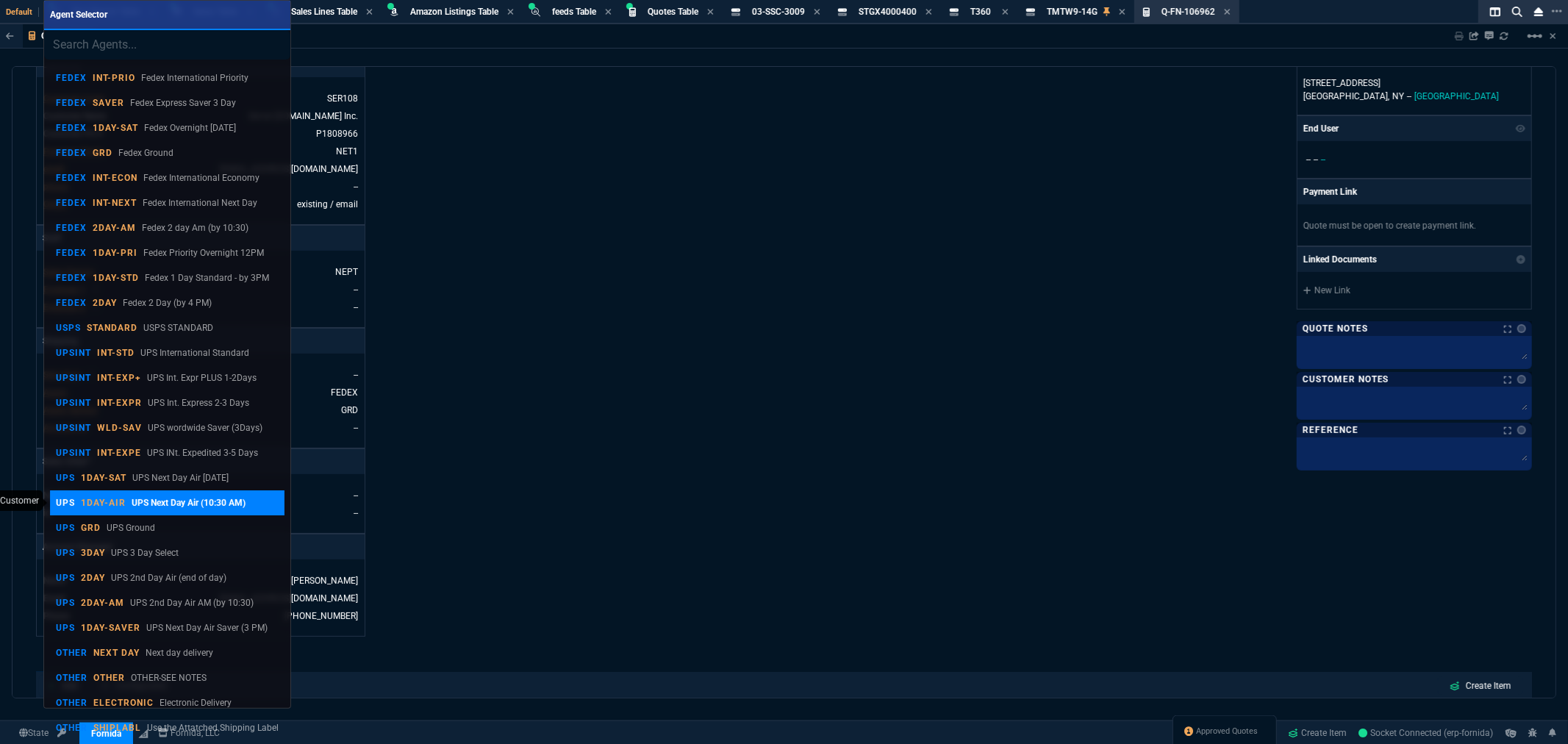
click at [63, 492] on link "UPS 1DAY-AIR UPS Next Day Air (10:30 AM)" at bounding box center [167, 503] width 234 height 25
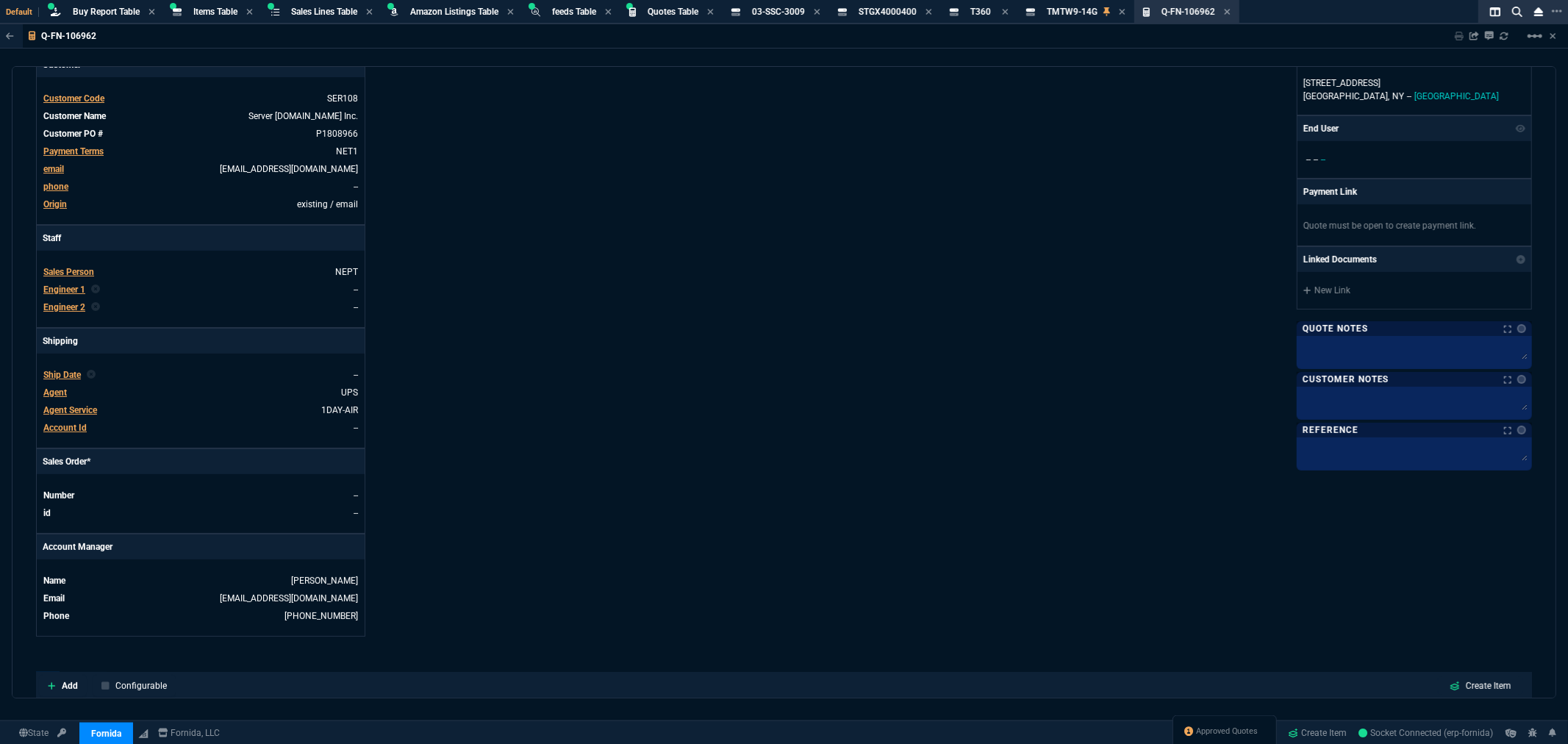
drag, startPoint x: 67, startPoint y: 431, endPoint x: 858, endPoint y: 94, distance: 859.8
click at [67, 431] on span "Account Id" at bounding box center [64, 428] width 43 height 11
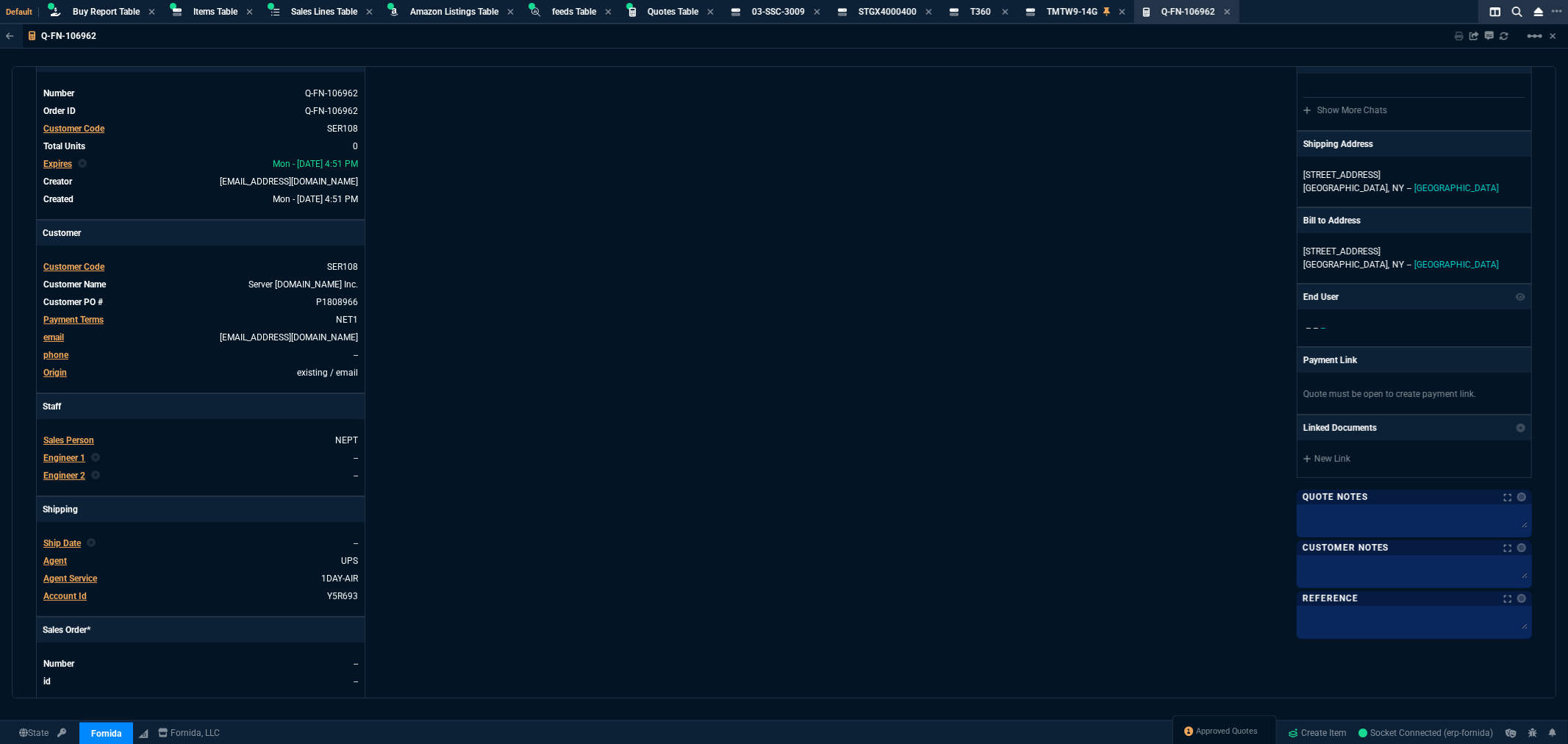
scroll to position [0, 0]
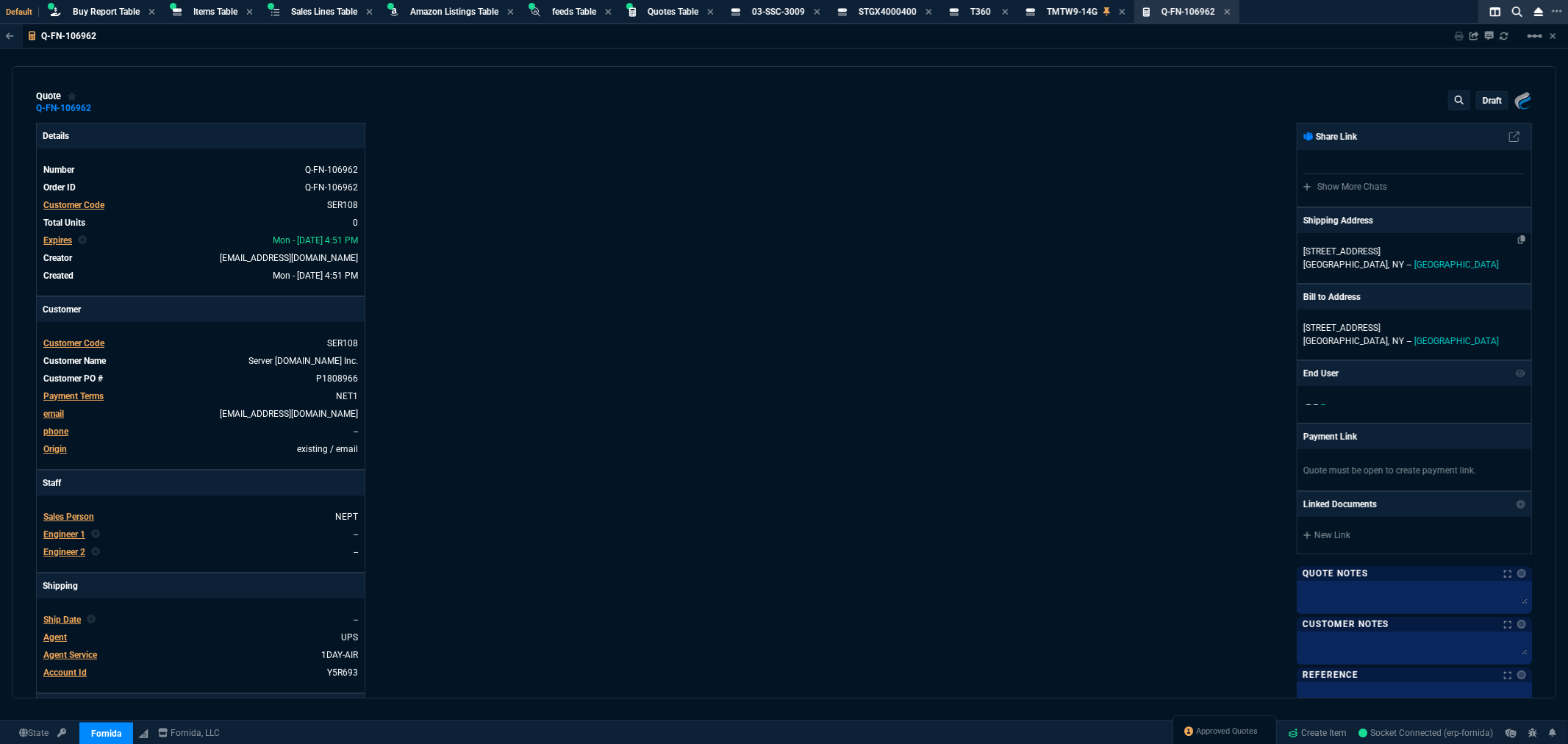
click at [1321, 261] on span "Westbury," at bounding box center [1347, 265] width 86 height 11
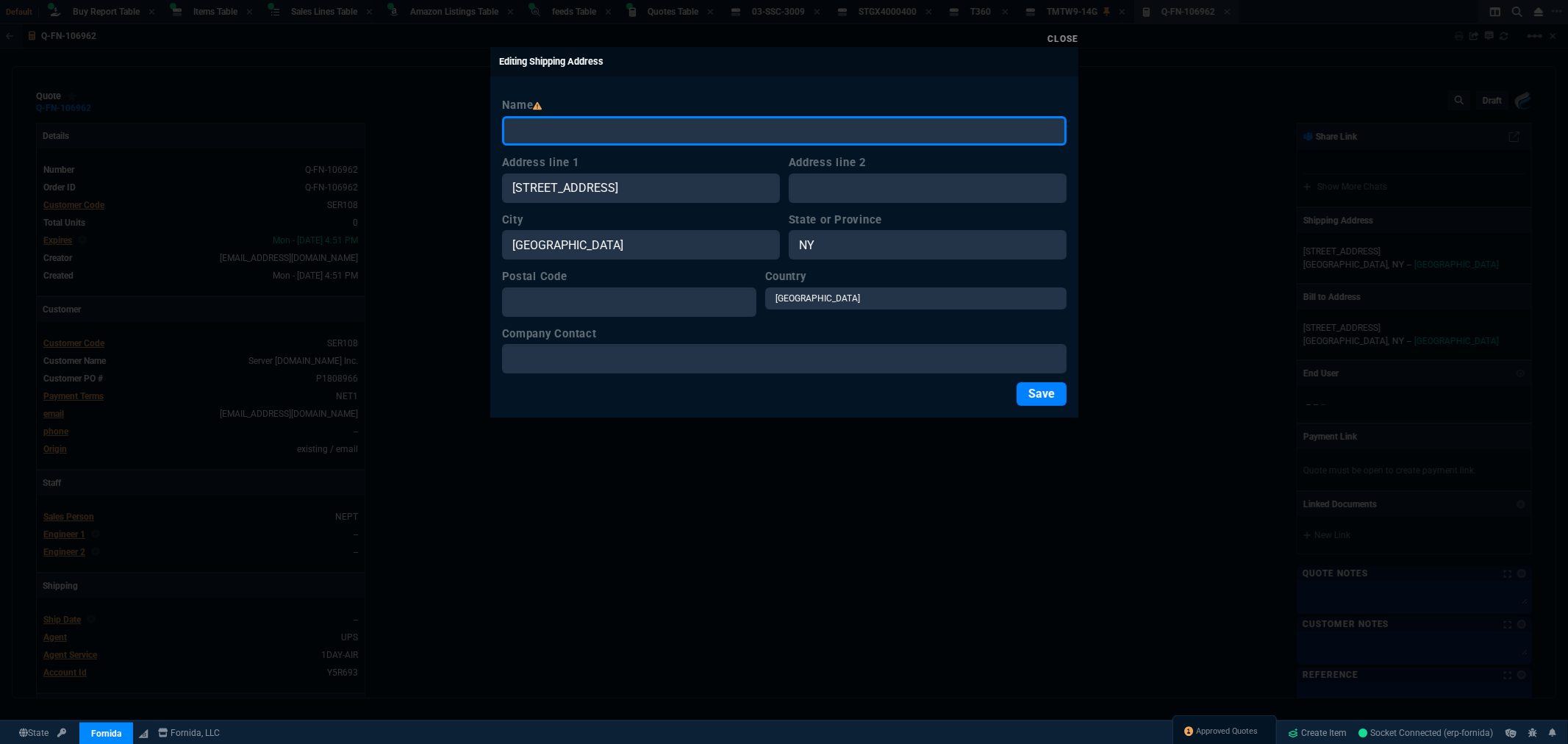
click at [642, 134] on input "Name" at bounding box center [784, 130] width 564 height 29
drag, startPoint x: 615, startPoint y: 137, endPoint x: 469, endPoint y: 125, distance: 146.5
click at [472, 126] on div "Close Editing Shipping Address Name receiving Address line 1 750 Shames Dr. Add…" at bounding box center [784, 372] width 1568 height 744
paste input "Server Supply.com Inc"
type input "Server Supply.com Inc"
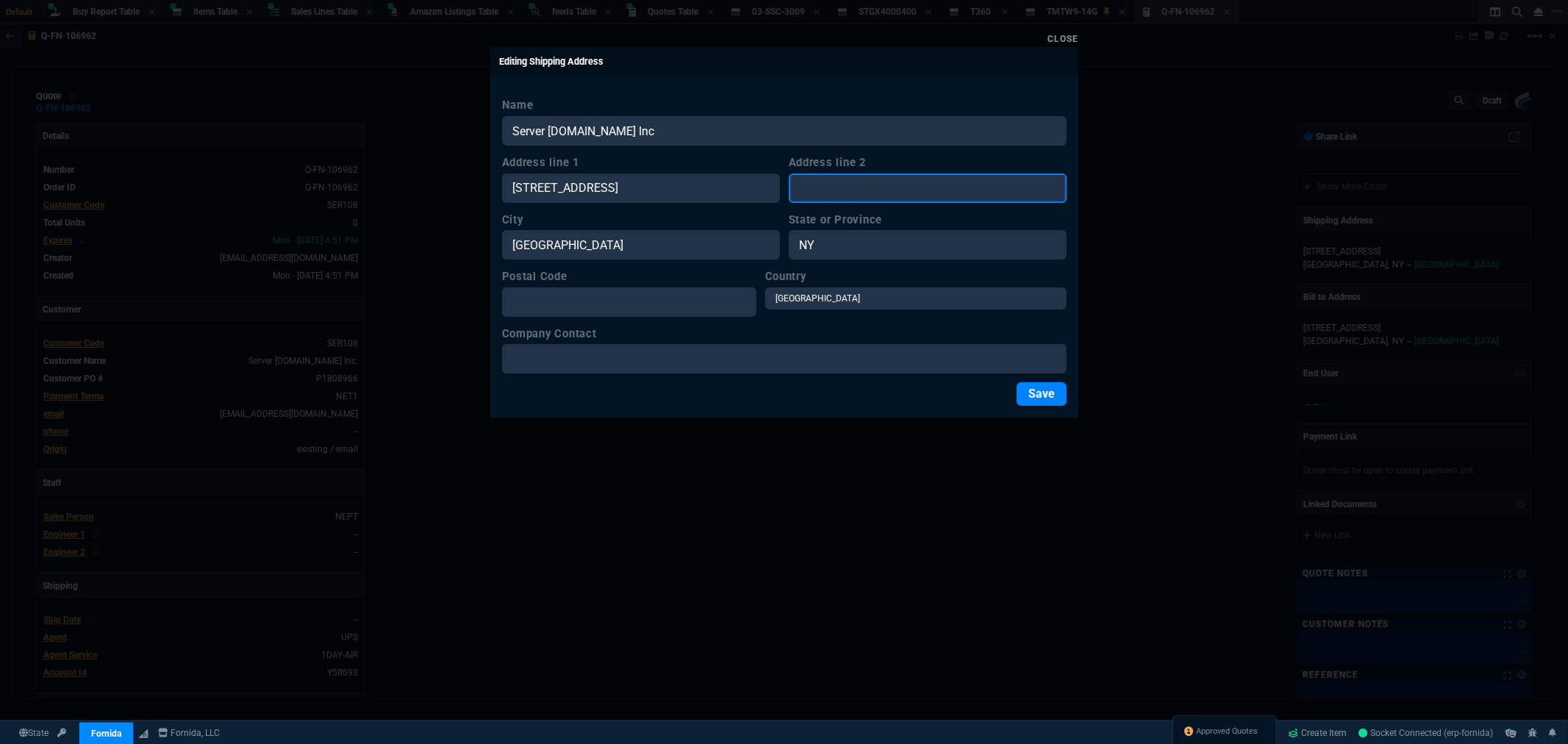
click at [851, 193] on input "Address line 2" at bounding box center [928, 188] width 278 height 29
type input "receiving"
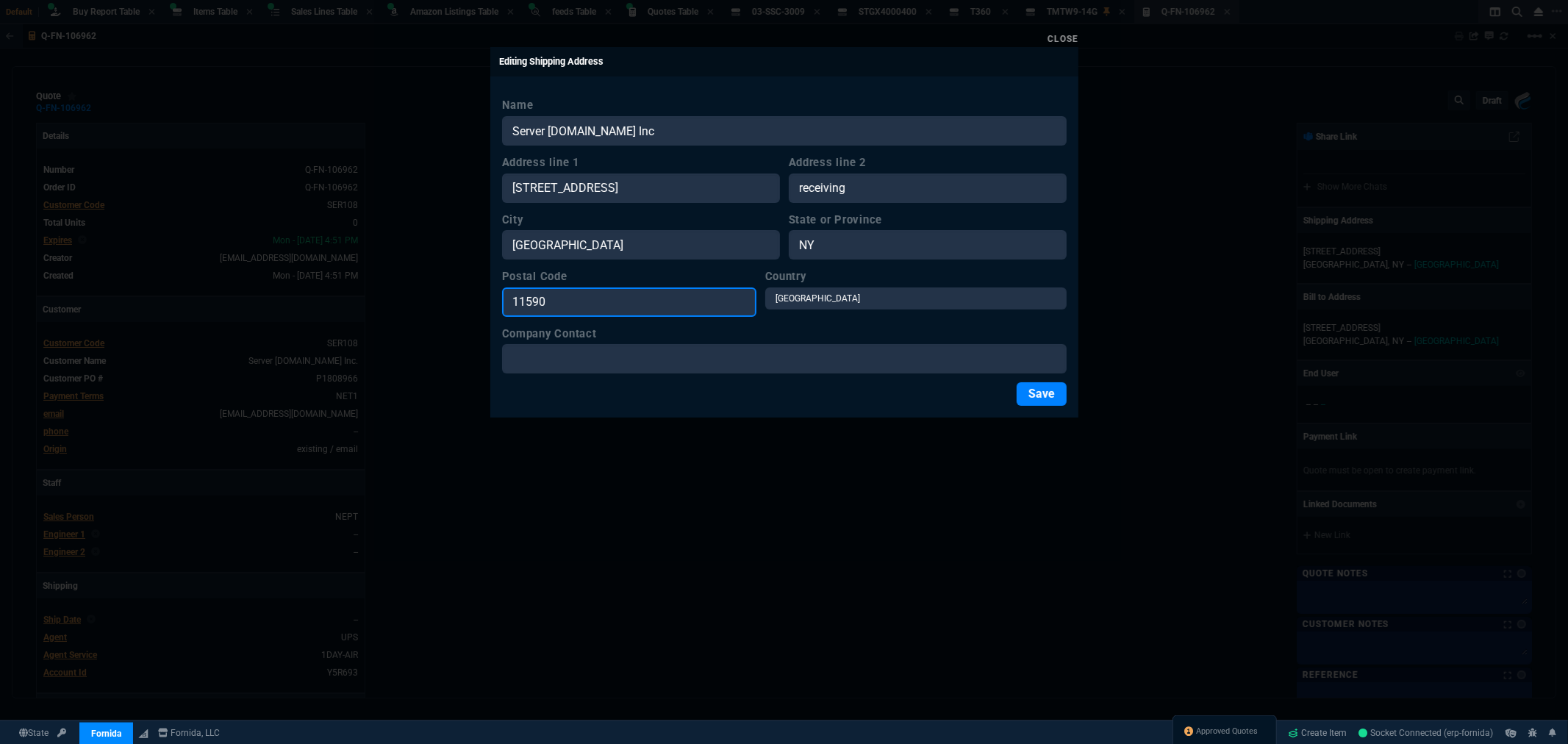
type input "11590"
click at [1049, 399] on button "Save" at bounding box center [1042, 394] width 50 height 24
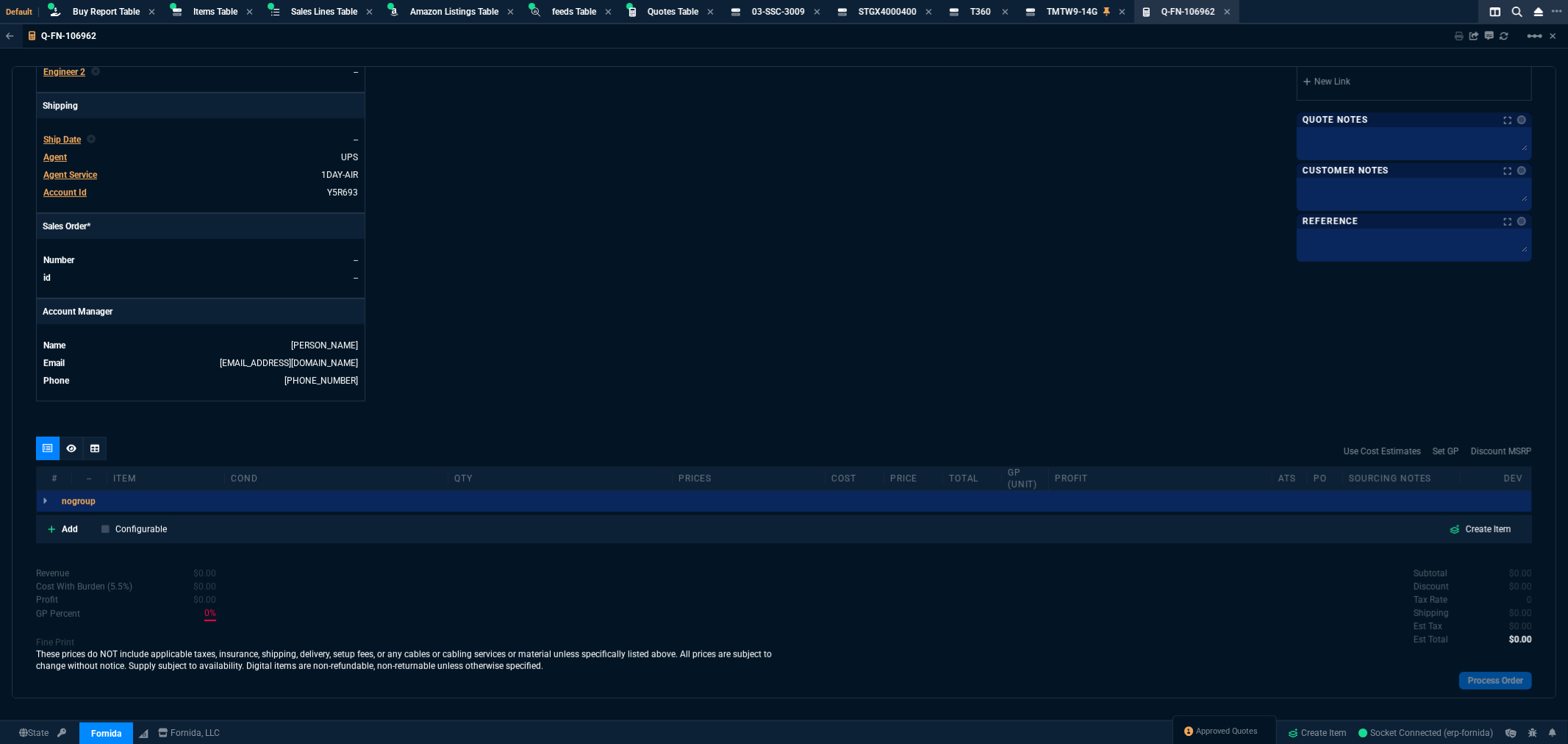
scroll to position [490, 0]
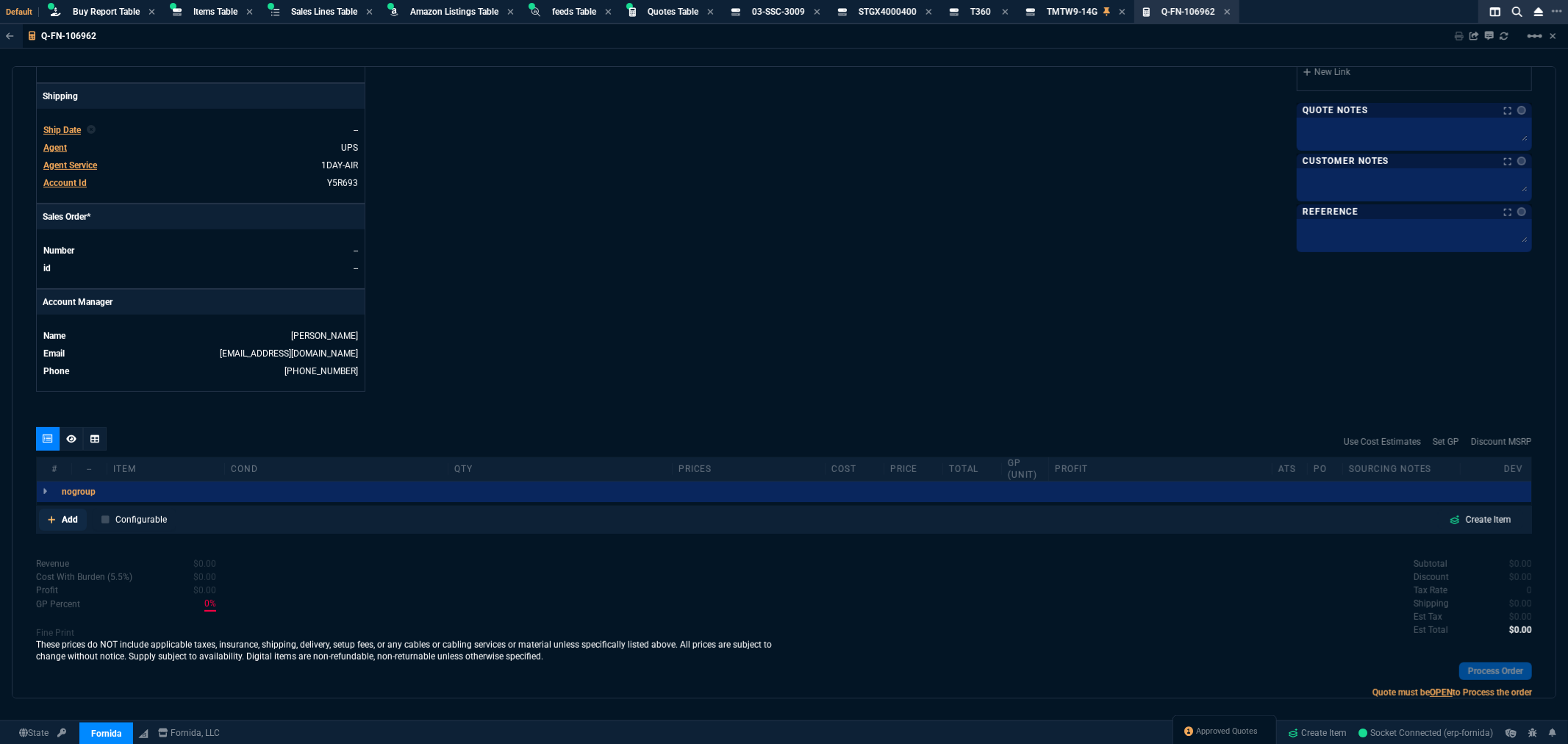
click at [64, 520] on p "Add" at bounding box center [70, 519] width 16 height 13
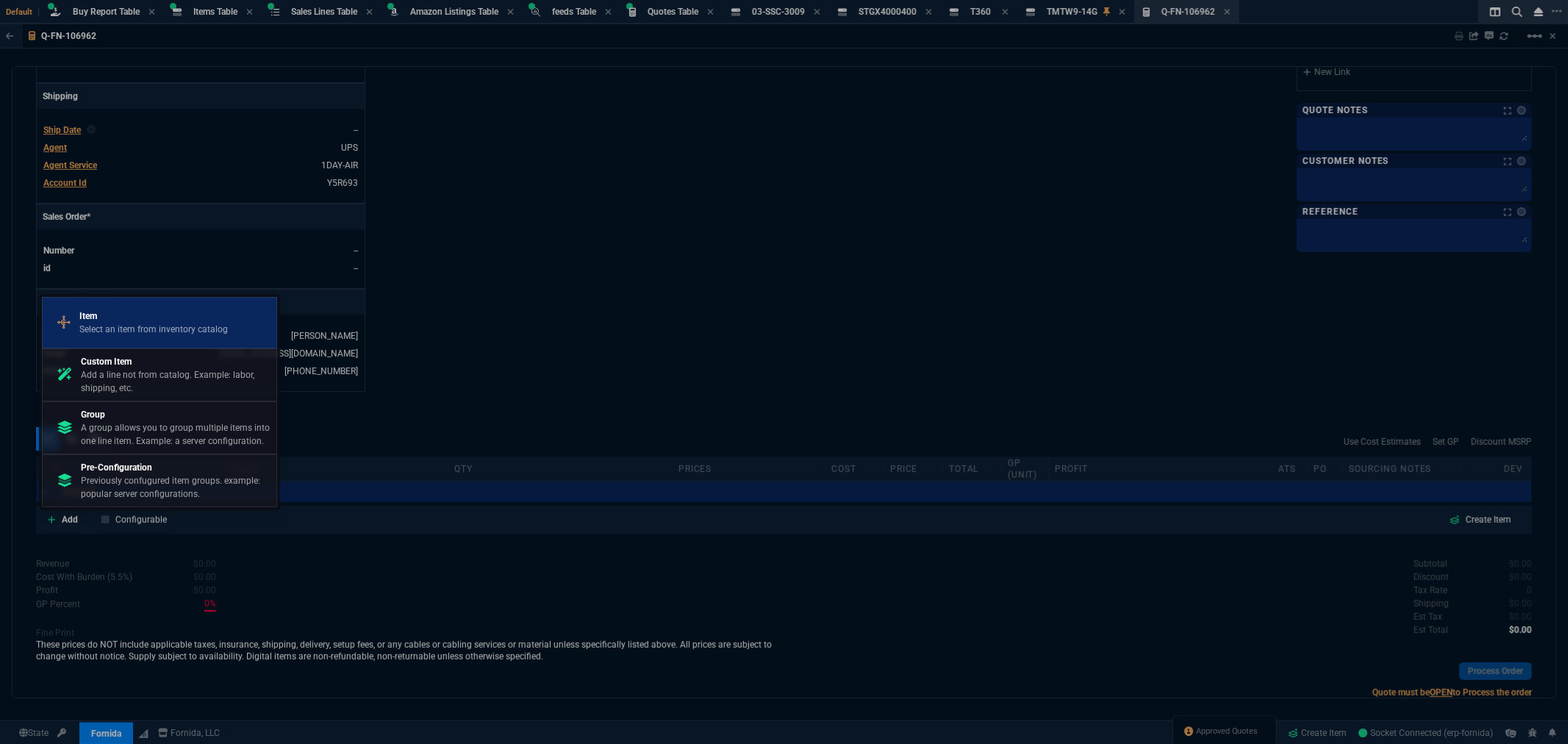
click at [171, 320] on p "Item" at bounding box center [153, 316] width 149 height 13
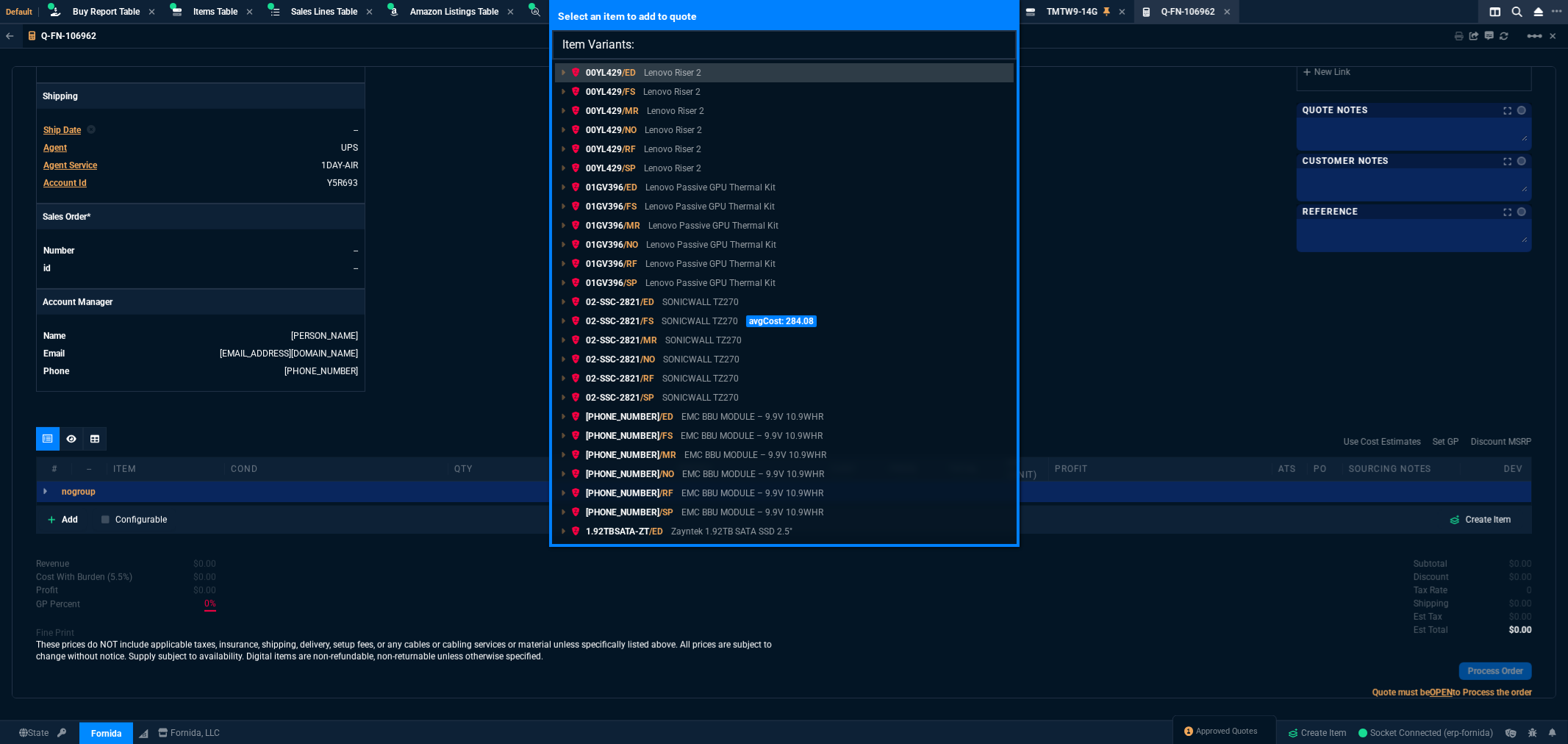
click at [670, 45] on input "Item Variants:" at bounding box center [784, 44] width 465 height 29
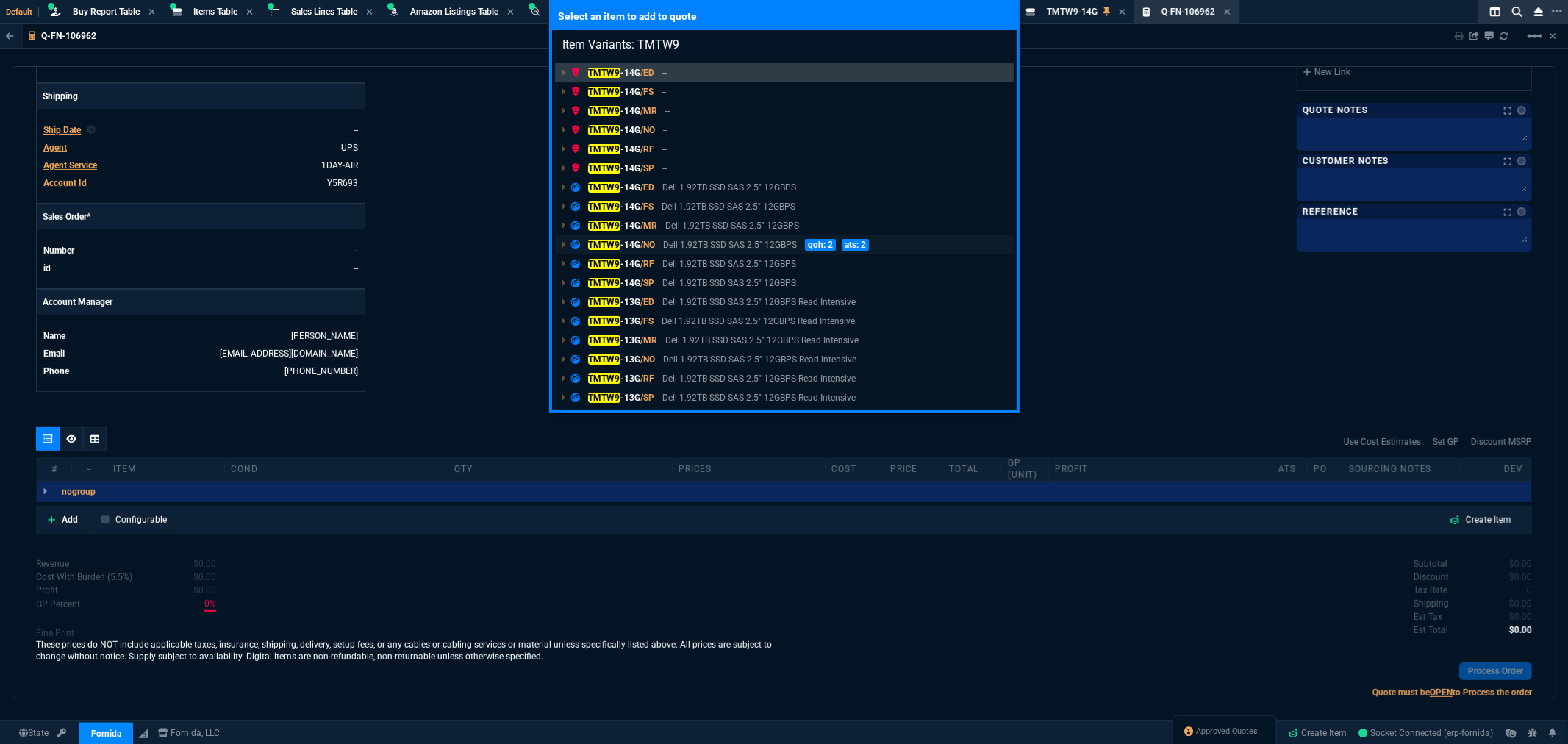
type input "Item Variants: TMTW9"
click at [600, 245] on mark "TMTW9" at bounding box center [604, 245] width 33 height 11
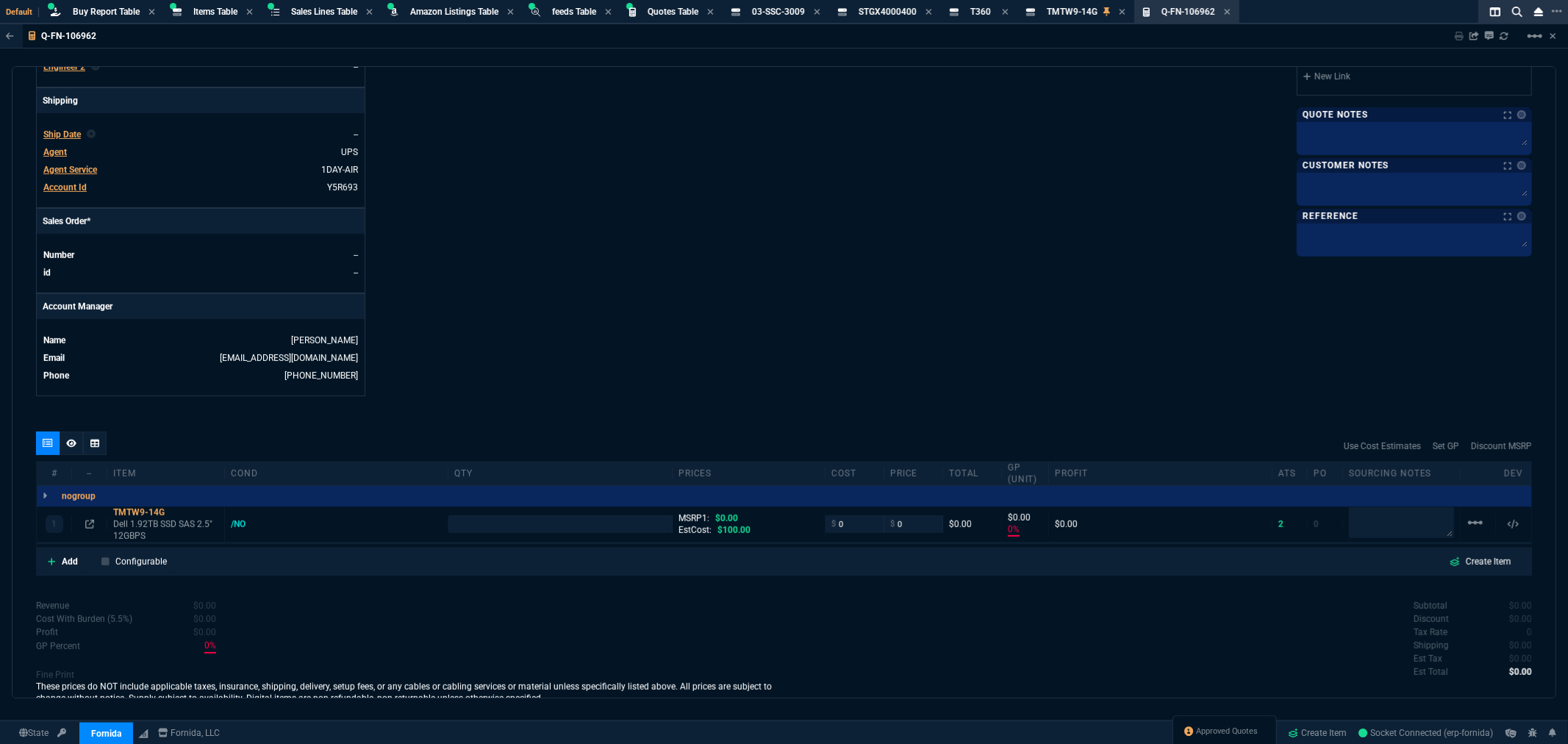
type input "0"
click at [576, 530] on input "number" at bounding box center [560, 523] width 211 height 17
type input "2"
type input "10"
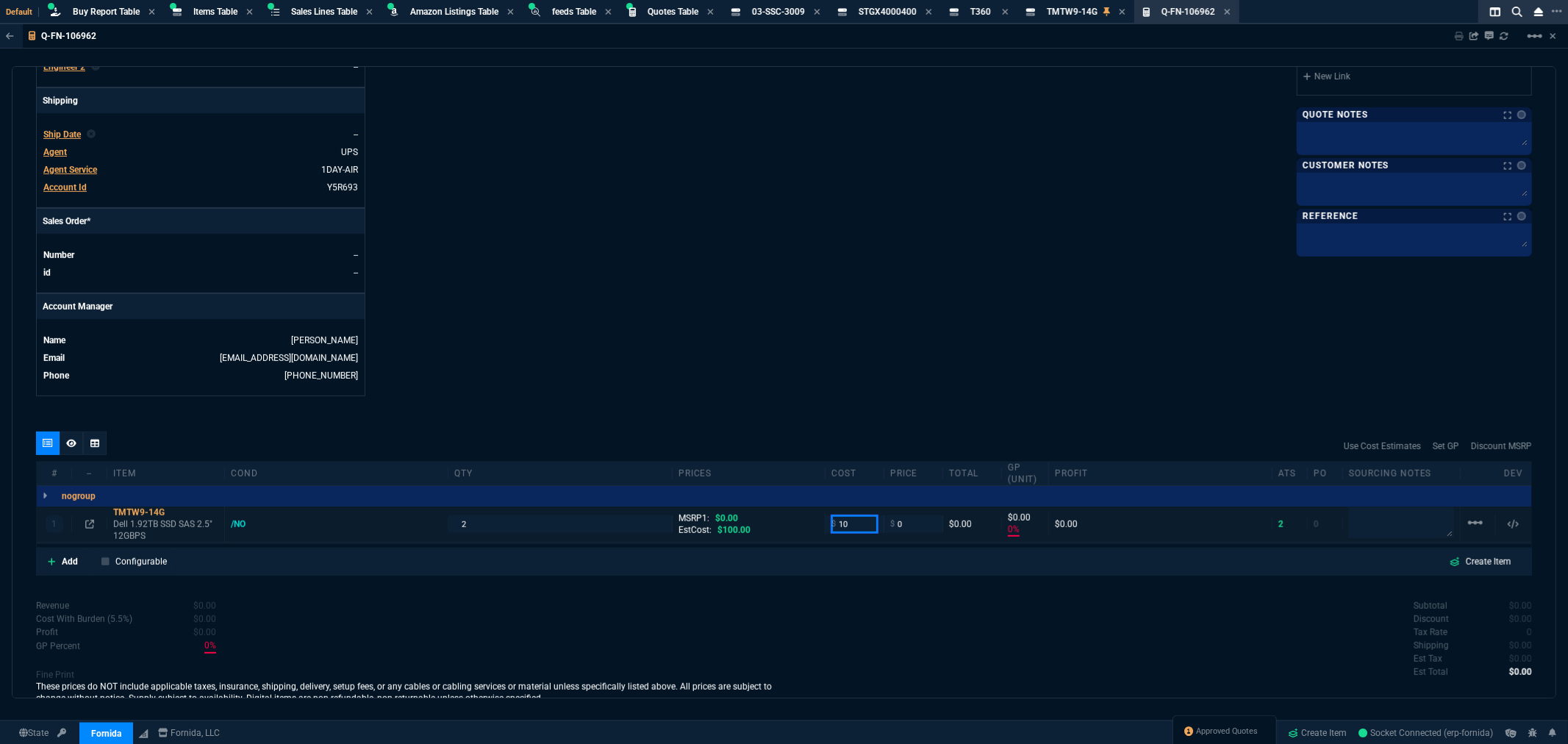
type input "10"
type input "100"
type input "-100"
type input "-10"
type input "100"
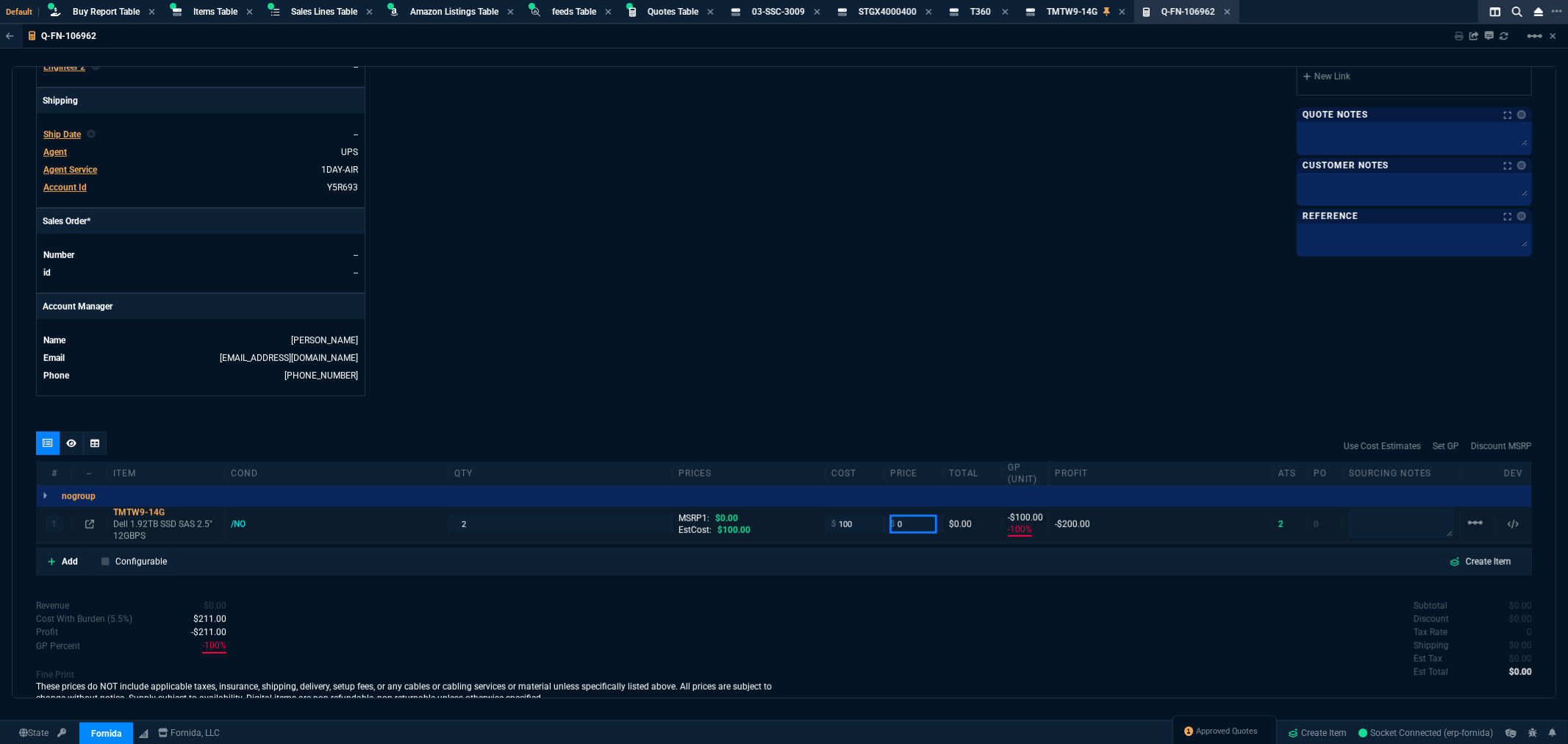
type input "-100"
type input "38"
type input "380"
type input "-163"
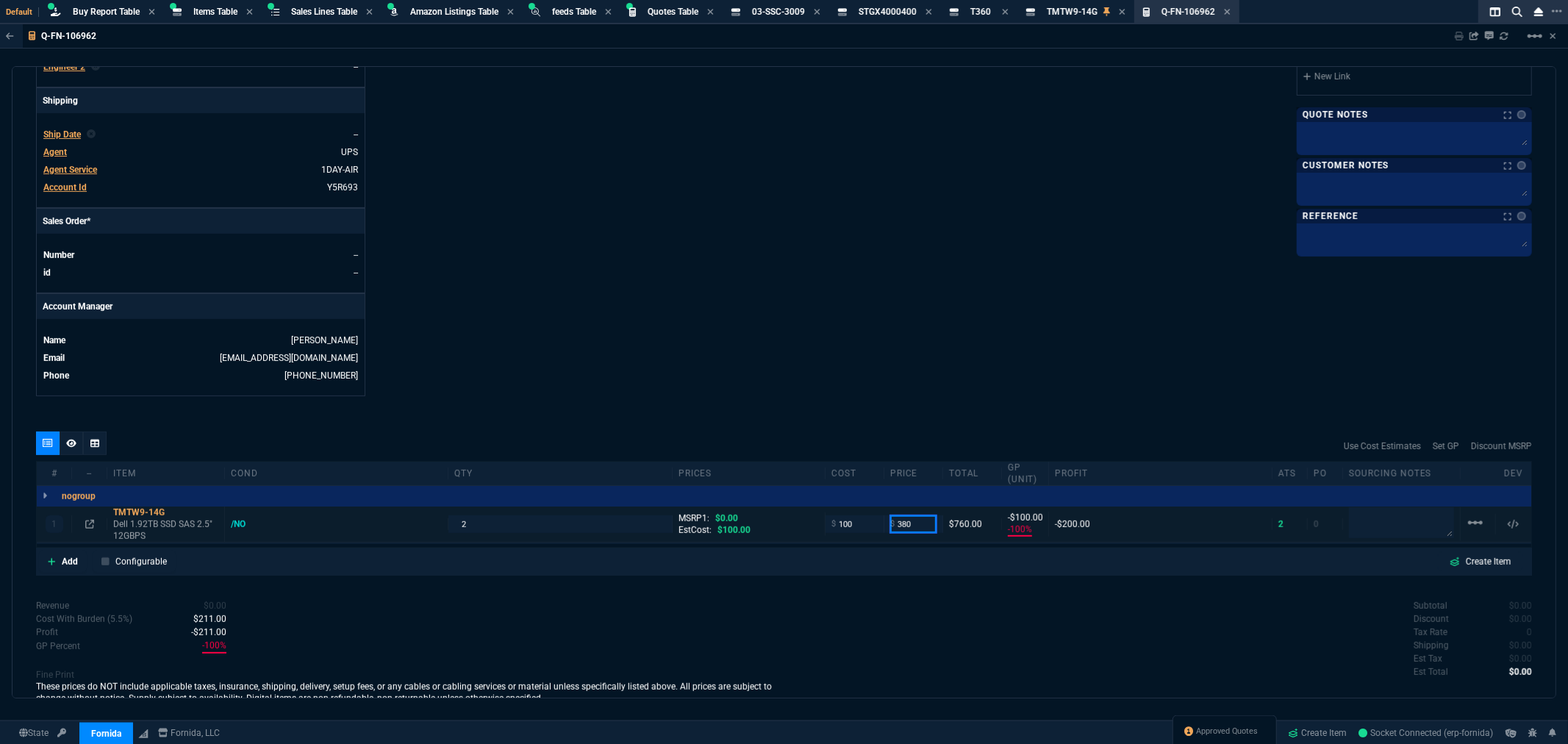
type input "-62"
type input "380"
type input "74"
type input "280"
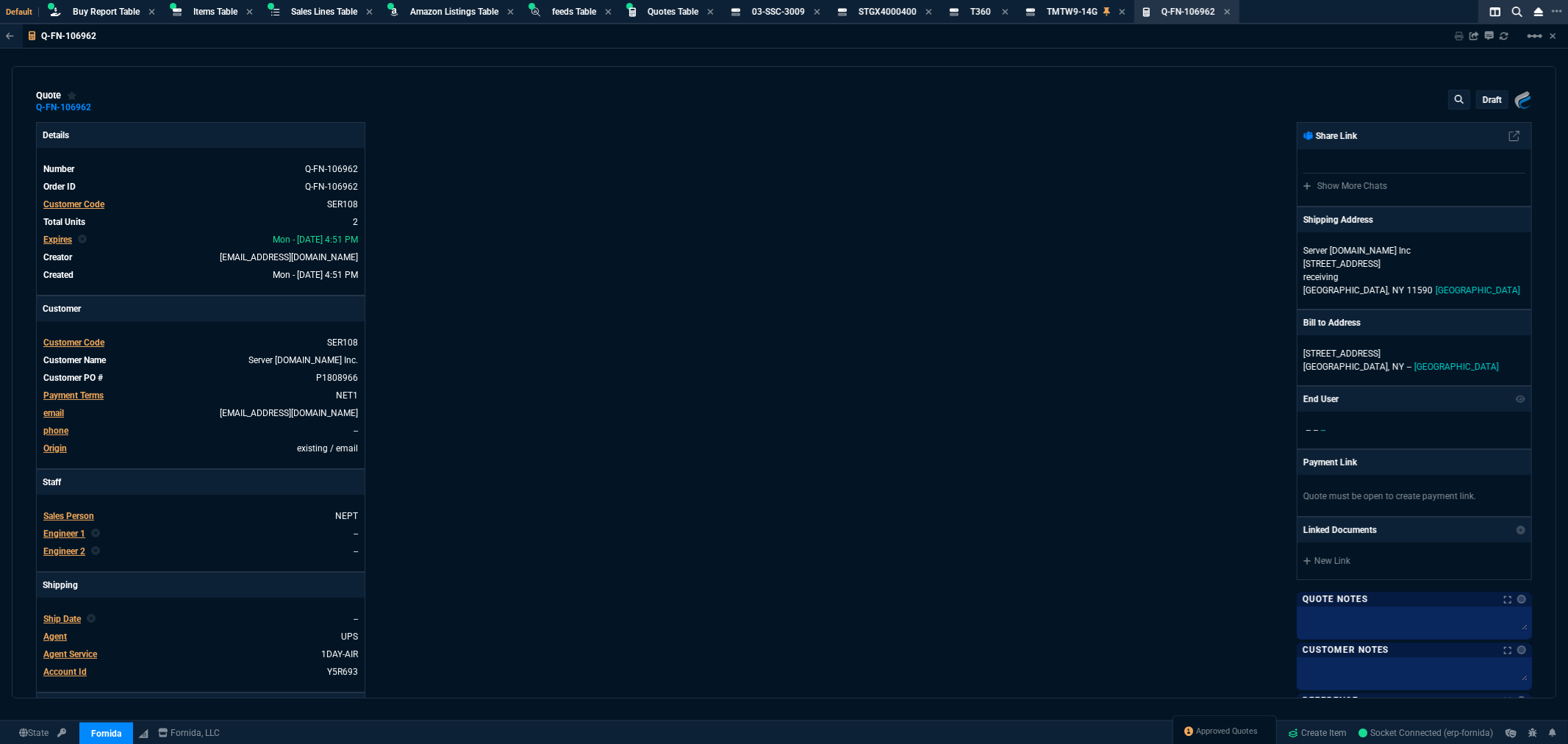
scroll to position [0, 0]
click at [1483, 100] on p "draft" at bounding box center [1492, 100] width 19 height 11
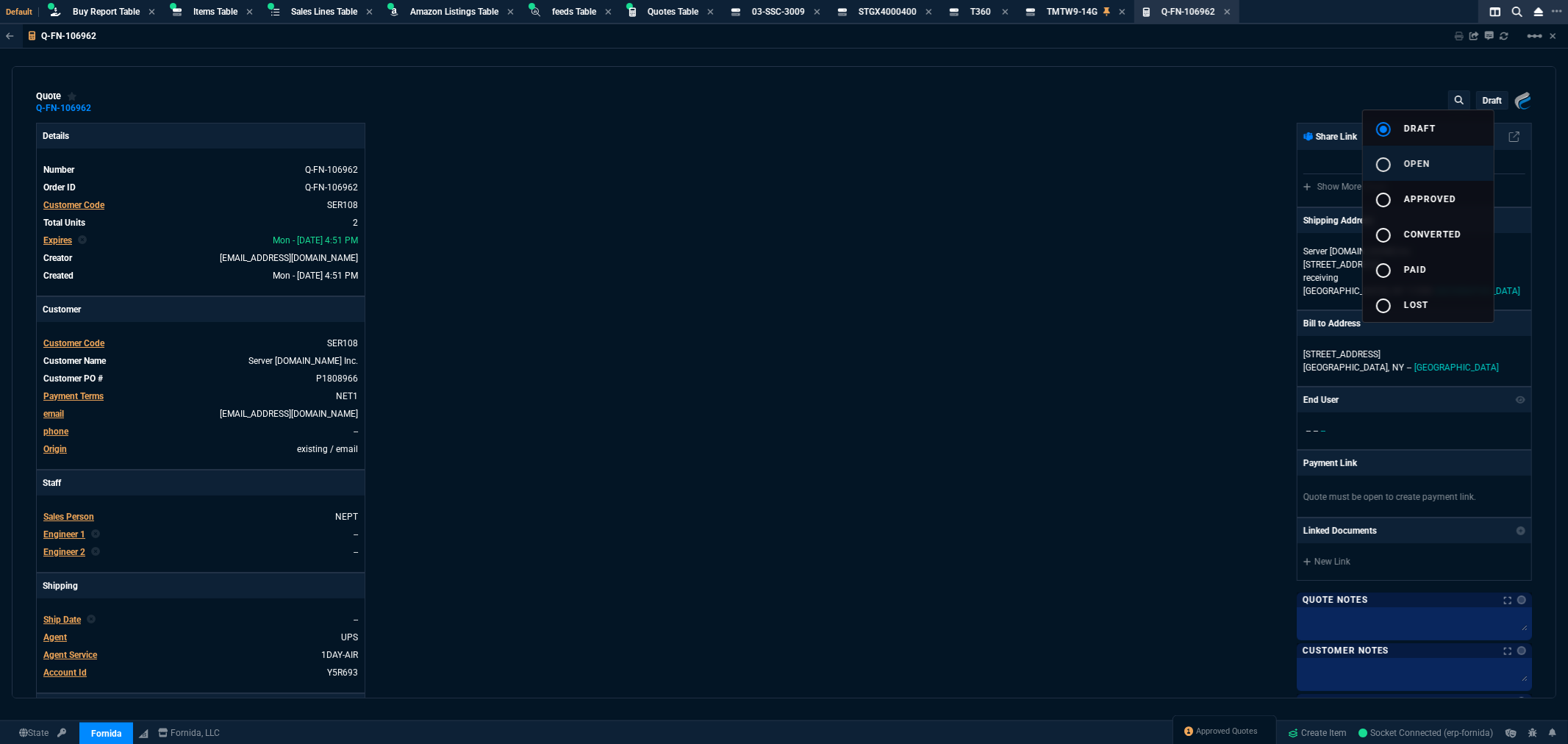
click at [1380, 158] on mat-icon "radio_button_unchecked" at bounding box center [1384, 165] width 18 height 18
type input "74"
type input "280"
click at [1134, 188] on div at bounding box center [784, 372] width 1568 height 744
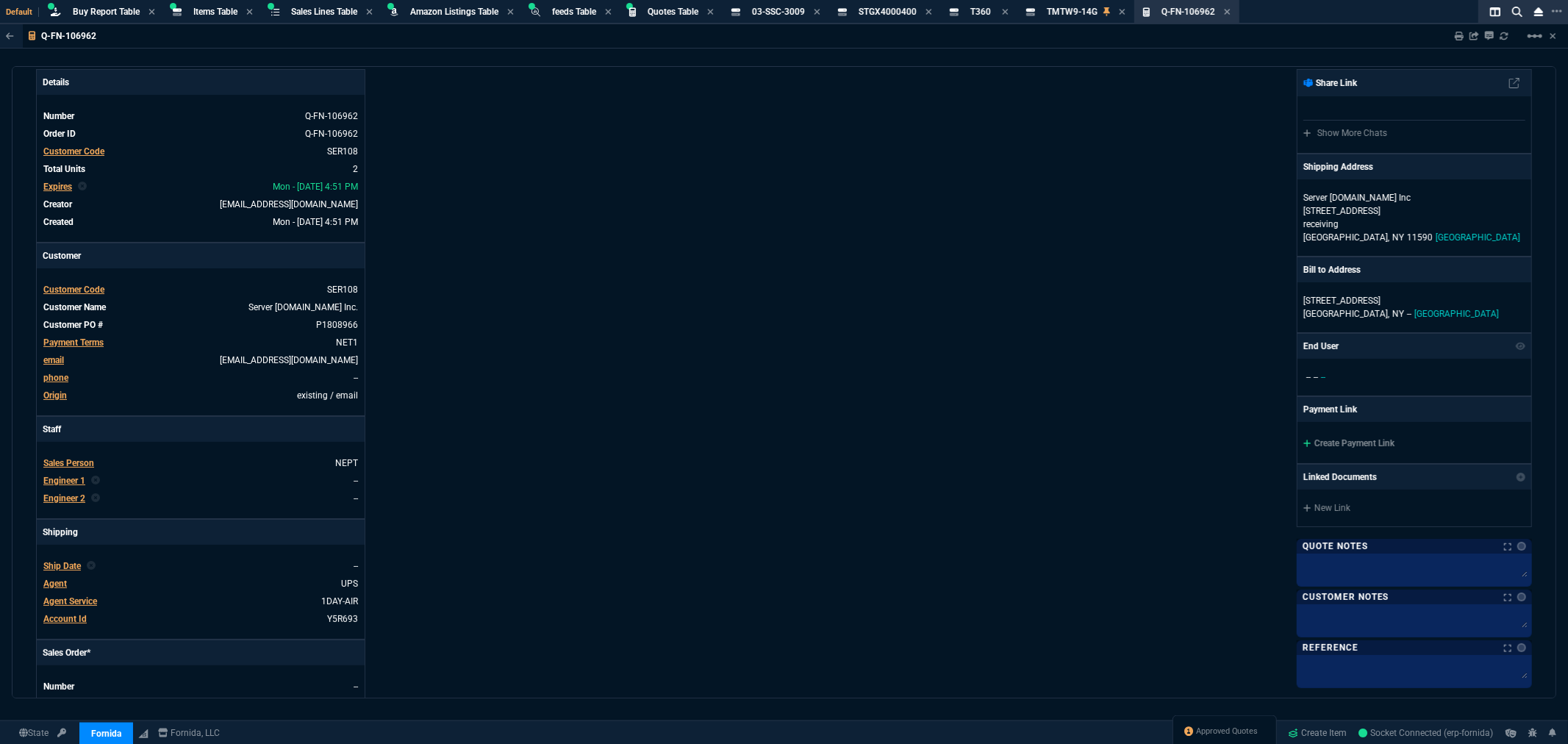
scroll to position [555, 0]
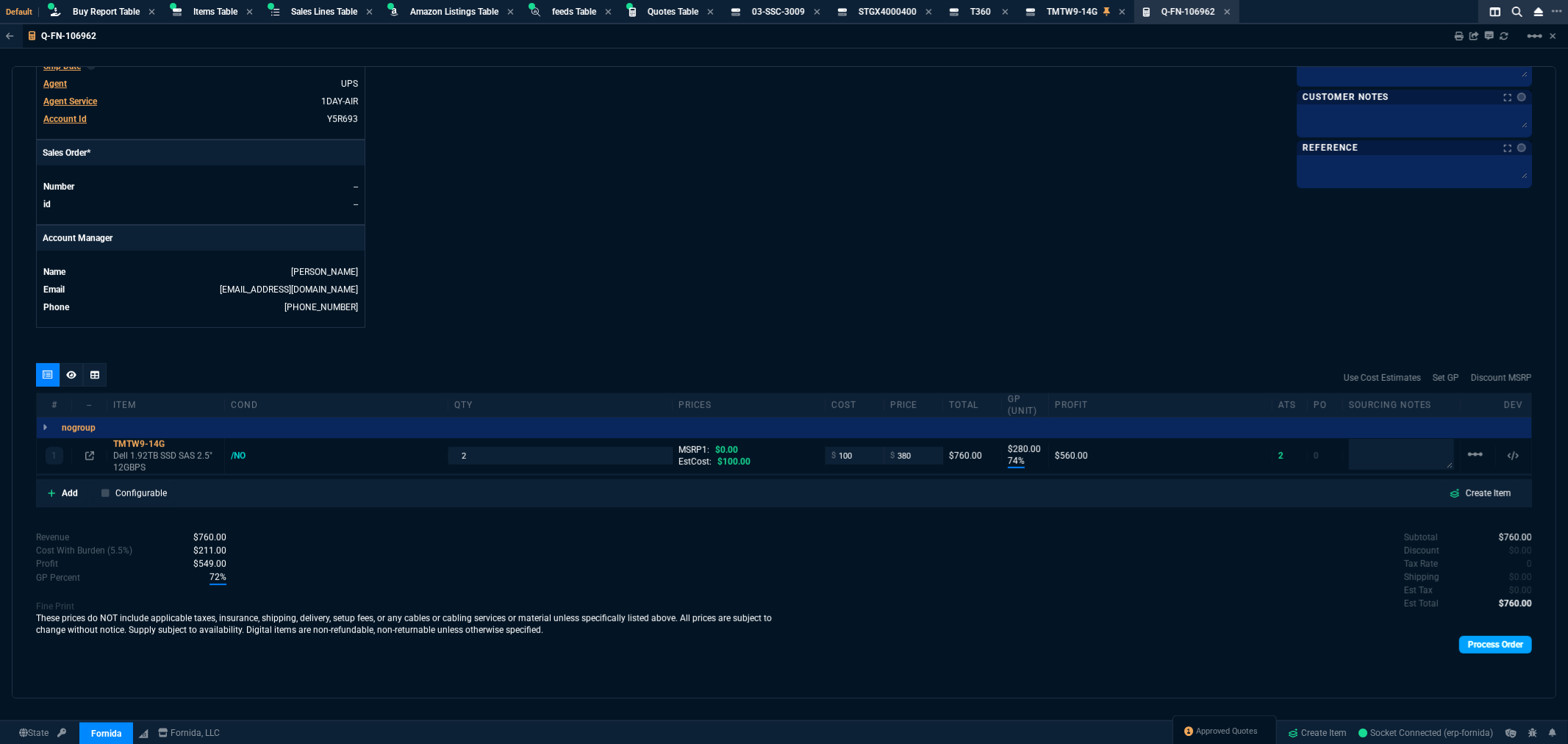
click at [1478, 644] on link "Process Order" at bounding box center [1496, 645] width 73 height 18
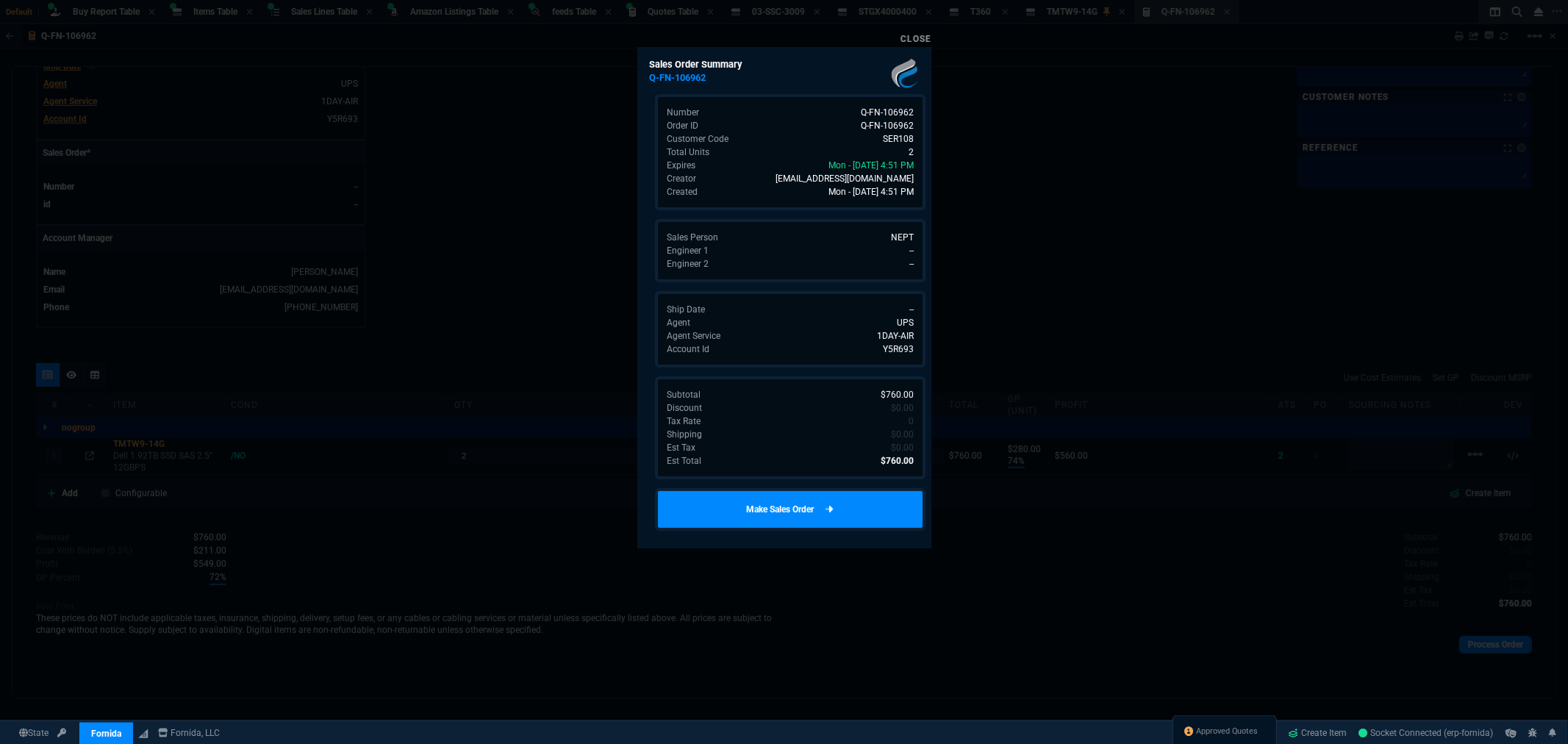
click at [804, 509] on link "Make Sales Order" at bounding box center [790, 509] width 270 height 42
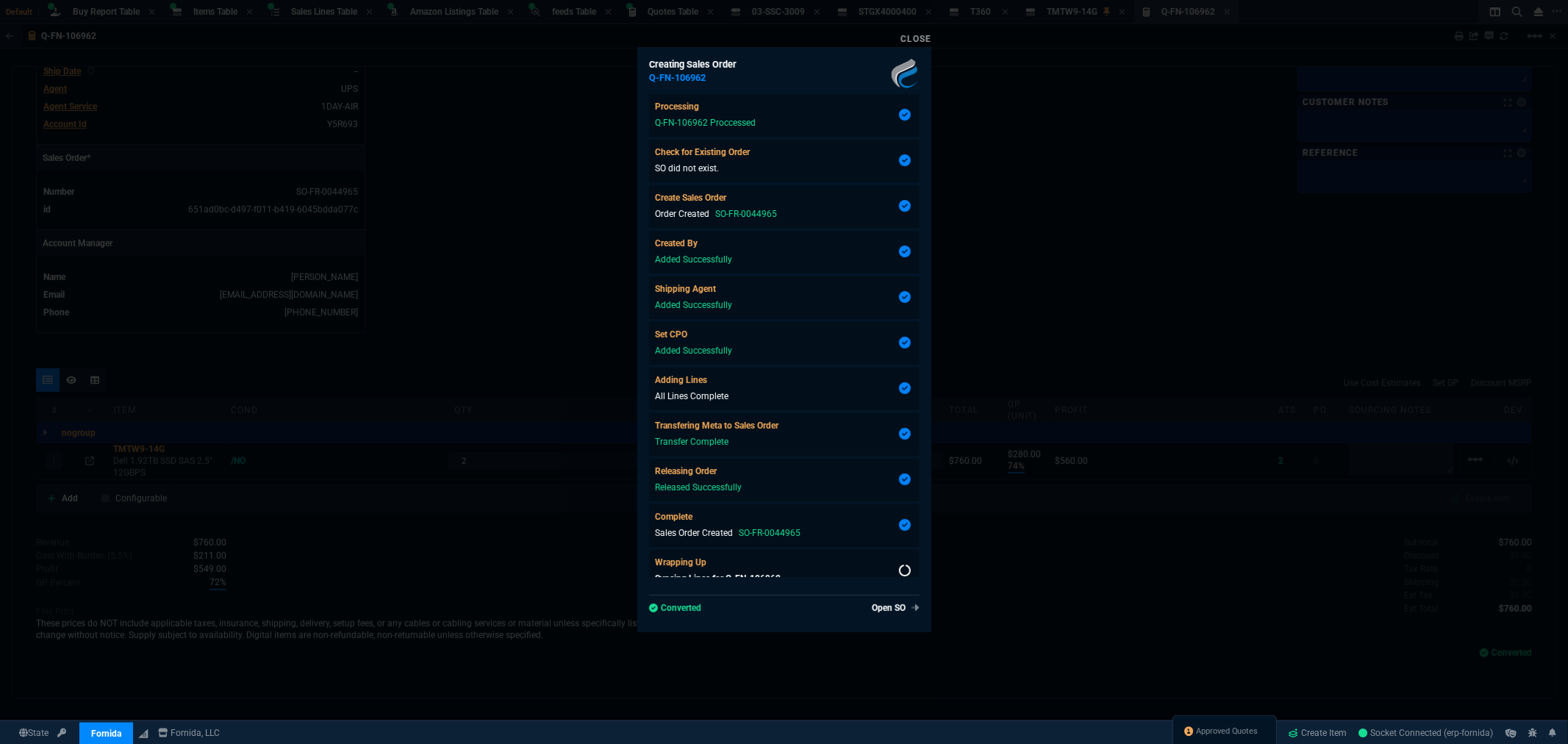
scroll to position [17, 0]
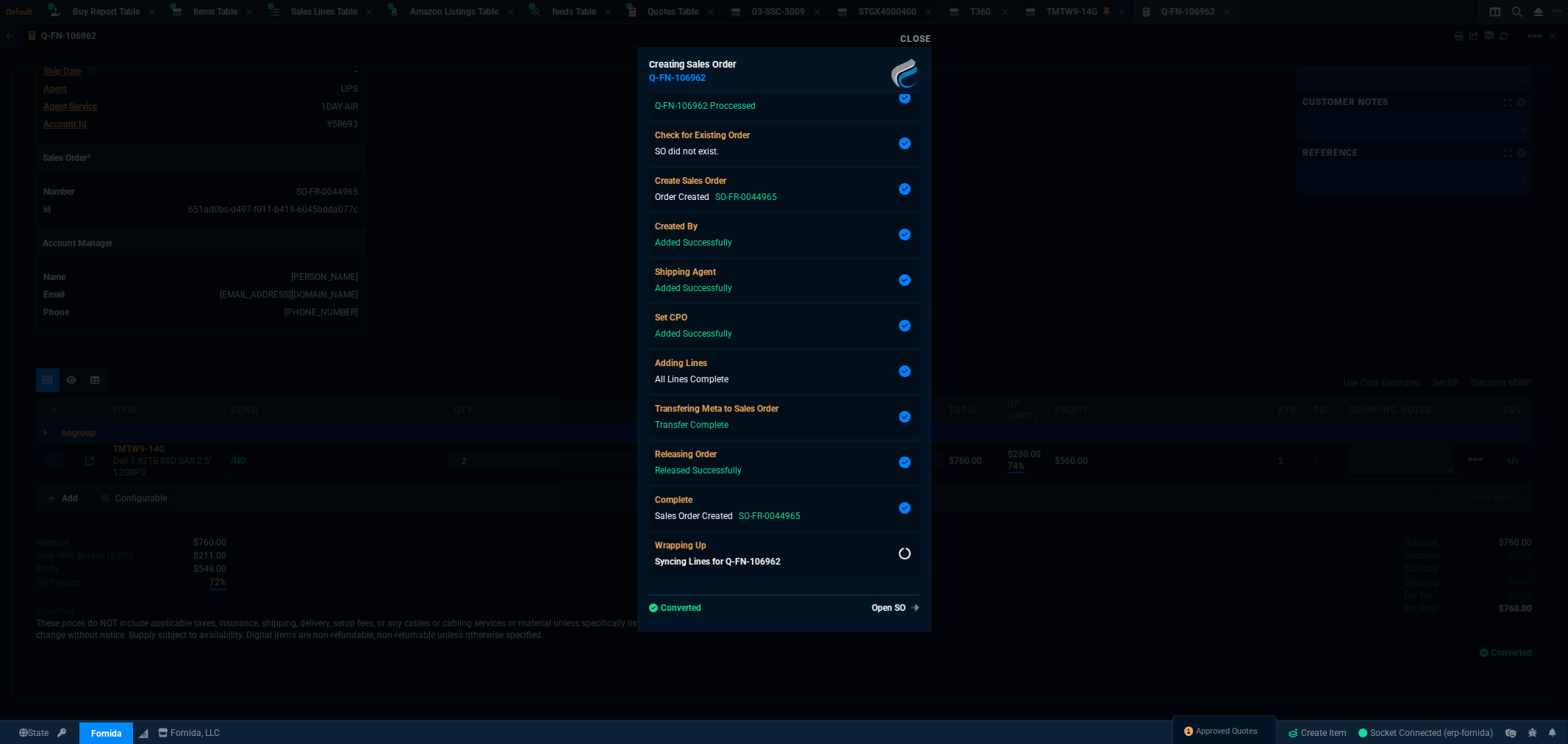
type input "74"
type input "280"
click at [924, 40] on link "Close" at bounding box center [916, 39] width 31 height 11
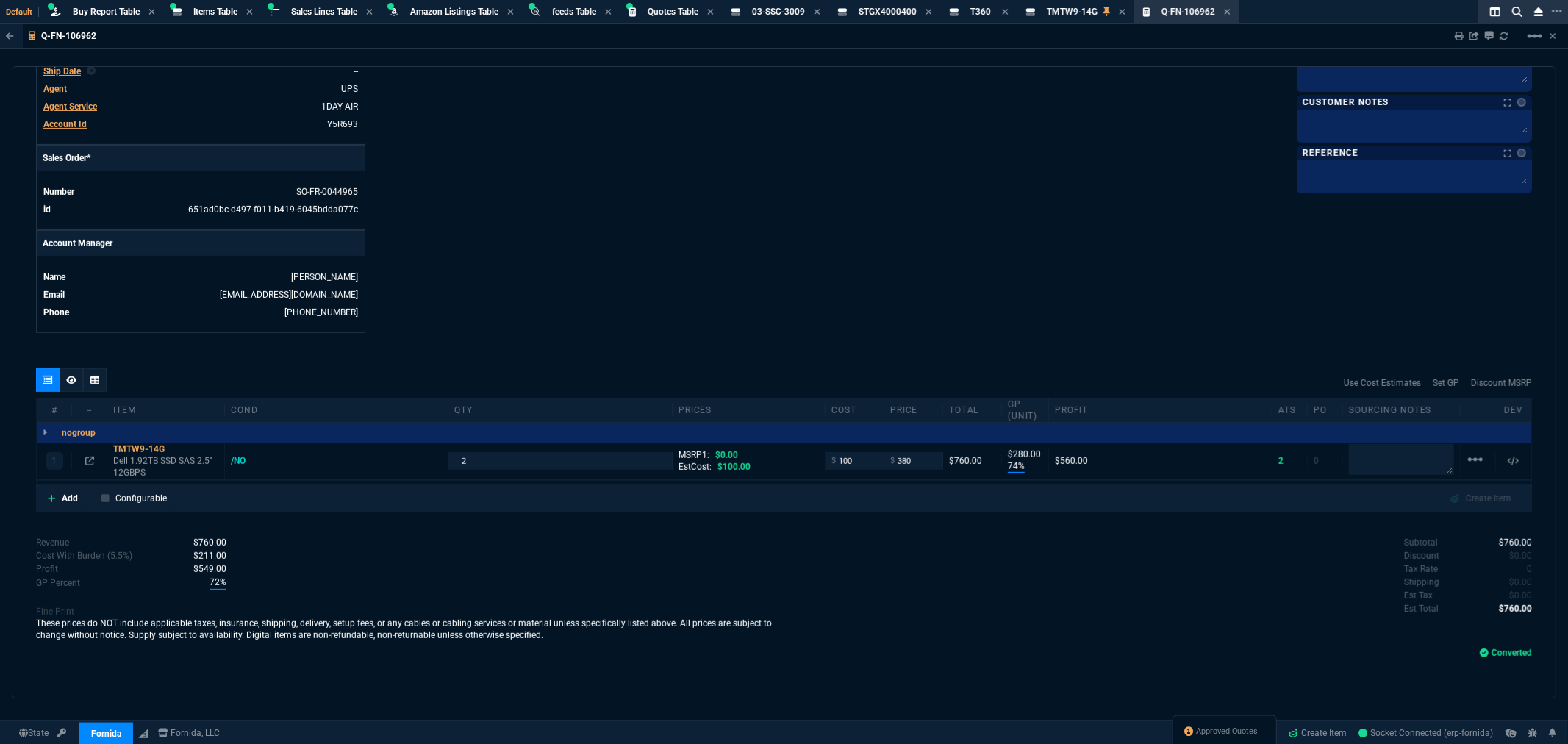
drag, startPoint x: 114, startPoint y: 8, endPoint x: 145, endPoint y: 23, distance: 34.4
click at [113, 8] on span "Buy Report Table" at bounding box center [107, 12] width 67 height 11
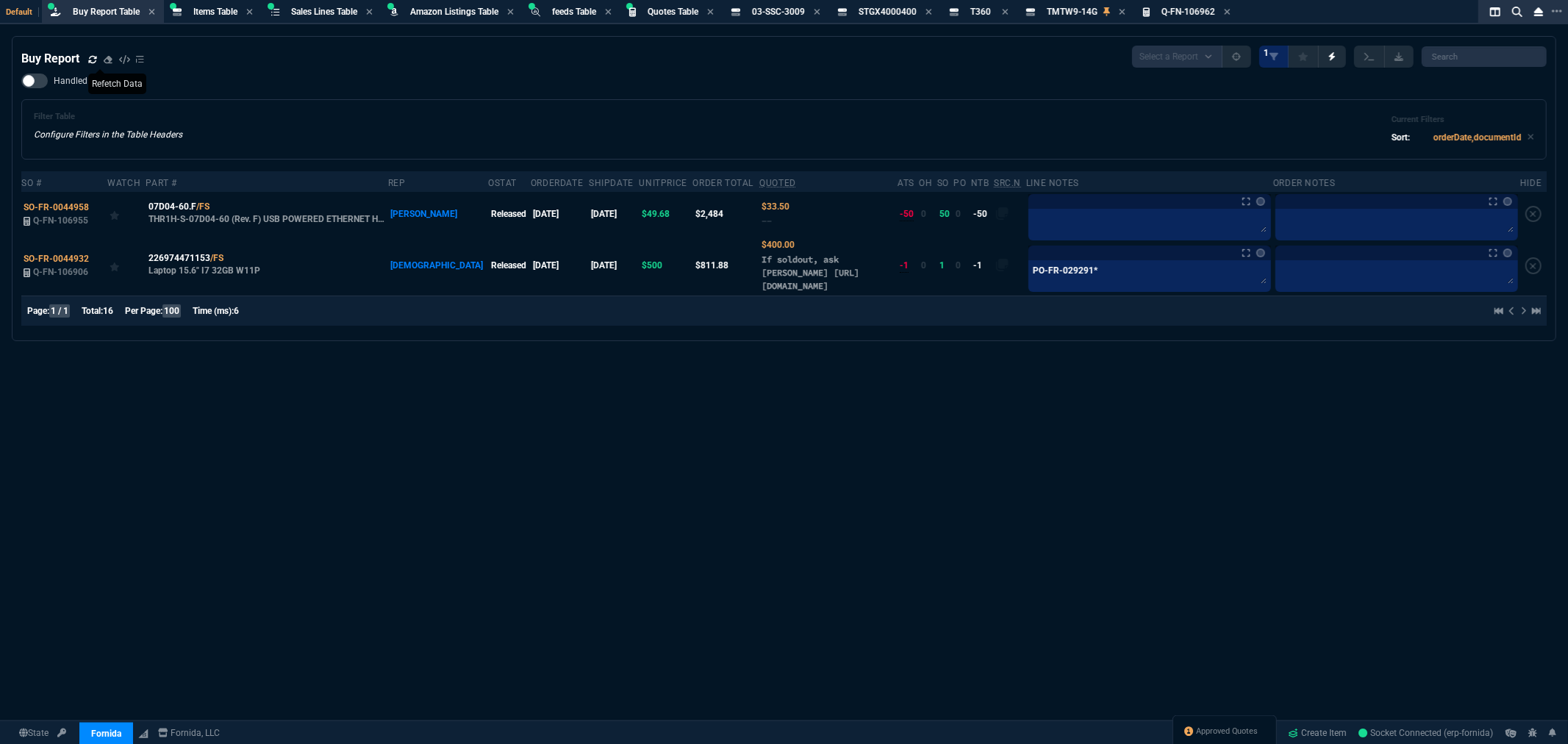
click at [90, 59] on icon at bounding box center [92, 59] width 8 height 7
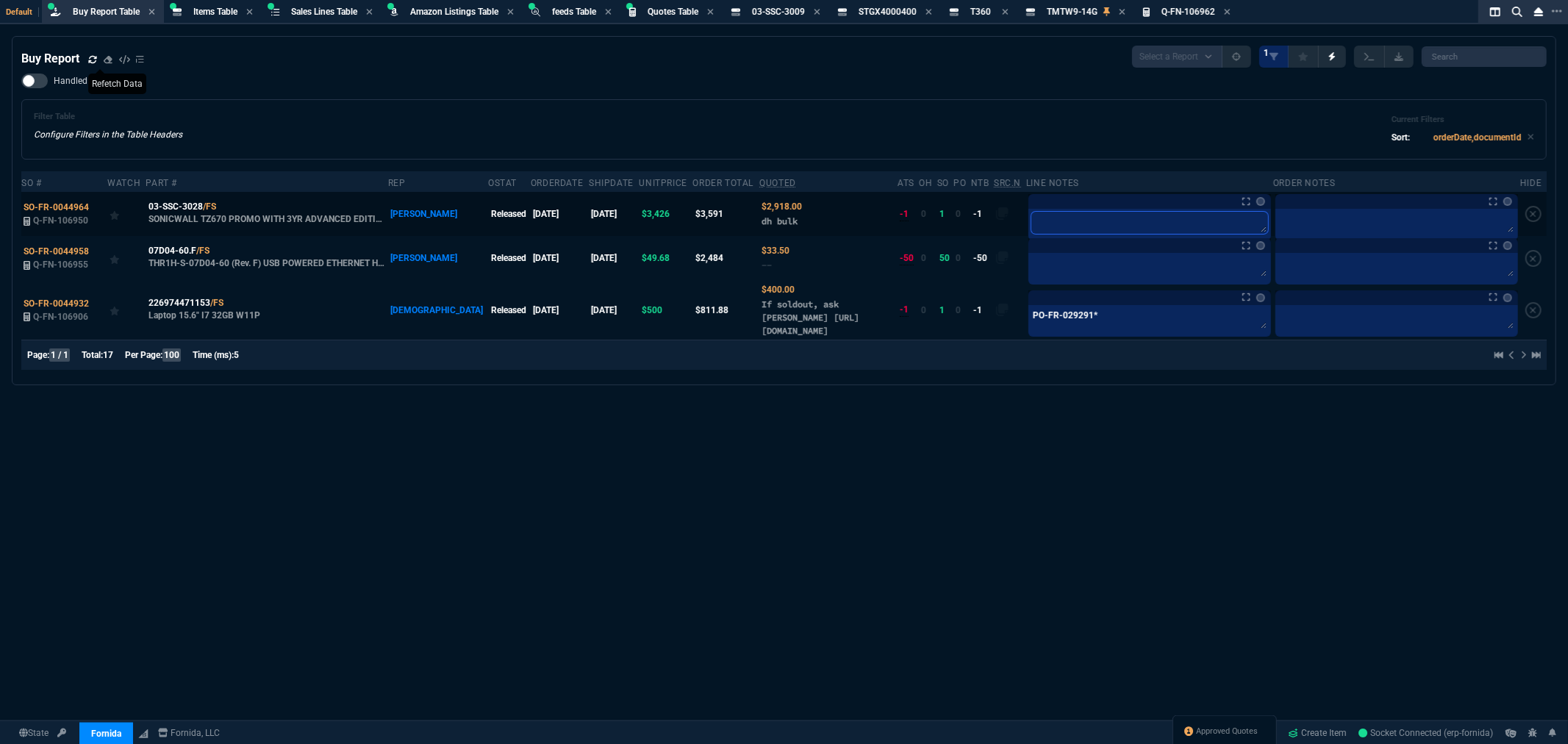
click at [1066, 225] on textarea at bounding box center [1150, 222] width 237 height 22
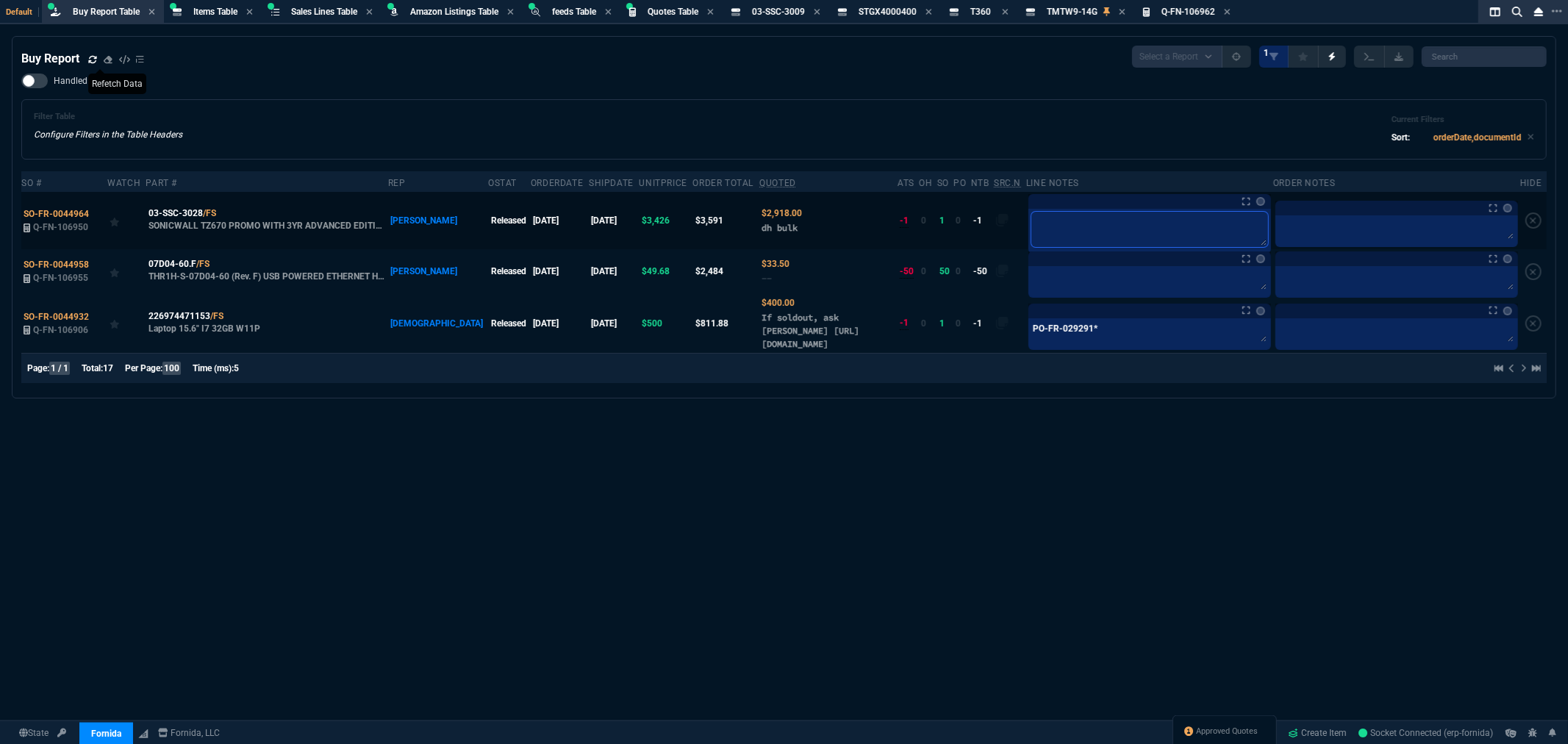
type textarea "B"
type textarea "BU"
type textarea "BUL"
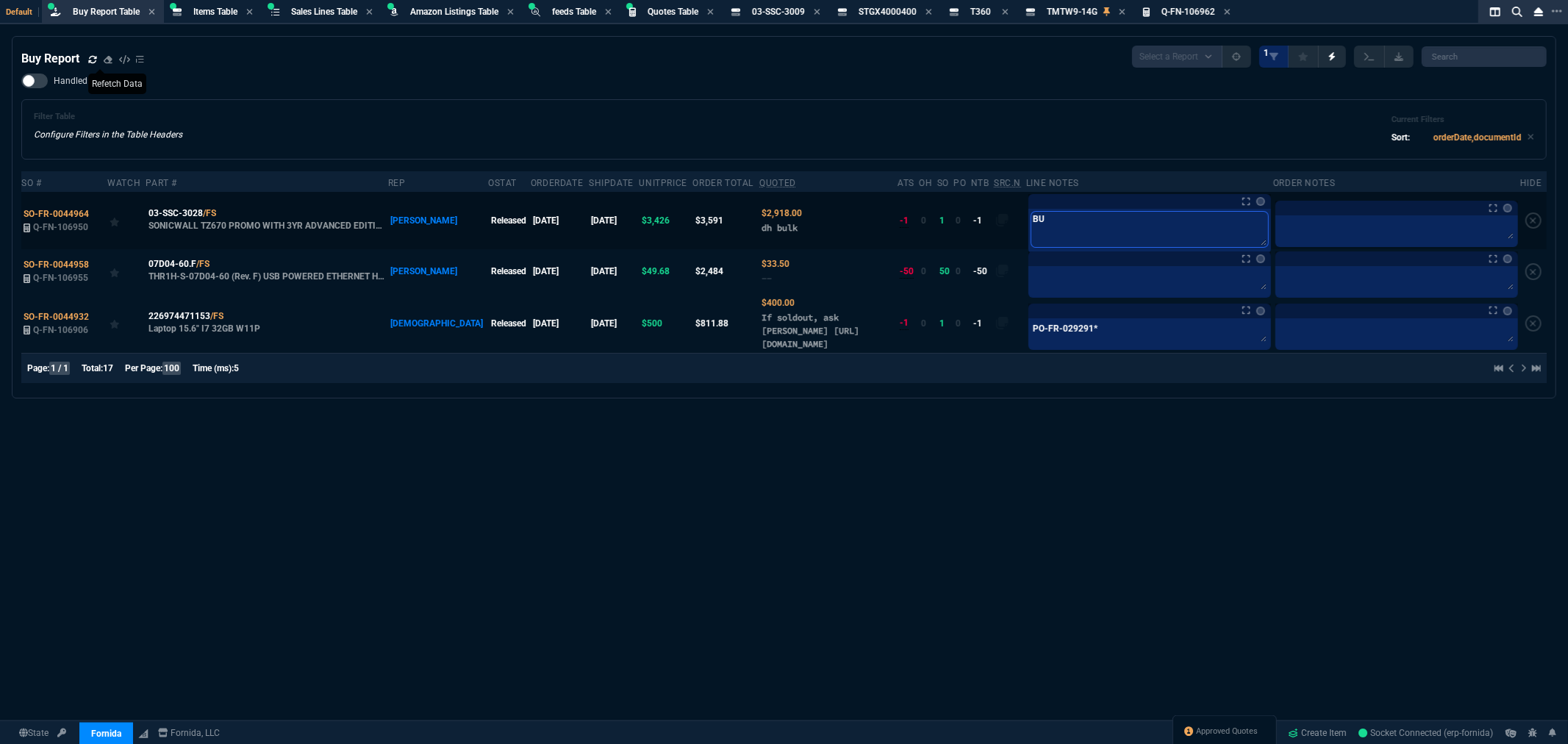
type textarea "BUL"
type textarea "BULK"
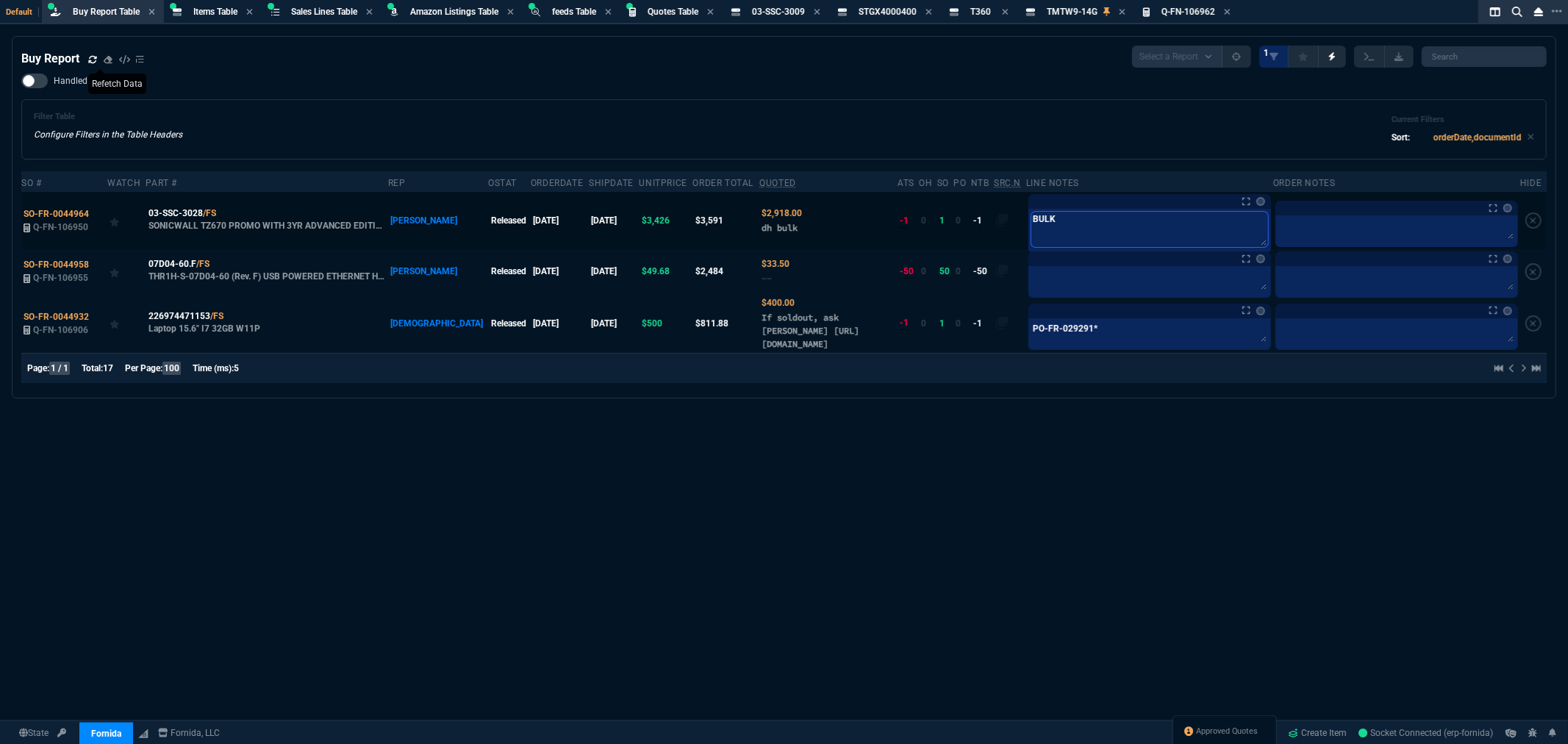
type textarea "BULK B"
type textarea "BULK BU"
type textarea "BULK BUY"
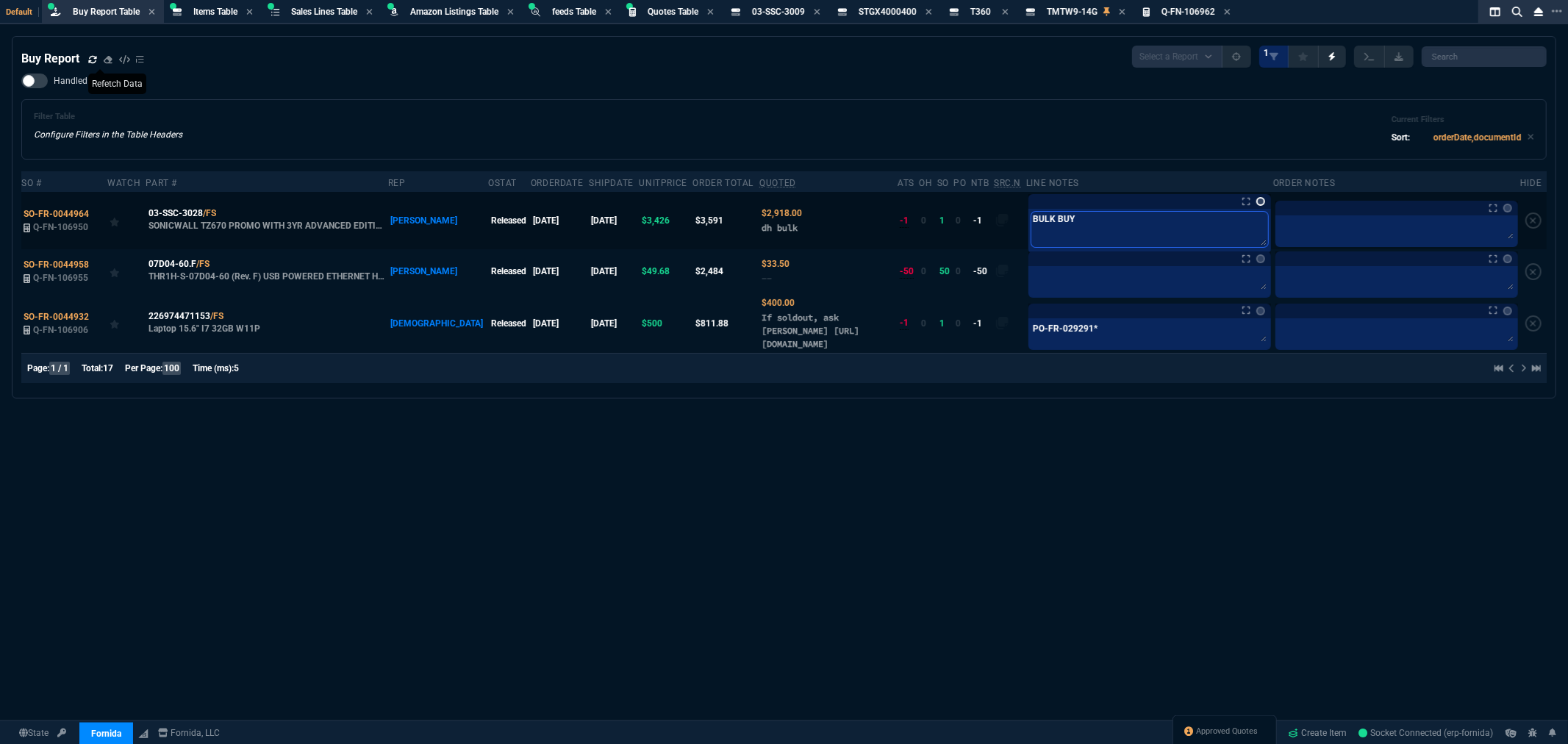
type textarea "BULK BUY"
click at [1256, 200] on link at bounding box center [1261, 202] width 9 height 9
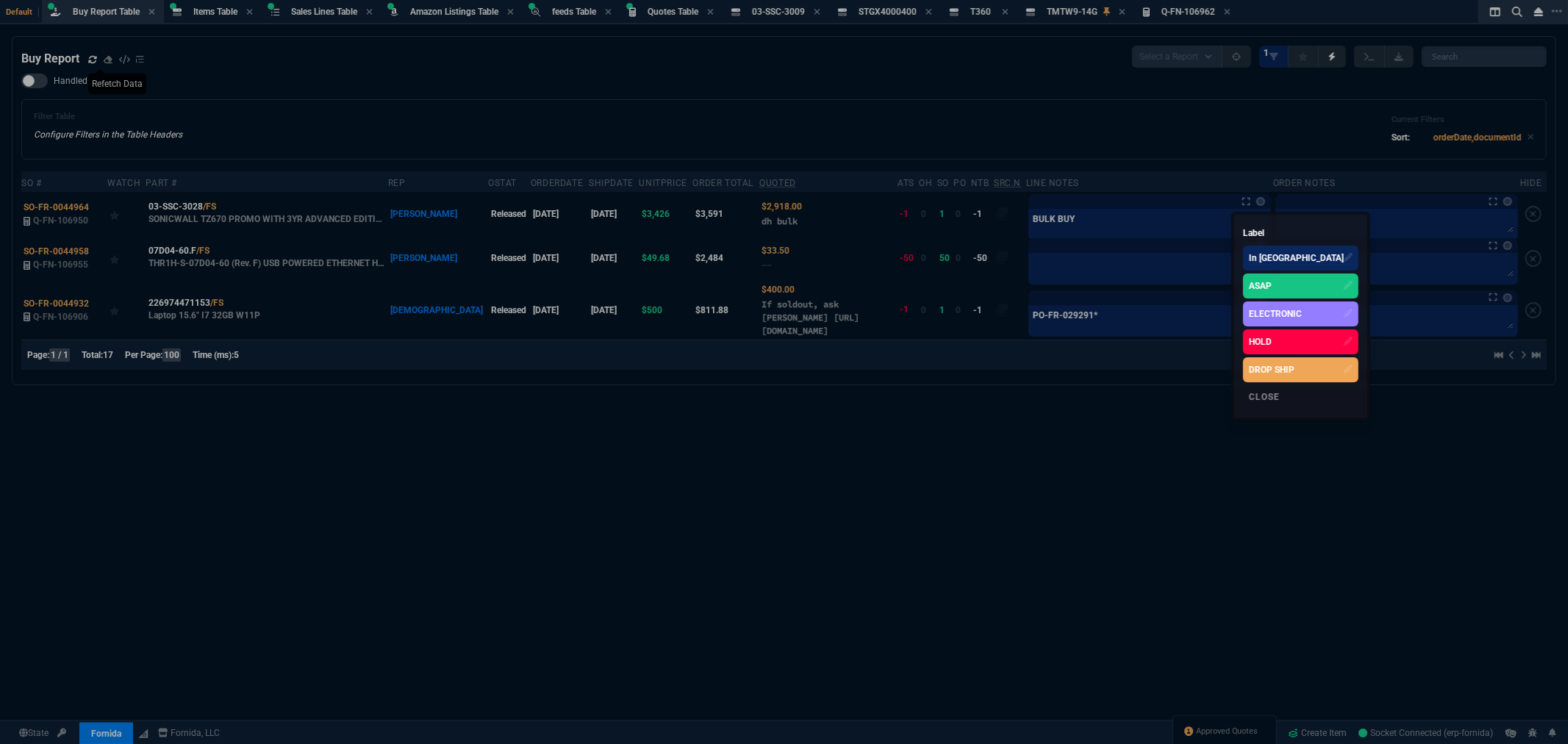
click at [1270, 279] on div "ASAP" at bounding box center [1261, 285] width 23 height 13
click at [1077, 127] on div at bounding box center [784, 372] width 1568 height 744
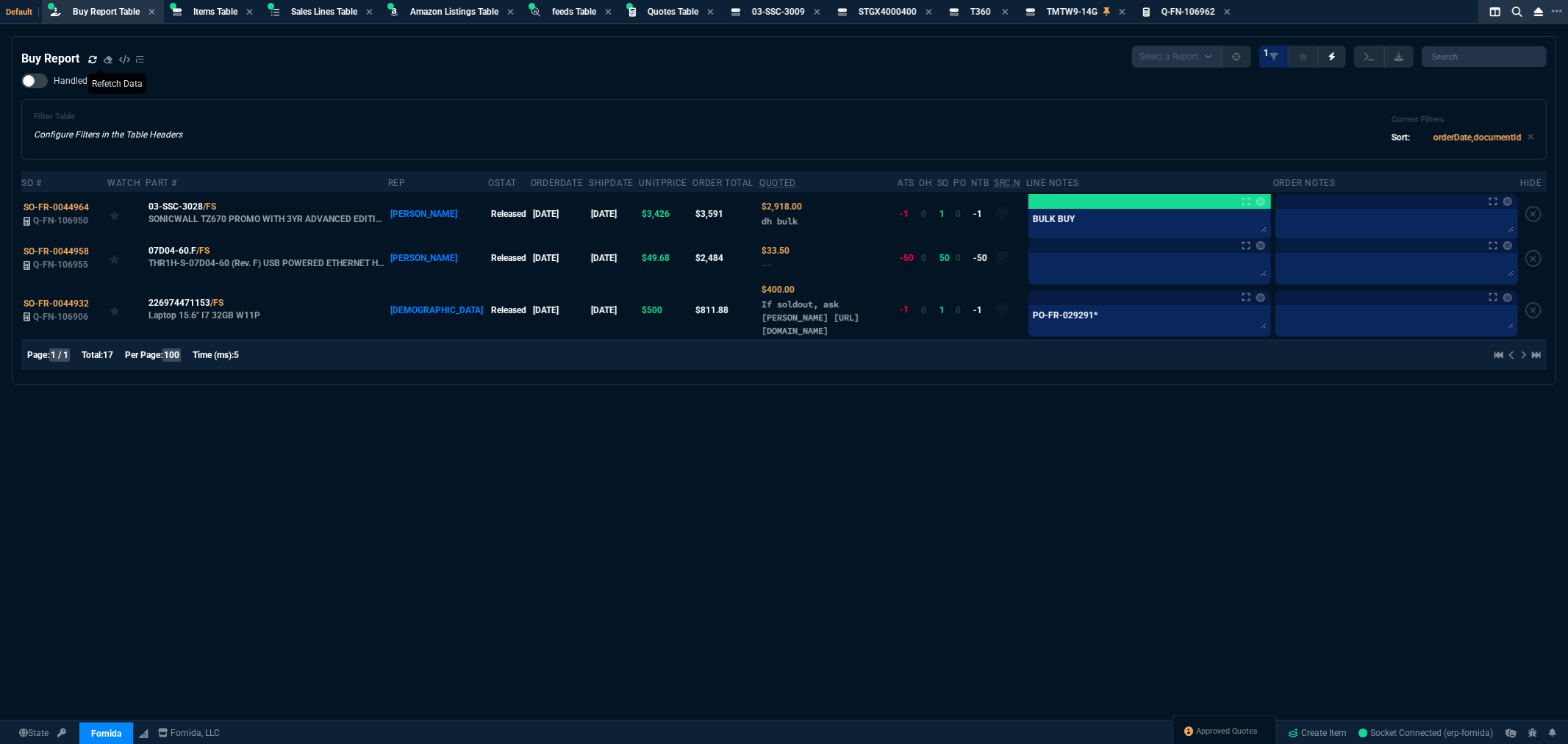
click at [1075, 114] on div "Filter Table Configure Filters in the Table Headers Current Filters Sort: order…" at bounding box center [784, 129] width 1500 height 35
